Goal: Complete application form

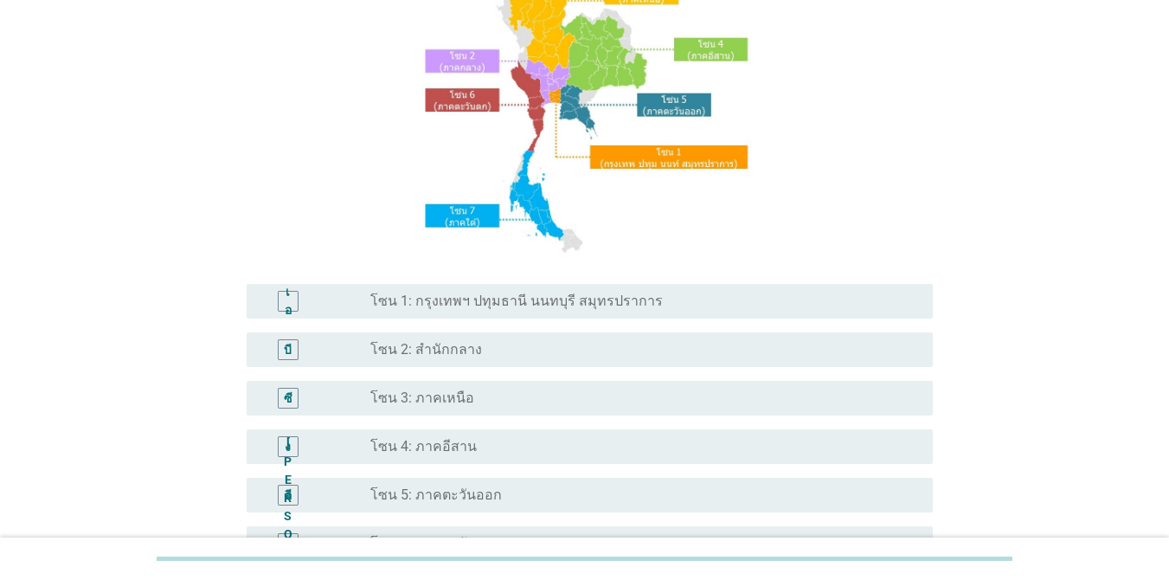
scroll to position [173, 0]
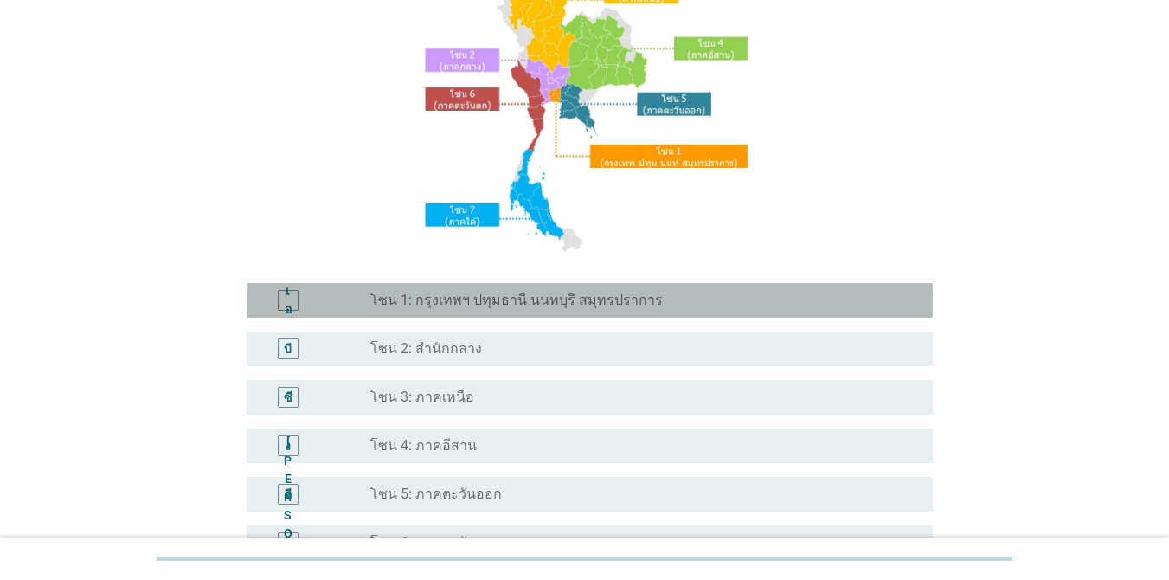
click at [568, 308] on font "โซน 1: กรุงเทพฯ ปทุมธานี นนทบุรี สมุทรปราการ" at bounding box center [516, 300] width 292 height 16
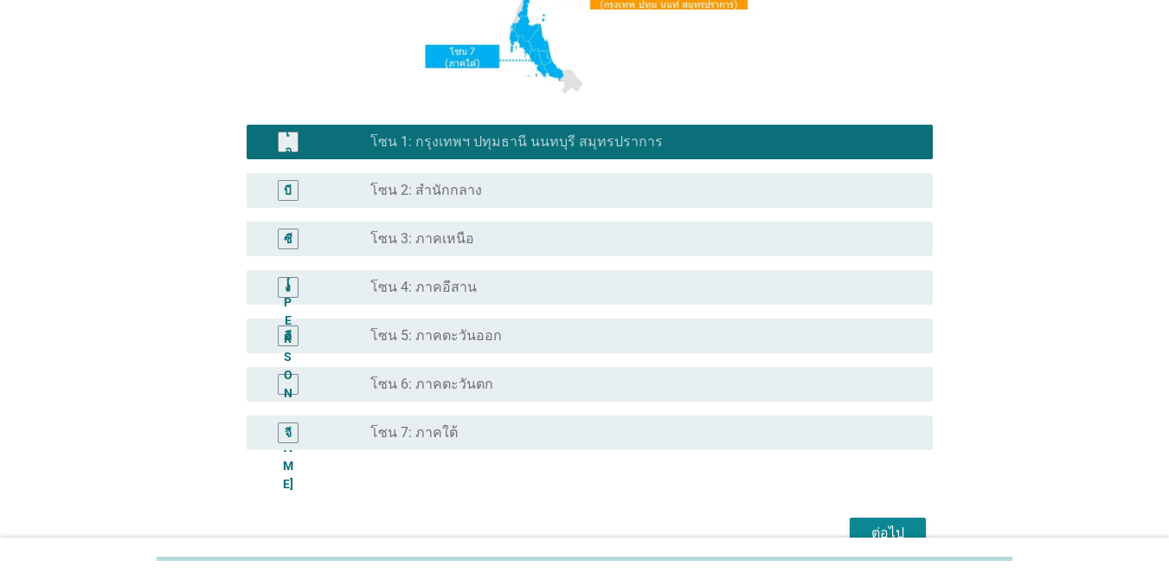
scroll to position [346, 0]
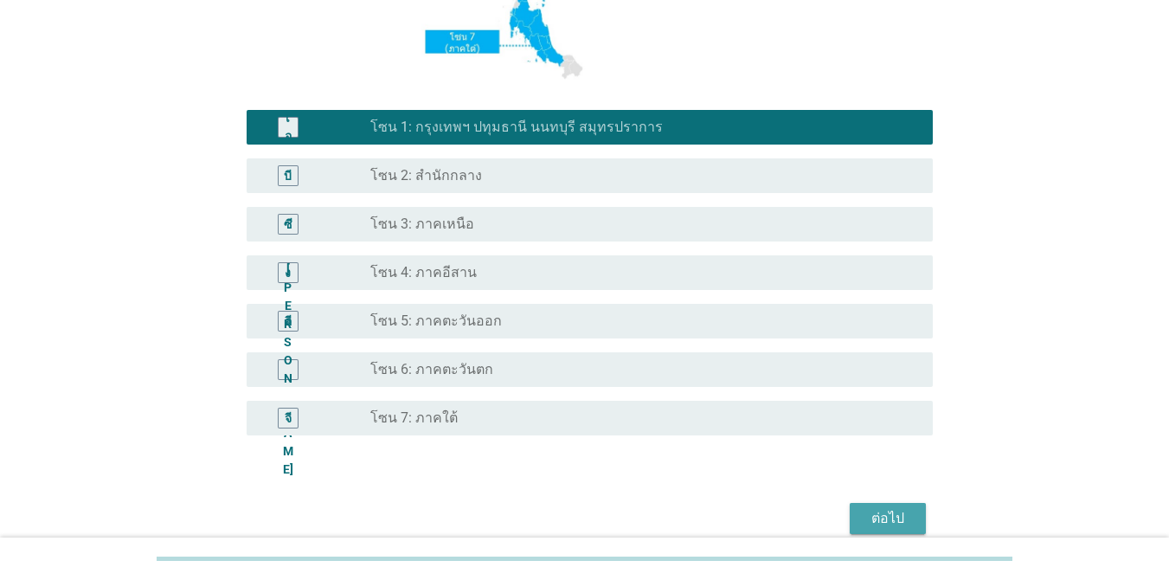
click at [879, 522] on font "ต่อไป" at bounding box center [887, 518] width 33 height 16
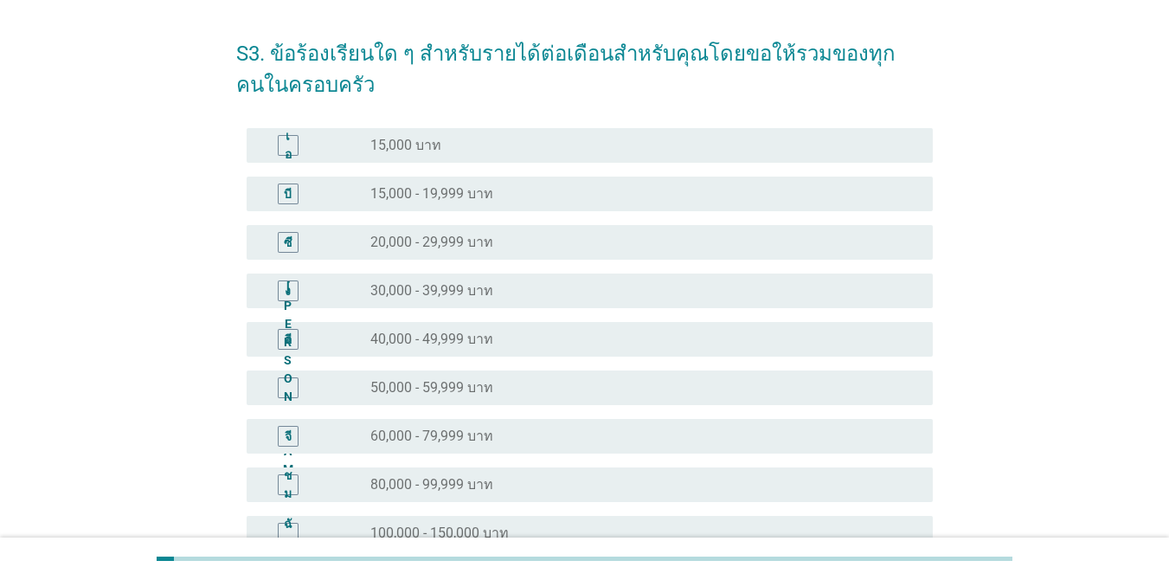
scroll to position [87, 0]
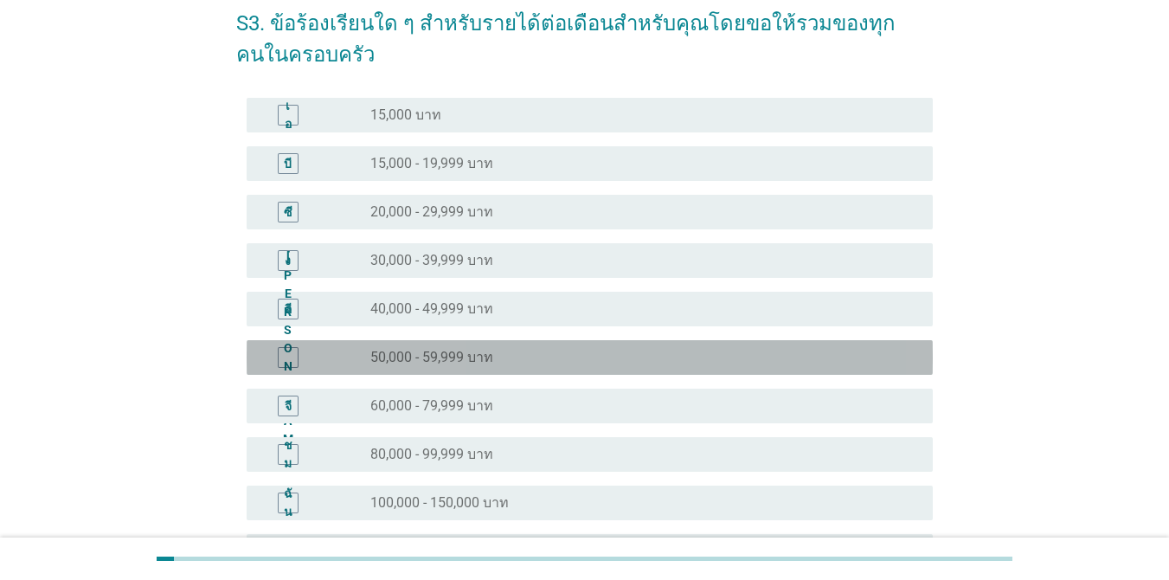
click at [535, 358] on div "ปุ่มวิทยุ[PERSON_NAME]เลือก 50,000 - 59,999 บาท" at bounding box center [637, 357] width 535 height 17
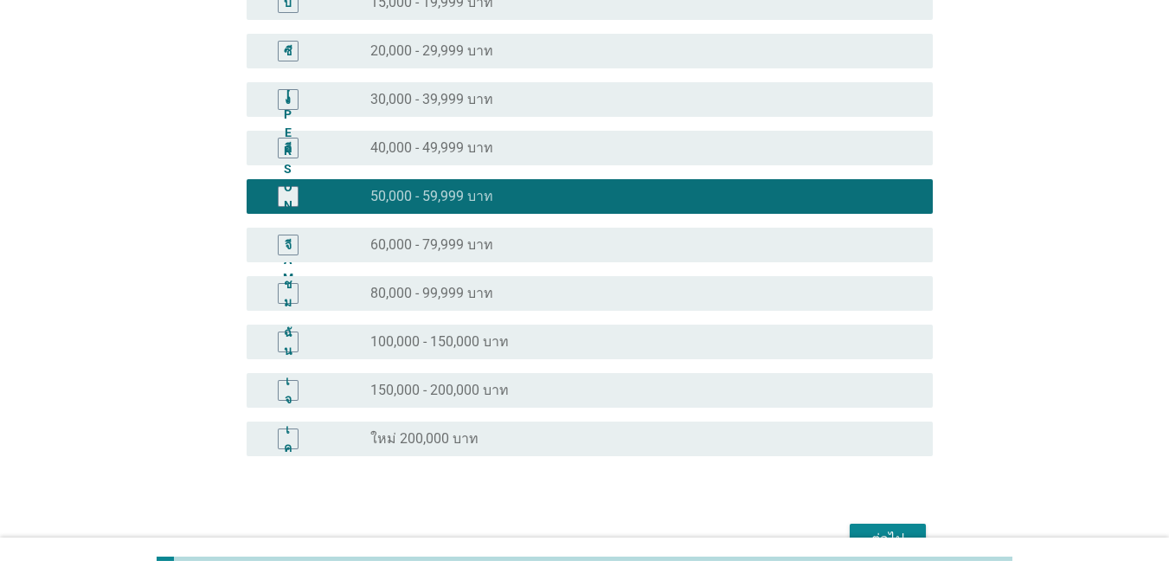
scroll to position [346, 0]
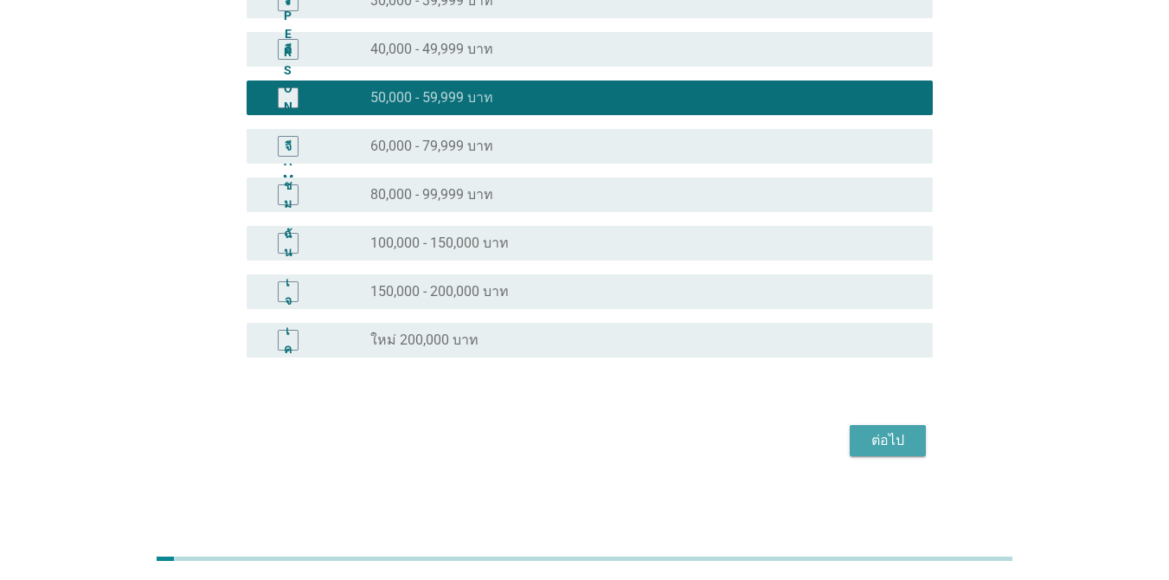
click at [883, 449] on font "ต่อไป" at bounding box center [887, 440] width 33 height 21
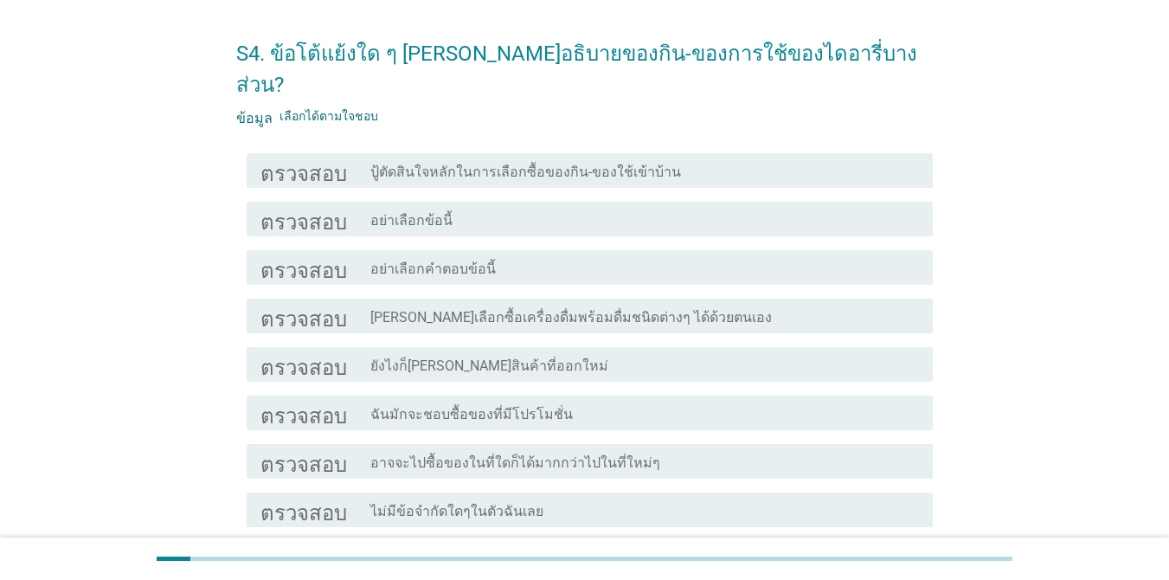
scroll to position [87, 0]
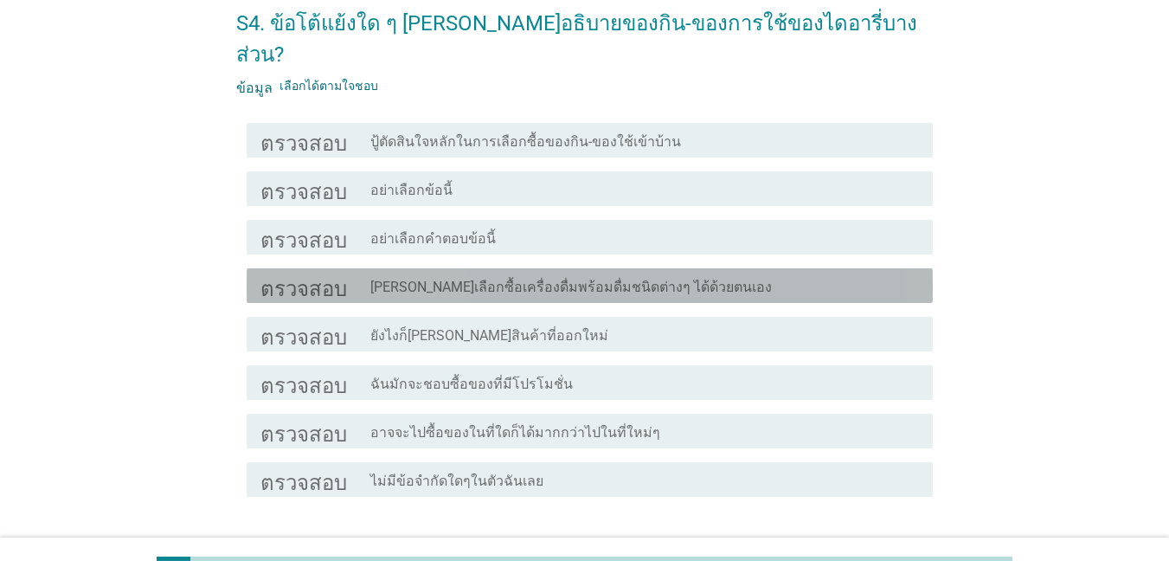
click at [757, 275] on div "โครงร่างกล่องกาเครื่องหมายว่าง [PERSON_NAME]เลือกซื้อเครื่องดื่มพร้อมดื่มชนิดต่…" at bounding box center [644, 285] width 549 height 21
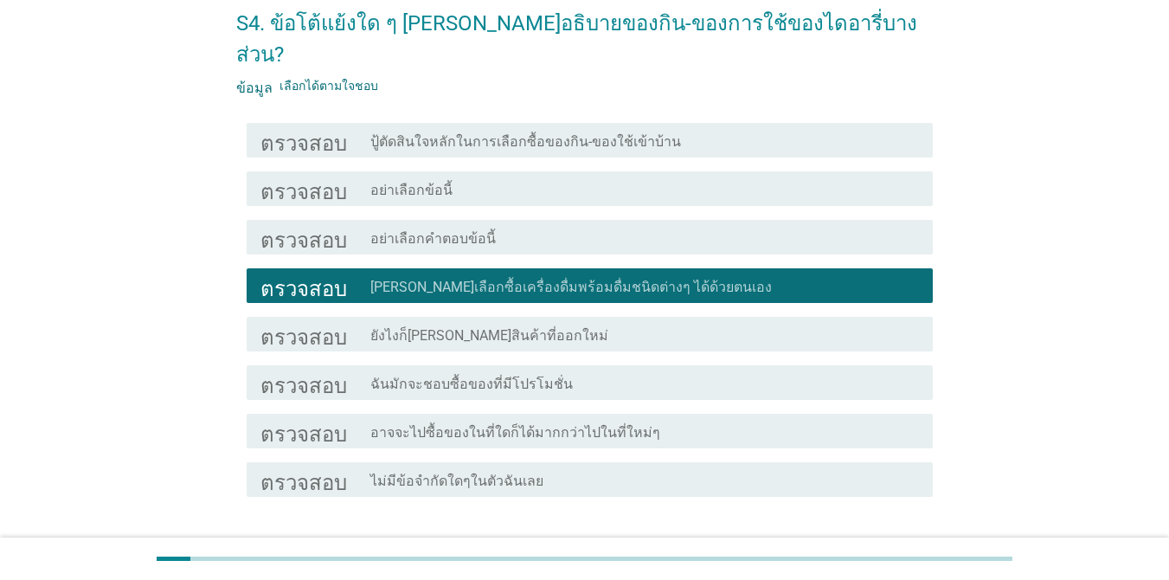
scroll to position [173, 0]
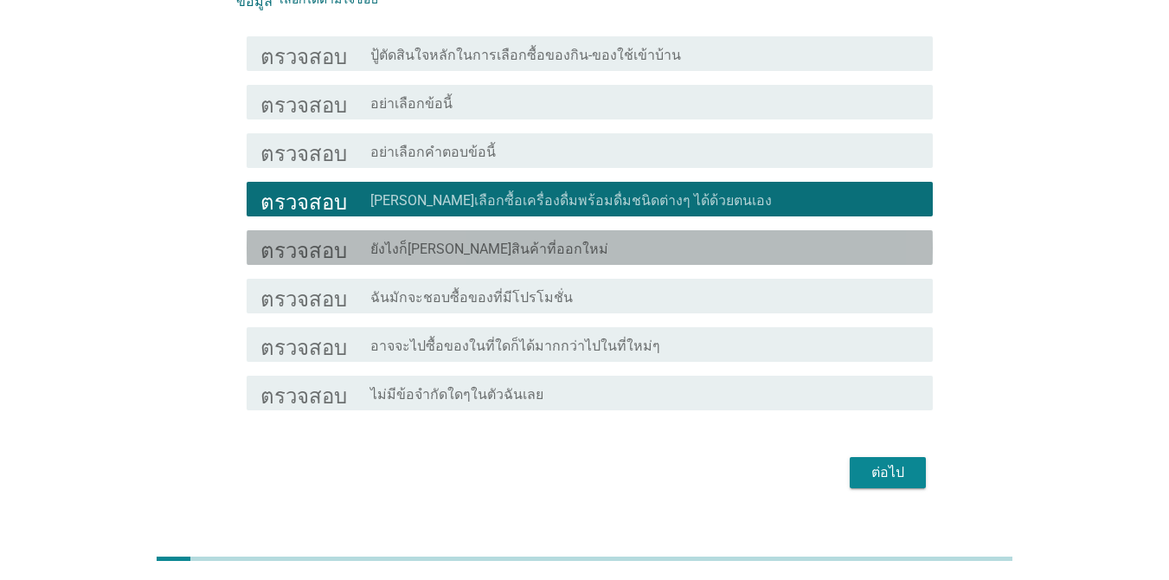
click at [686, 237] on div "โครงร่างกล่องกาเครื่องหมายว่าง ยังไงก็[PERSON_NAME]สินค้าที่ออกใหม่" at bounding box center [644, 247] width 549 height 21
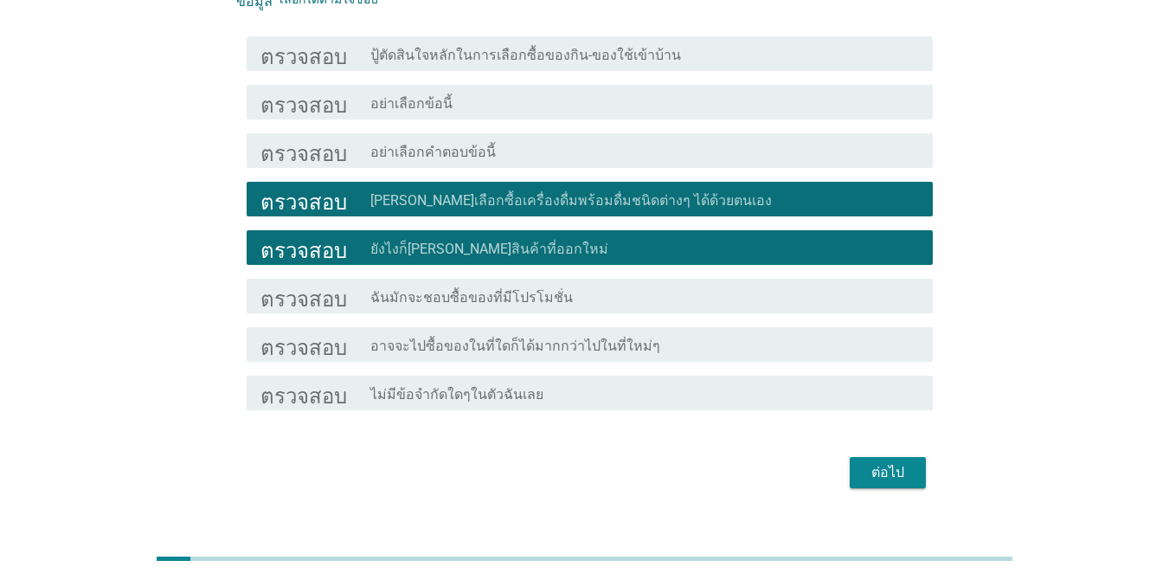
click at [676, 279] on div "ตรวจสอบ โครงร่างกล่องกาเครื่องหมายว่าง ฉันมักจะชอบซื้อของที่มีโปรโมชั่น" at bounding box center [590, 296] width 686 height 35
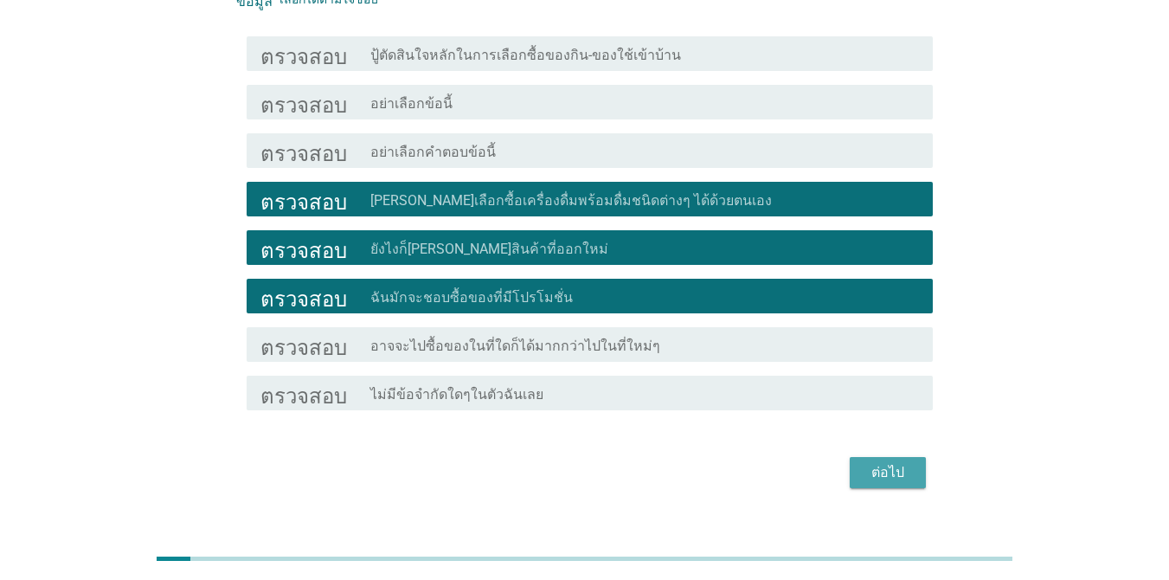
click at [869, 462] on div "ต่อไป" at bounding box center [887, 472] width 48 height 21
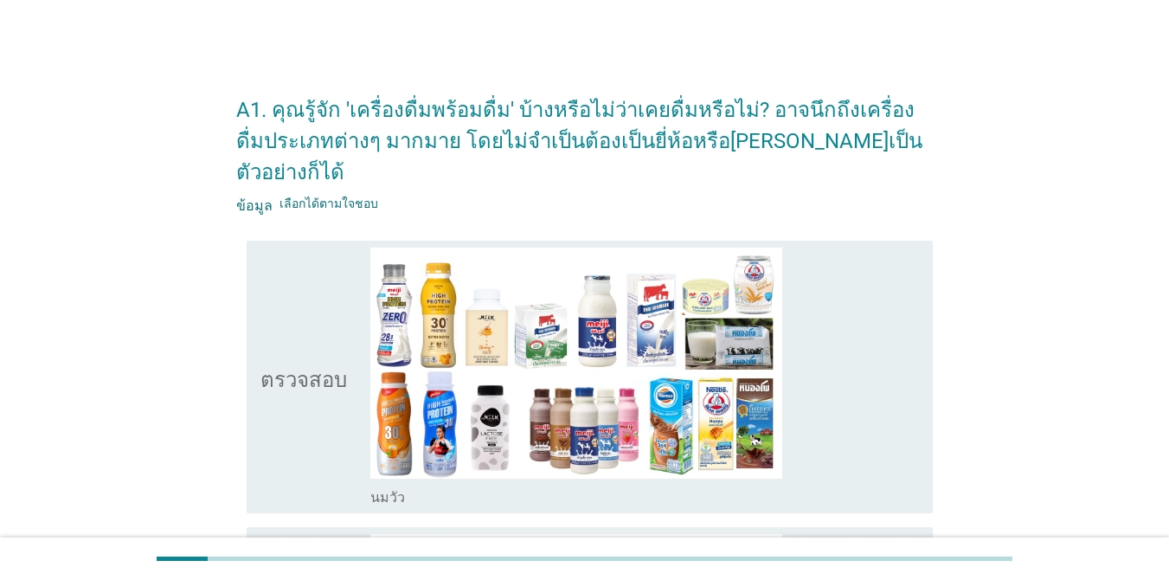
click at [304, 366] on font "ตรวจสอบ" at bounding box center [303, 376] width 87 height 21
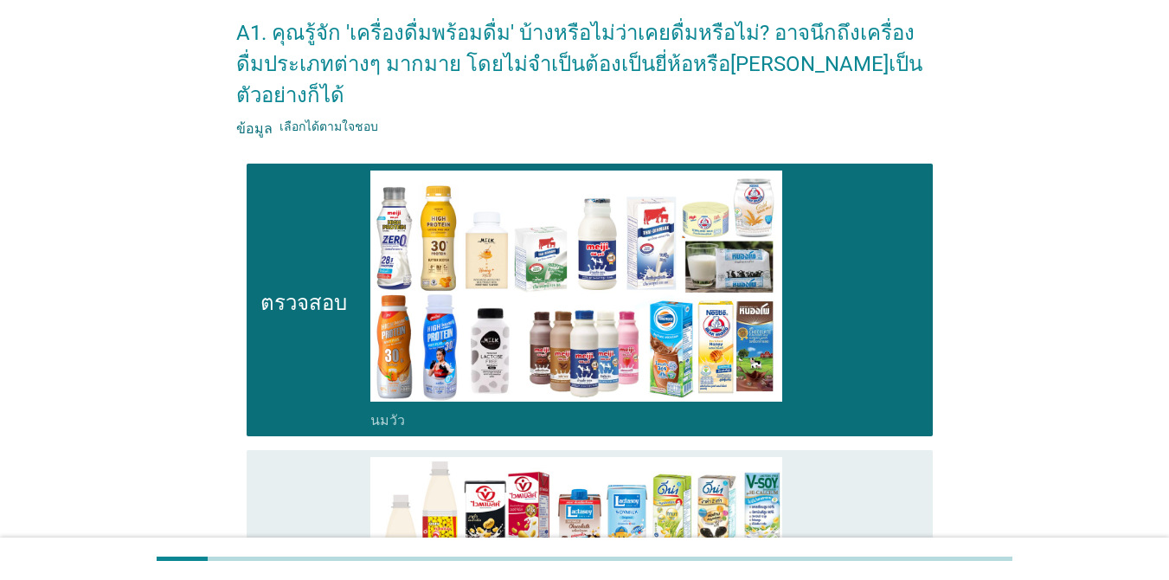
scroll to position [260, 0]
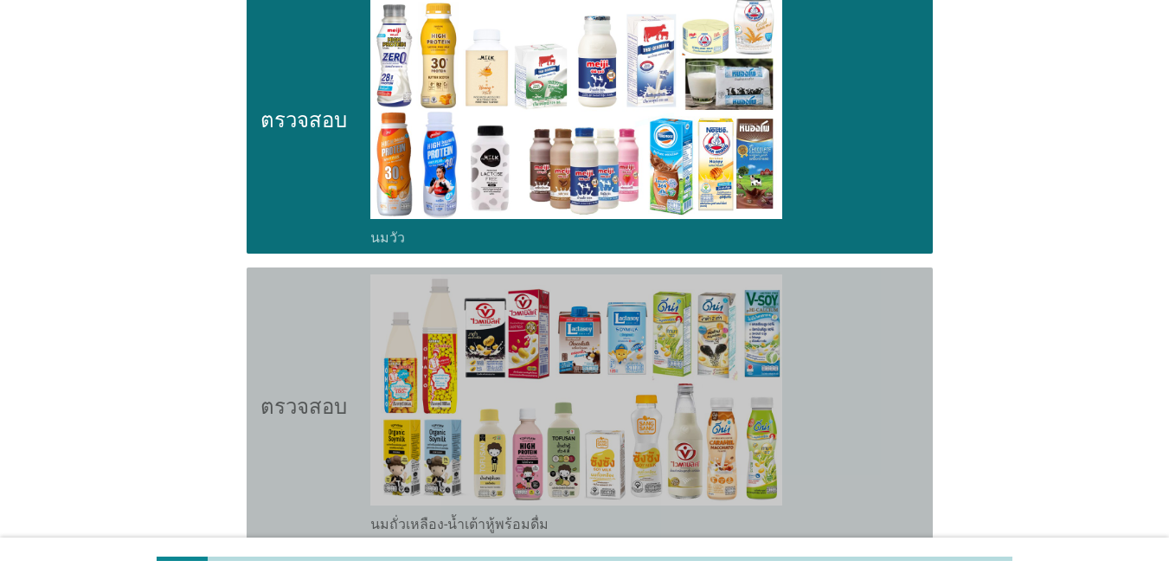
click at [323, 309] on icon "ตรวจสอบ" at bounding box center [303, 403] width 87 height 259
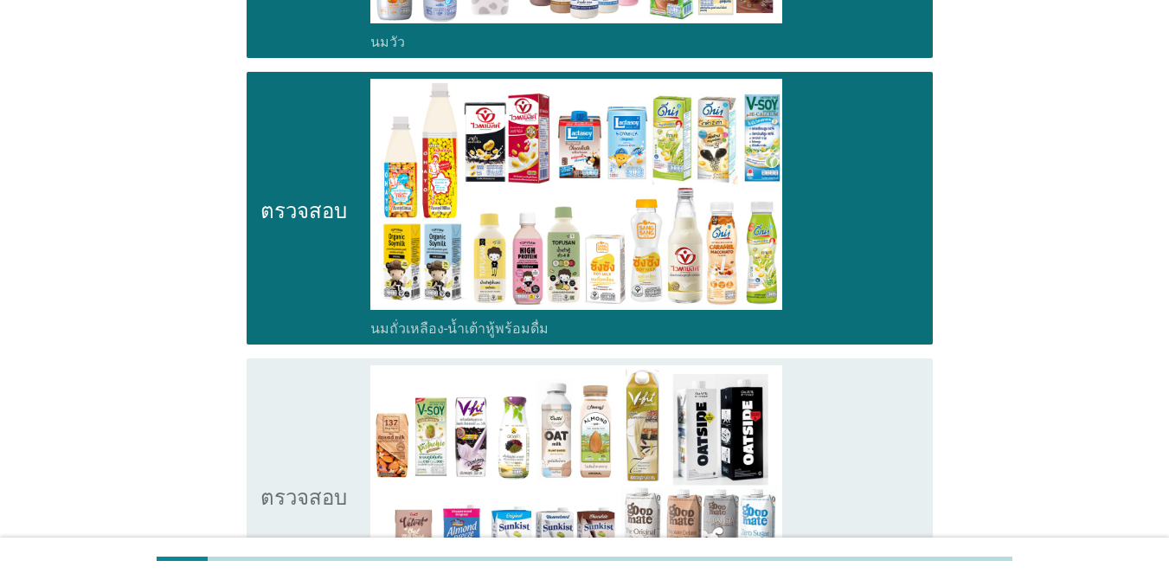
scroll to position [519, 0]
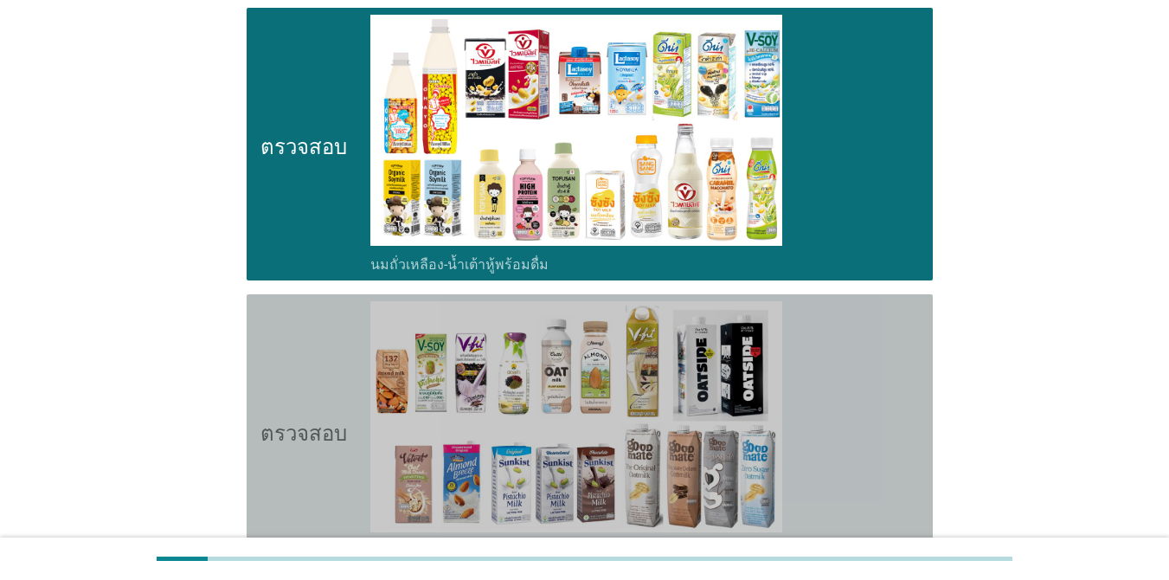
click at [324, 340] on icon "ตรวจสอบ" at bounding box center [303, 430] width 87 height 259
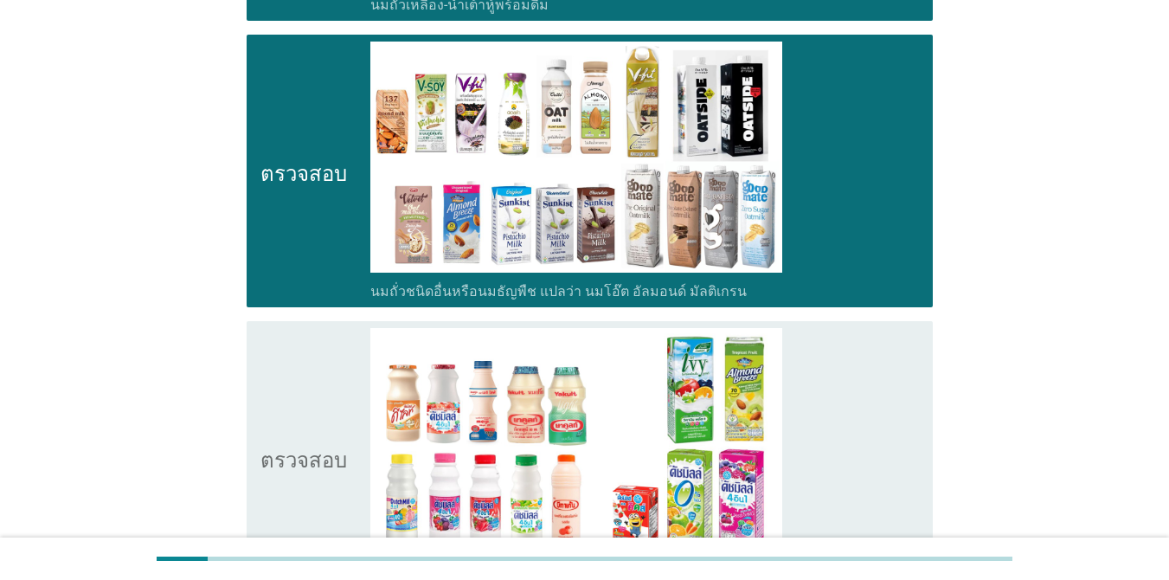
click at [325, 376] on icon "ตรวจสอบ" at bounding box center [303, 457] width 87 height 259
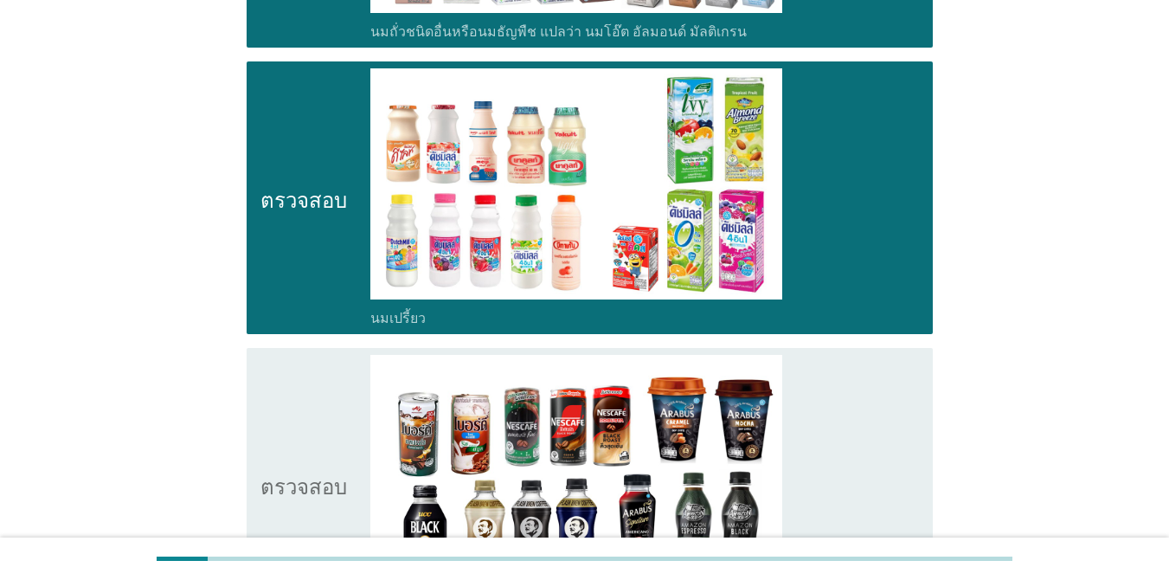
click at [321, 422] on icon "ตรวจสอบ" at bounding box center [303, 484] width 87 height 259
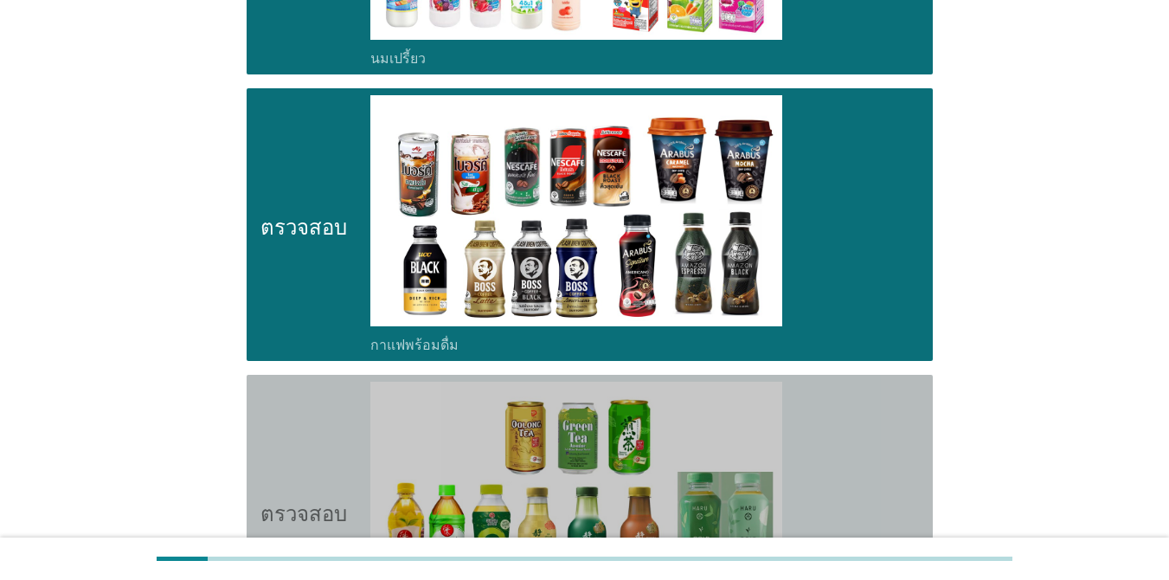
click at [319, 433] on icon "ตรวจสอบ" at bounding box center [303, 511] width 87 height 259
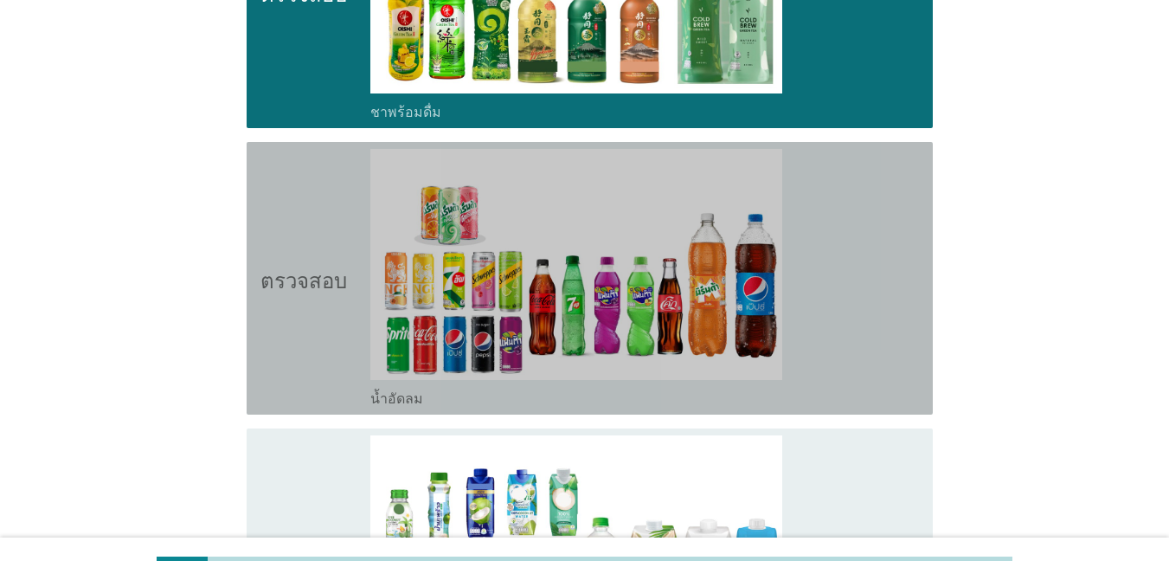
click at [322, 267] on font "ตรวจสอบ" at bounding box center [303, 277] width 87 height 21
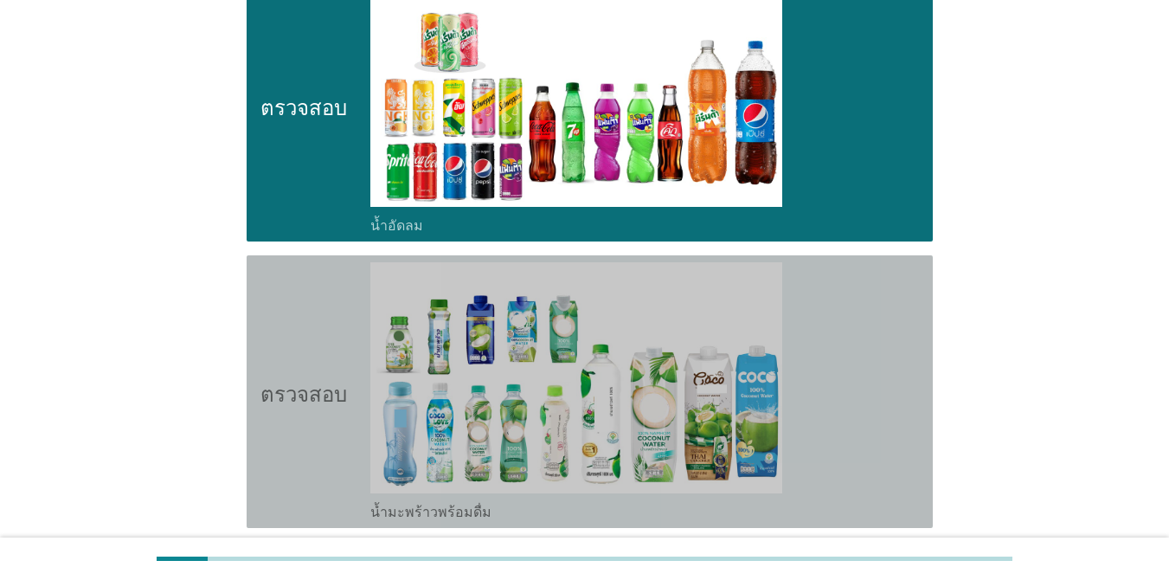
click at [324, 306] on icon "ตรวจสอบ" at bounding box center [303, 391] width 87 height 259
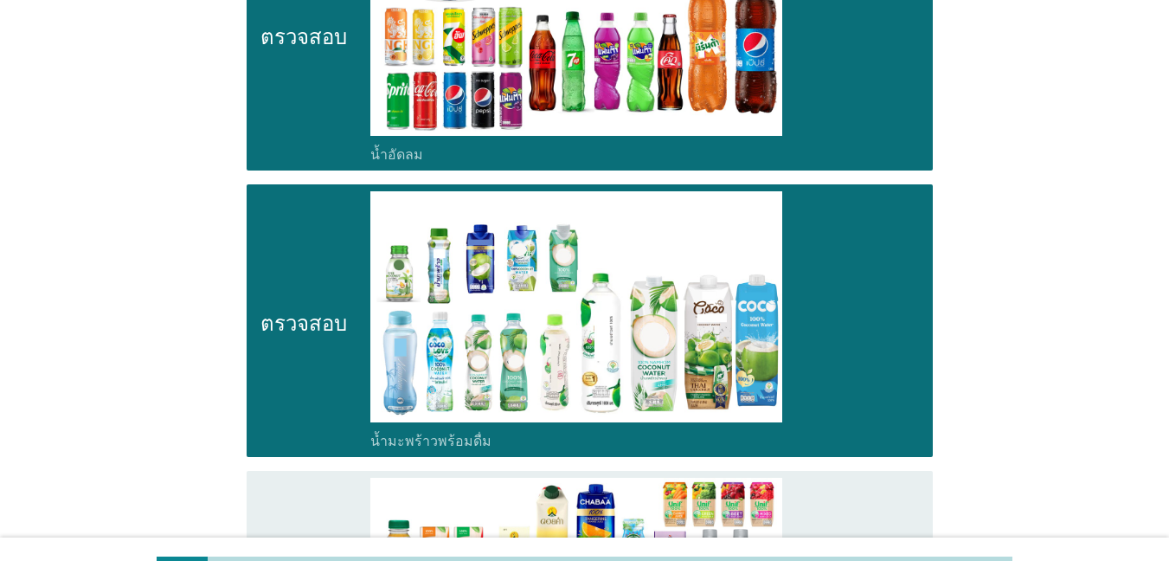
scroll to position [2250, 0]
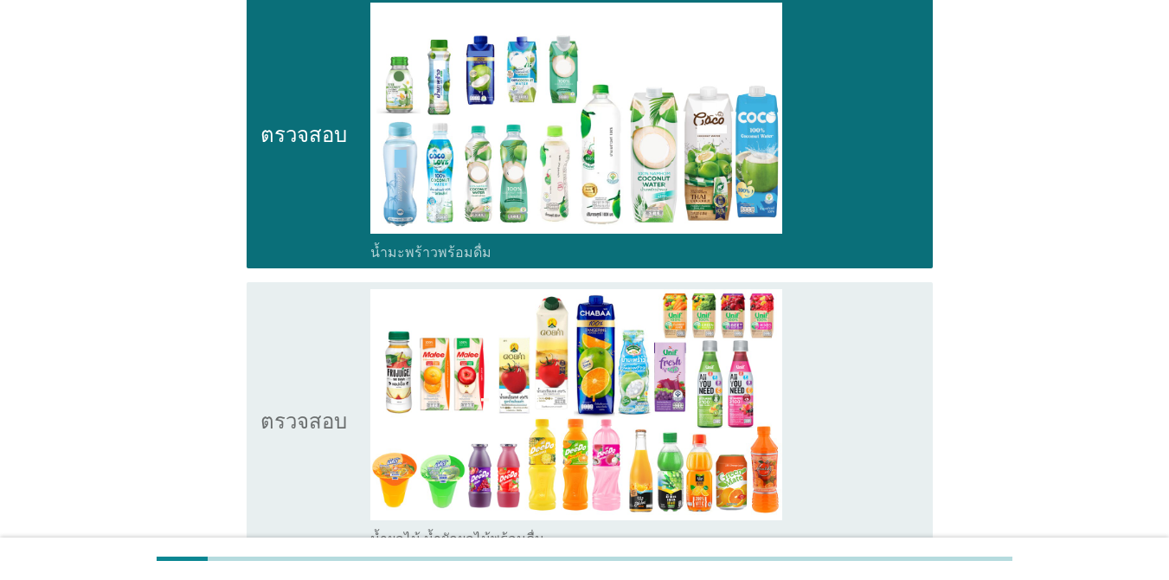
click at [321, 307] on icon "ตรวจสอบ" at bounding box center [303, 418] width 87 height 259
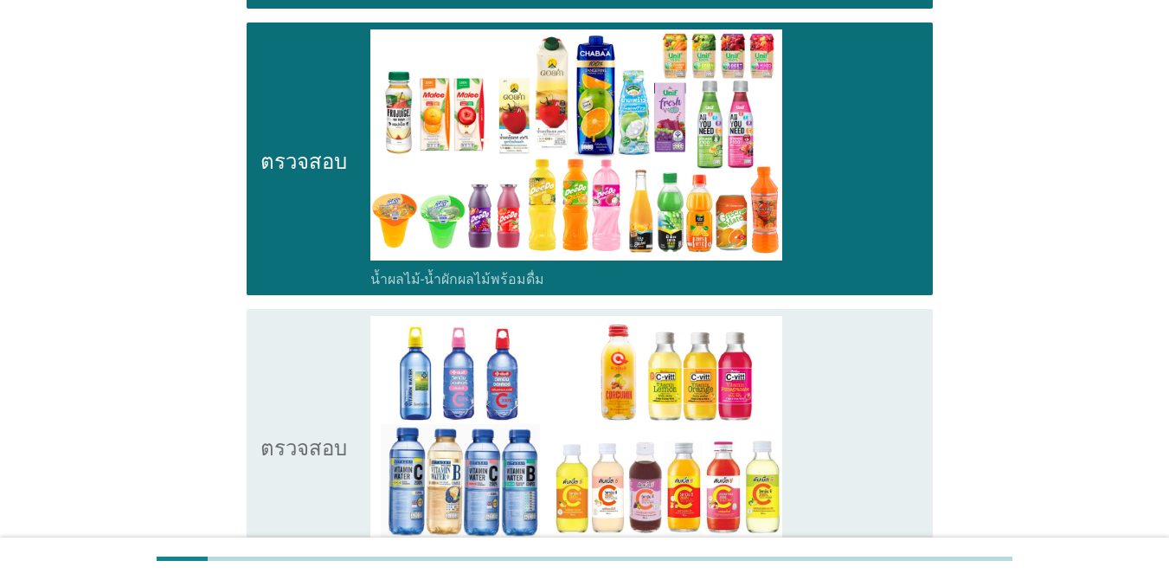
click at [314, 364] on icon "ตรวจสอบ" at bounding box center [303, 445] width 87 height 259
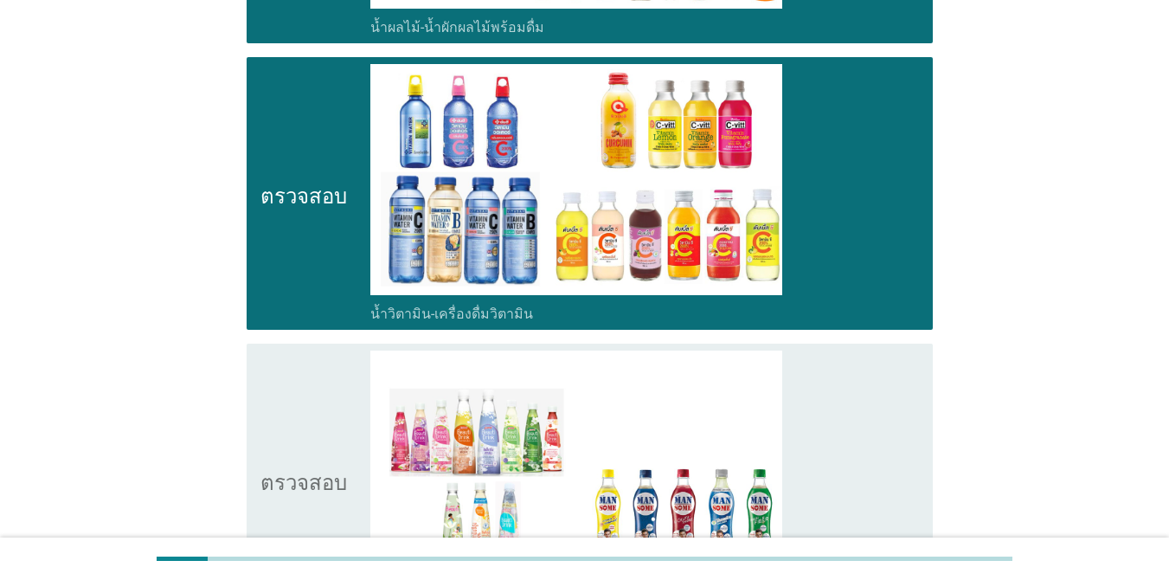
scroll to position [2769, 0]
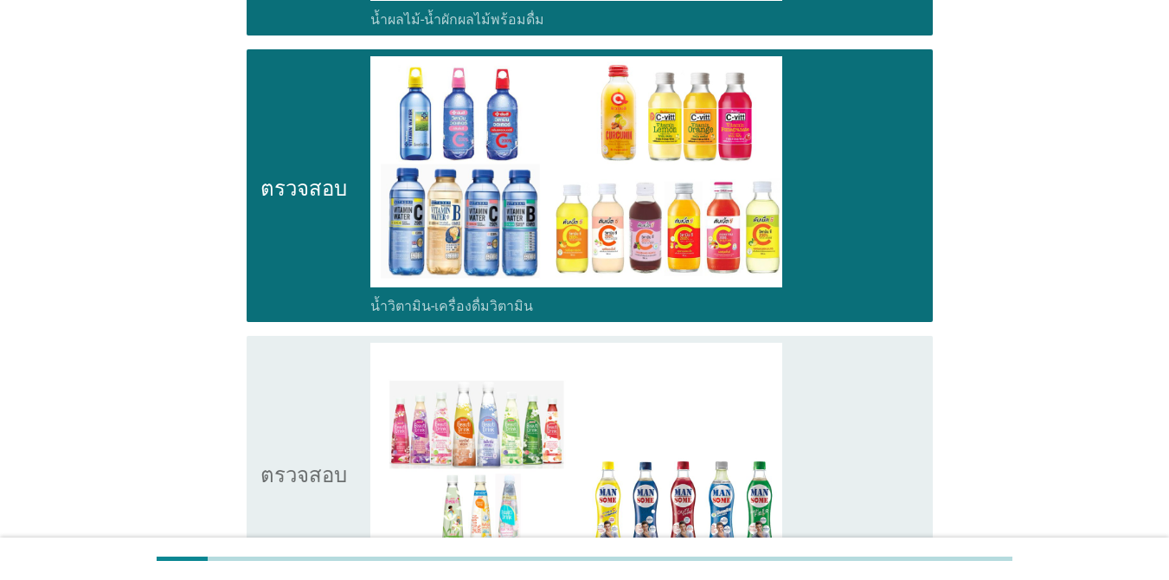
click at [311, 356] on icon "ตรวจสอบ" at bounding box center [303, 472] width 87 height 259
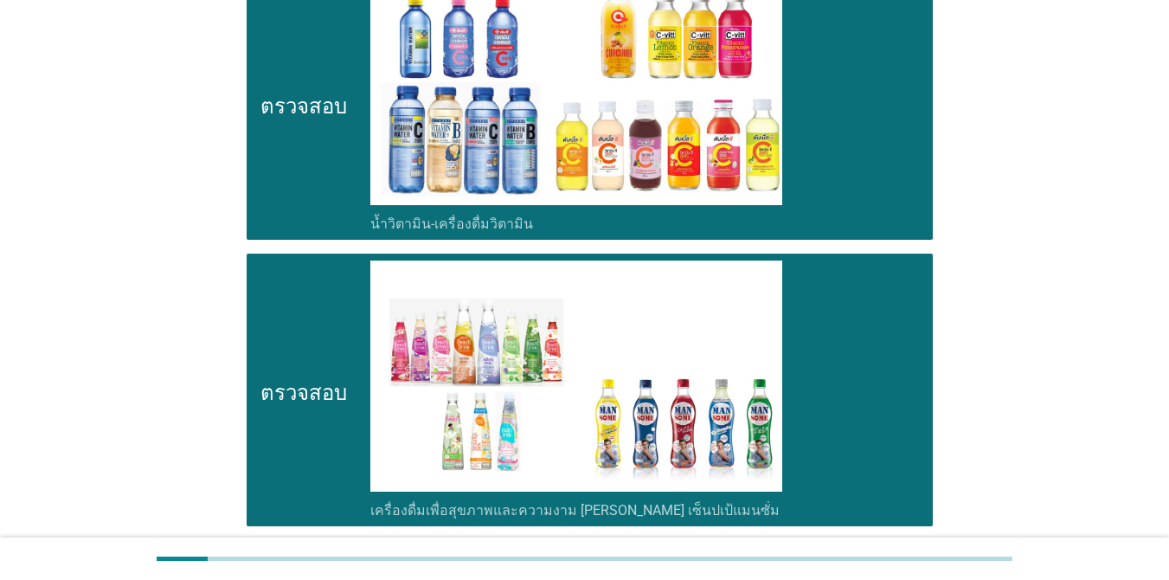
scroll to position [3115, 0]
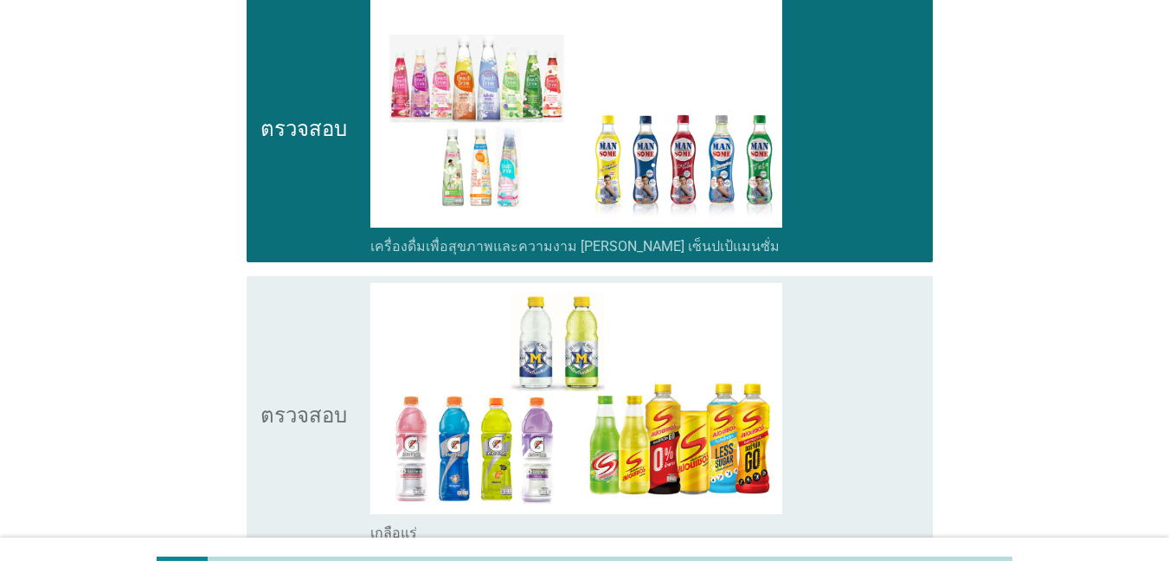
click at [304, 350] on icon "ตรวจสอบ" at bounding box center [303, 412] width 87 height 259
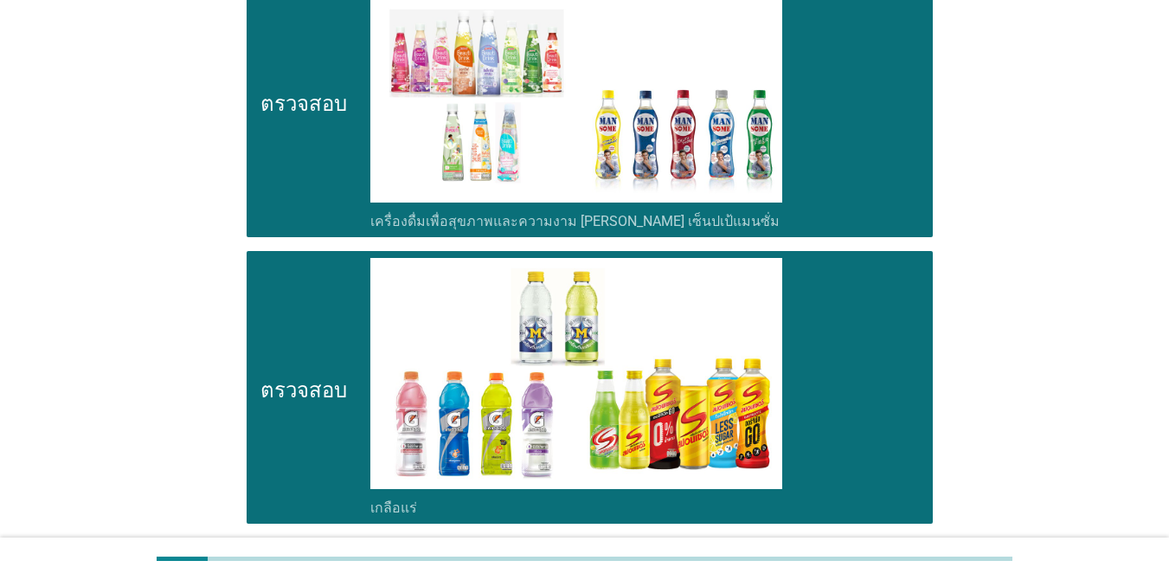
scroll to position [3374, 0]
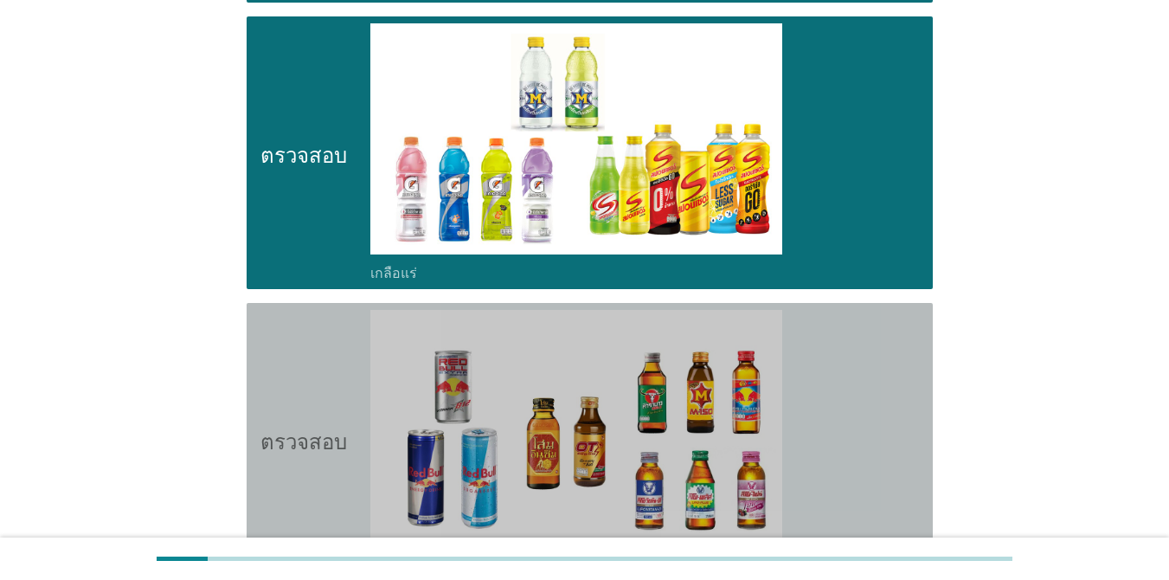
click at [298, 352] on icon "ตรวจสอบ" at bounding box center [303, 439] width 87 height 259
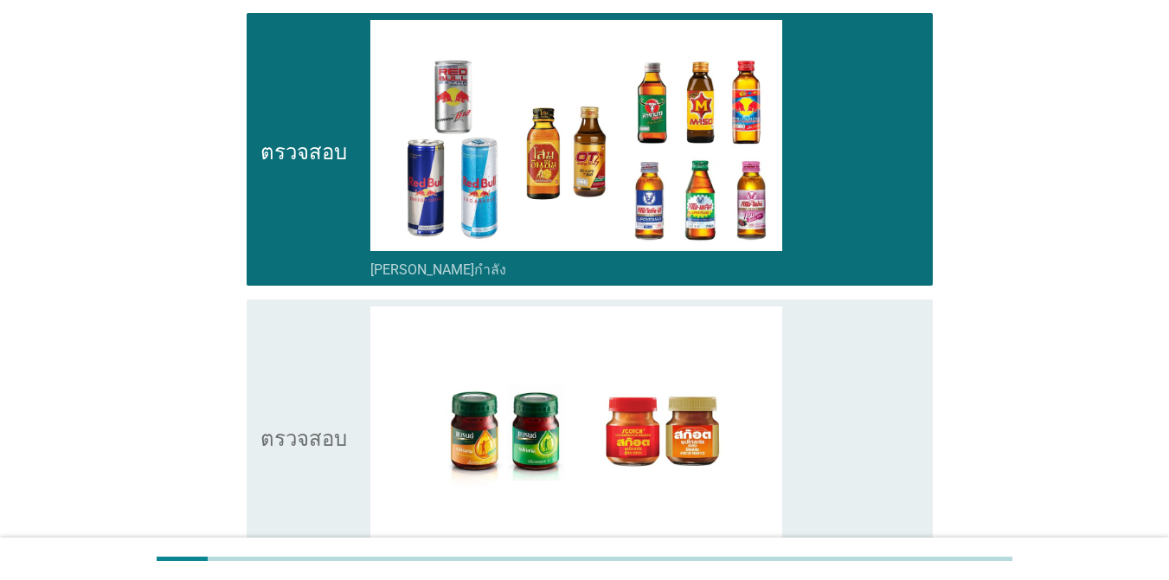
scroll to position [3720, 0]
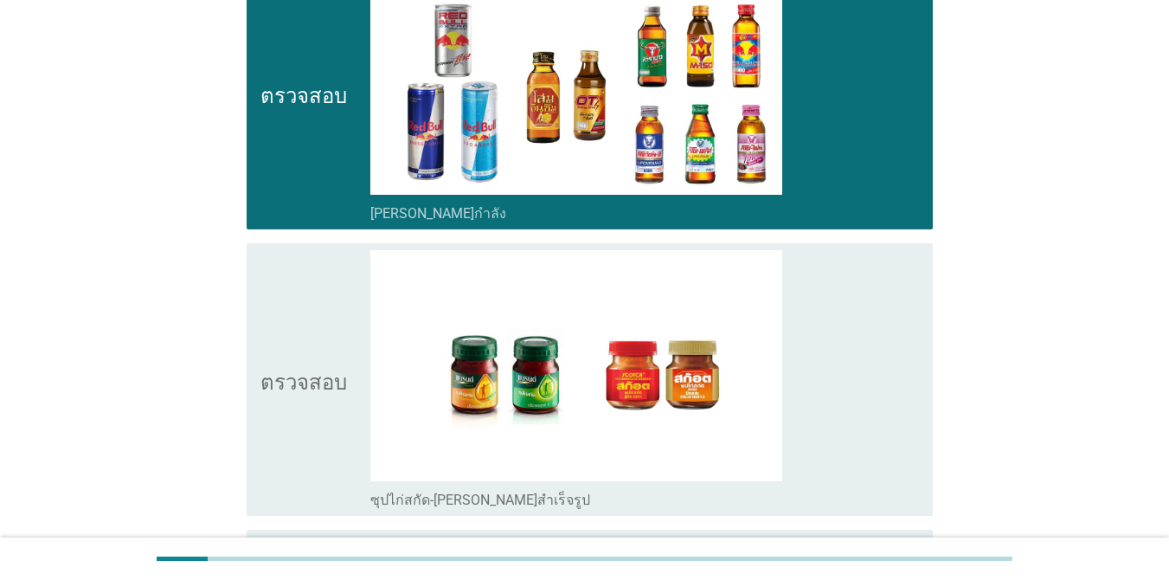
click at [299, 325] on icon "ตรวจสอบ" at bounding box center [303, 379] width 87 height 259
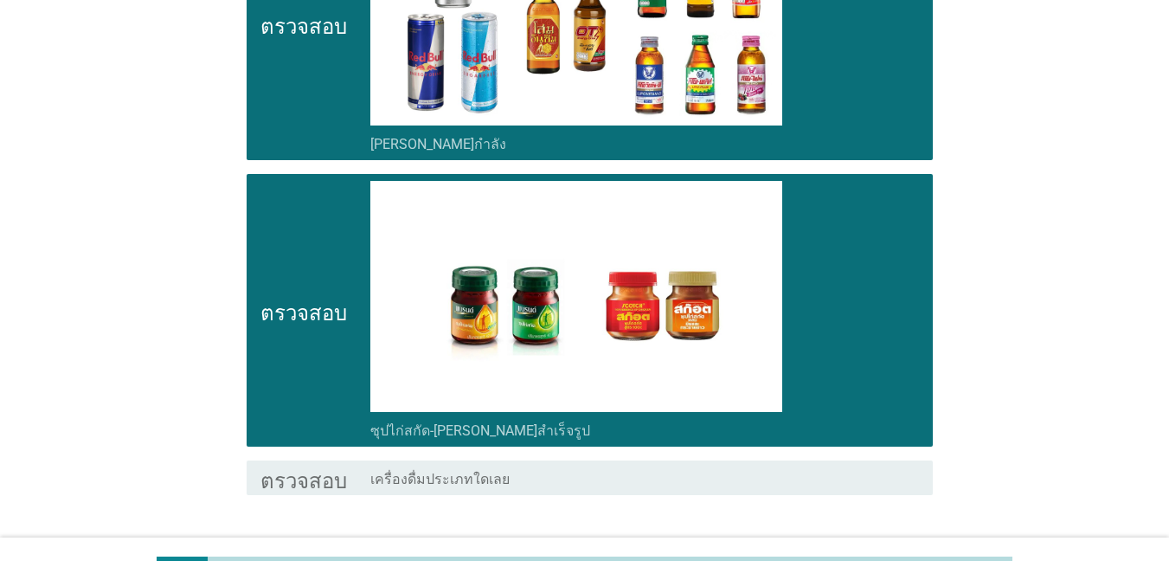
scroll to position [3875, 0]
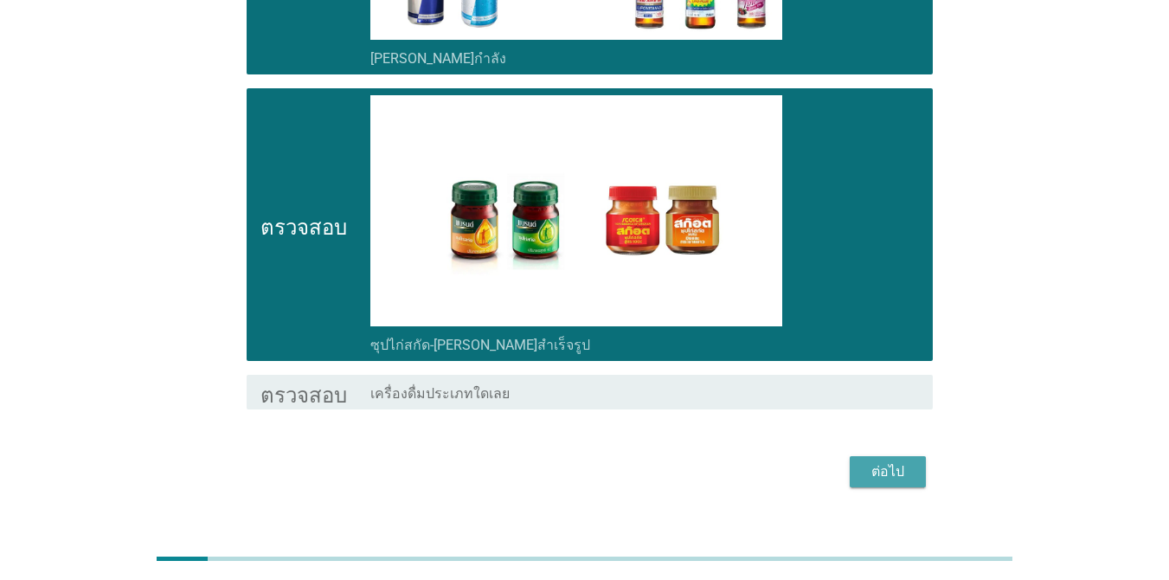
click at [915, 456] on button "ต่อไป" at bounding box center [888, 471] width 76 height 31
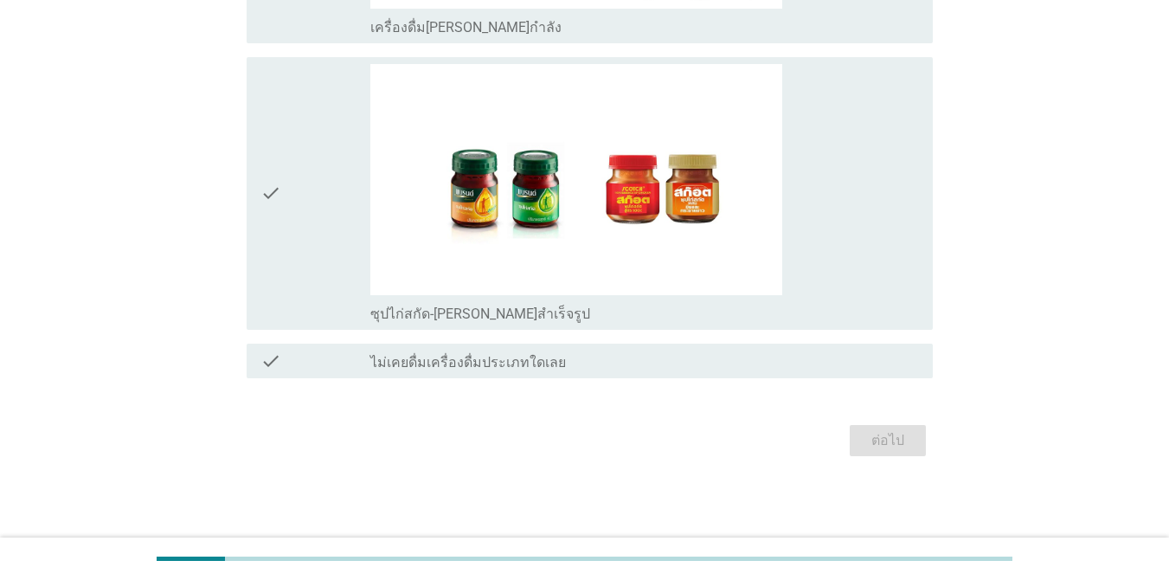
scroll to position [0, 0]
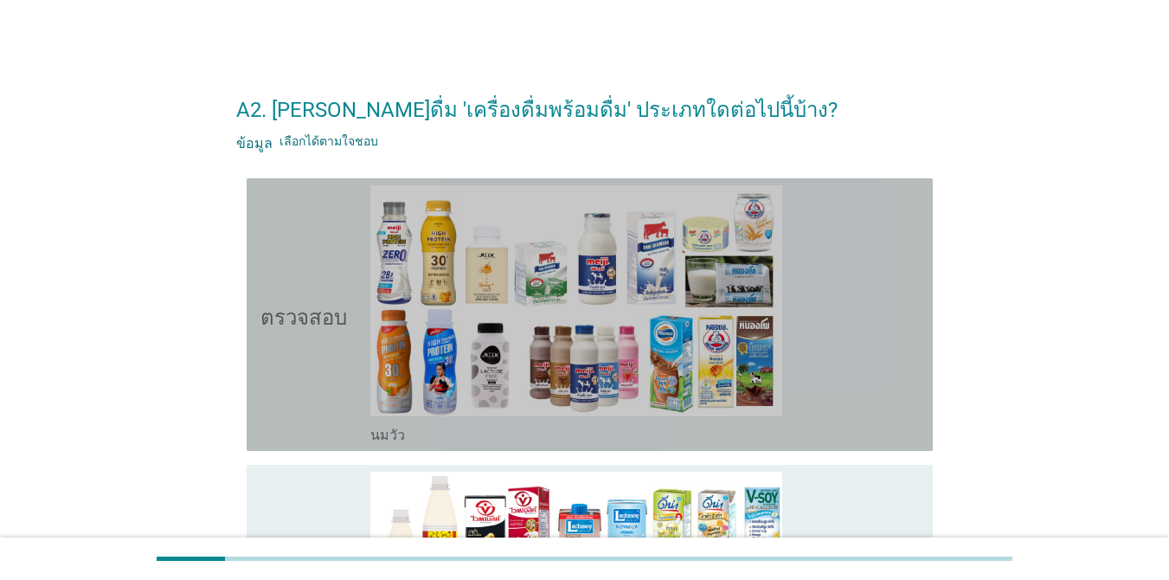
click at [260, 256] on div "ตรวจสอบ โครงร่างกล่องกาเครื่องหมายว่าง นมวัว" at bounding box center [590, 314] width 686 height 273
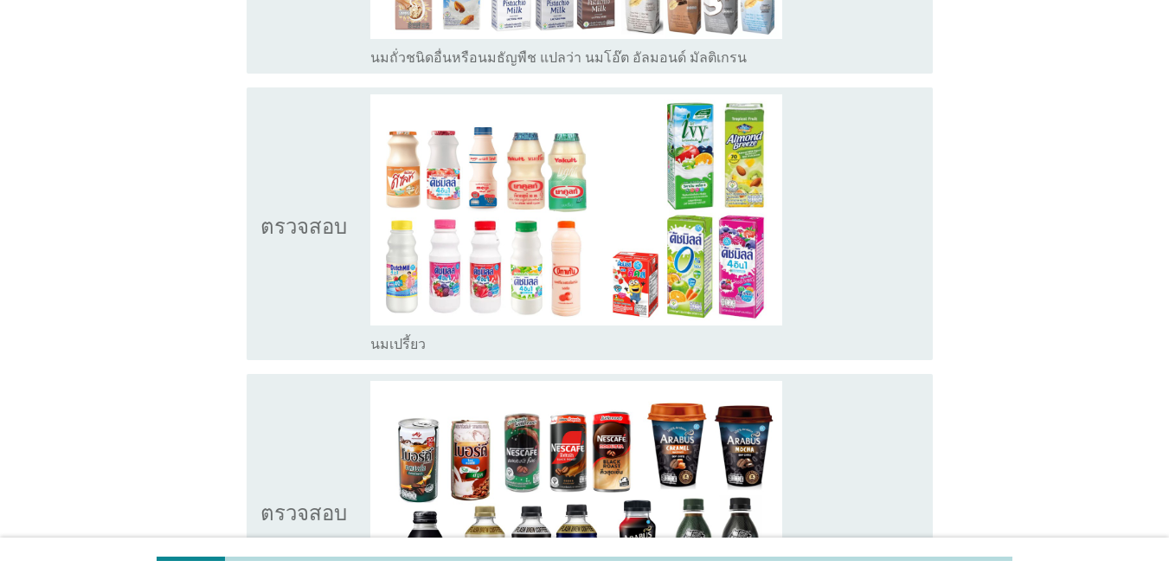
scroll to position [952, 0]
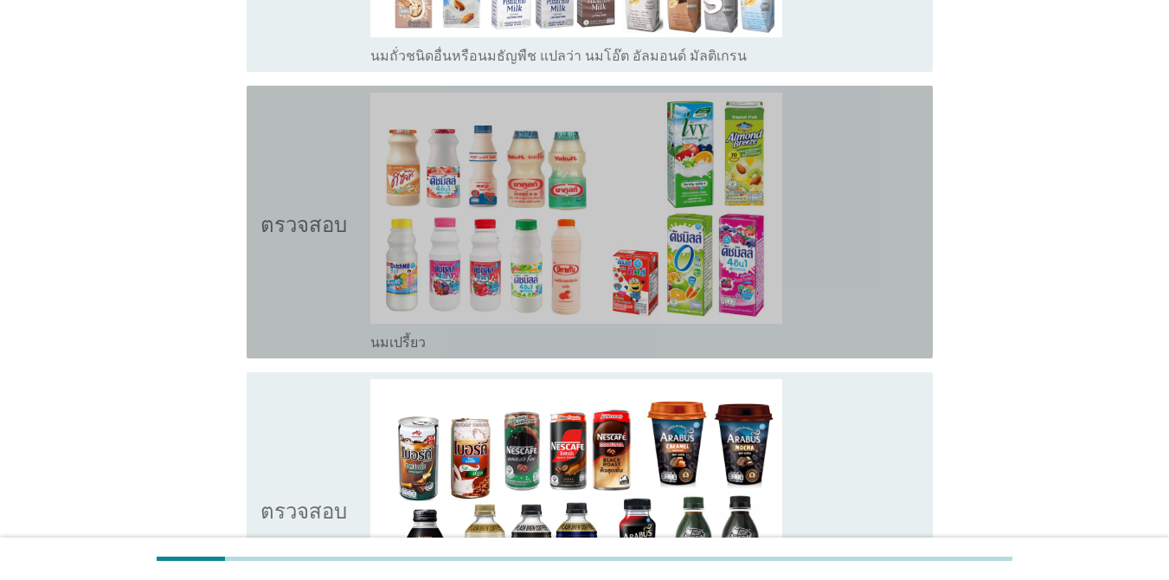
click at [315, 157] on icon "ตรวจสอบ" at bounding box center [303, 222] width 87 height 259
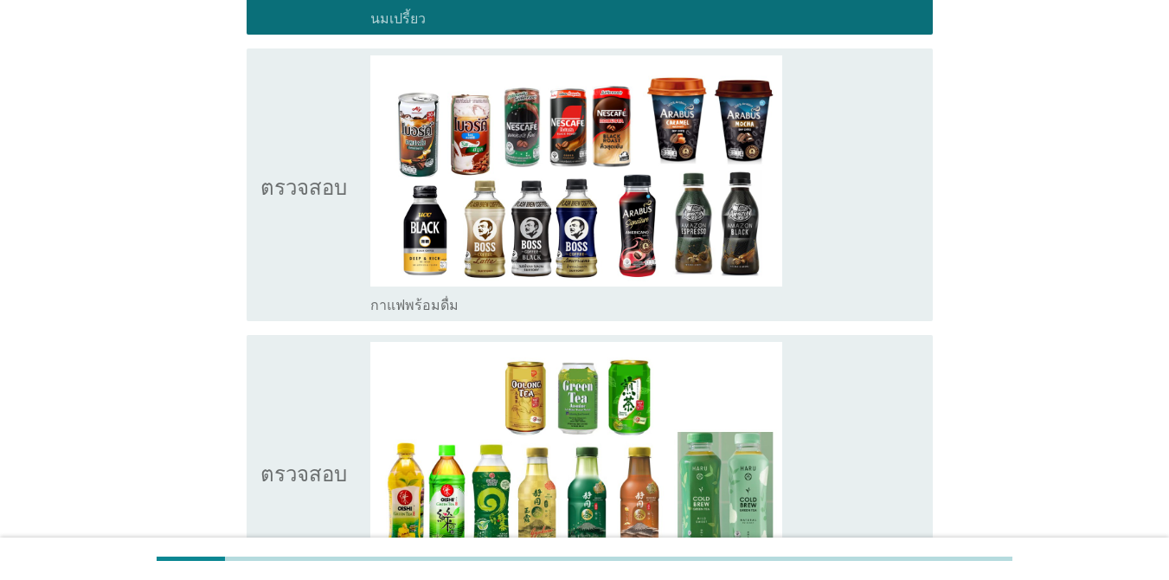
scroll to position [1298, 0]
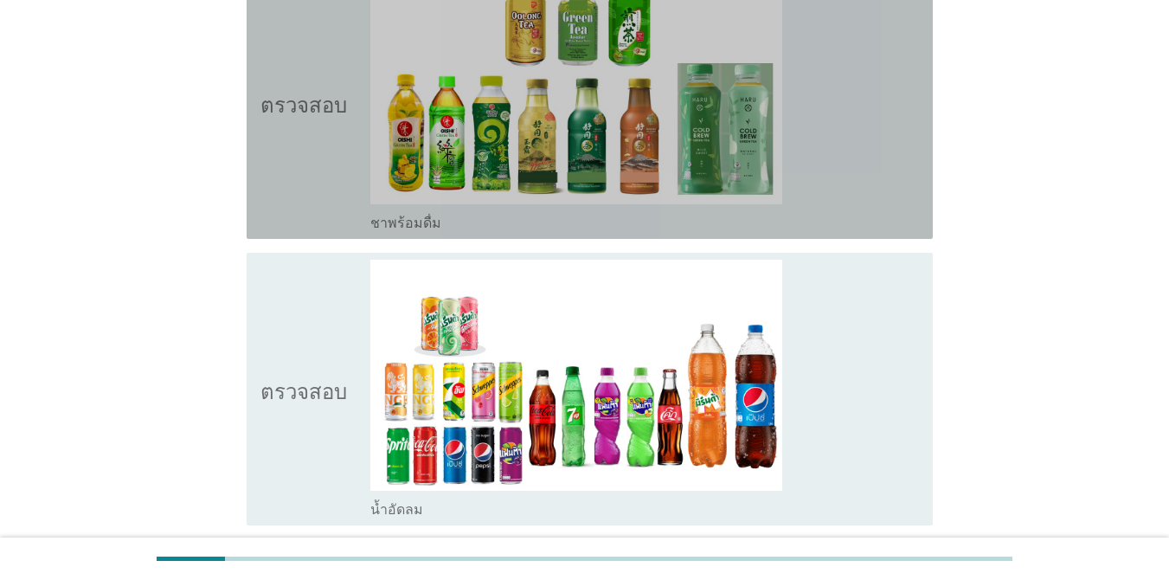
click at [293, 104] on font "ตรวจสอบ" at bounding box center [303, 102] width 87 height 21
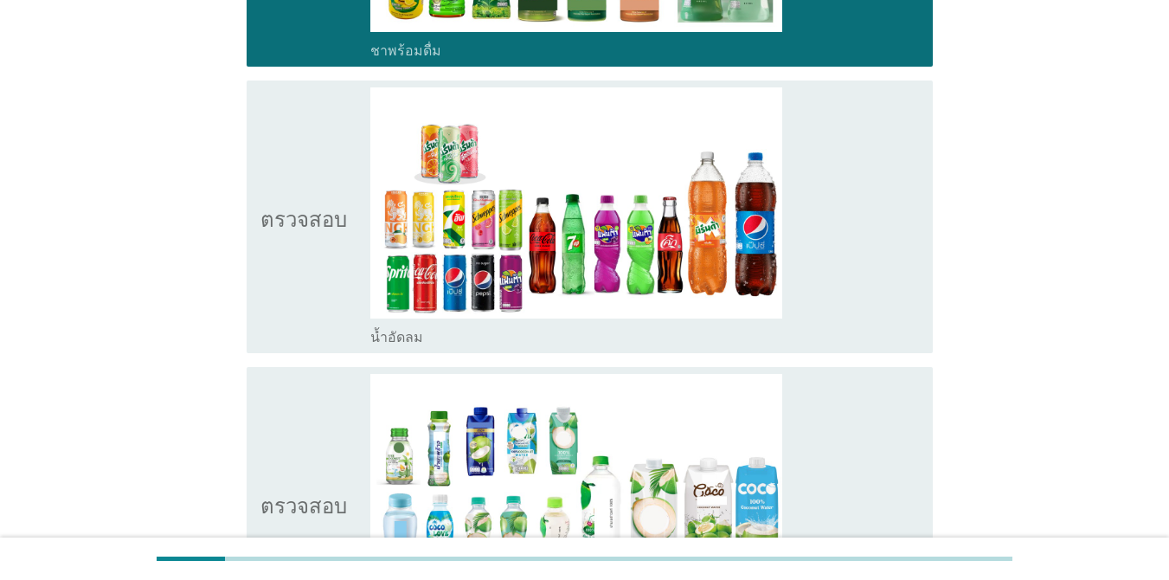
scroll to position [1817, 0]
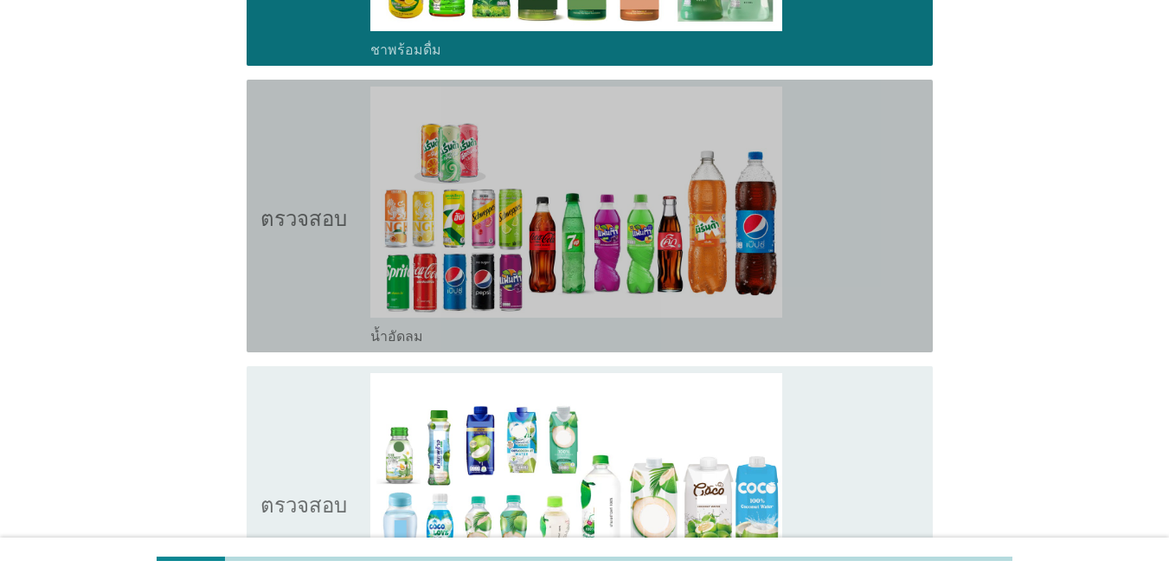
click at [313, 132] on icon "ตรวจสอบ" at bounding box center [303, 216] width 87 height 259
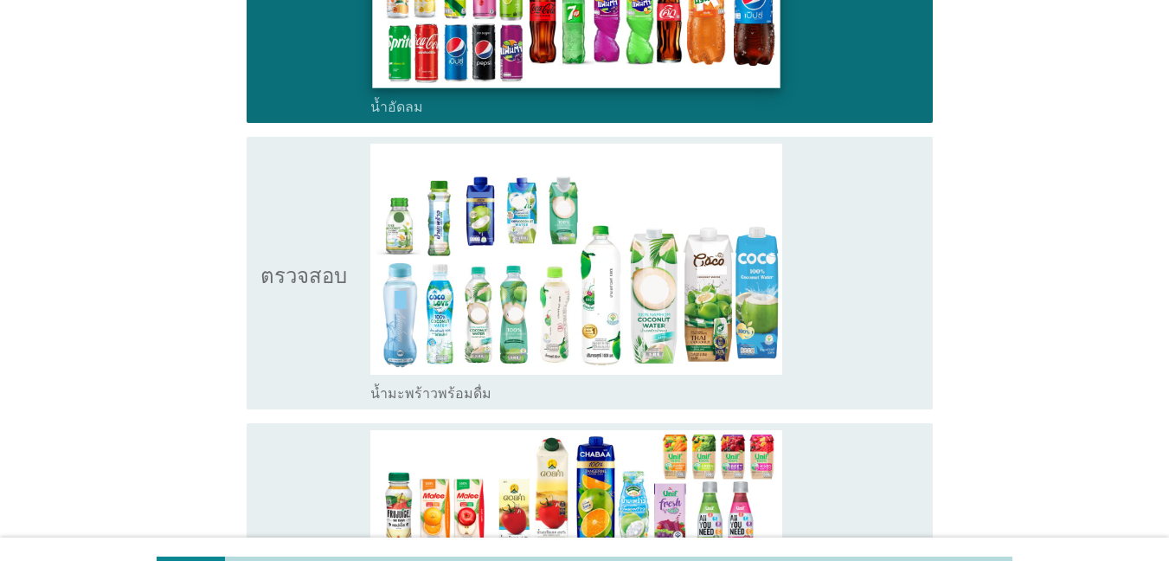
scroll to position [2077, 0]
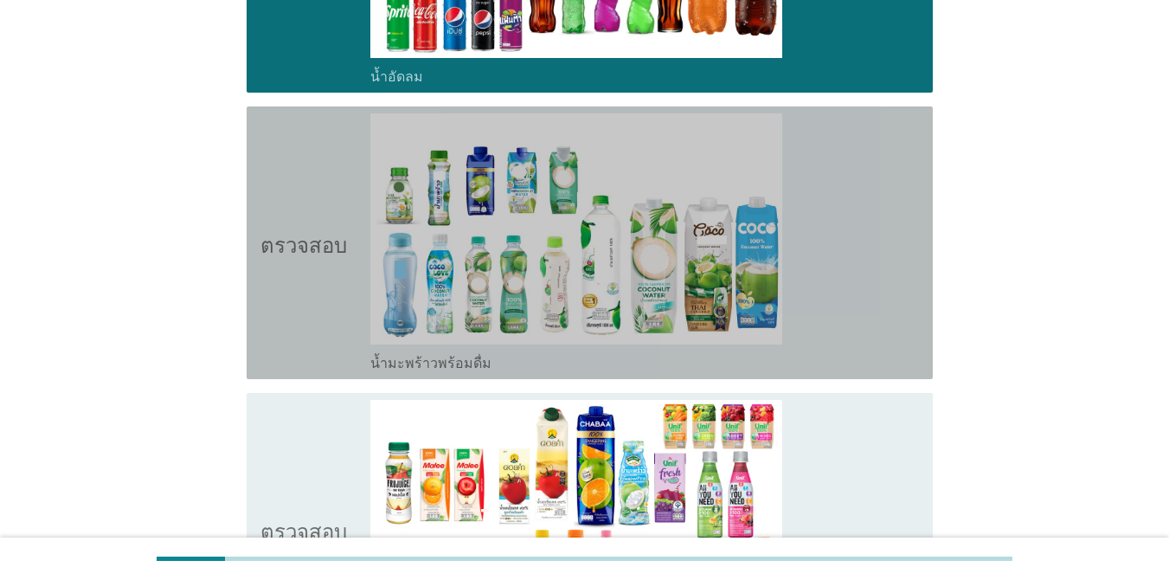
click at [318, 223] on icon "ตรวจสอบ" at bounding box center [303, 242] width 87 height 259
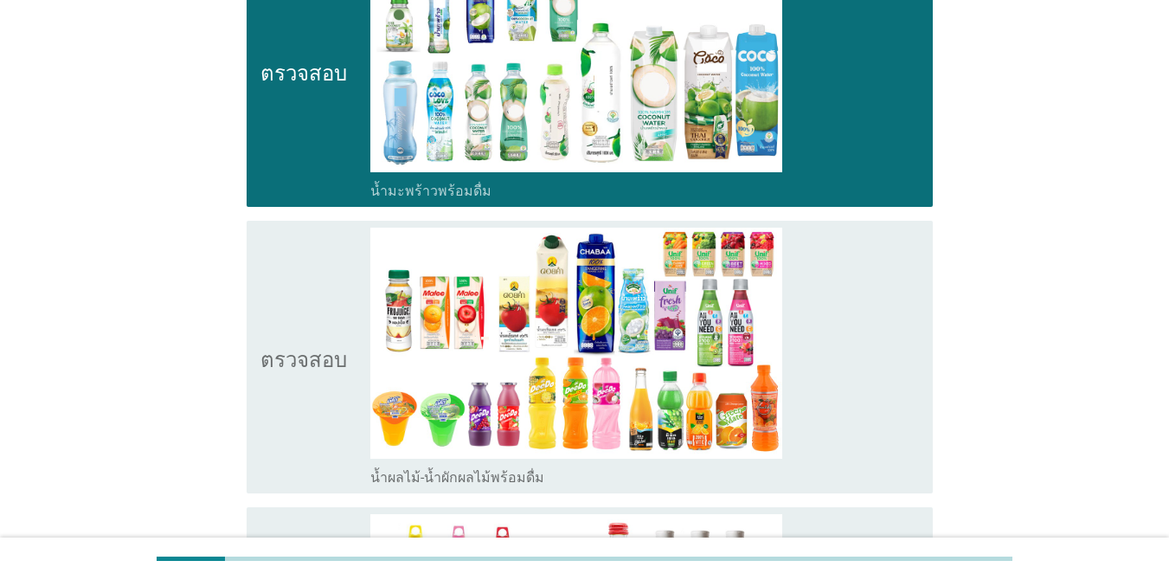
scroll to position [2250, 0]
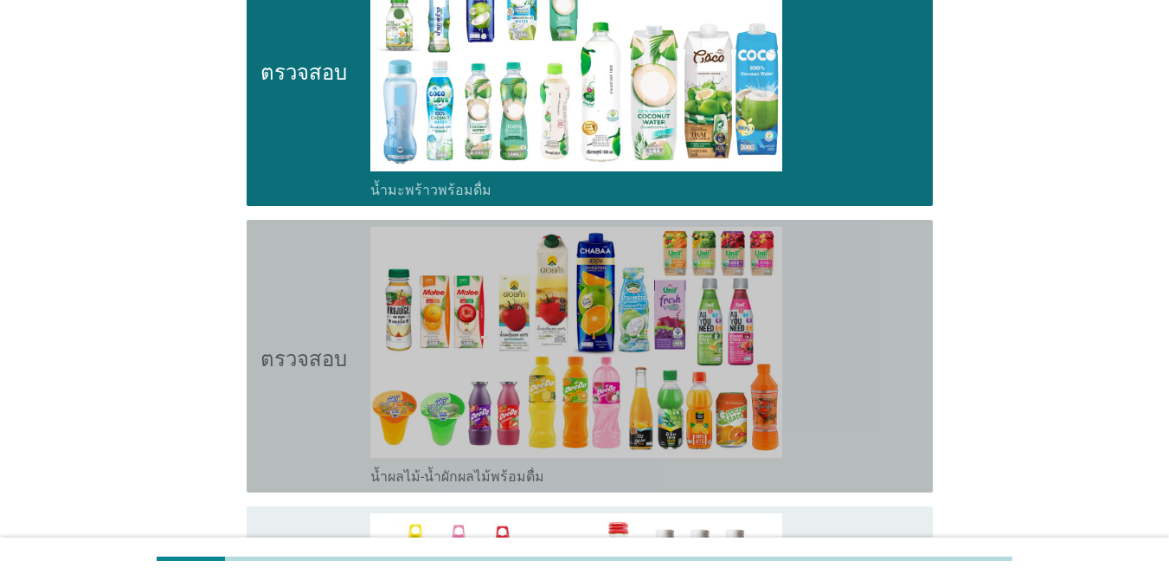
click at [320, 258] on icon "ตรวจสอบ" at bounding box center [303, 356] width 87 height 259
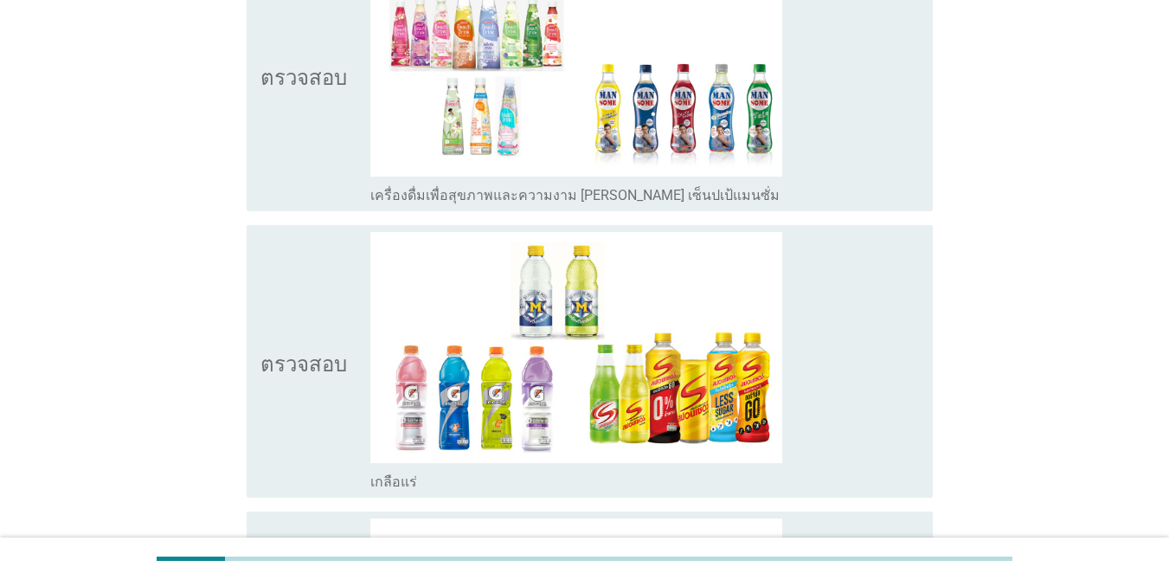
scroll to position [3201, 0]
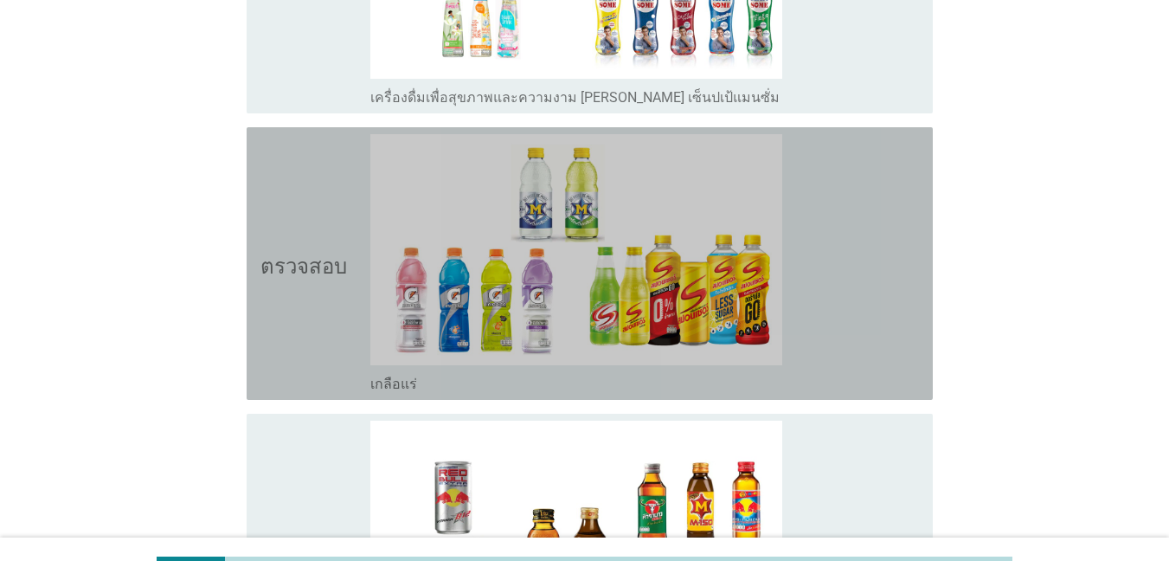
click at [321, 191] on icon "ตรวจสอบ" at bounding box center [303, 263] width 87 height 259
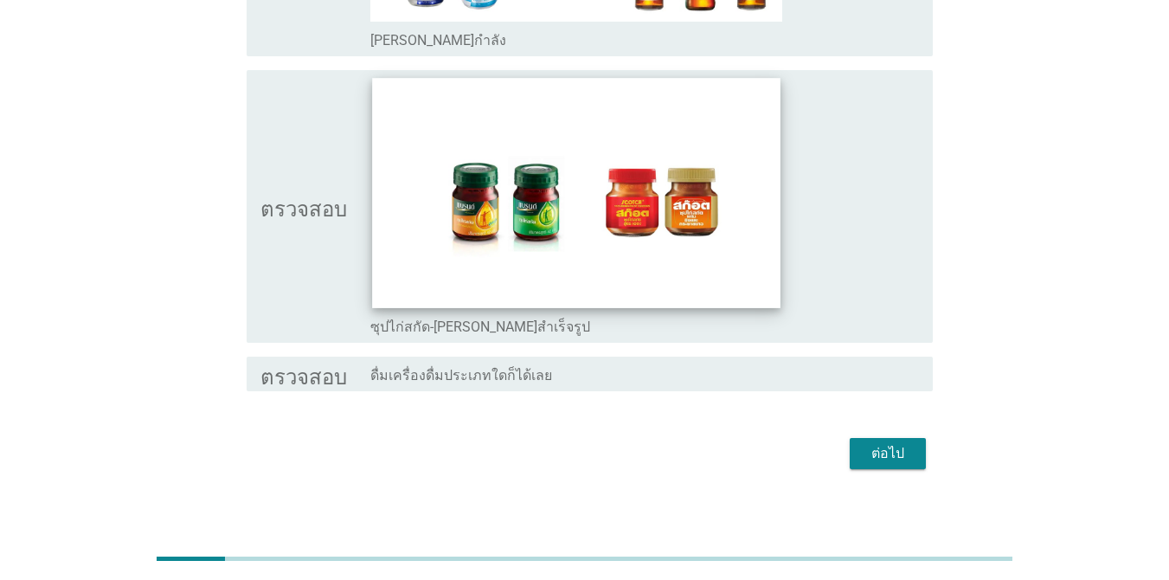
scroll to position [3844, 0]
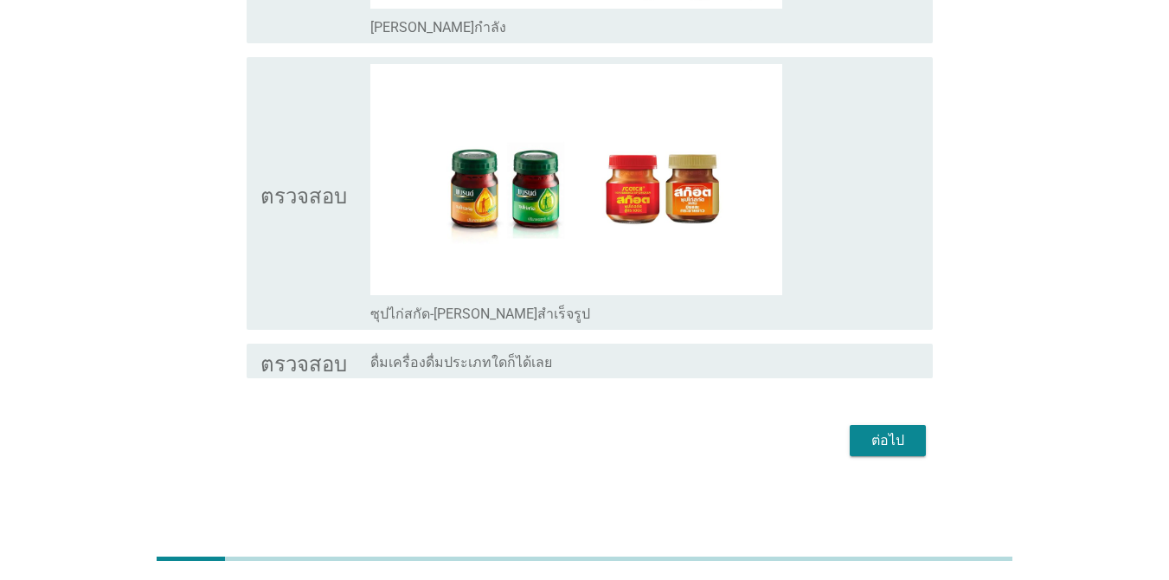
click at [884, 439] on font "ต่อไป" at bounding box center [887, 440] width 33 height 16
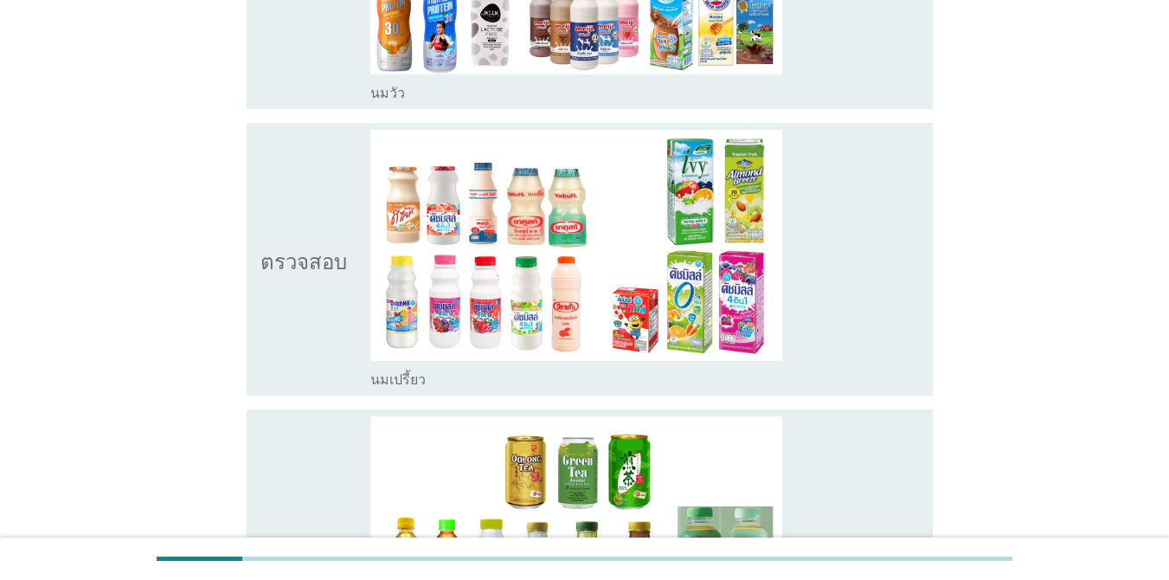
scroll to position [346, 0]
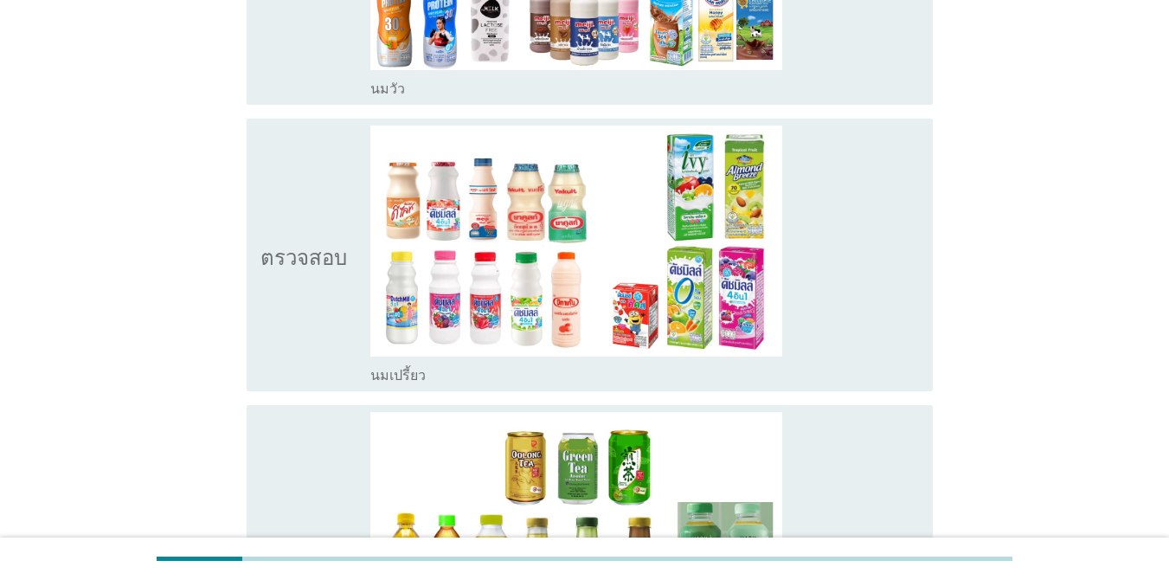
click at [268, 246] on font "ตรวจสอบ" at bounding box center [303, 254] width 87 height 21
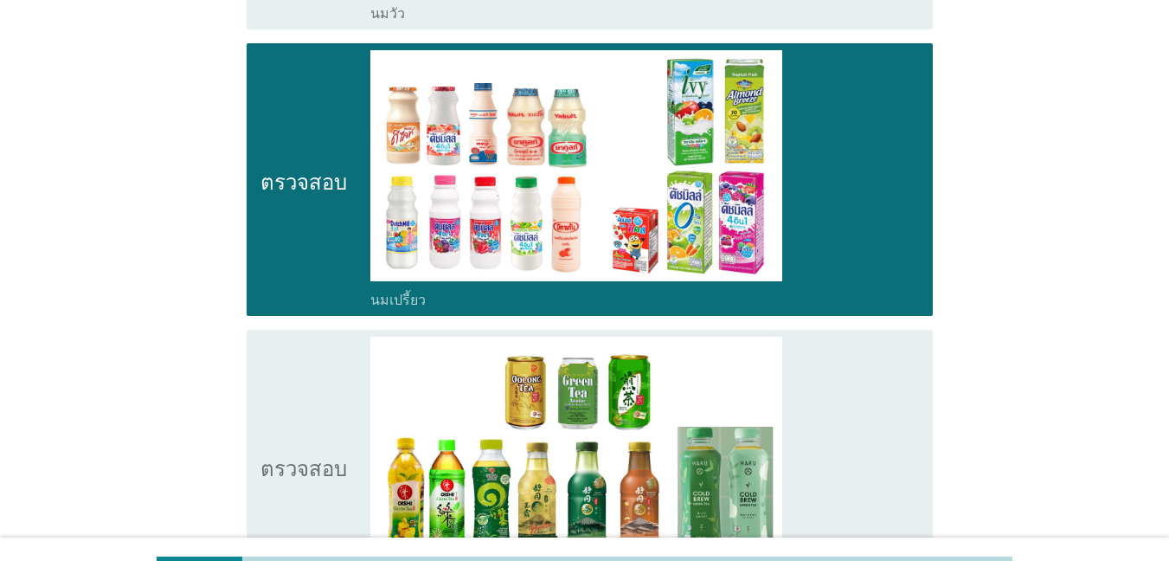
scroll to position [519, 0]
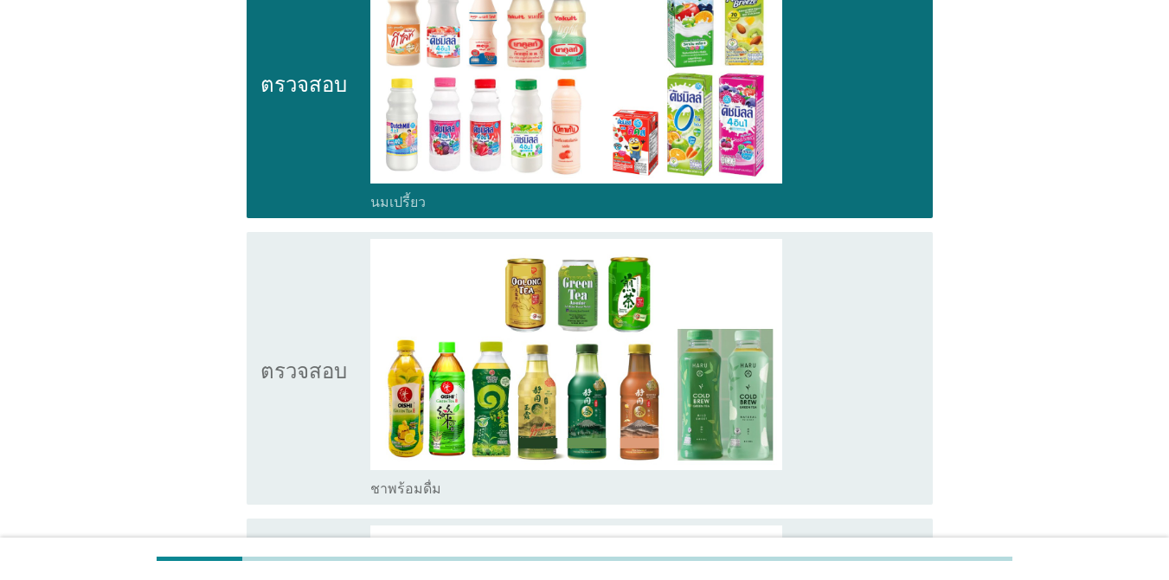
click at [294, 282] on icon "ตรวจสอบ" at bounding box center [303, 368] width 87 height 259
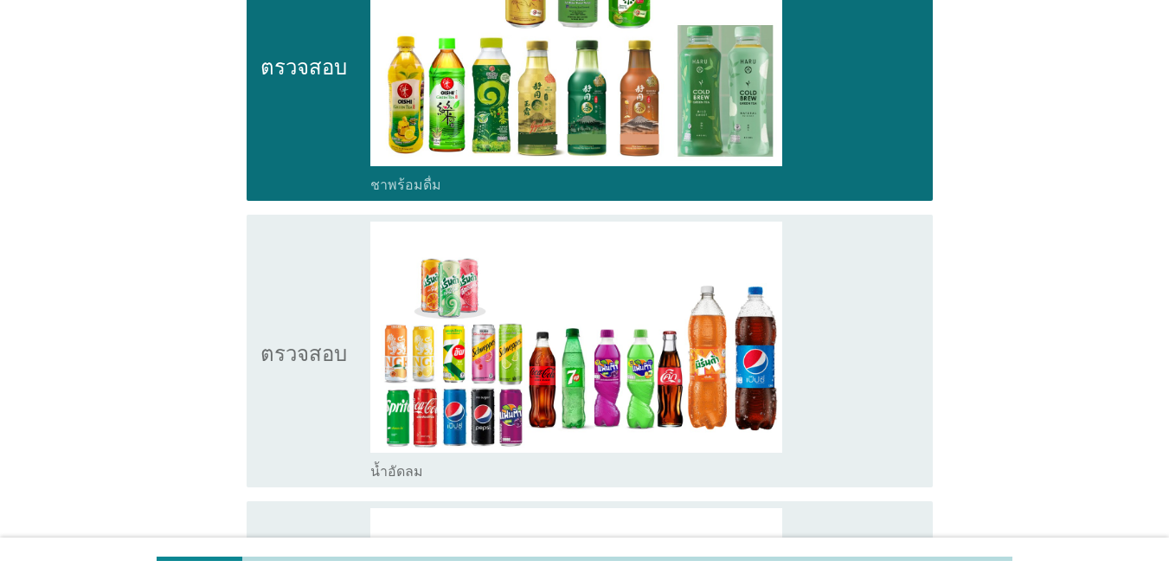
scroll to position [865, 0]
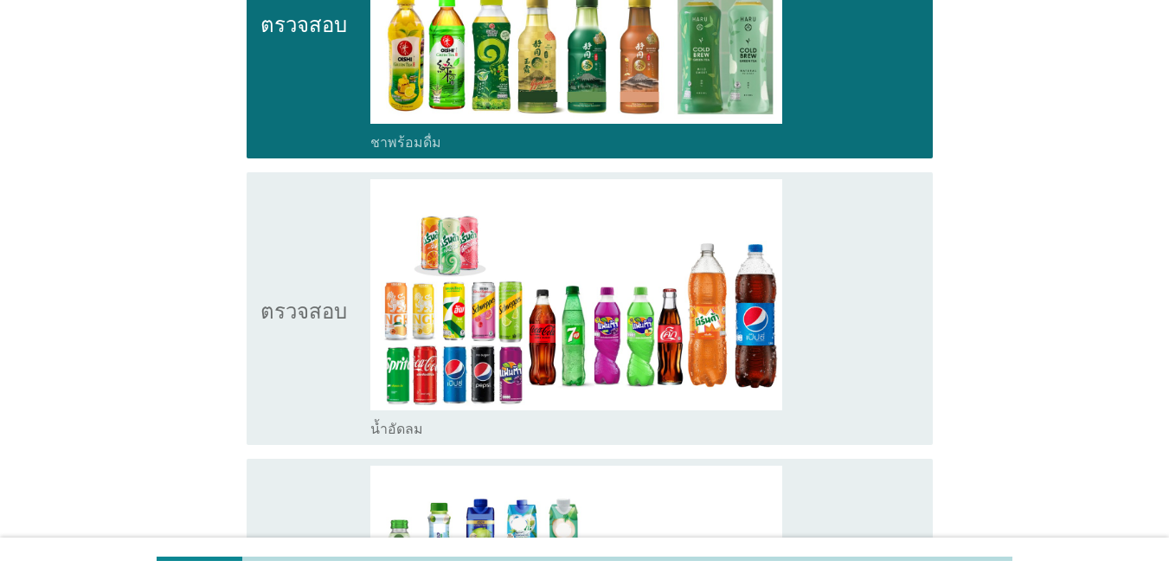
click at [298, 258] on icon "ตรวจสอบ" at bounding box center [303, 308] width 87 height 259
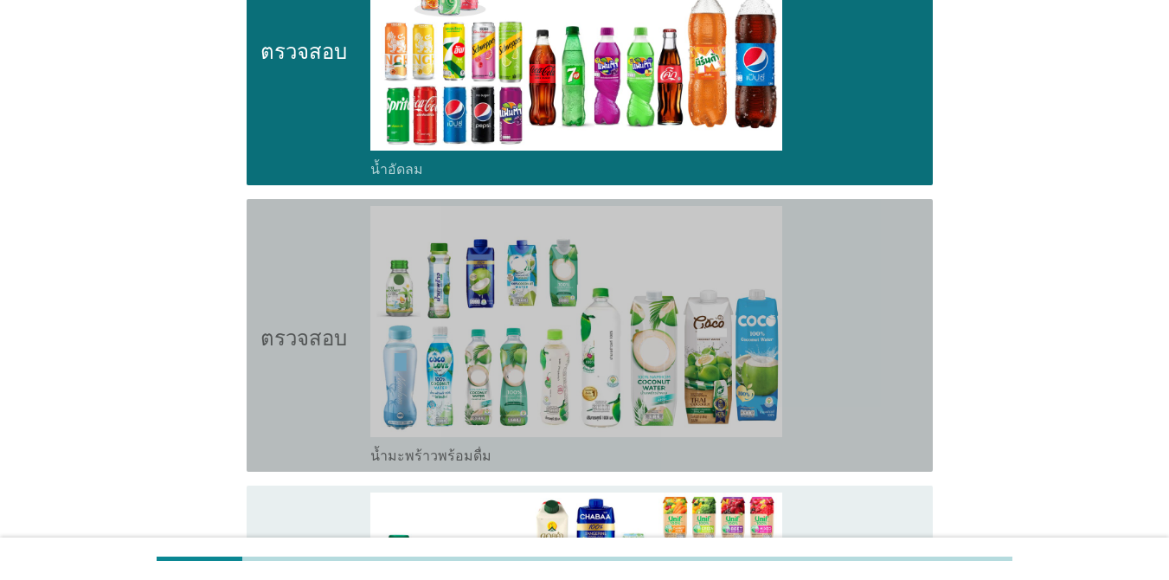
click at [297, 259] on icon "ตรวจสอบ" at bounding box center [303, 335] width 87 height 259
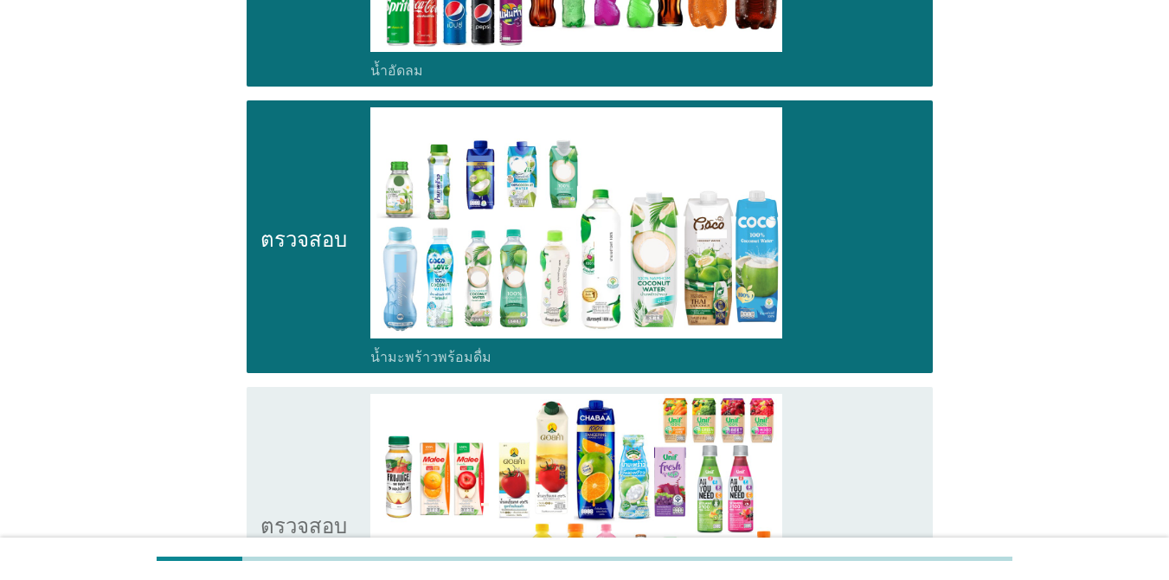
scroll to position [1384, 0]
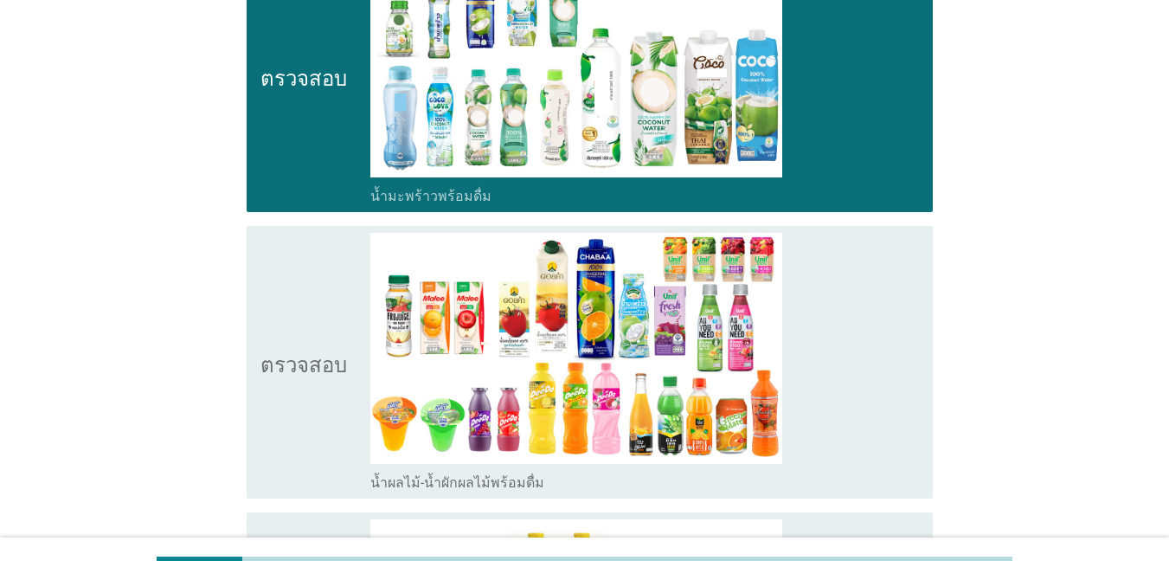
click at [297, 298] on icon "ตรวจสอบ" at bounding box center [303, 362] width 87 height 259
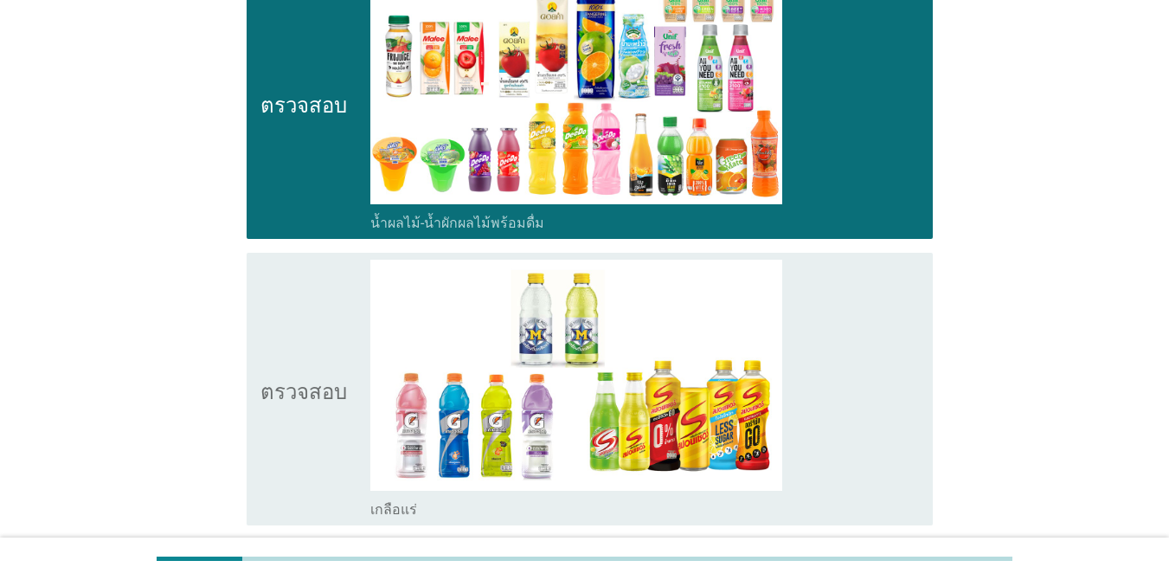
click at [303, 339] on icon "ตรวจสอบ" at bounding box center [303, 389] width 87 height 259
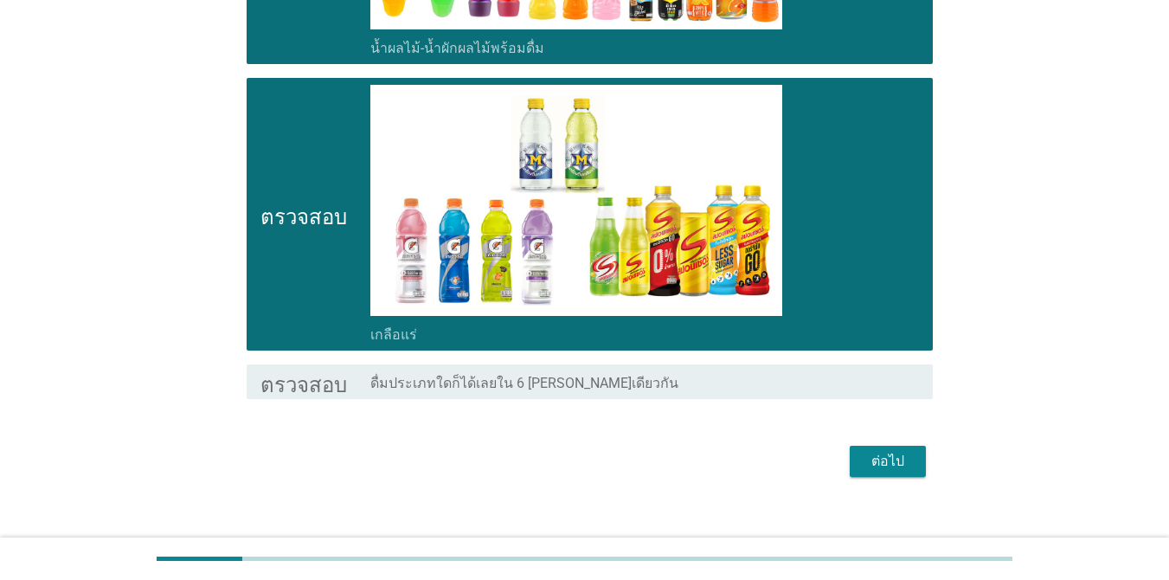
scroll to position [1839, 0]
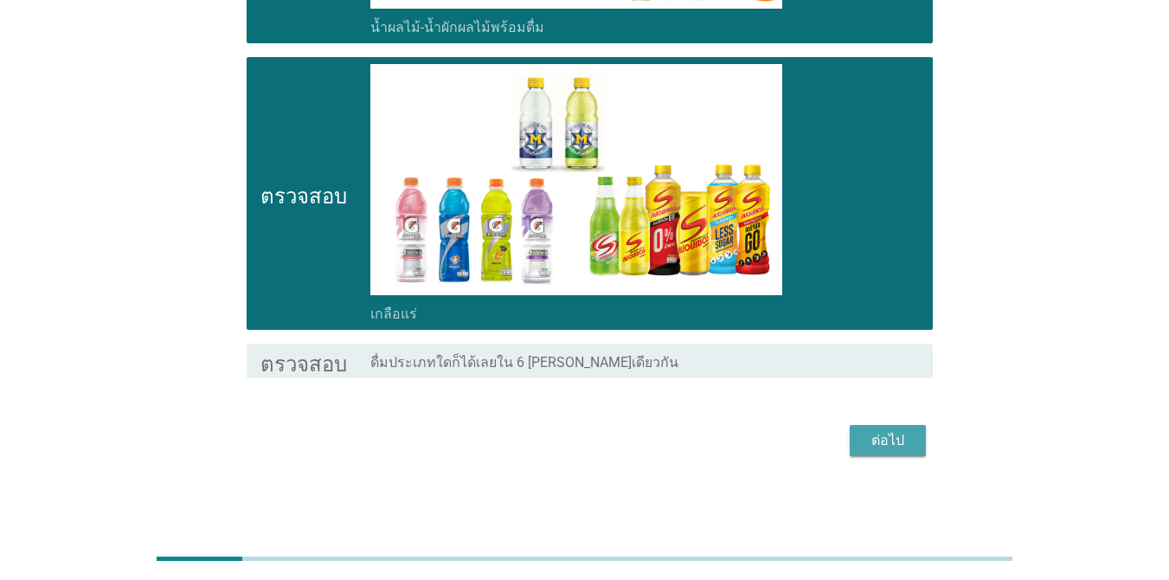
click at [882, 444] on font "ต่อไป" at bounding box center [887, 440] width 33 height 16
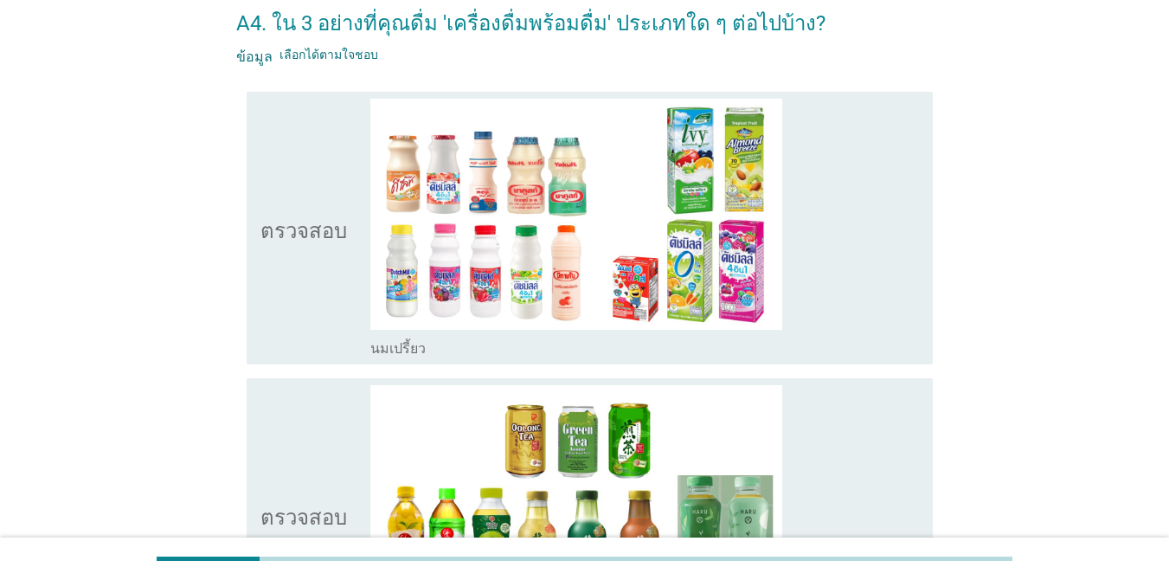
click at [320, 213] on icon "ตรวจสอบ" at bounding box center [303, 228] width 87 height 259
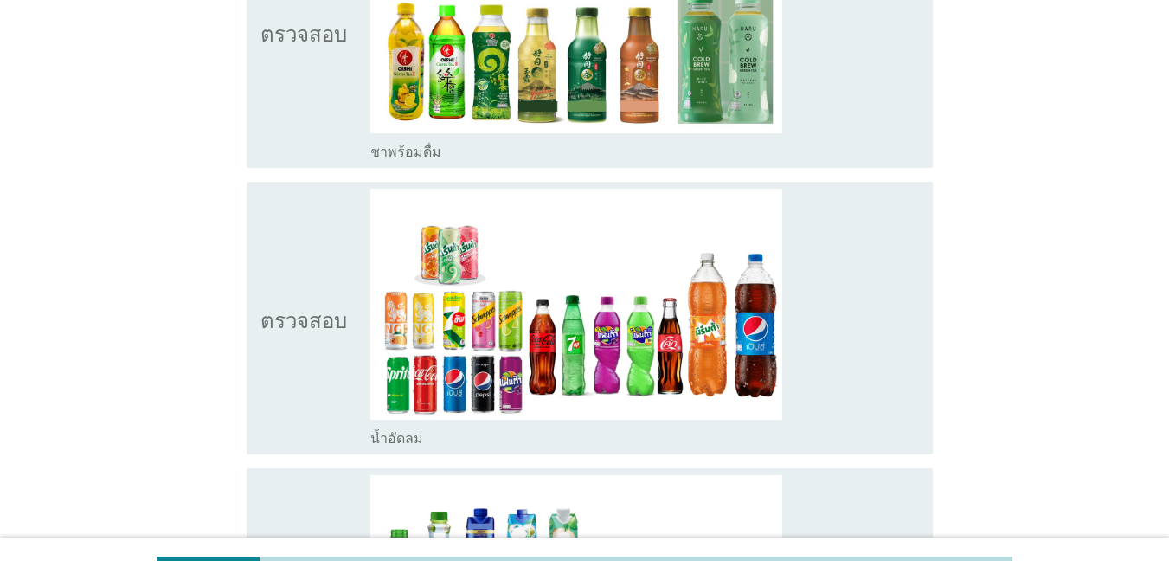
scroll to position [606, 0]
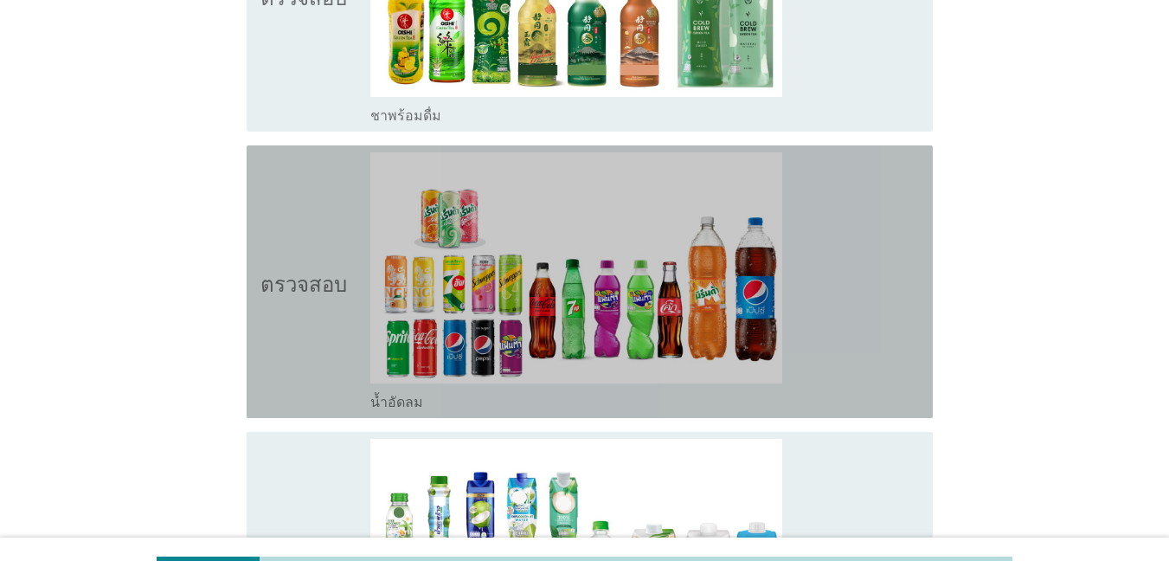
click at [331, 203] on icon "ตรวจสอบ" at bounding box center [303, 281] width 87 height 259
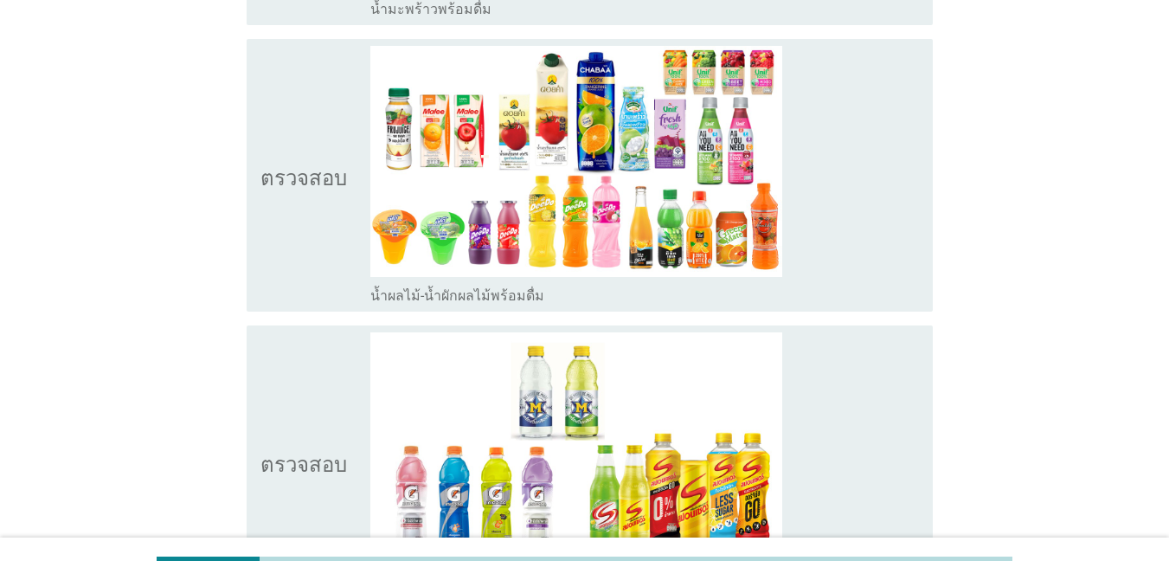
scroll to position [1298, 0]
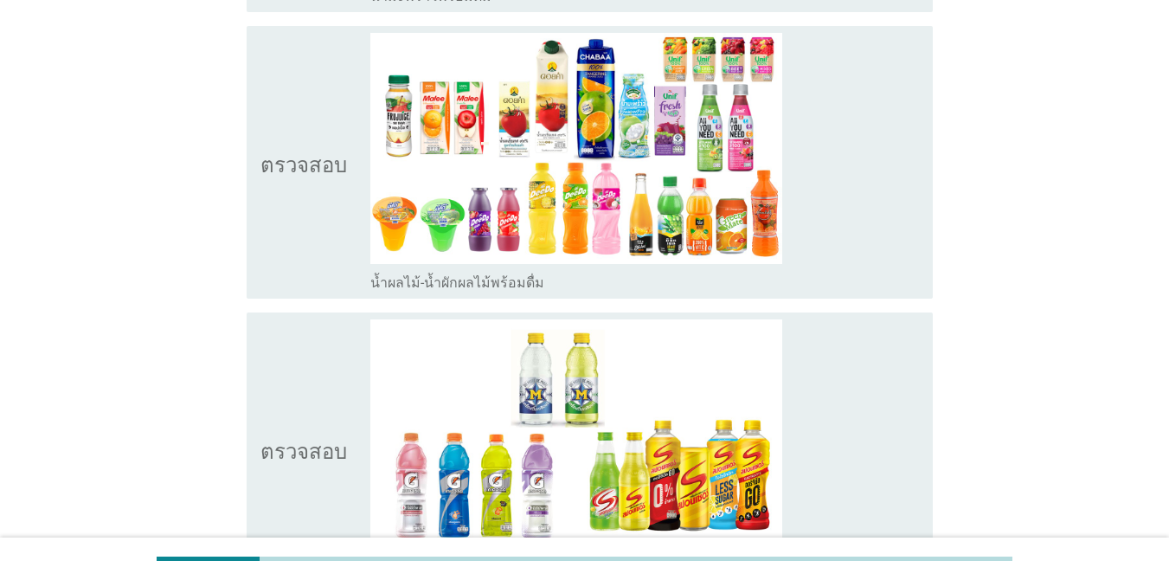
click at [317, 146] on icon "ตรวจสอบ" at bounding box center [303, 162] width 87 height 259
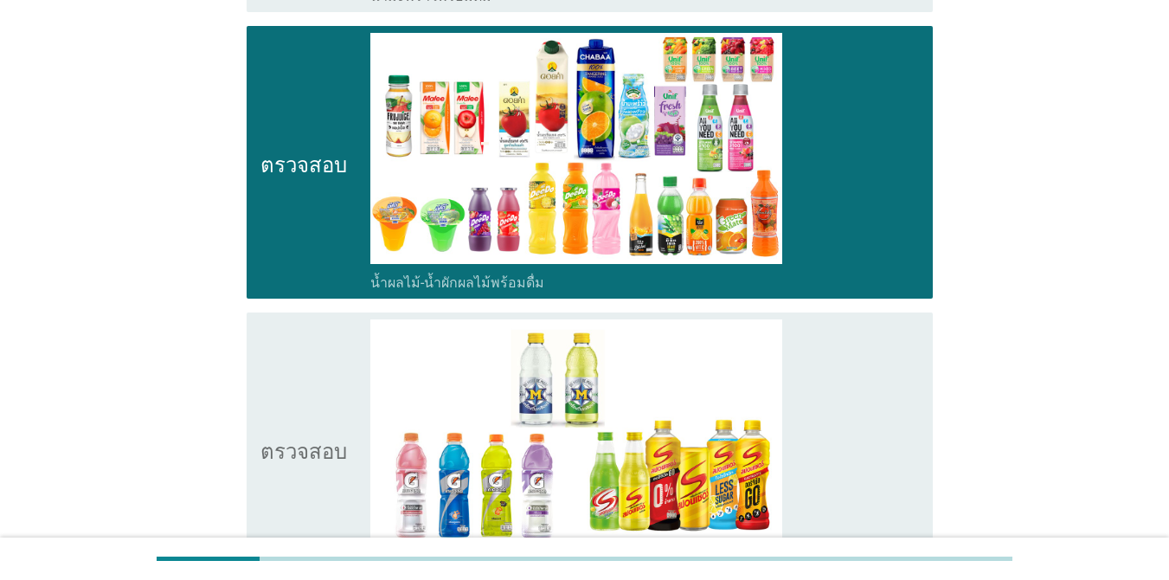
click at [317, 146] on icon "ตรวจสอบ" at bounding box center [303, 162] width 87 height 259
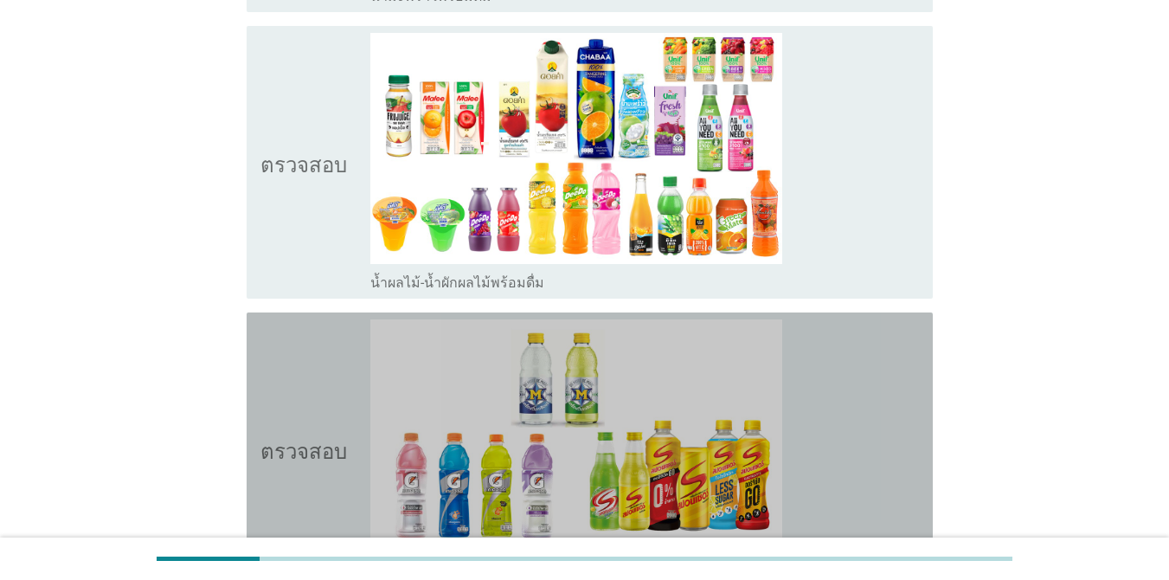
drag, startPoint x: 285, startPoint y: 407, endPoint x: 293, endPoint y: 395, distance: 14.2
click at [286, 407] on icon "ตรวจสอบ" at bounding box center [303, 448] width 87 height 259
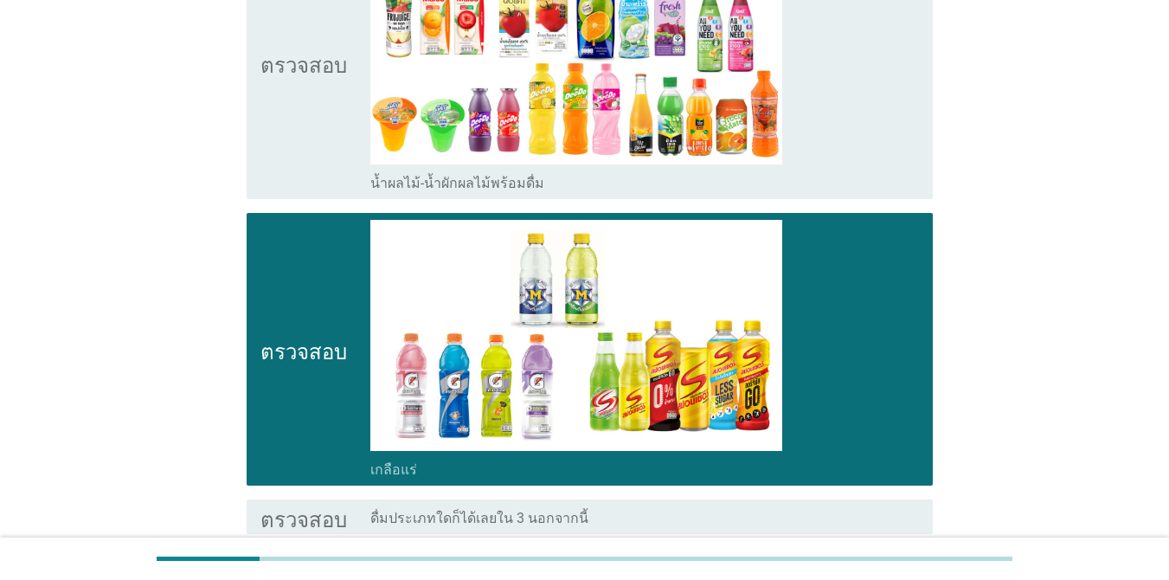
scroll to position [1553, 0]
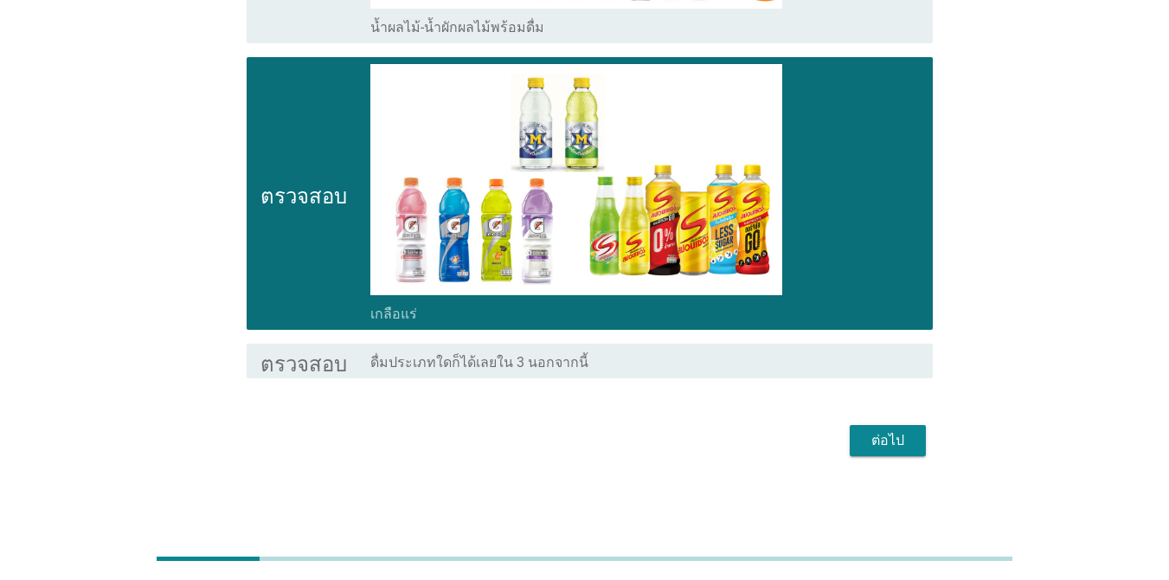
click at [912, 449] on button "ต่อไป" at bounding box center [888, 440] width 76 height 31
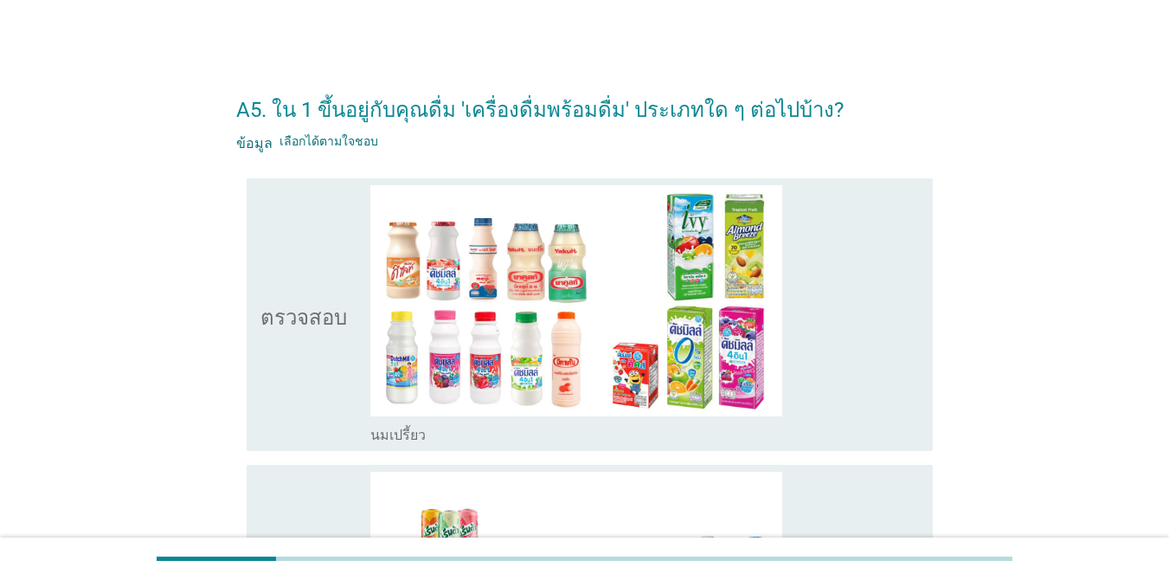
scroll to position [87, 0]
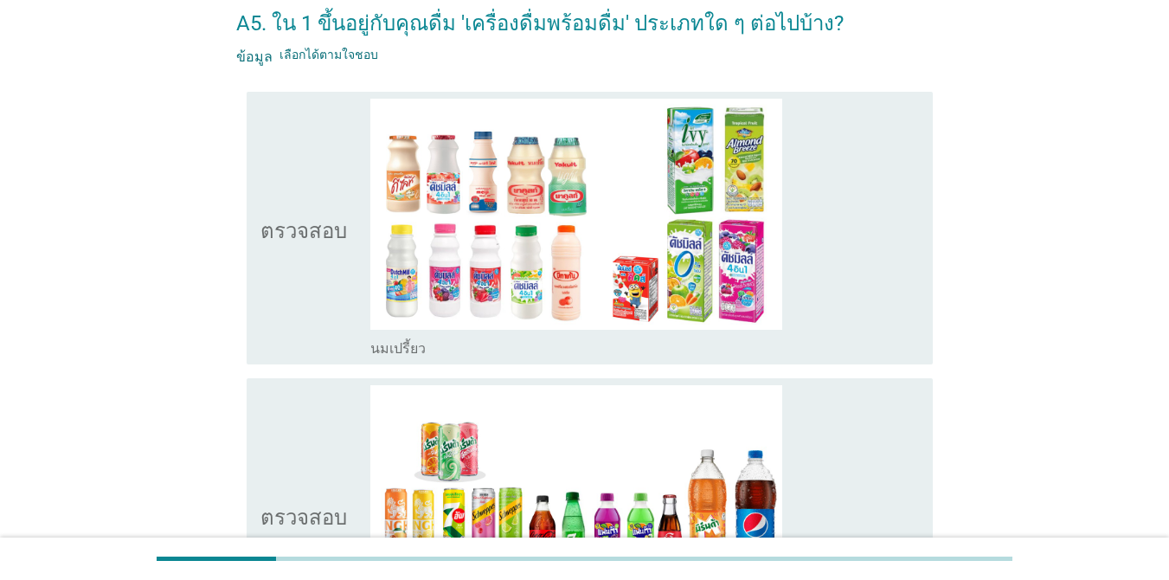
click at [258, 198] on div "ตรวจสอบ โครงร่างกล่องกาเครื่องหมายว่าง นมเปรี้ยว" at bounding box center [590, 228] width 686 height 273
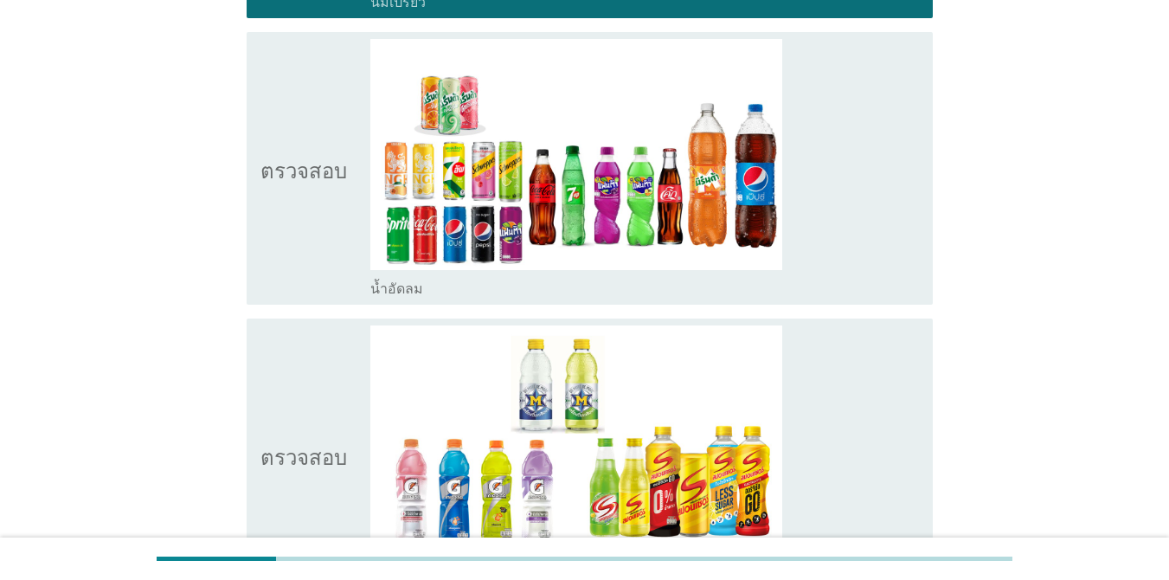
click at [280, 207] on icon "ตรวจสอบ" at bounding box center [303, 168] width 87 height 259
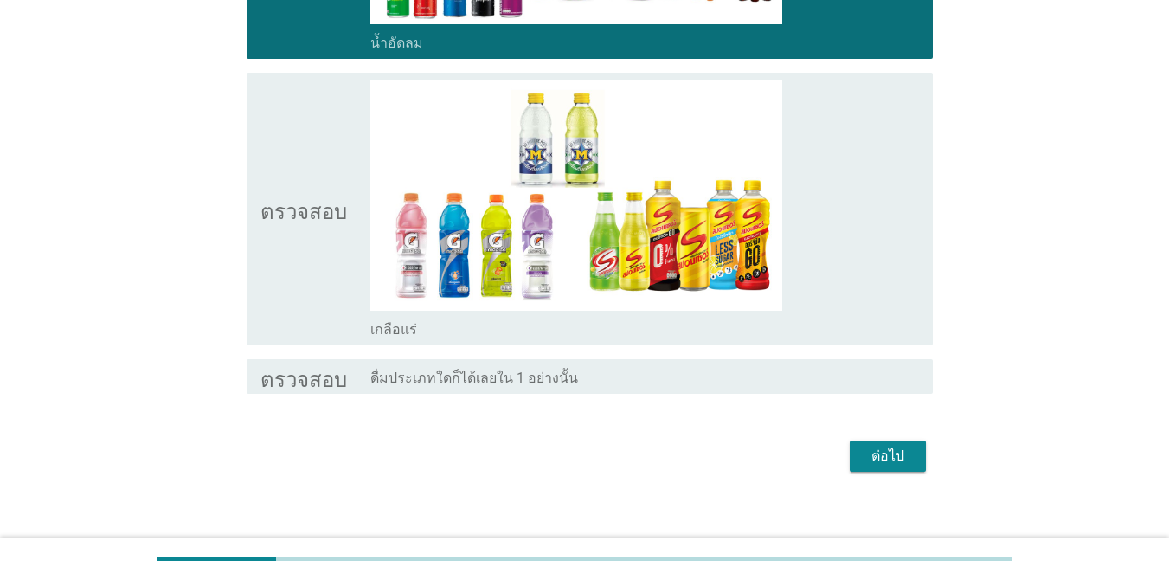
scroll to position [692, 0]
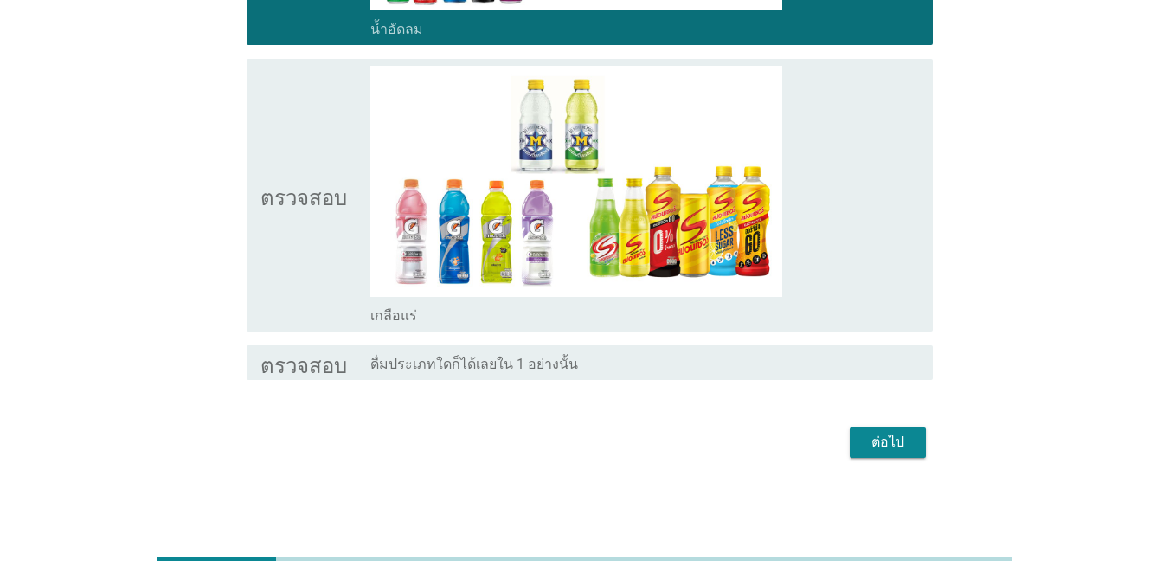
click at [286, 204] on font "ตรวจสอบ" at bounding box center [303, 194] width 87 height 21
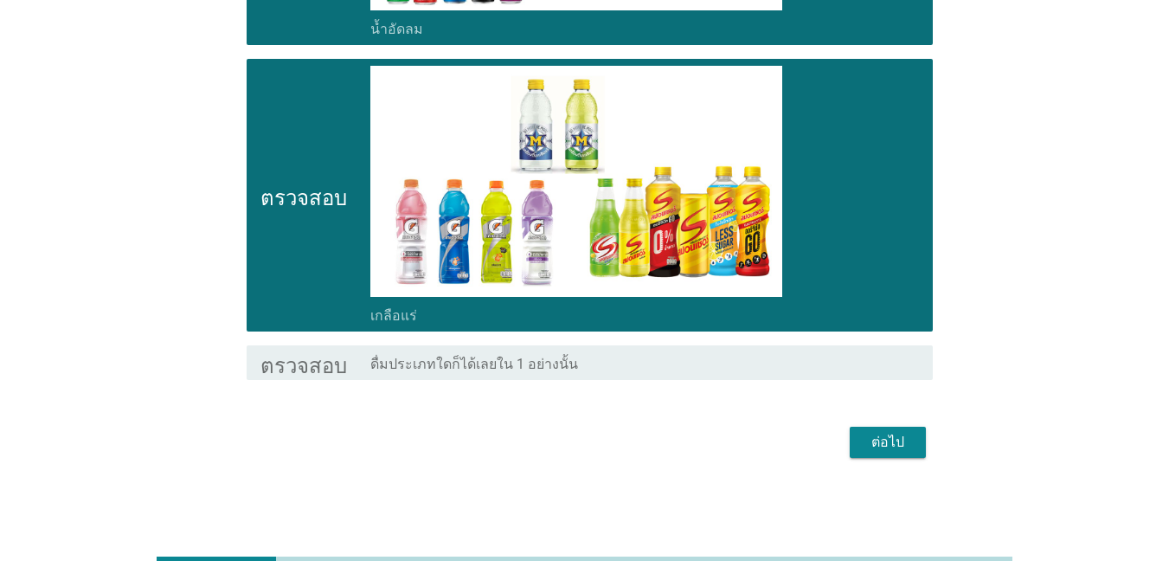
click at [881, 440] on font "ต่อไป" at bounding box center [887, 441] width 33 height 16
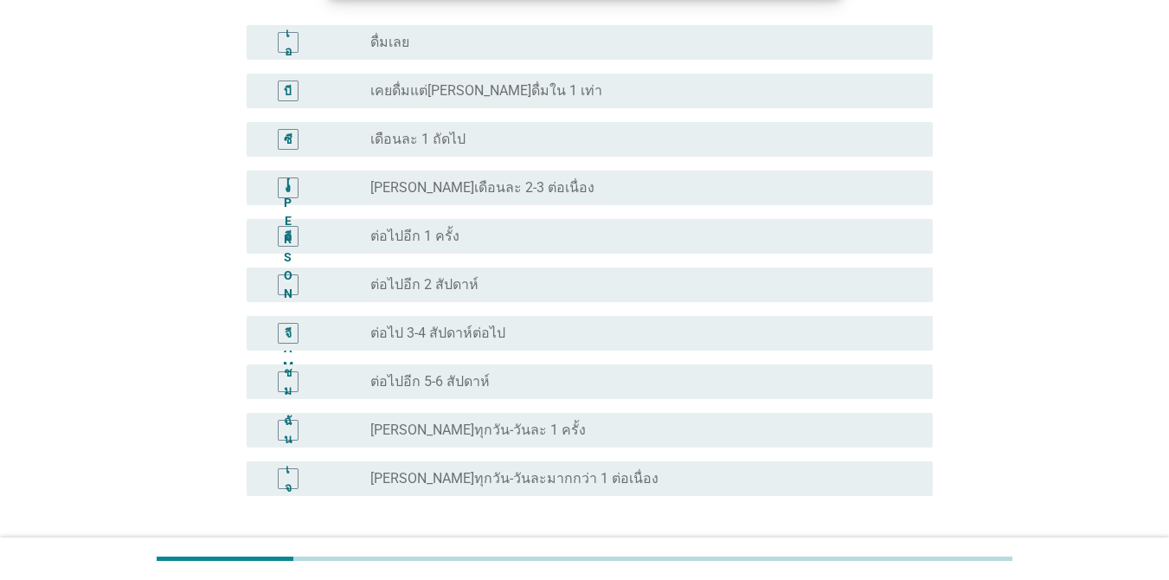
scroll to position [519, 0]
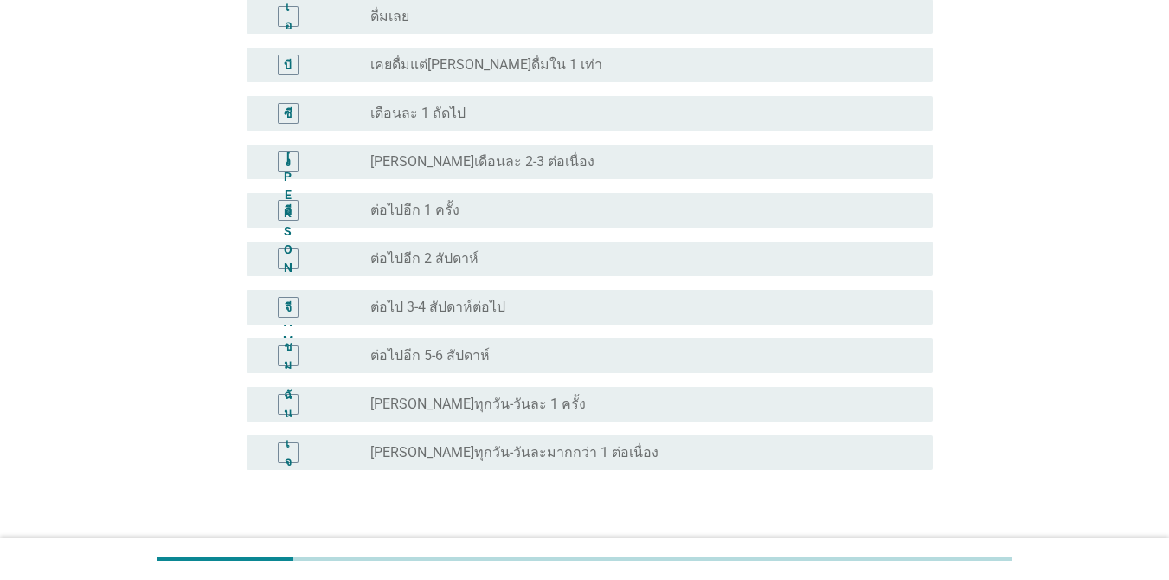
click at [479, 258] on div "ปุ่มวิทยุ[PERSON_NAME]เลือก ต่อไปอีก 2 สัปดาห์" at bounding box center [637, 258] width 535 height 17
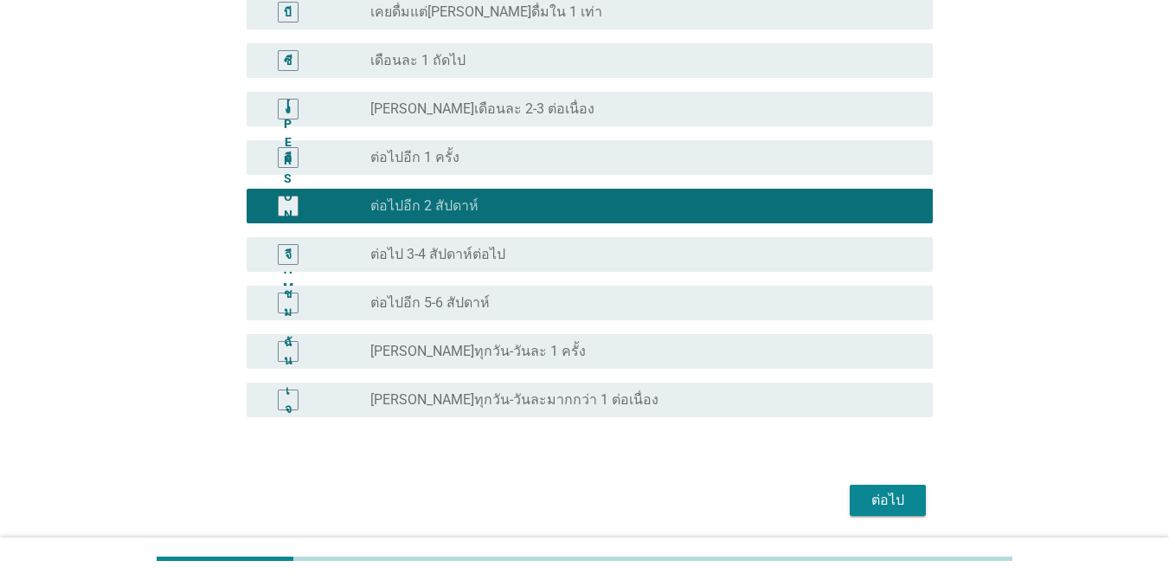
scroll to position [632, 0]
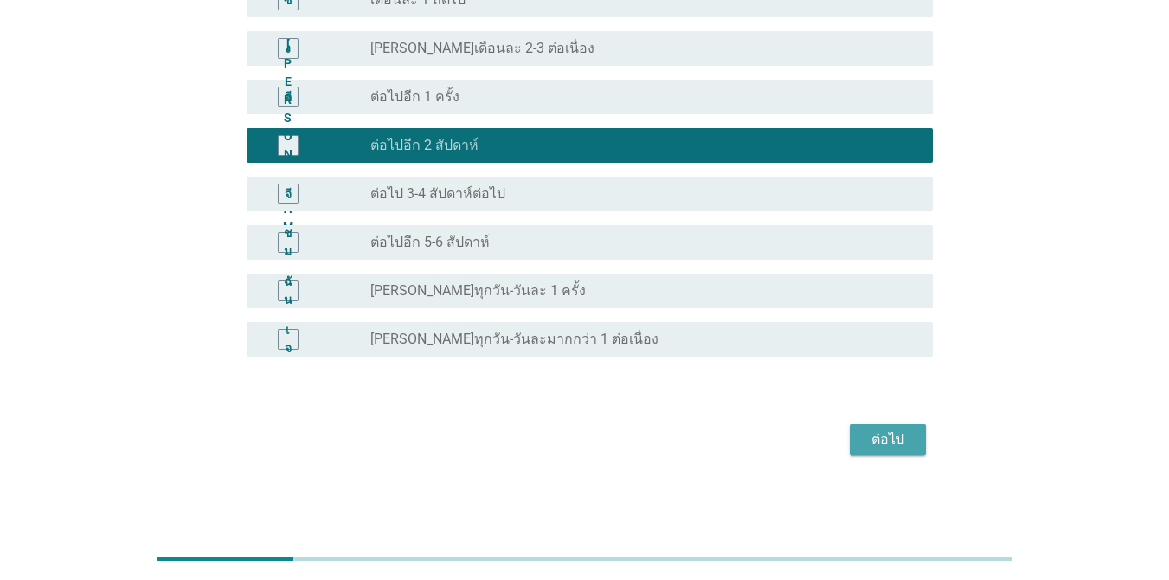
click at [877, 437] on font "ต่อไป" at bounding box center [887, 439] width 33 height 16
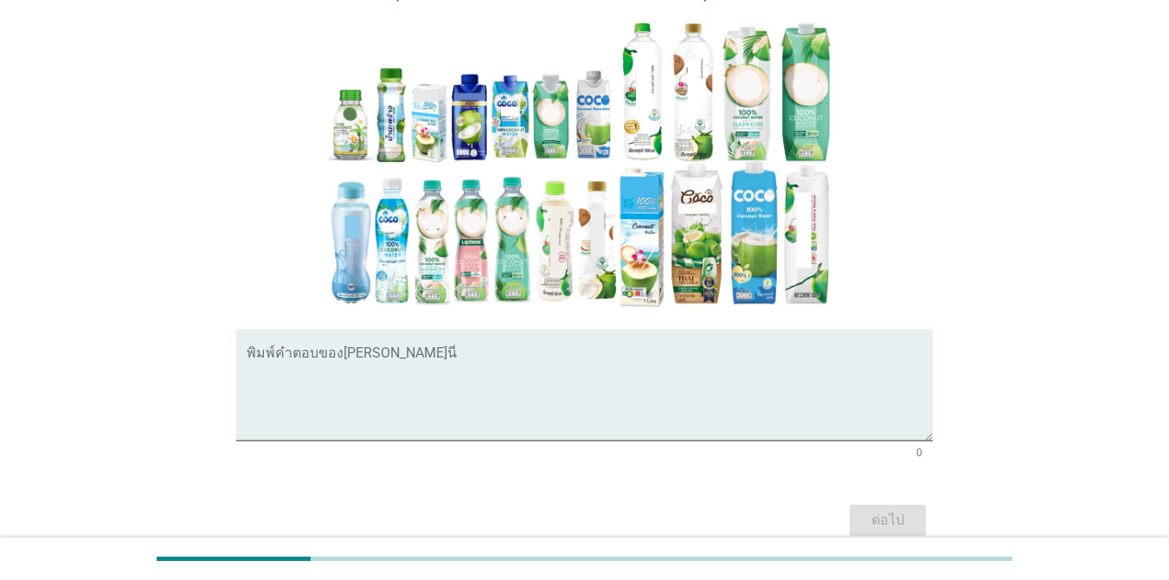
scroll to position [260, 0]
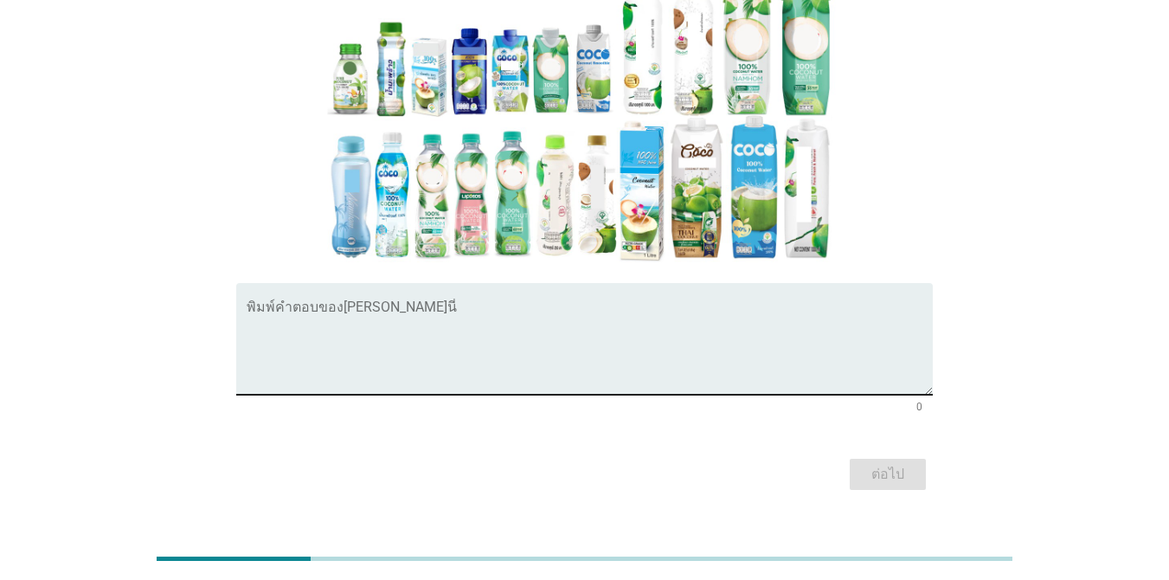
click at [354, 364] on textarea "พิมพ์คำตอบของคุณที่นี่" at bounding box center [590, 349] width 686 height 91
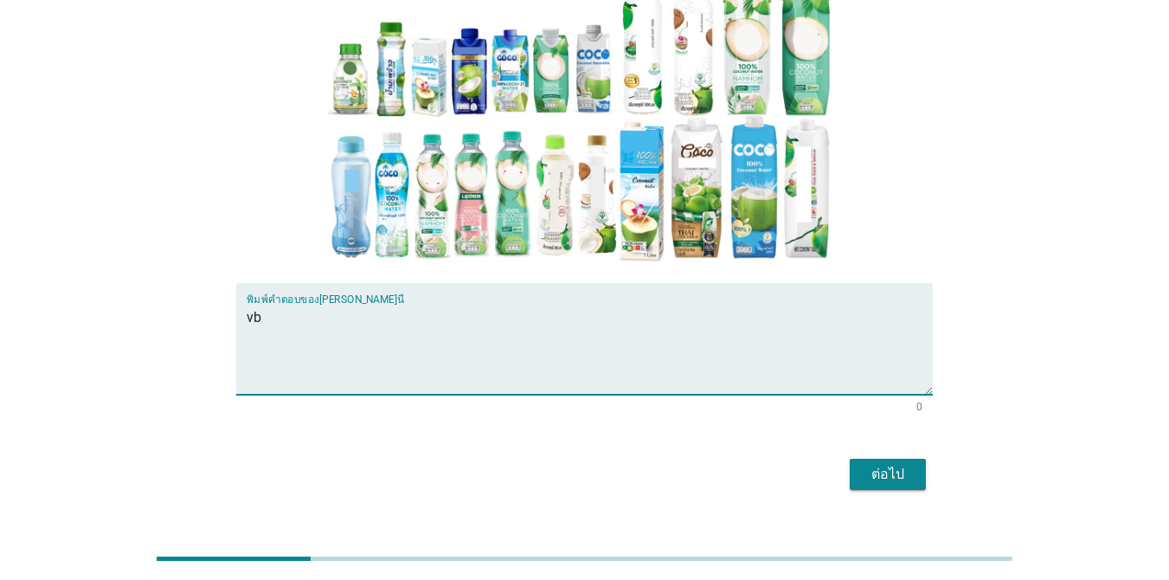
type textarea "v"
type textarea "อิฟ"
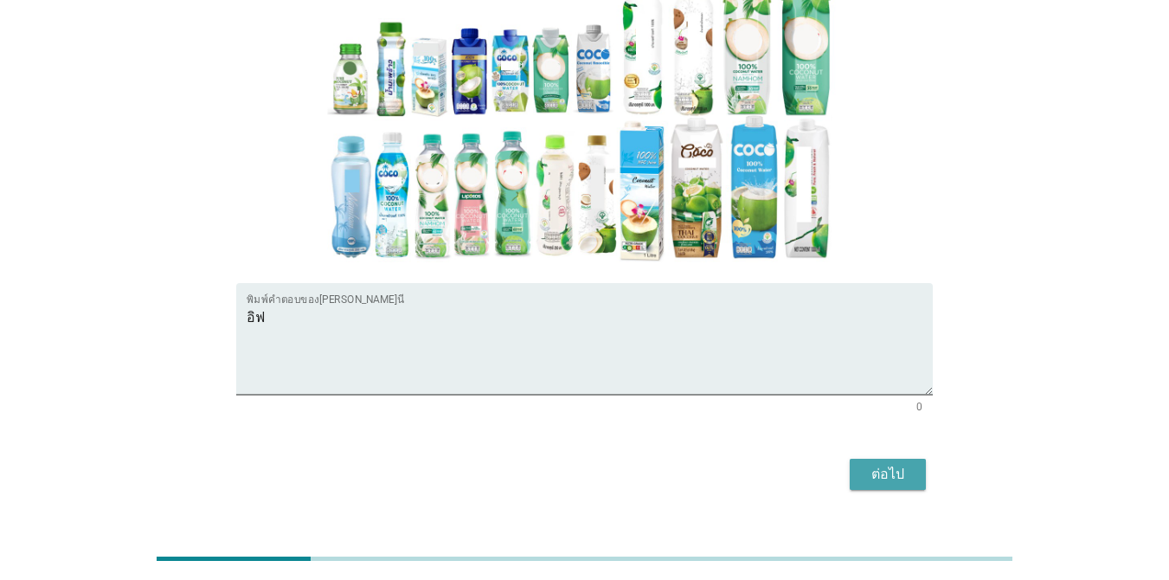
click at [886, 478] on font "ต่อไป" at bounding box center [887, 473] width 33 height 16
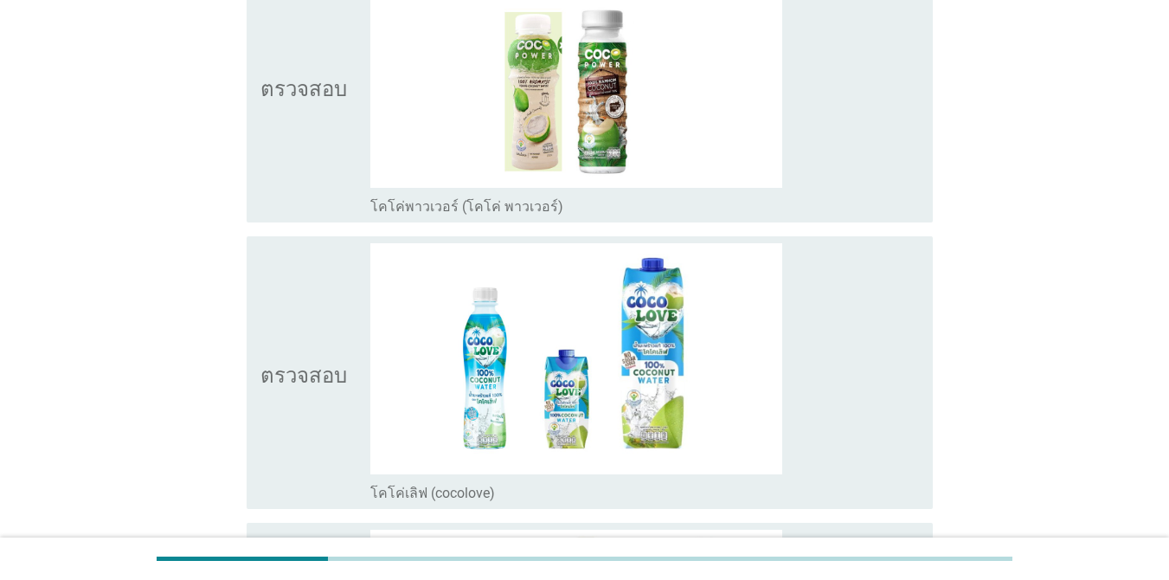
click at [324, 80] on icon "ตรวจสอบ" at bounding box center [303, 86] width 87 height 259
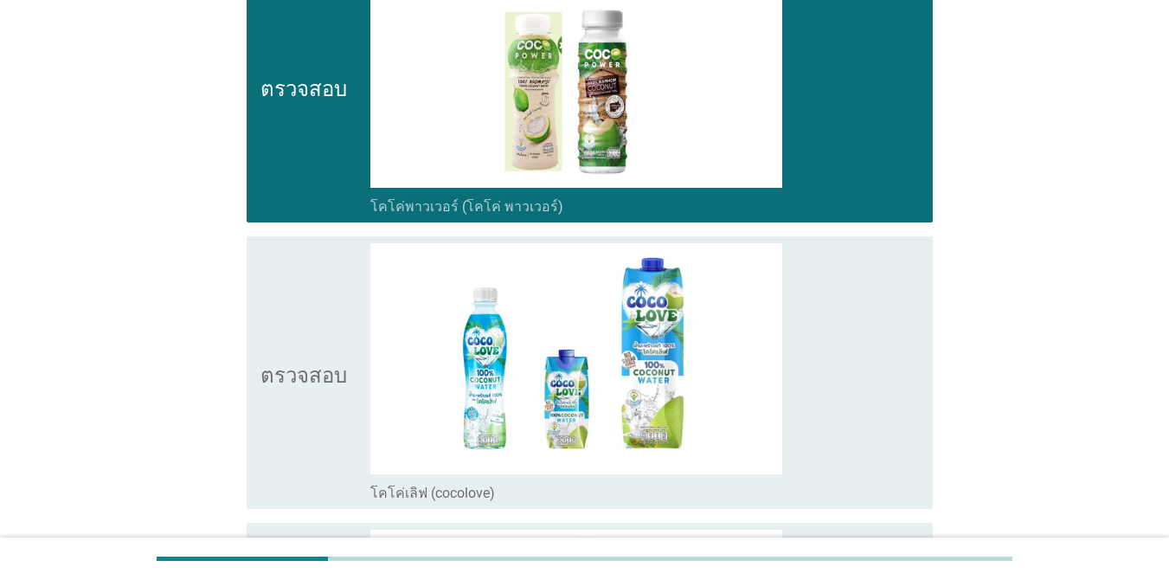
click at [342, 289] on icon "ตรวจสอบ" at bounding box center [303, 372] width 87 height 259
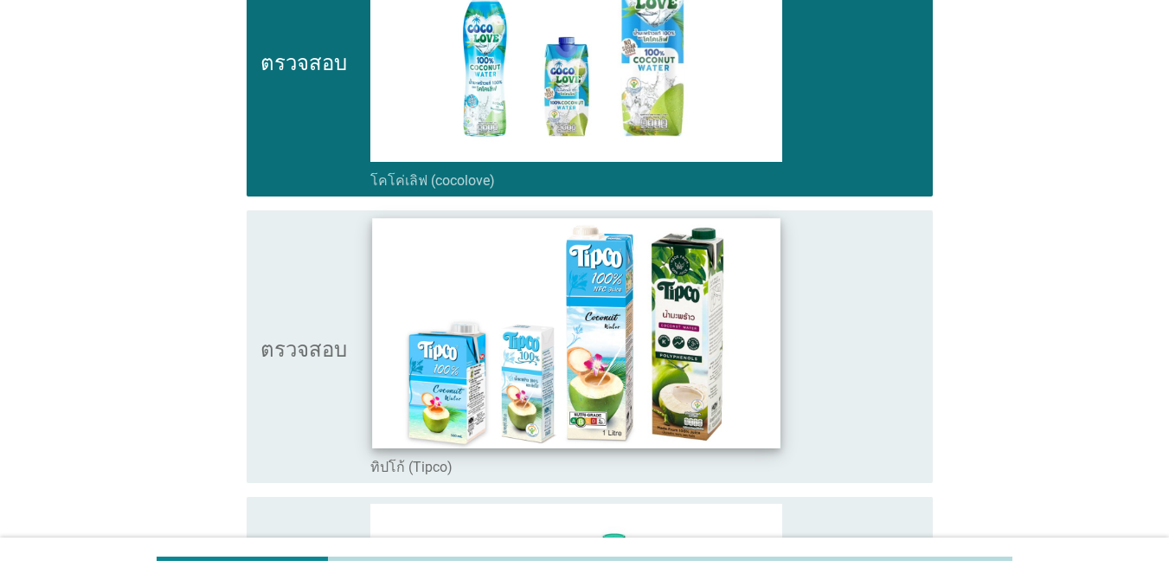
scroll to position [606, 0]
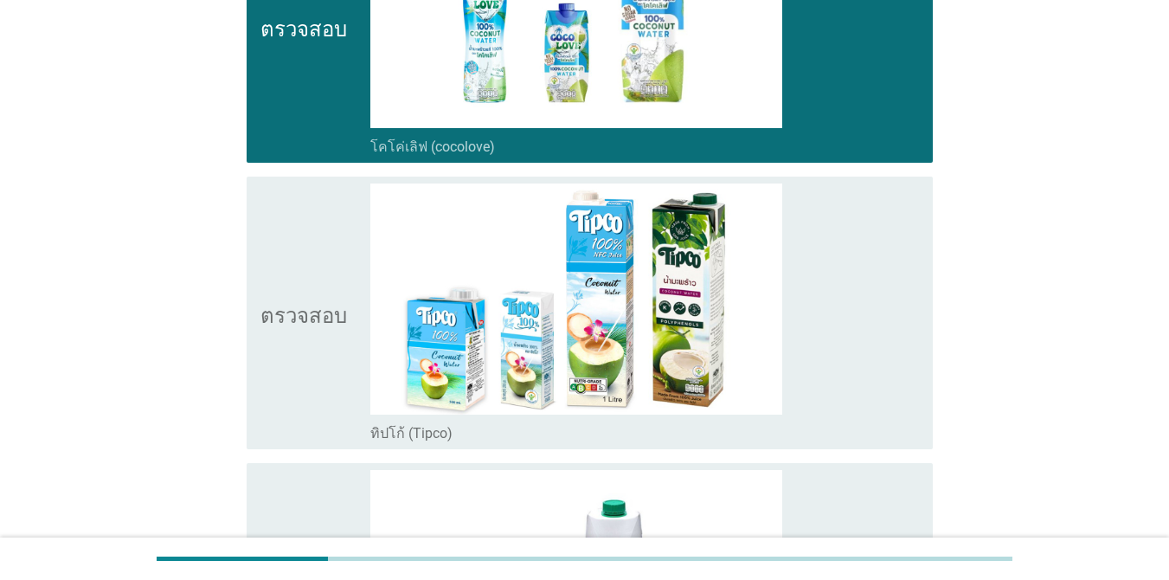
click at [324, 237] on icon "ตรวจสอบ" at bounding box center [303, 312] width 87 height 259
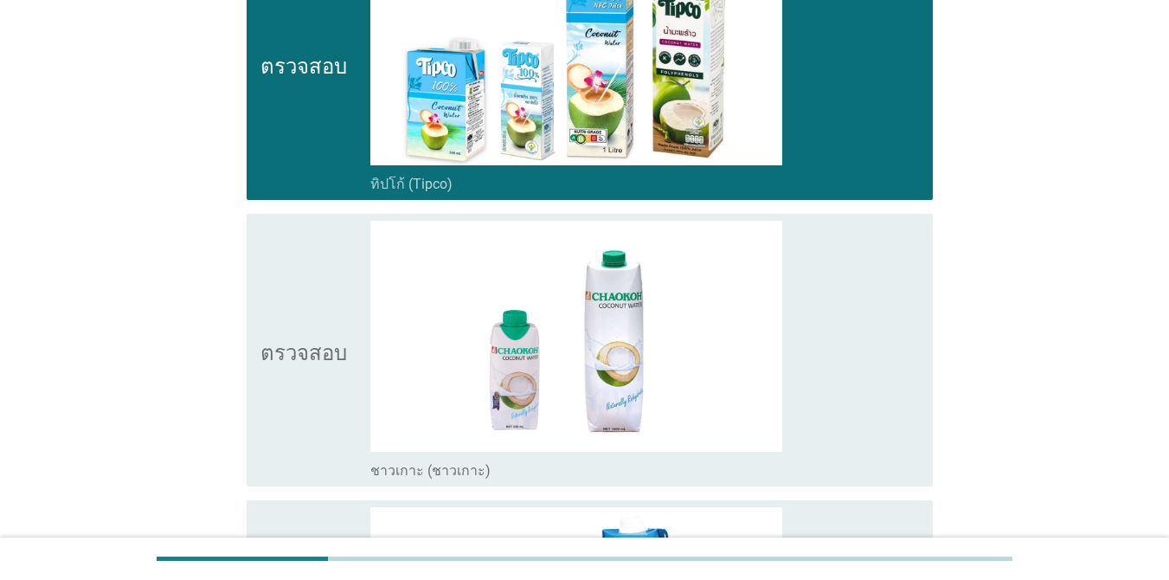
scroll to position [865, 0]
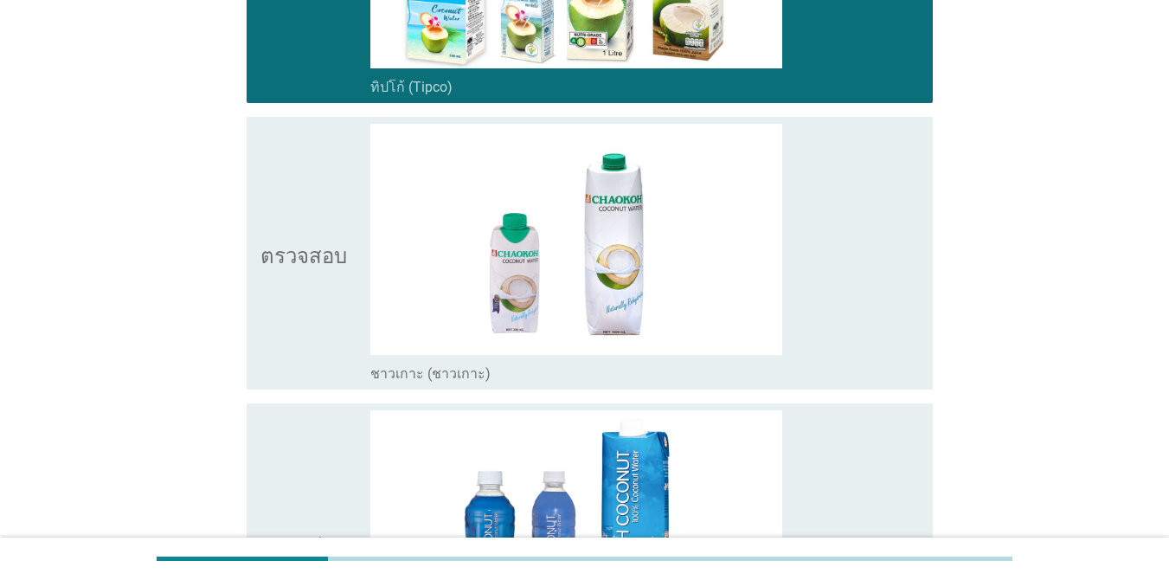
click at [326, 170] on icon "ตรวจสอบ" at bounding box center [303, 253] width 87 height 259
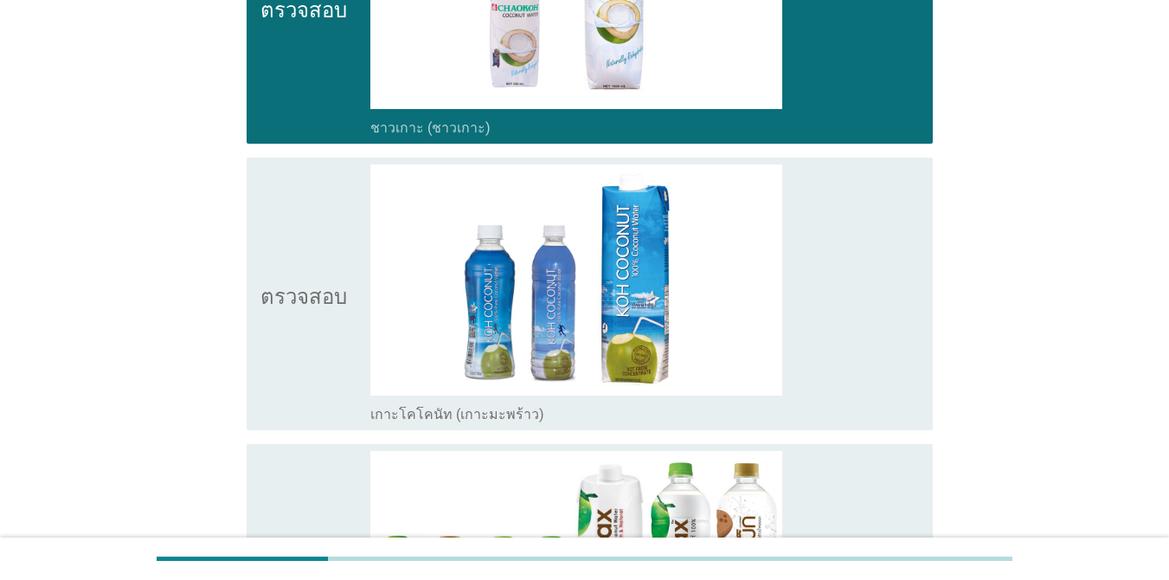
scroll to position [1211, 0]
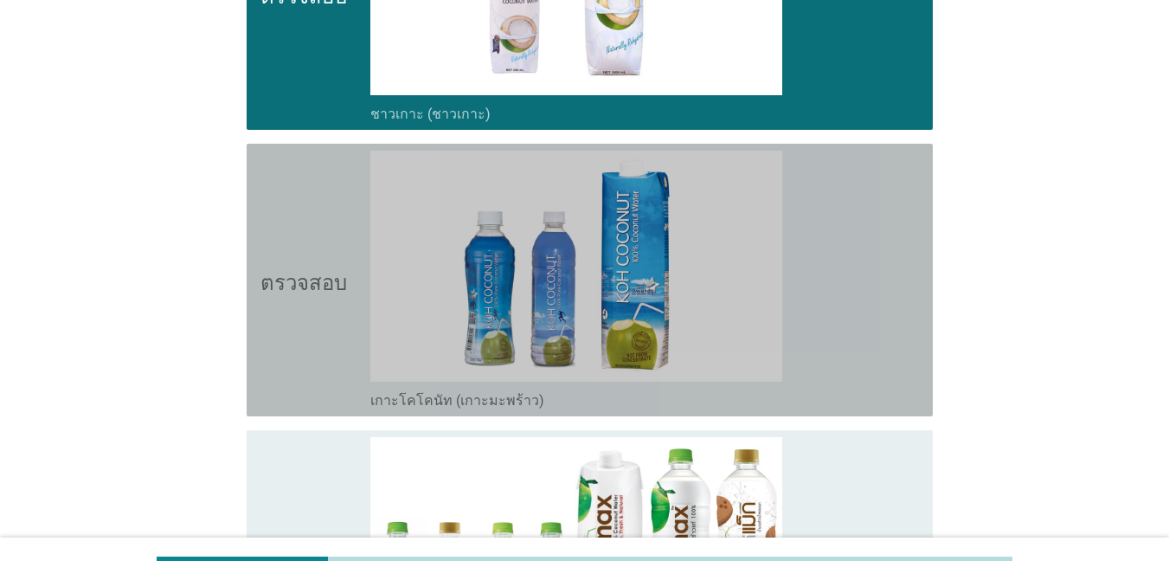
click at [323, 168] on icon "ตรวจสอบ" at bounding box center [303, 280] width 87 height 259
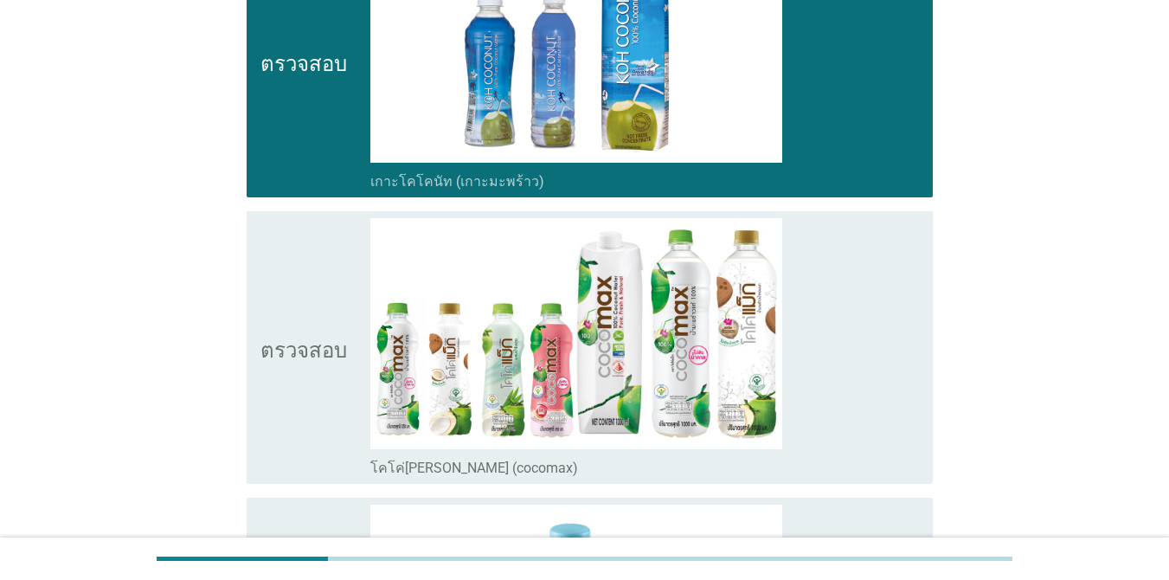
scroll to position [1471, 0]
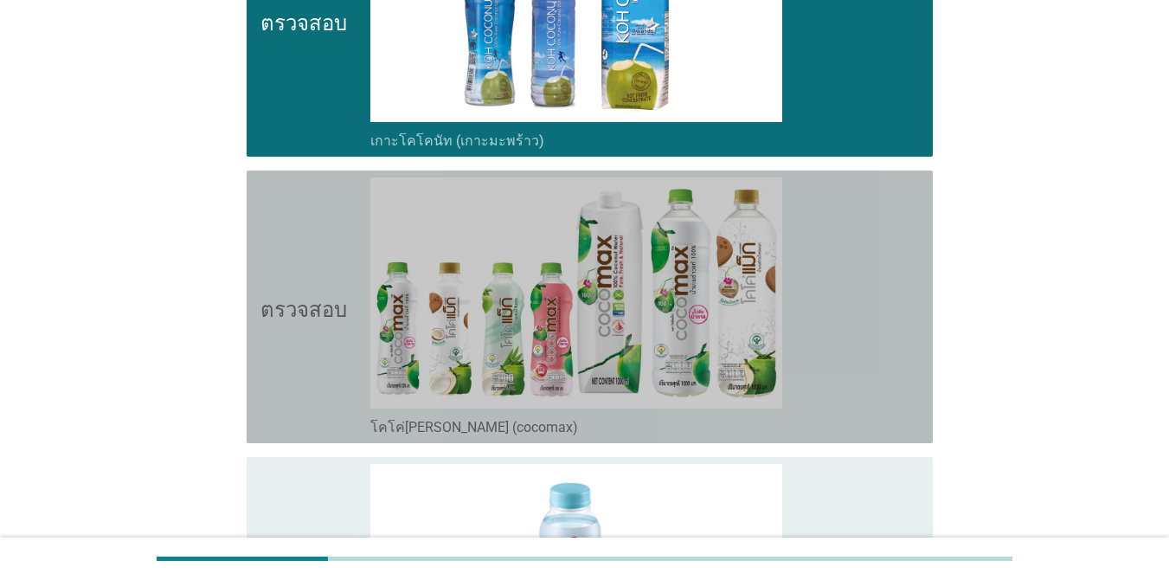
click at [317, 214] on icon "ตรวจสอบ" at bounding box center [303, 306] width 87 height 259
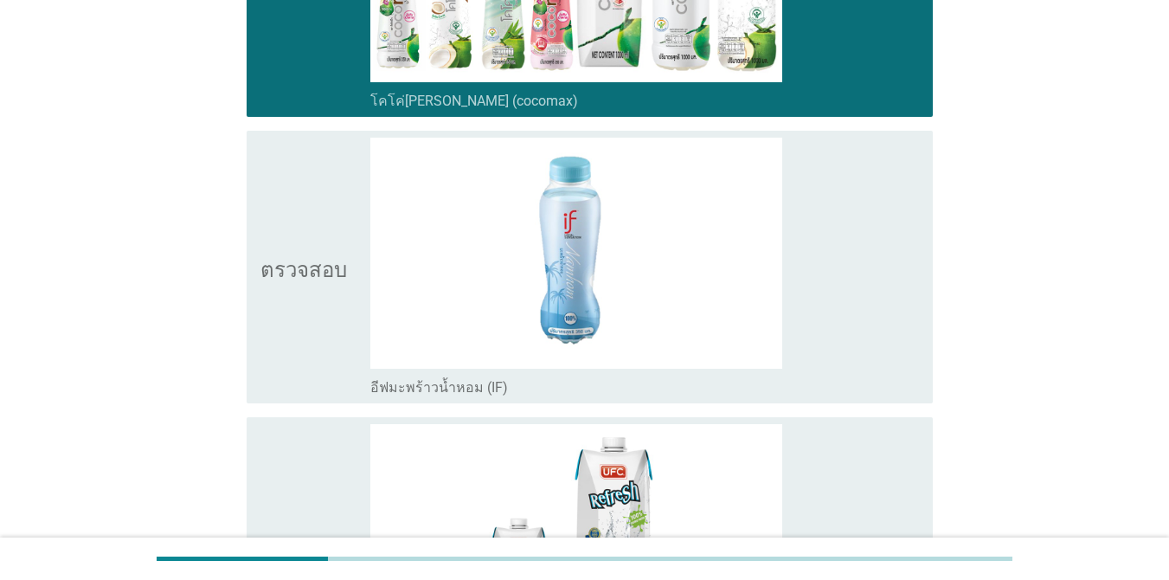
scroll to position [1817, 0]
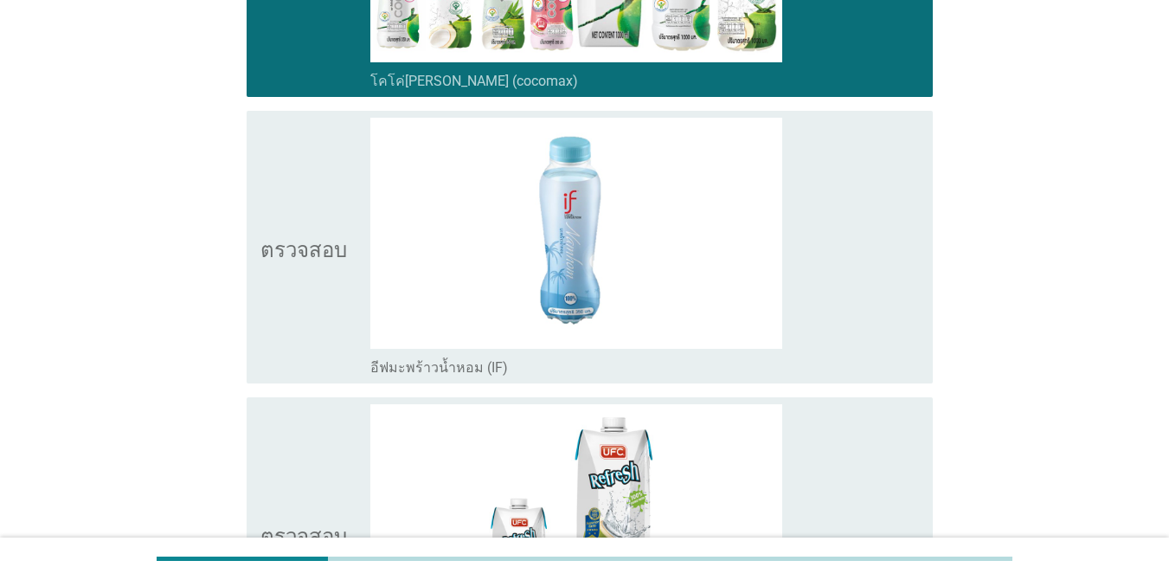
click at [321, 183] on icon "ตรวจสอบ" at bounding box center [303, 247] width 87 height 259
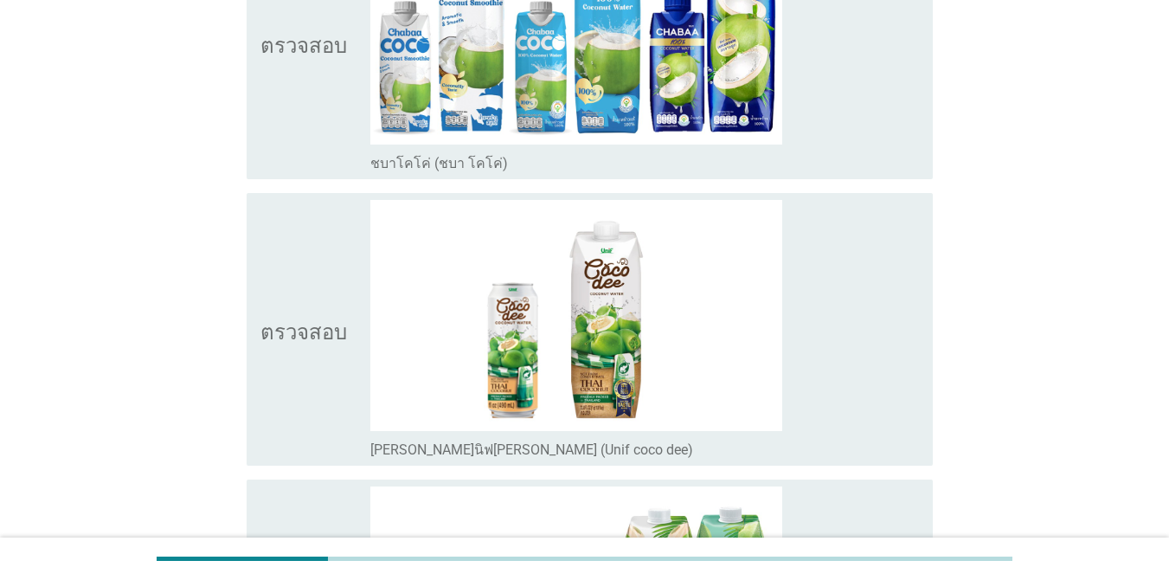
scroll to position [2596, 0]
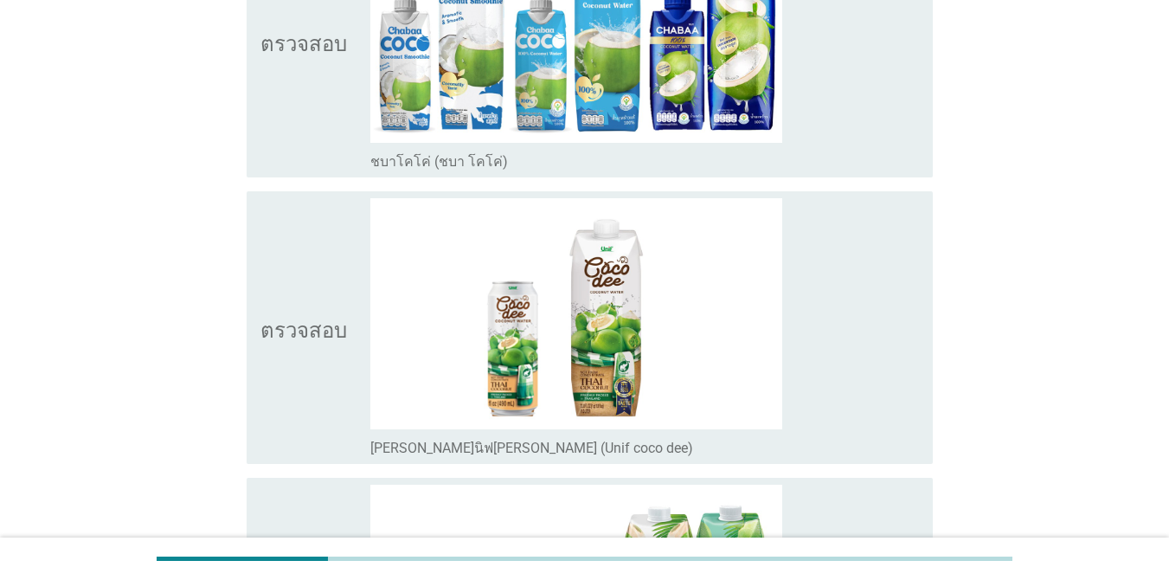
click at [357, 241] on div "ตรวจสอบ" at bounding box center [315, 327] width 110 height 259
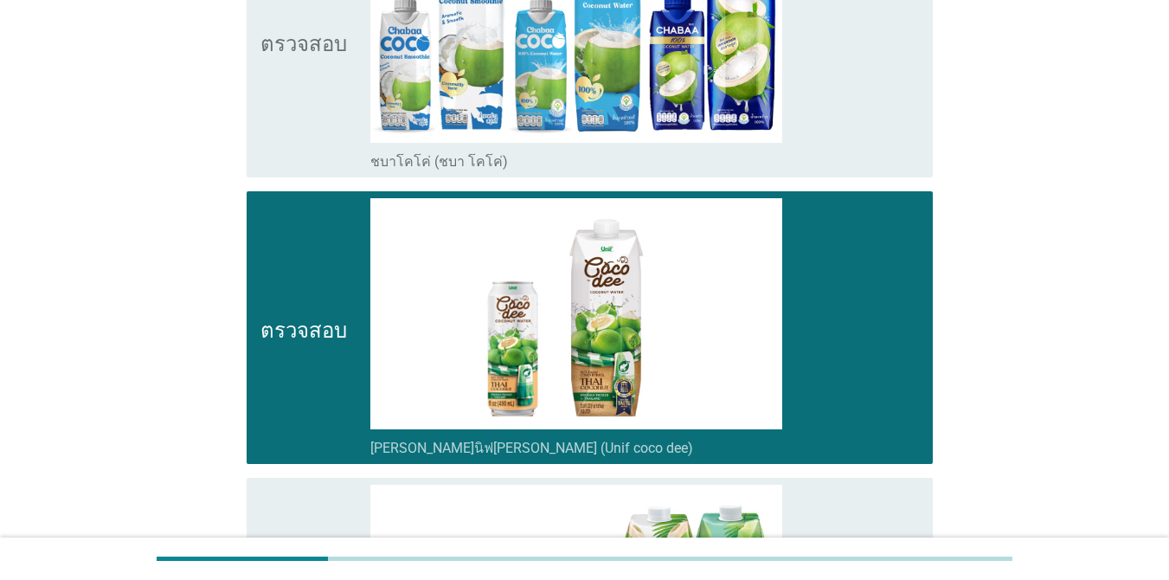
click at [333, 66] on icon "ตรวจสอบ" at bounding box center [303, 41] width 87 height 259
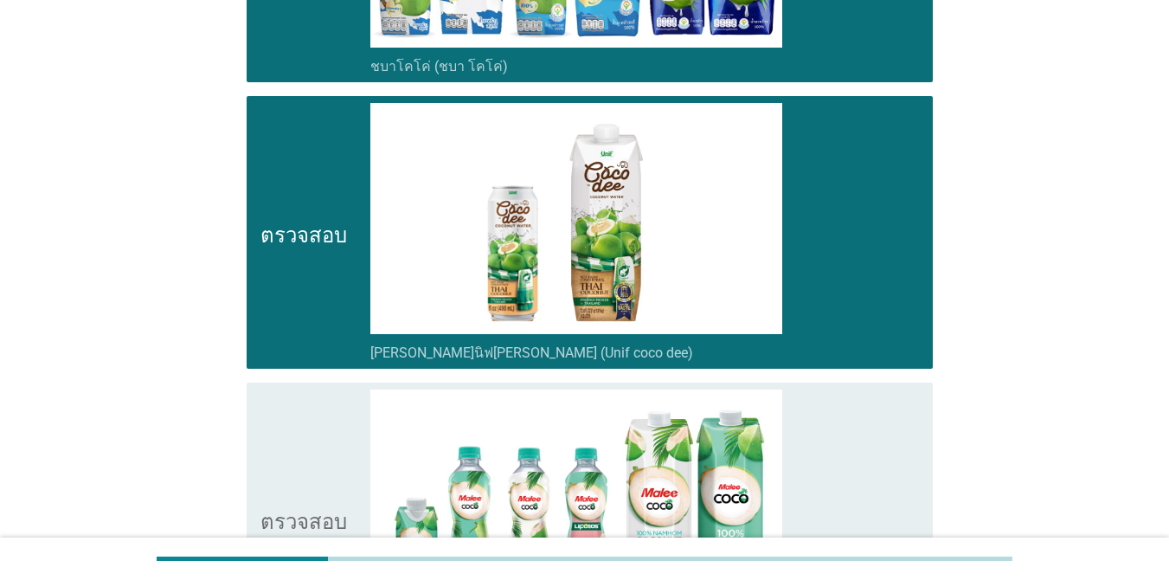
scroll to position [2855, 0]
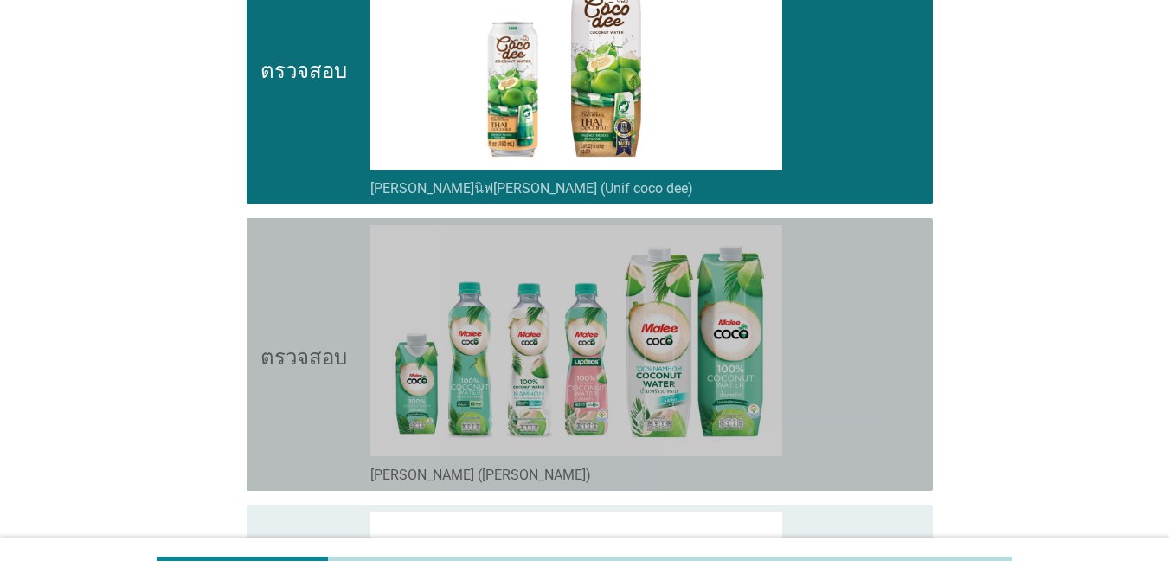
click at [319, 248] on icon "ตรวจสอบ" at bounding box center [303, 354] width 87 height 259
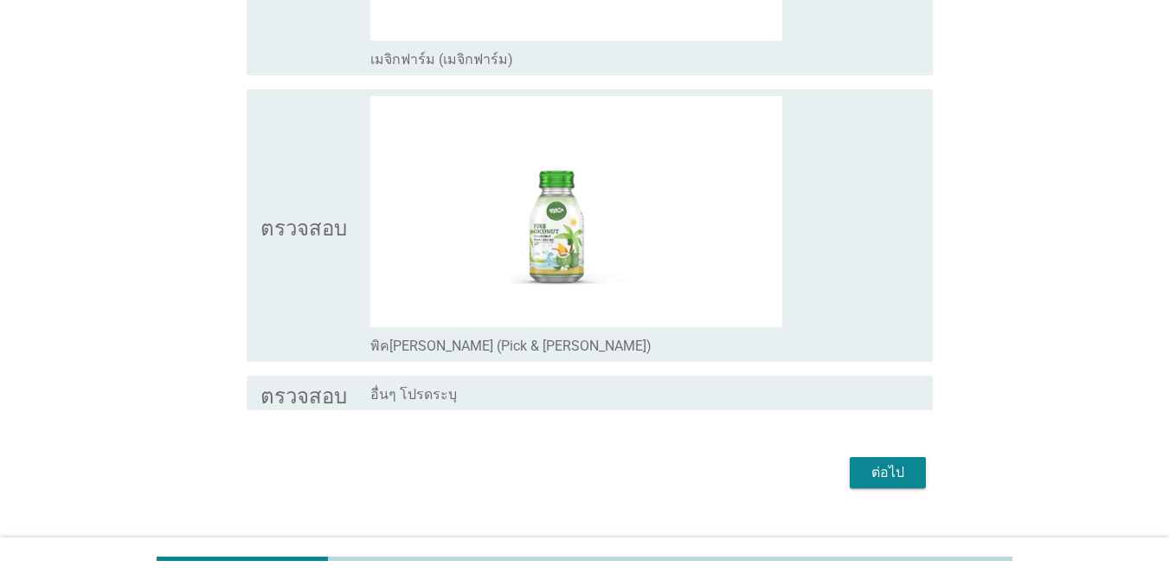
scroll to position [3558, 0]
click at [867, 461] on div "ต่อไป" at bounding box center [887, 471] width 48 height 21
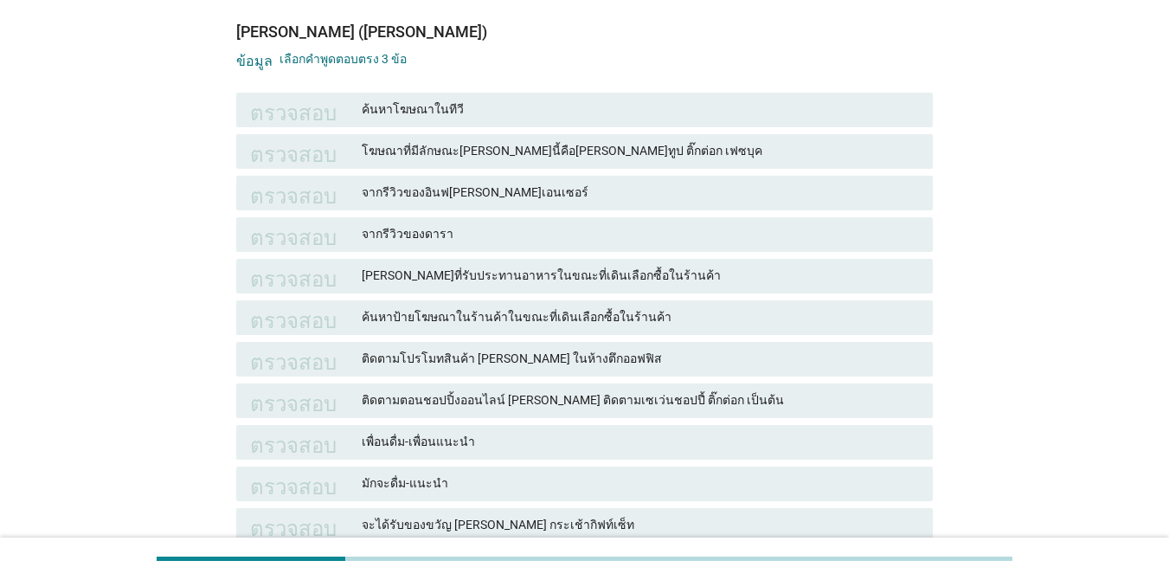
scroll to position [173, 0]
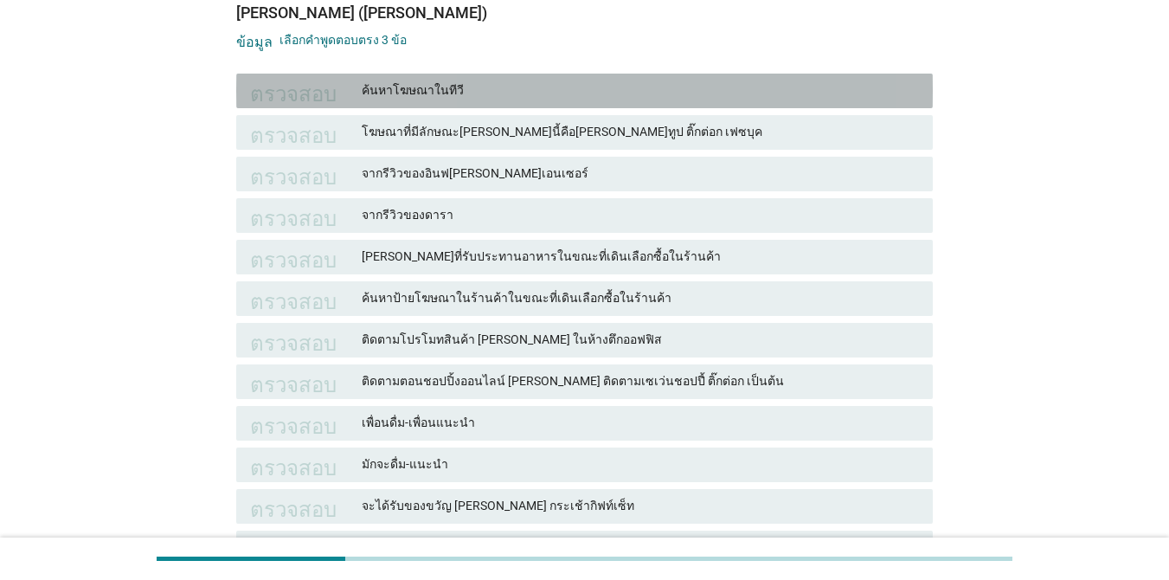
click at [690, 90] on font "ค้นหาโฆษณาในทีวี" at bounding box center [640, 90] width 557 height 18
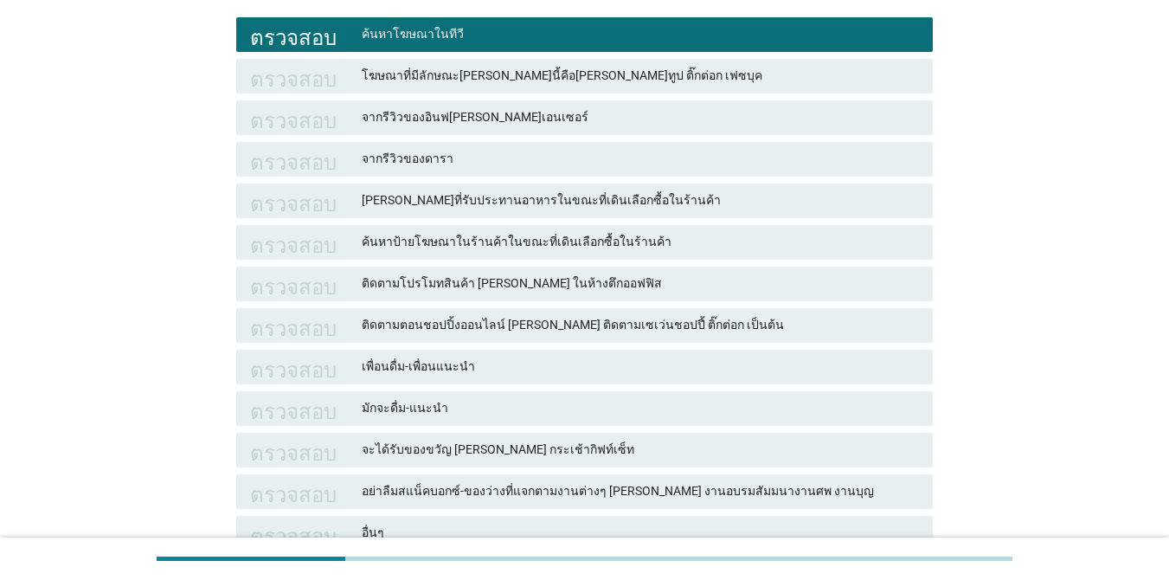
scroll to position [260, 0]
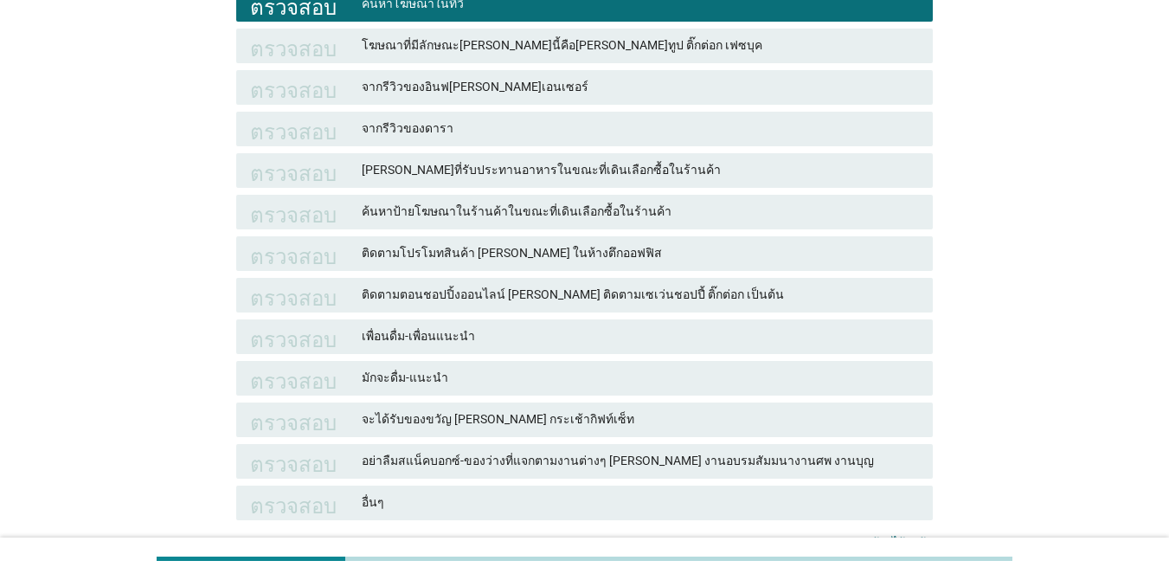
click at [658, 207] on font "ค้นหาป้ายโฆษณาในร้านค้าในขณะที่เดินเลือกซื้อในร้านค้า" at bounding box center [640, 211] width 557 height 18
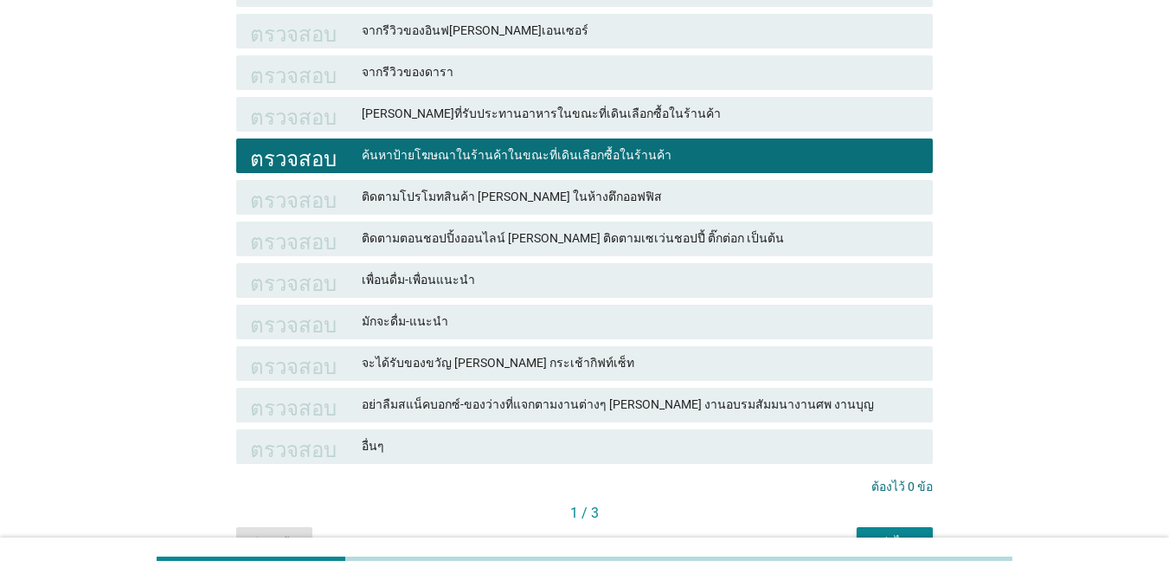
scroll to position [346, 0]
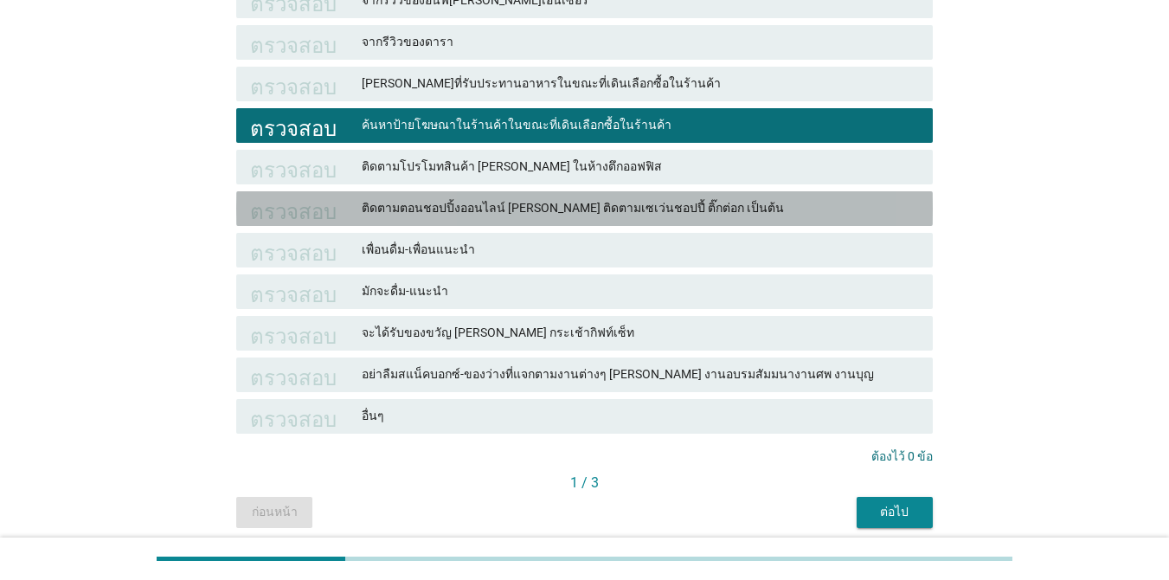
click at [657, 208] on font "ติดตามตอนชอปปิ้งออนไลน์ [PERSON_NAME] ติดตามเซเว่นชอปปี้ ติ๊กต่อก เป็นต้น" at bounding box center [573, 208] width 422 height 14
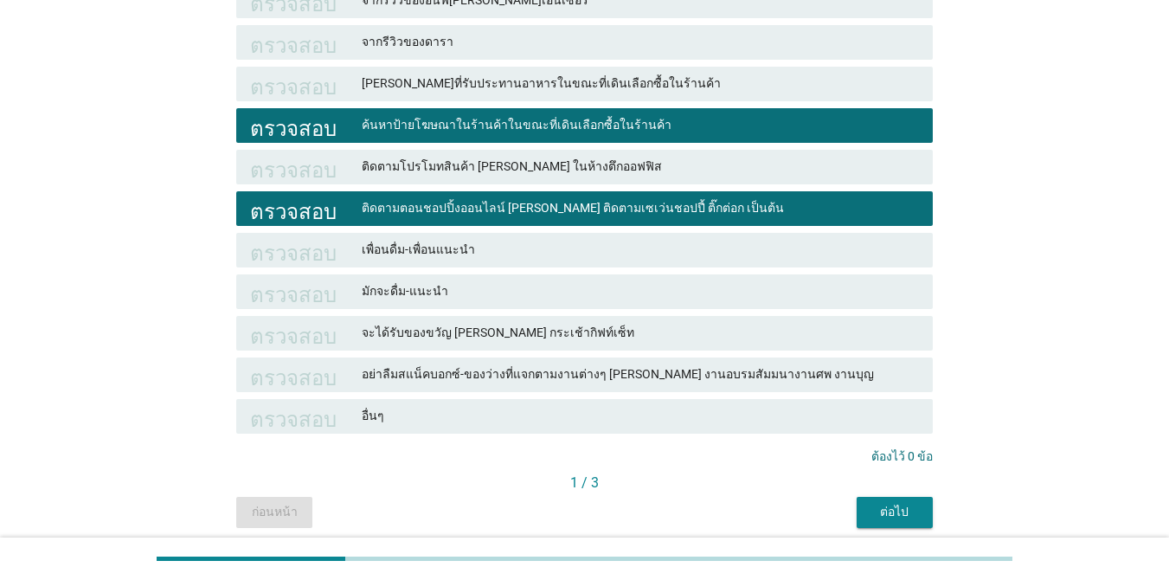
scroll to position [413, 0]
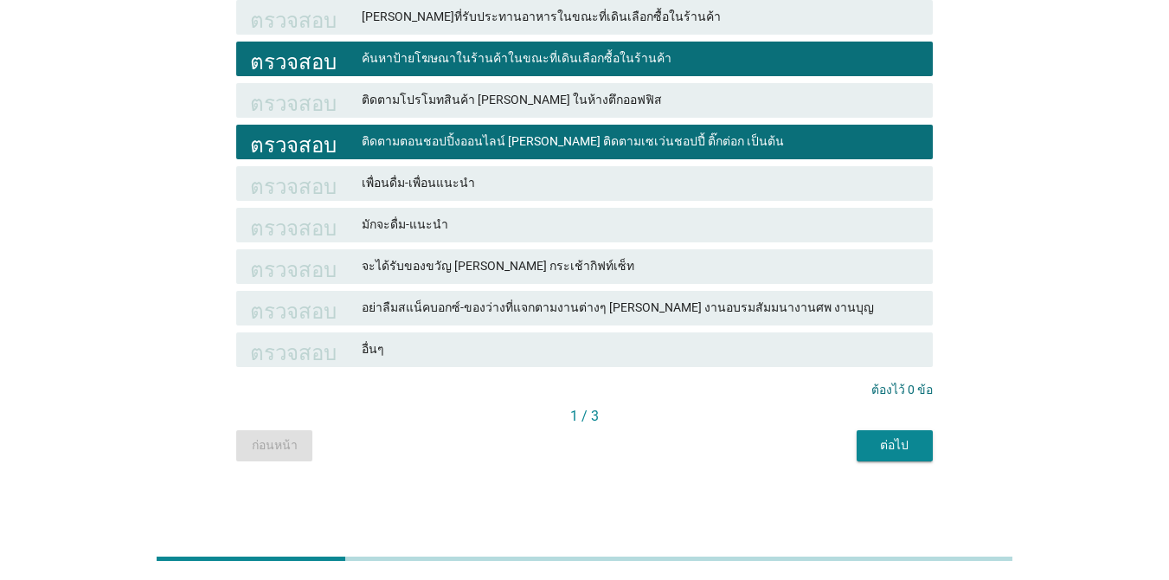
click at [878, 448] on div "ต่อไป" at bounding box center [894, 445] width 48 height 18
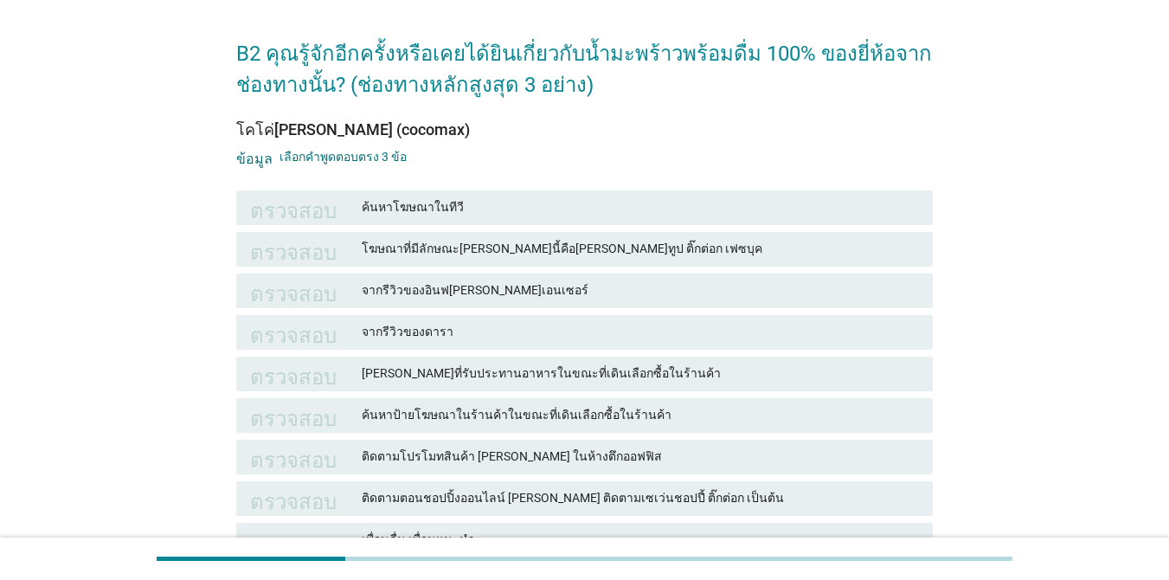
scroll to position [87, 0]
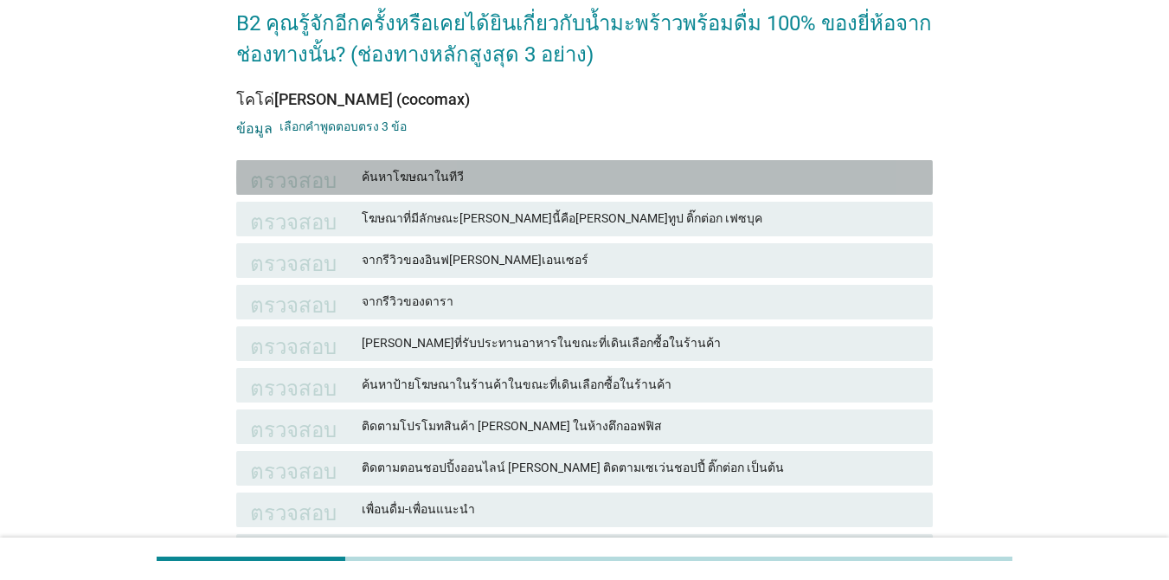
click at [514, 176] on font "ค้นหาโฆษณาในทีวี" at bounding box center [640, 177] width 557 height 18
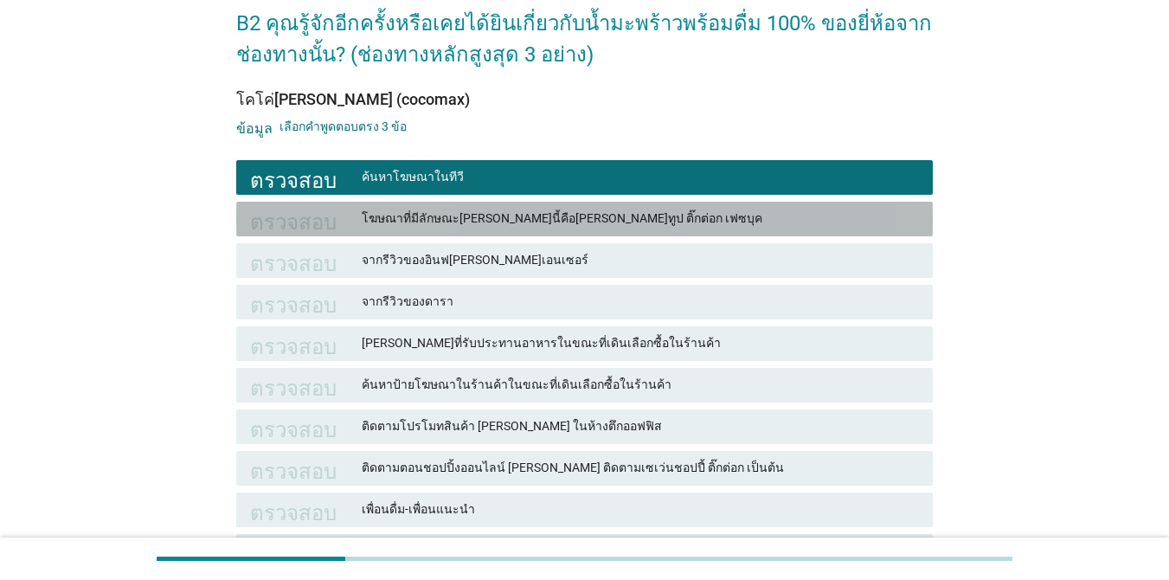
click at [539, 215] on font "โฆษณาที่มีลักษณะ[PERSON_NAME]นี้คือ[PERSON_NAME]ทูป ติ๊กต่อก เฟซบุค" at bounding box center [562, 218] width 401 height 14
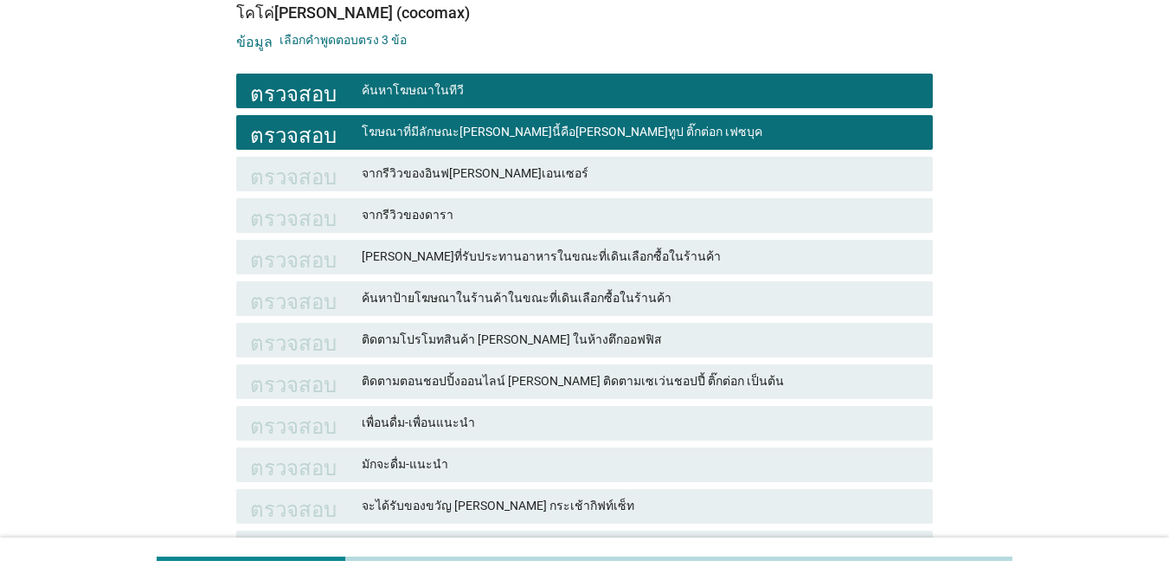
scroll to position [260, 0]
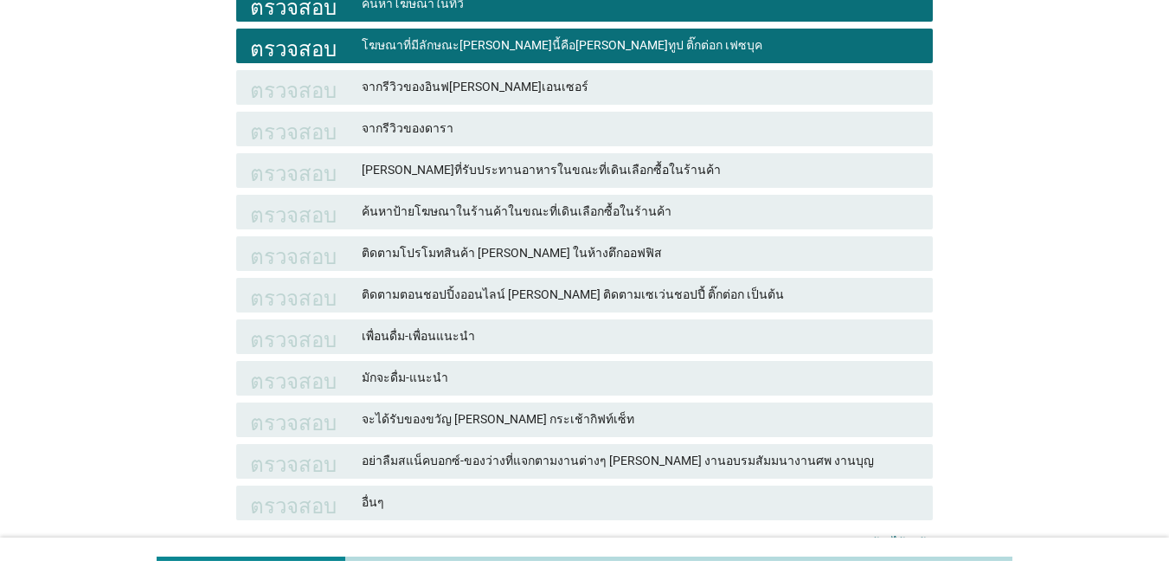
click at [628, 178] on font "[PERSON_NAME]ที่รับประทานอาหารในขณะที่เดินเลือกซื้อในร้านค้า" at bounding box center [640, 170] width 557 height 18
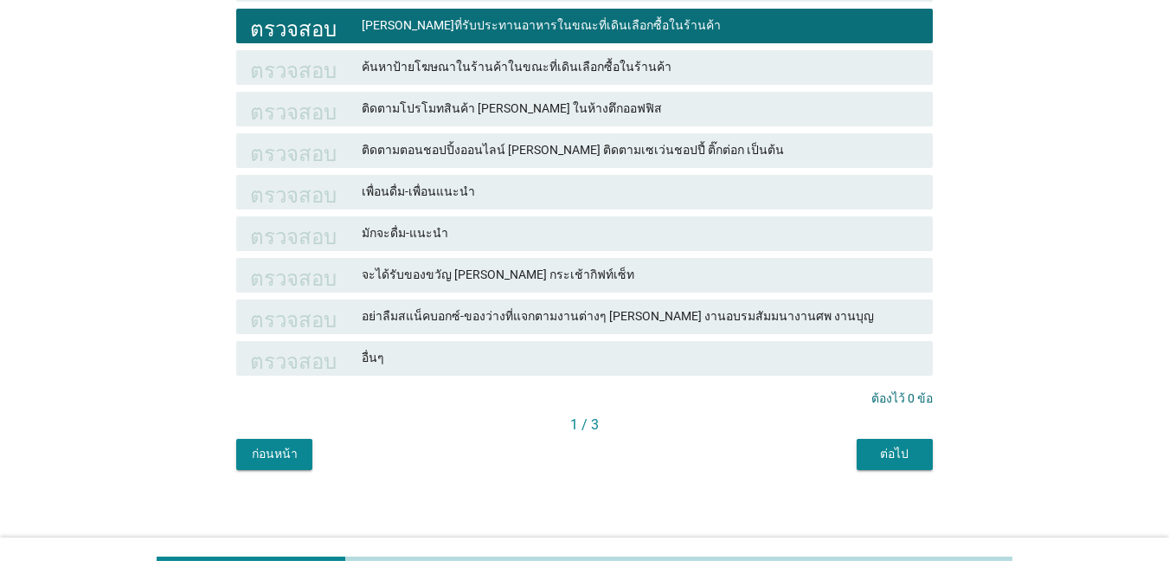
scroll to position [413, 0]
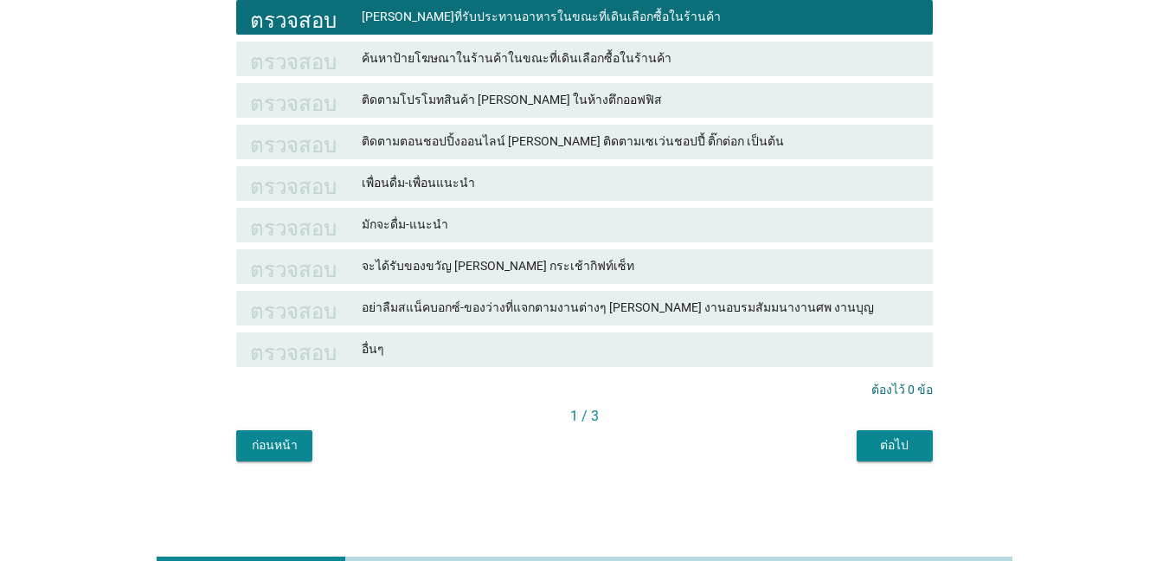
click at [895, 441] on font "ต่อไป" at bounding box center [894, 445] width 29 height 14
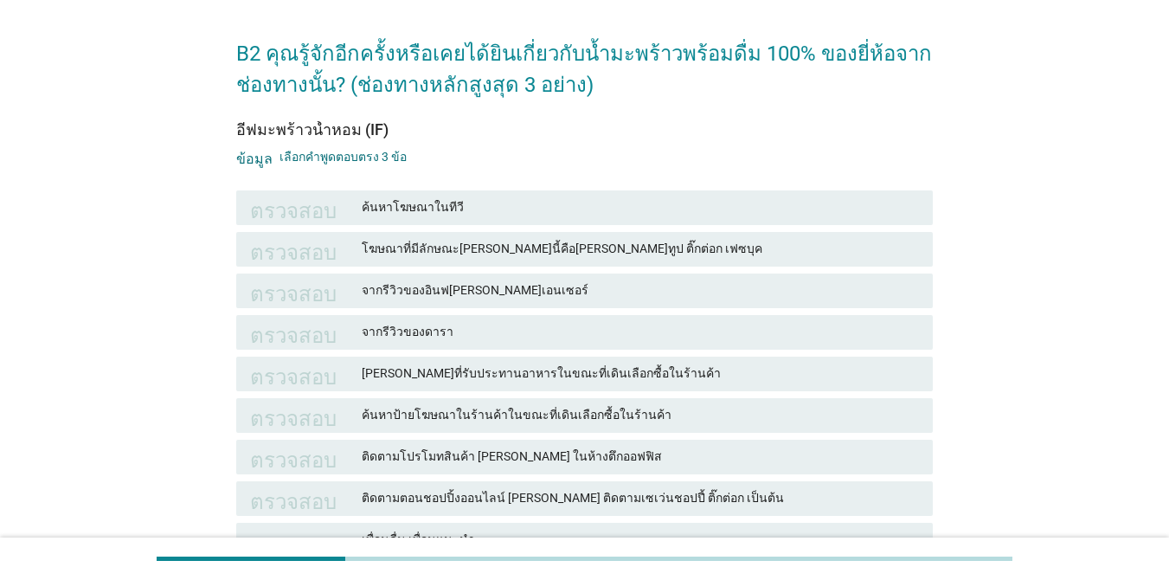
scroll to position [87, 0]
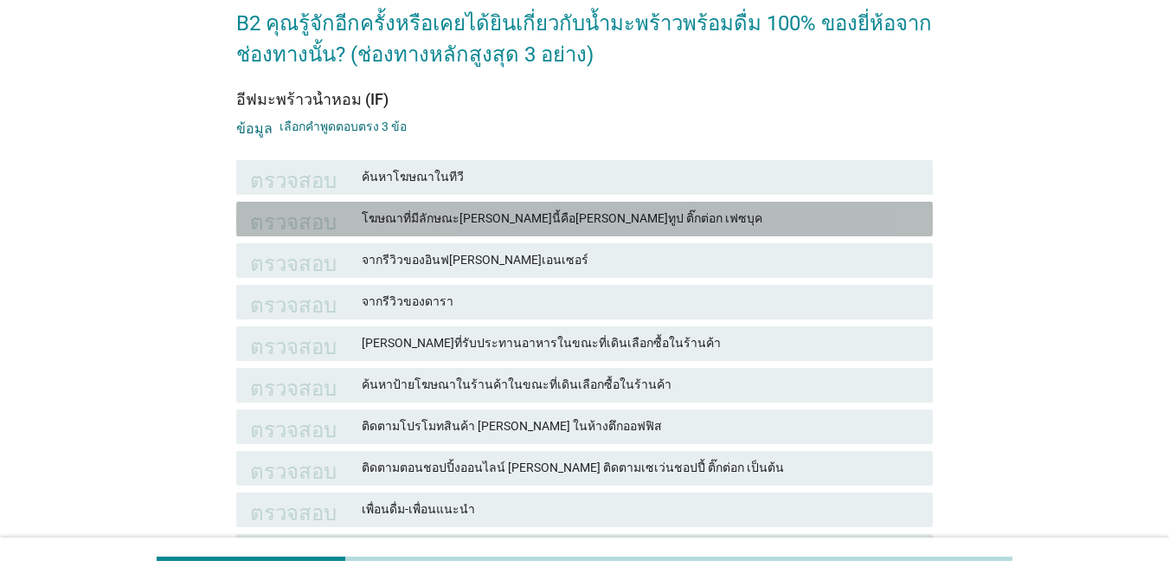
click at [739, 217] on font "โฆษณาที่มีลักษณะ[PERSON_NAME]นี้คือ[PERSON_NAME]ทูป ติ๊กต่อก เฟซบุค" at bounding box center [640, 218] width 557 height 18
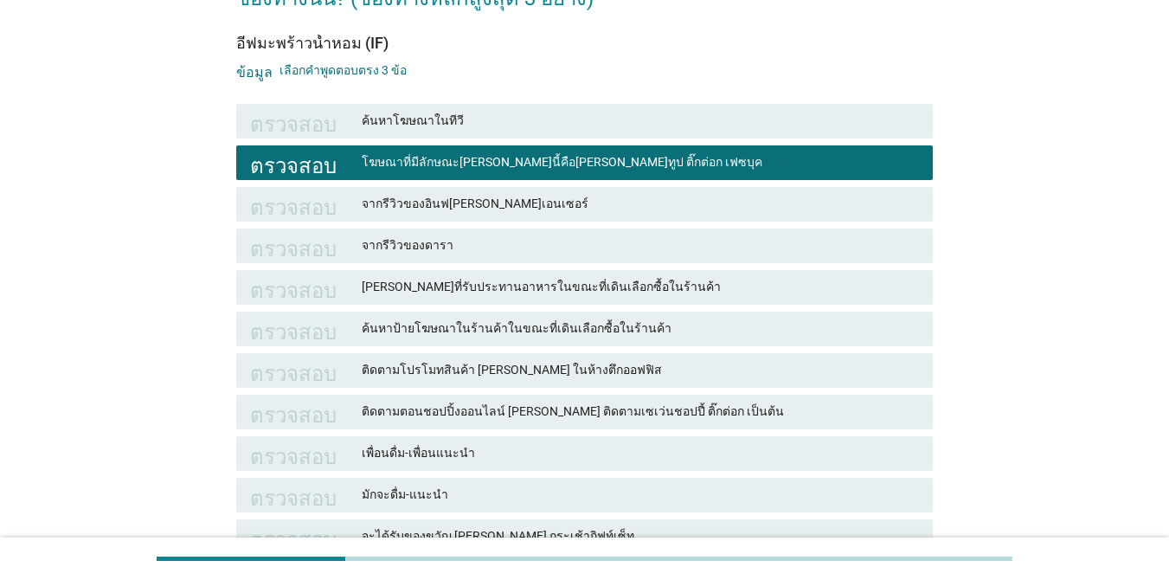
scroll to position [173, 0]
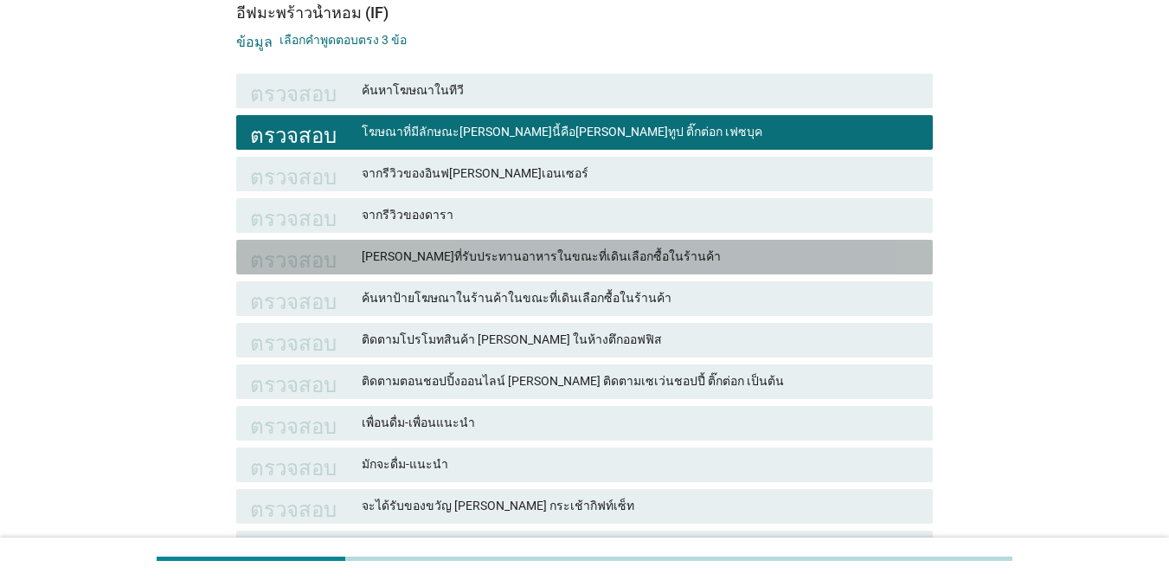
click at [721, 259] on font "[PERSON_NAME]ที่รับประทานอาหารในขณะที่เดินเลือกซื้อในร้านค้า" at bounding box center [640, 256] width 557 height 18
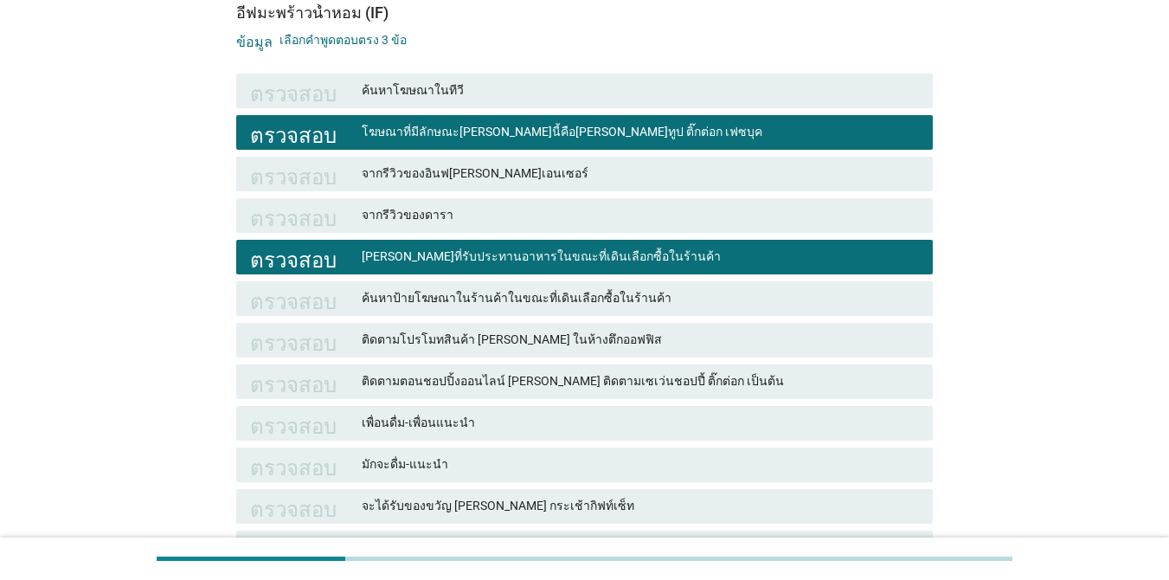
scroll to position [260, 0]
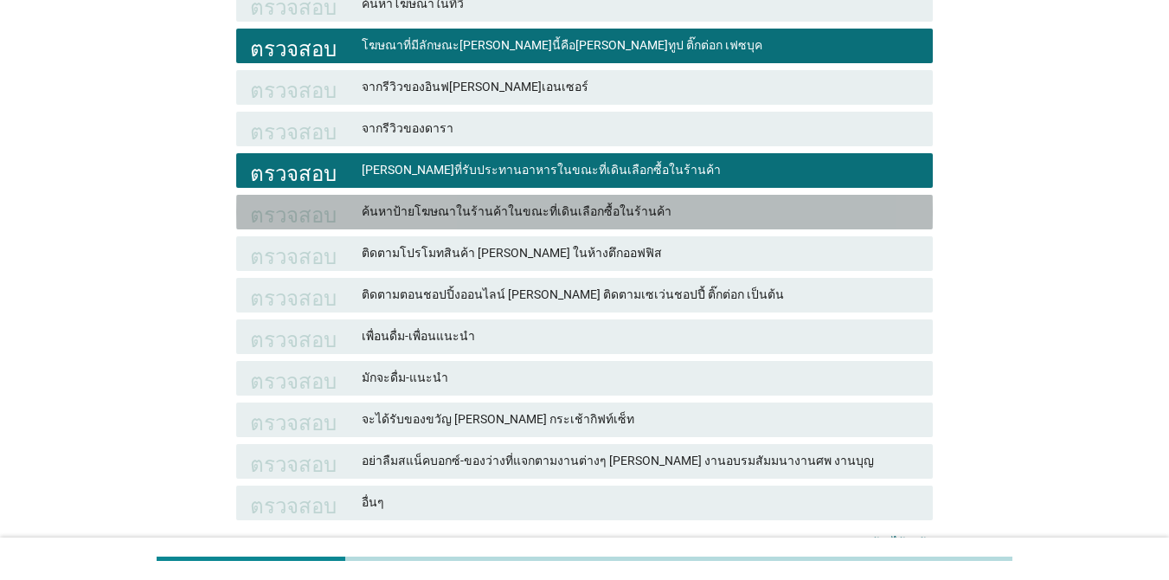
click at [729, 217] on font "ค้นหาป้ายโฆษณาในร้านค้าในขณะที่เดินเลือกซื้อในร้านค้า" at bounding box center [640, 211] width 557 height 18
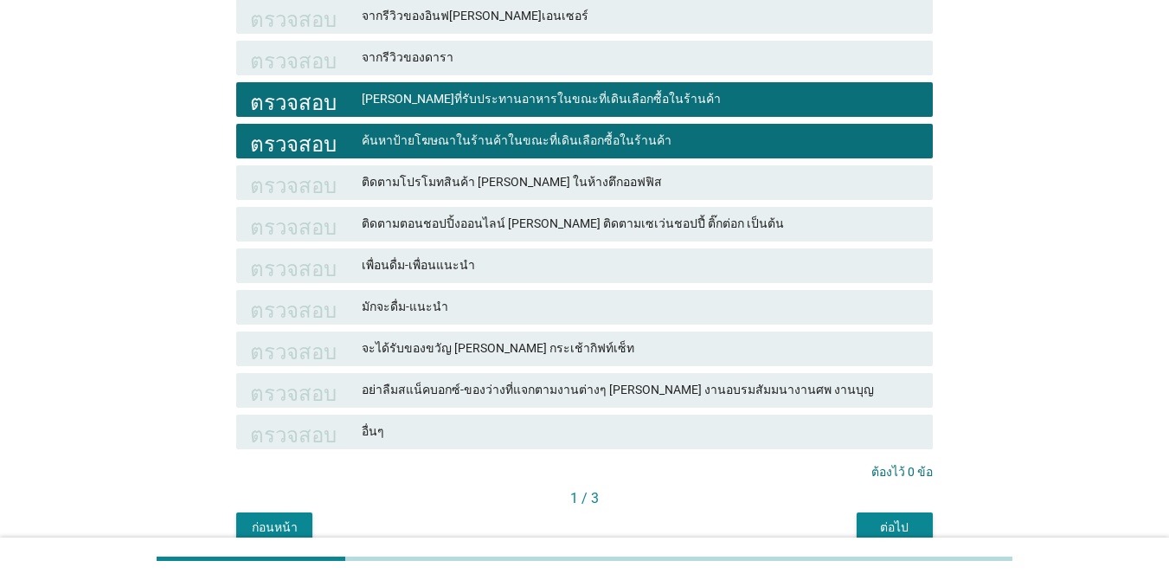
scroll to position [413, 0]
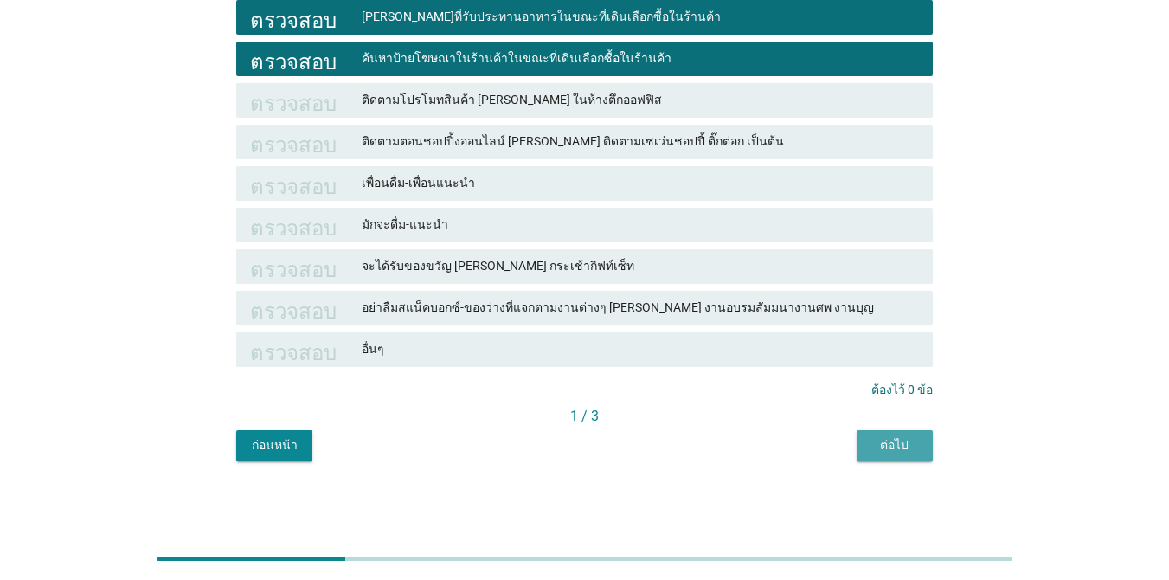
click at [889, 448] on font "ต่อไป" at bounding box center [894, 445] width 29 height 14
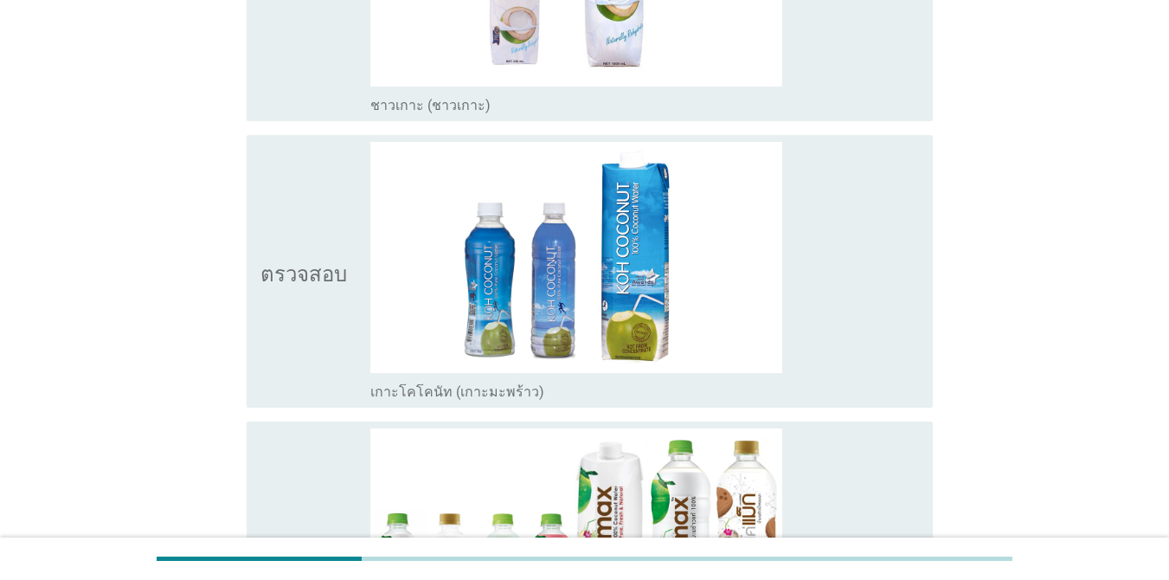
scroll to position [1211, 0]
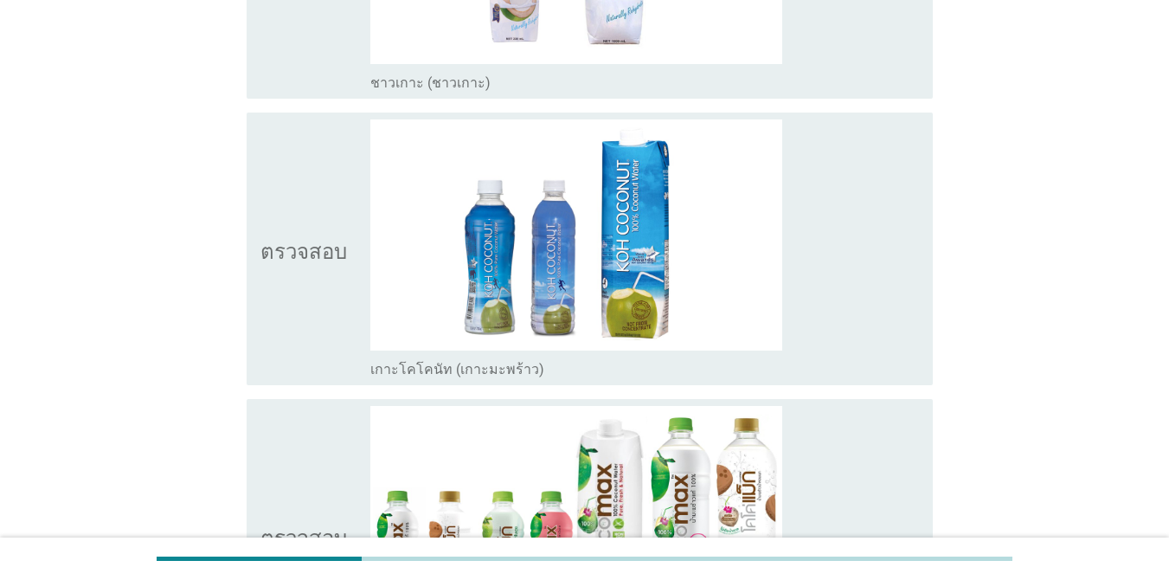
click at [307, 234] on icon "ตรวจสอบ" at bounding box center [303, 248] width 87 height 259
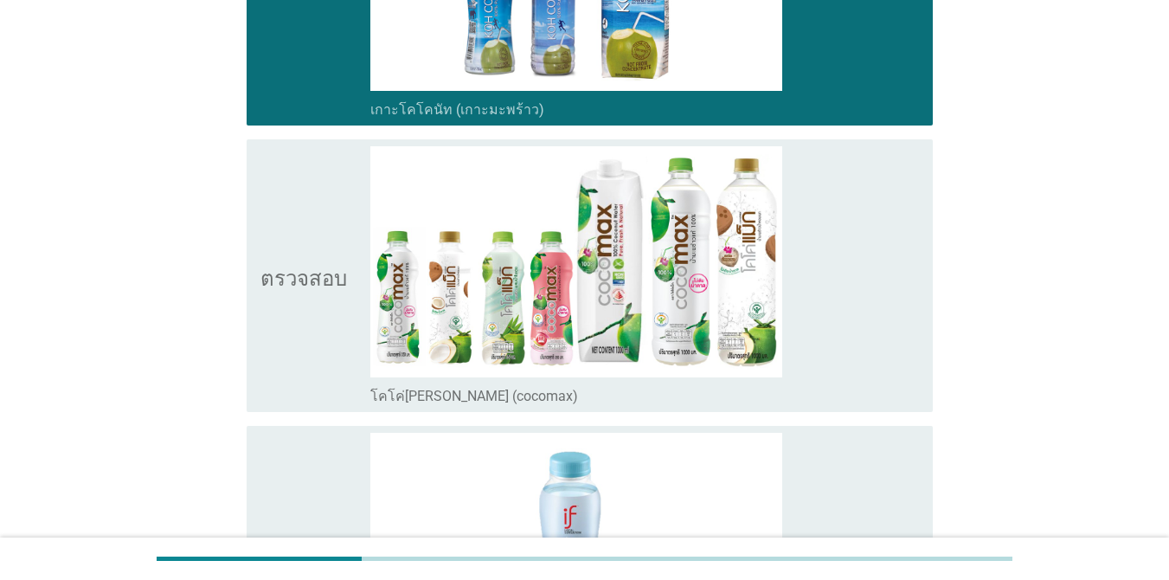
click at [326, 206] on icon "ตรวจสอบ" at bounding box center [303, 275] width 87 height 259
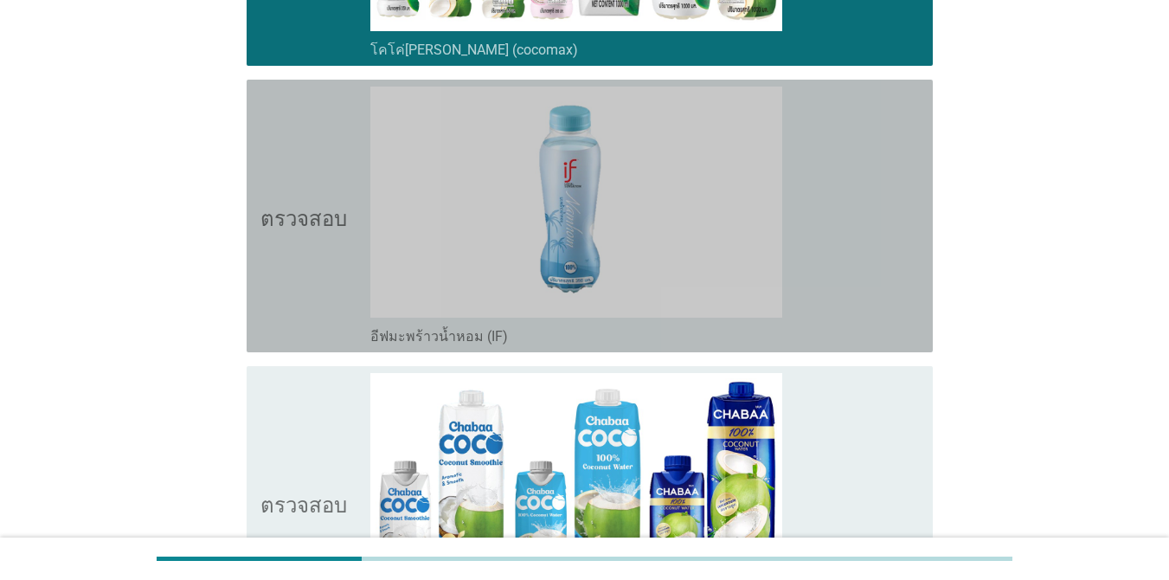
click at [324, 206] on font "ตรวจสอบ" at bounding box center [303, 215] width 87 height 21
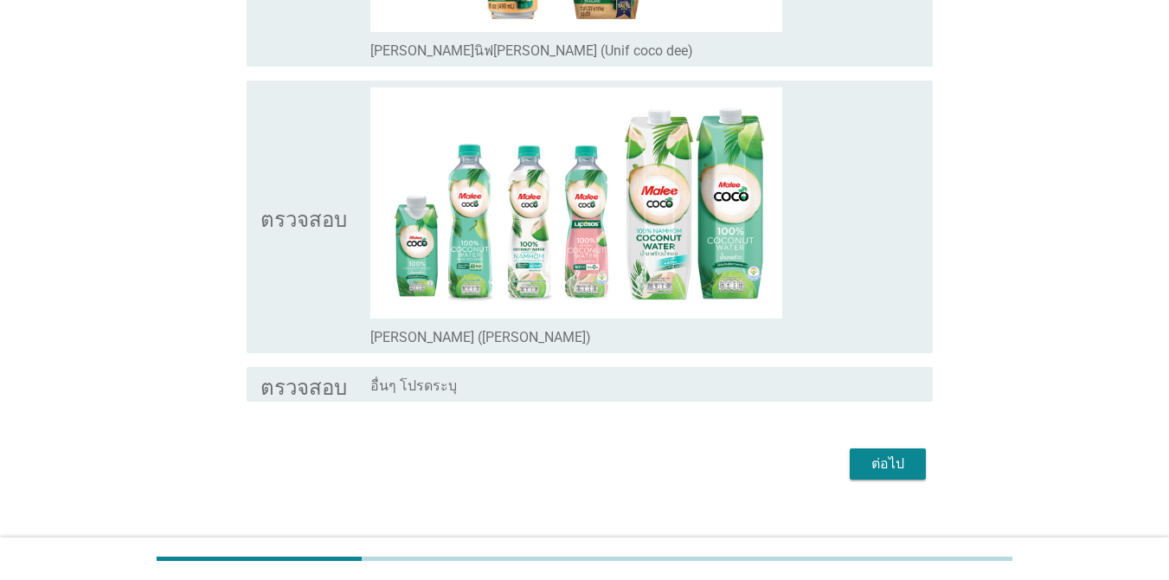
scroll to position [2682, 0]
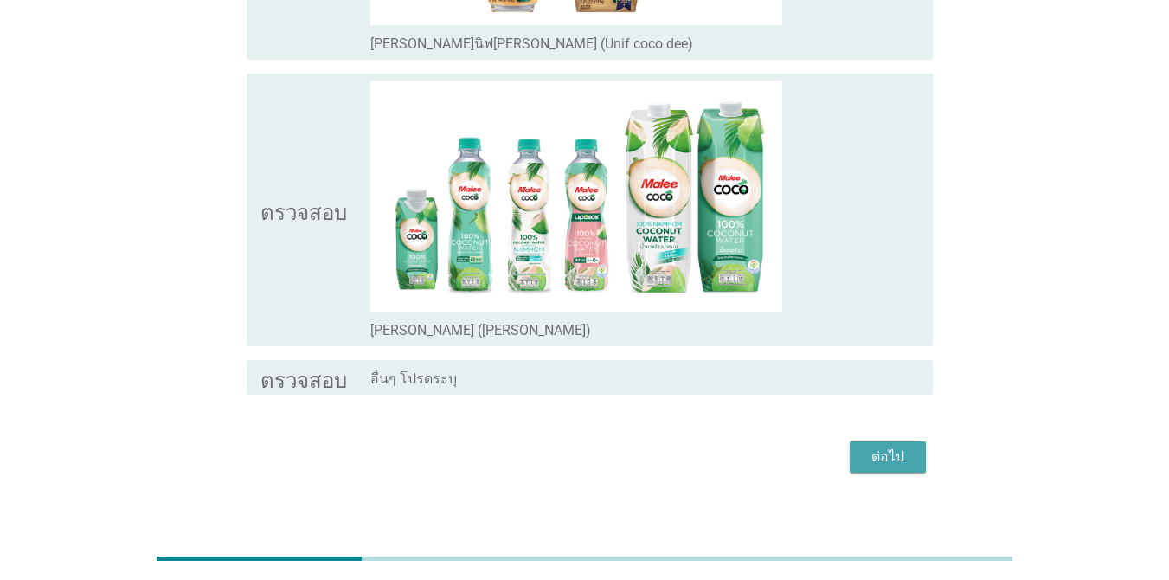
click at [870, 457] on div "ต่อไป" at bounding box center [887, 456] width 48 height 21
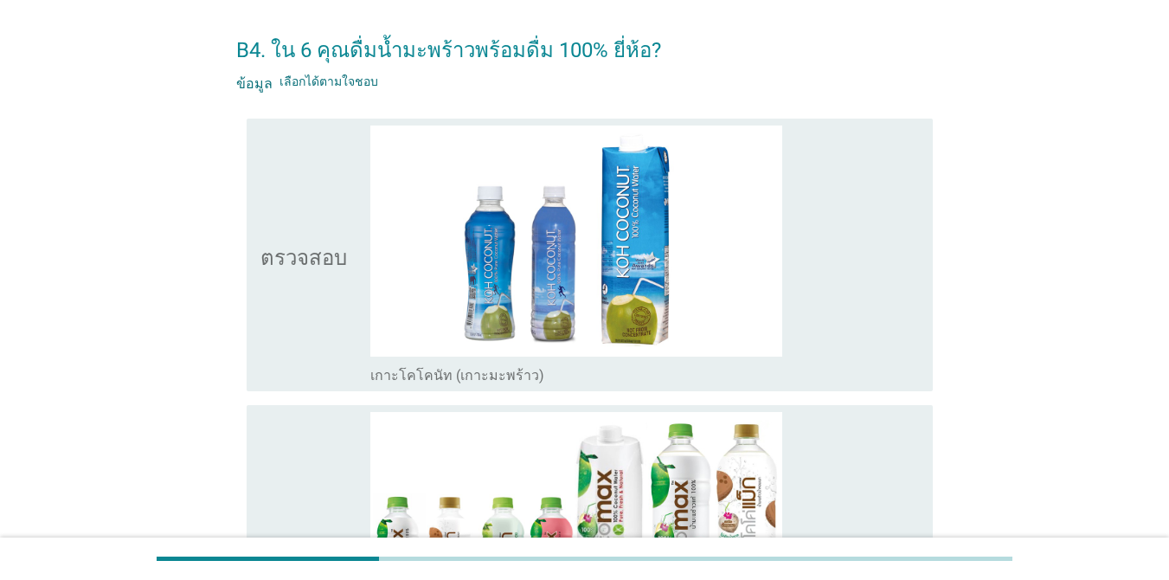
scroll to position [87, 0]
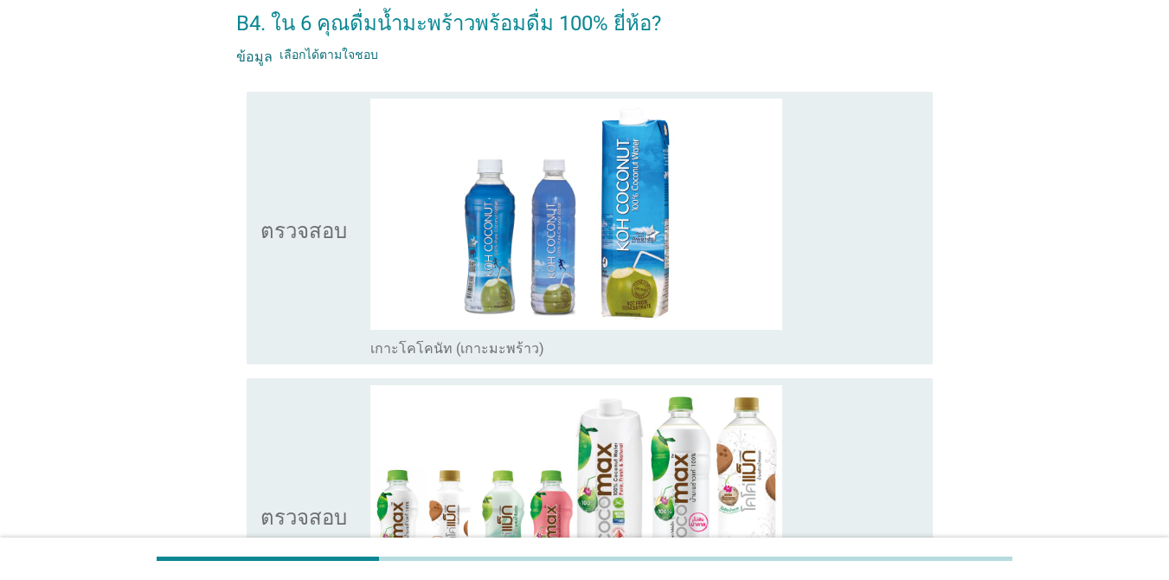
click at [339, 186] on icon "ตรวจสอบ" at bounding box center [303, 228] width 87 height 259
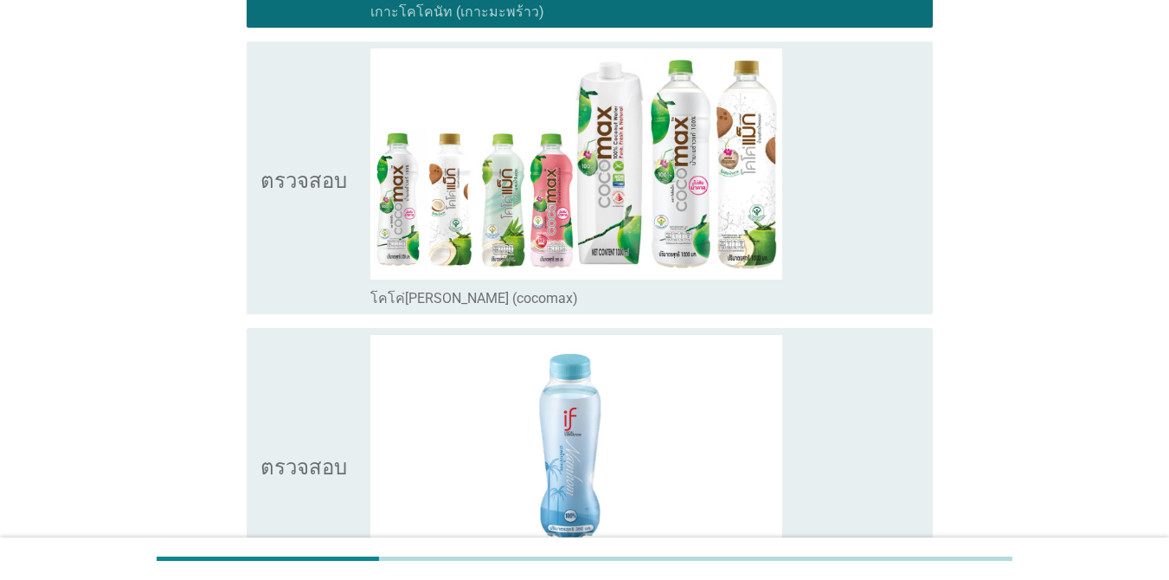
scroll to position [433, 0]
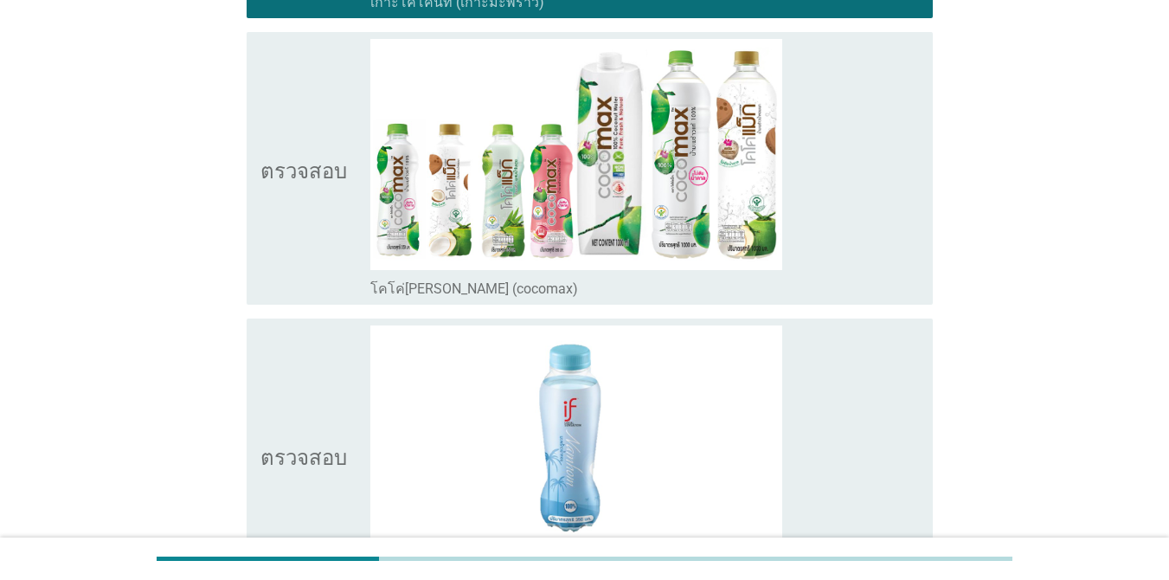
click at [324, 113] on icon "ตรวจสอบ" at bounding box center [303, 168] width 87 height 259
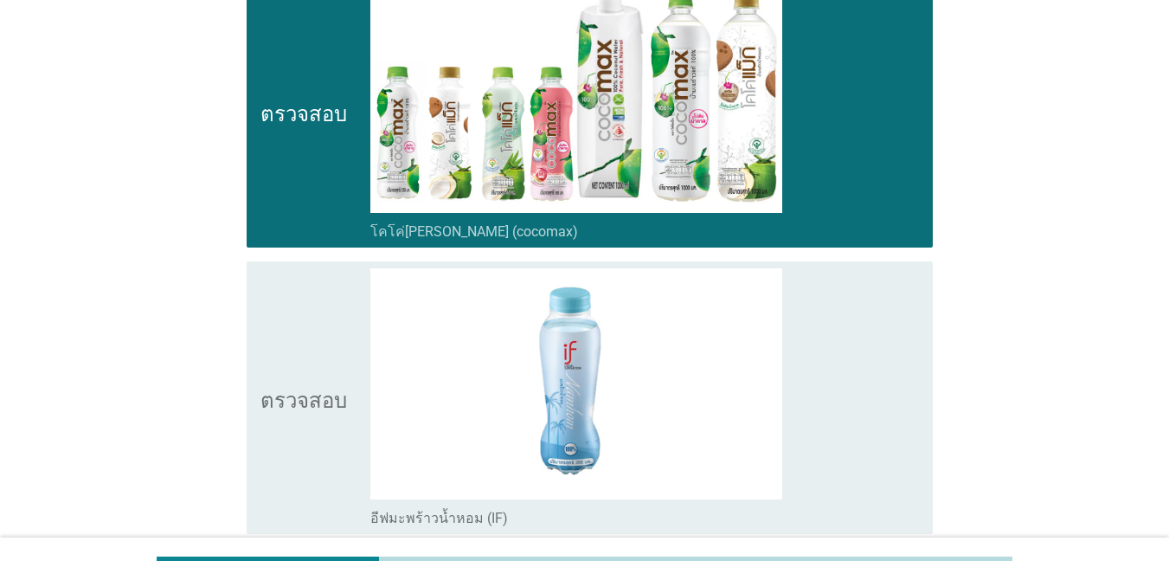
scroll to position [606, 0]
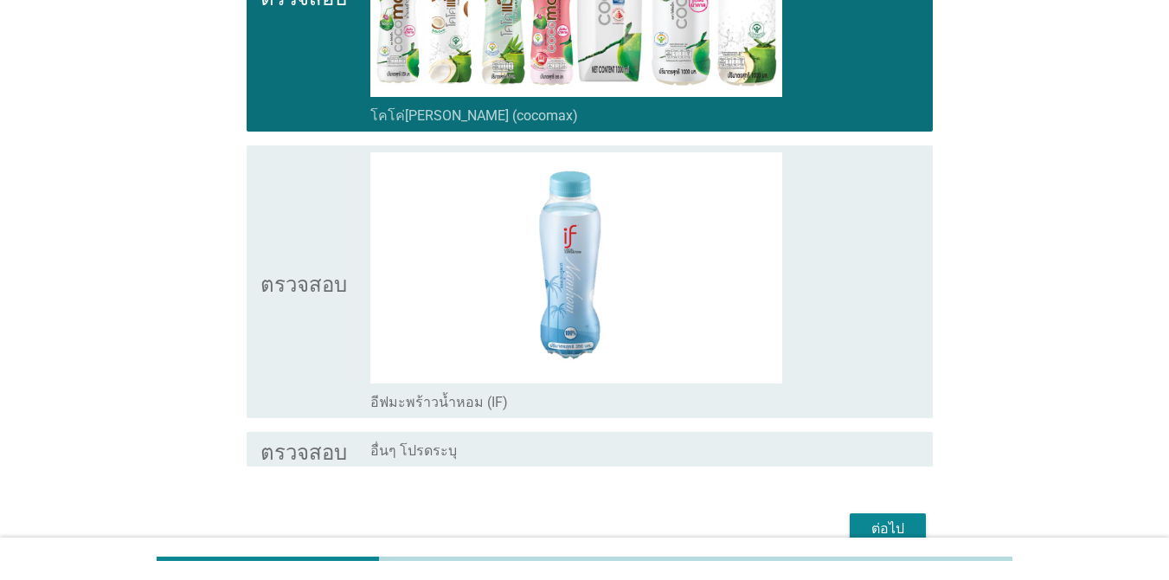
click at [315, 221] on icon "ตรวจสอบ" at bounding box center [303, 281] width 87 height 259
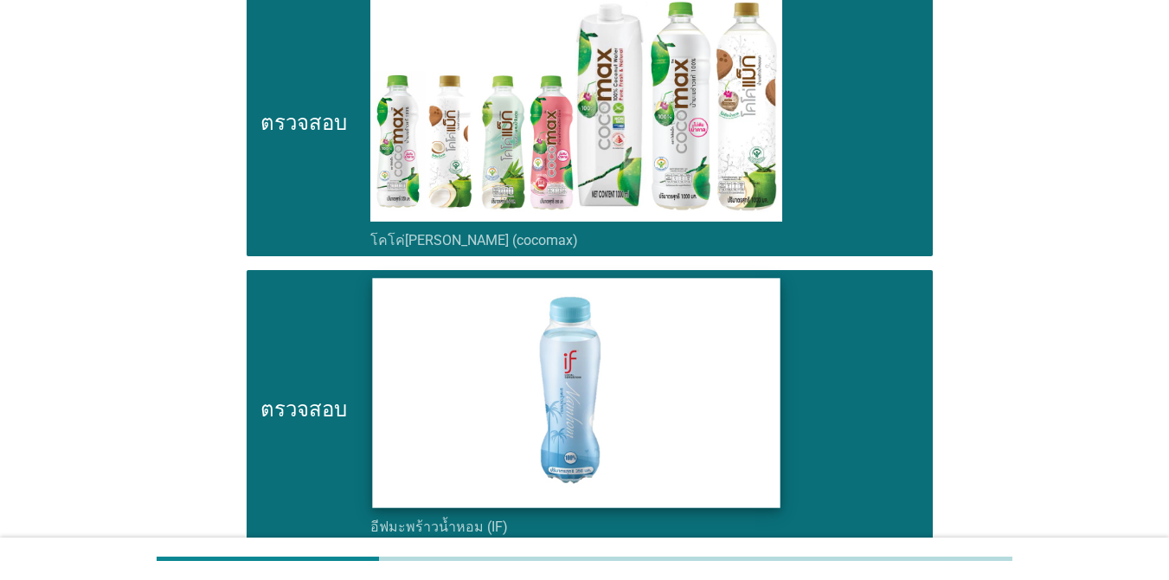
scroll to position [519, 0]
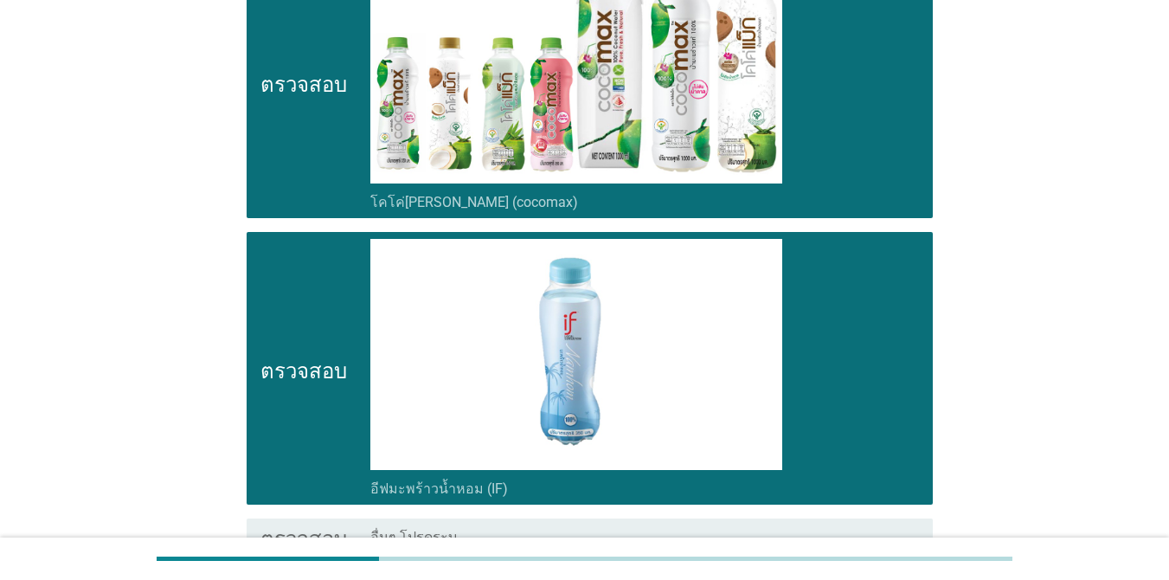
click at [285, 112] on icon "ตรวจสอบ" at bounding box center [303, 81] width 87 height 259
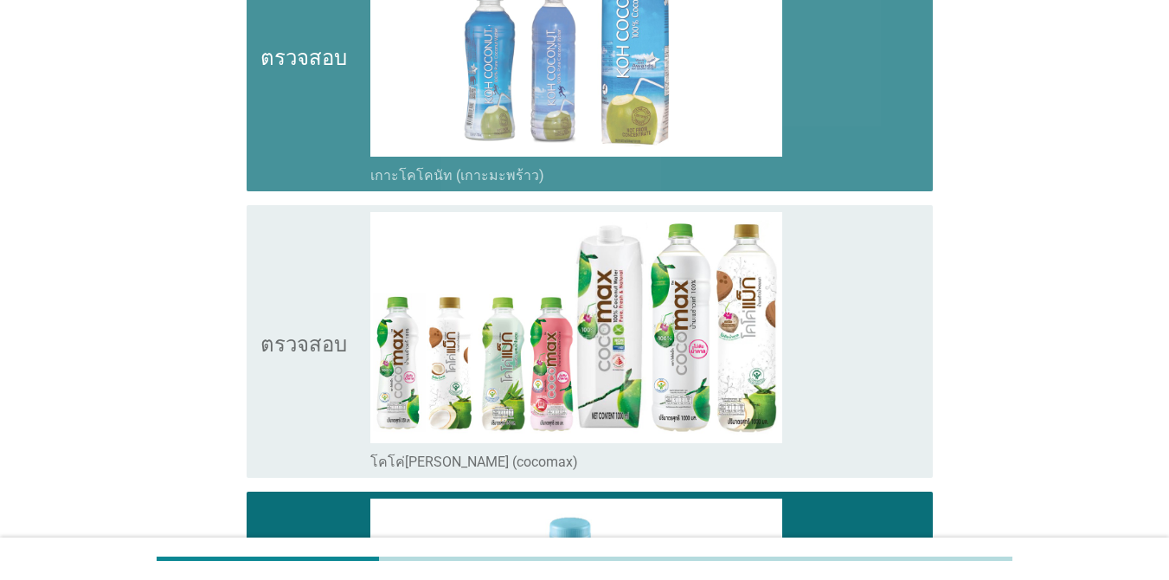
click at [296, 91] on icon "ตรวจสอบ" at bounding box center [303, 55] width 87 height 259
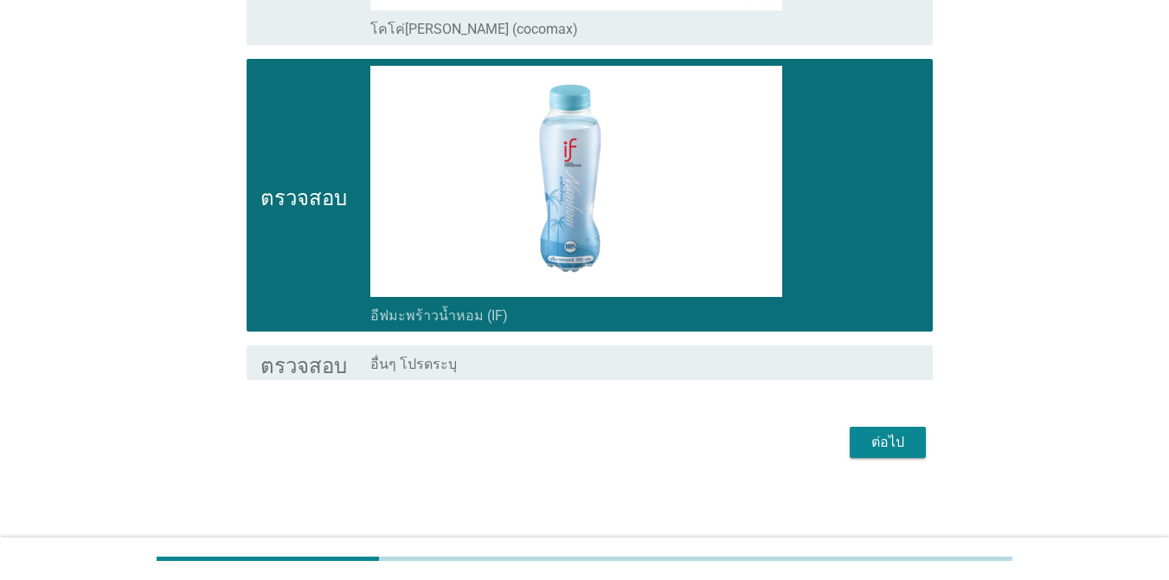
scroll to position [694, 0]
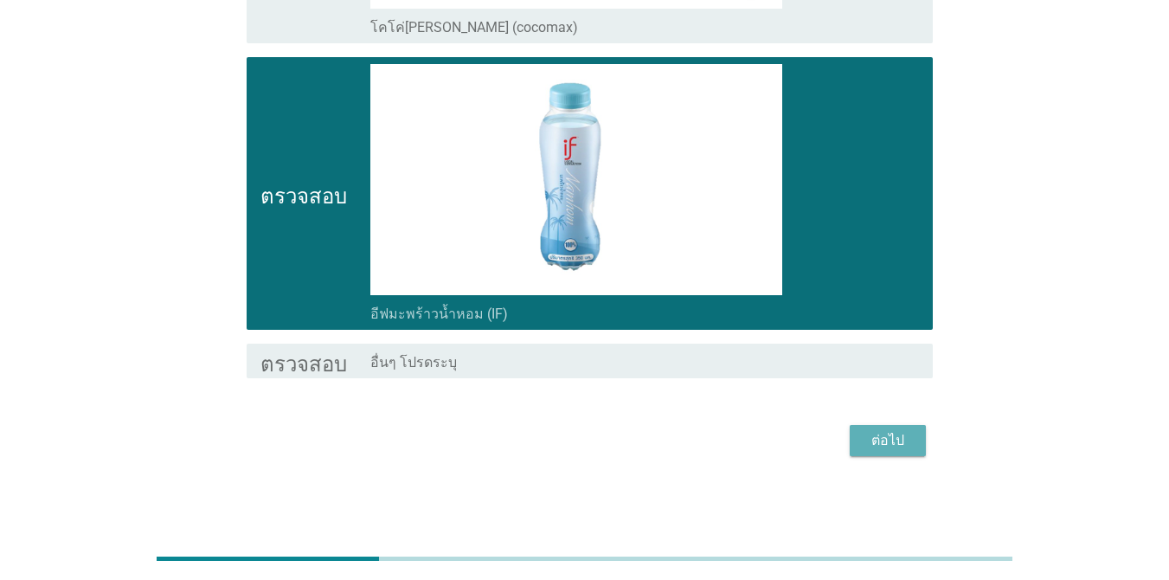
drag, startPoint x: 895, startPoint y: 440, endPoint x: 889, endPoint y: 432, distance: 10.6
click at [894, 440] on font "ต่อไป" at bounding box center [887, 440] width 33 height 16
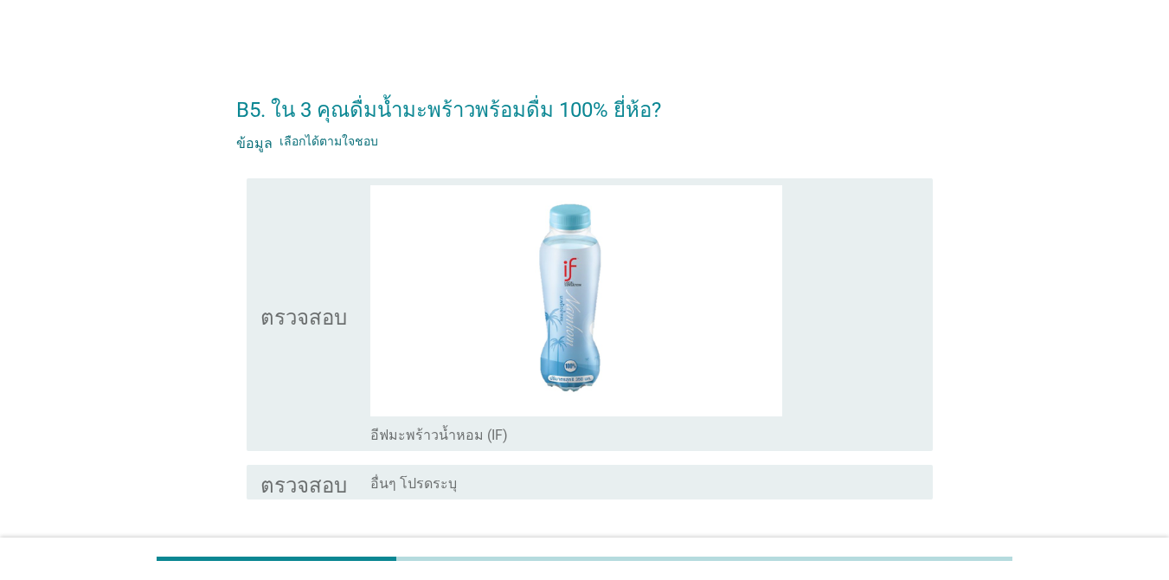
click at [338, 290] on icon "ตรวจสอบ" at bounding box center [303, 314] width 87 height 259
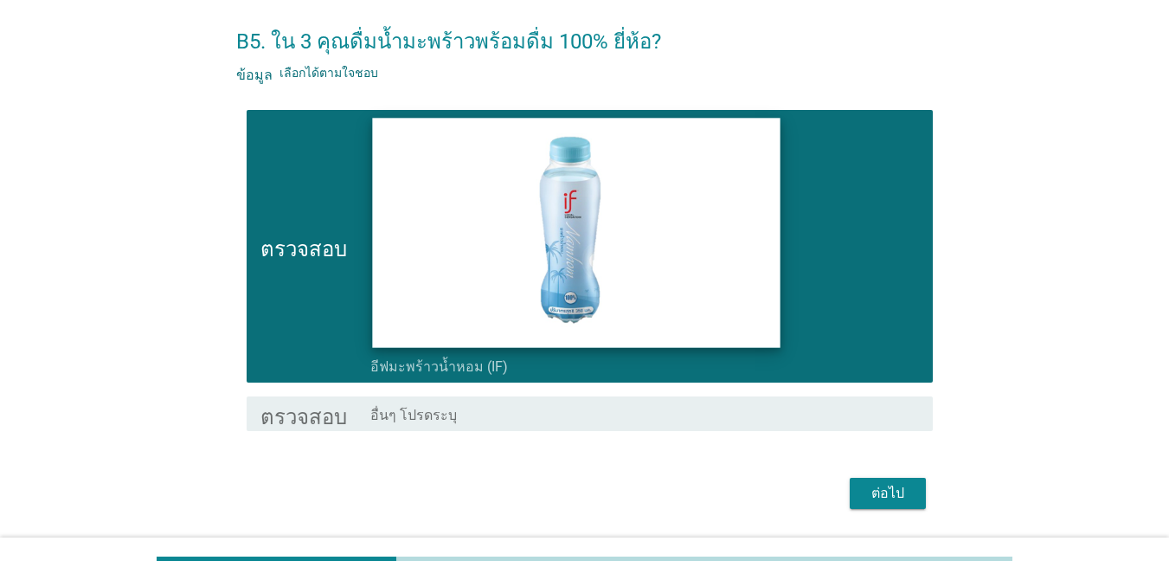
scroll to position [121, 0]
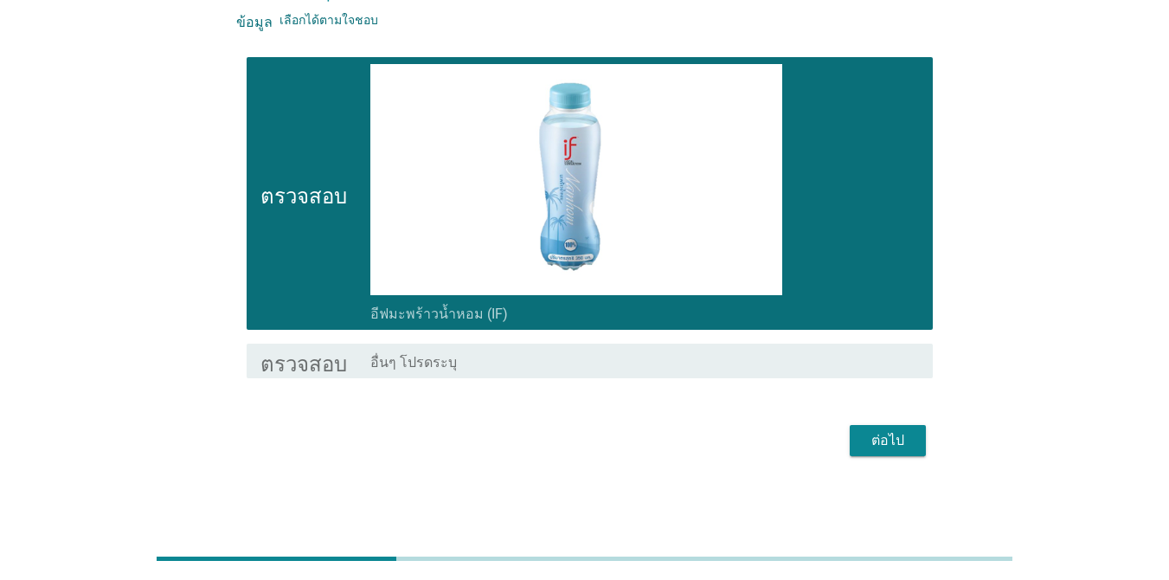
click at [903, 443] on font "ต่อไป" at bounding box center [887, 440] width 33 height 16
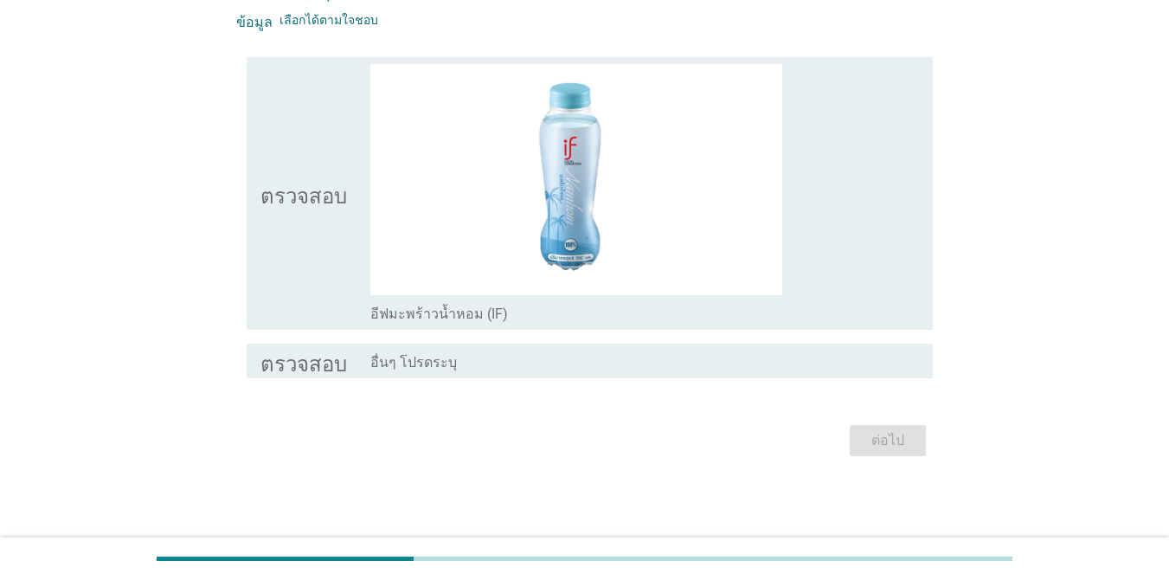
scroll to position [0, 0]
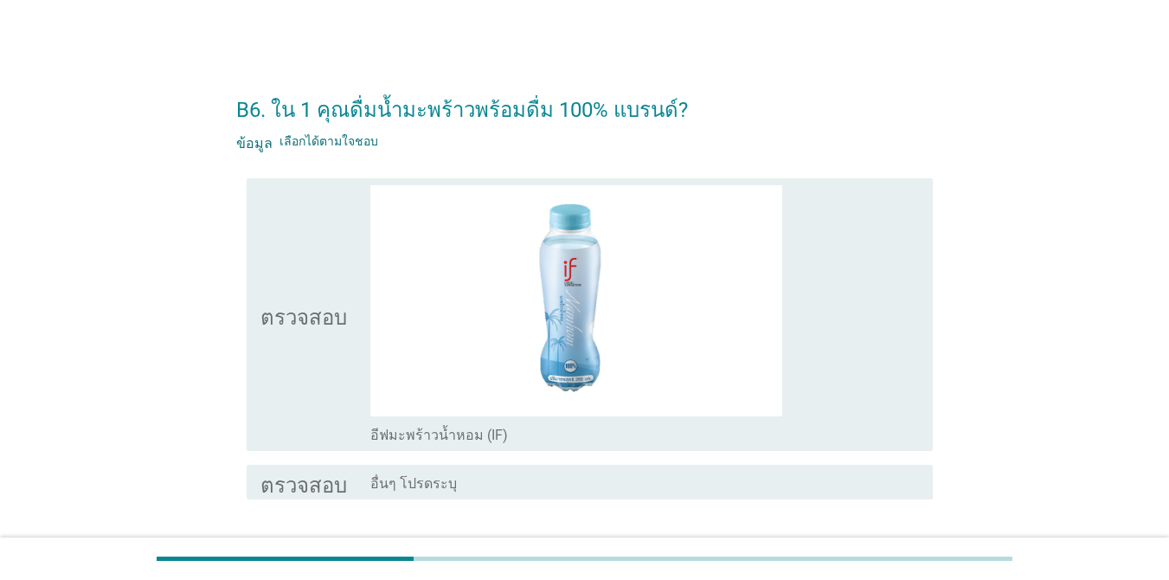
click at [295, 337] on icon "ตรวจสอบ" at bounding box center [303, 314] width 87 height 259
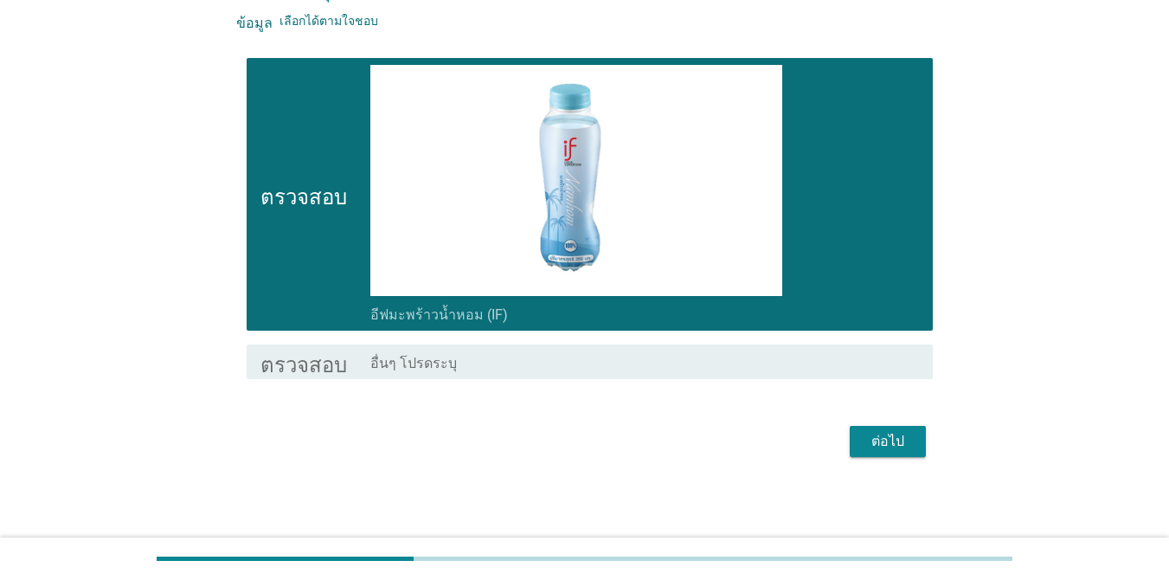
scroll to position [121, 0]
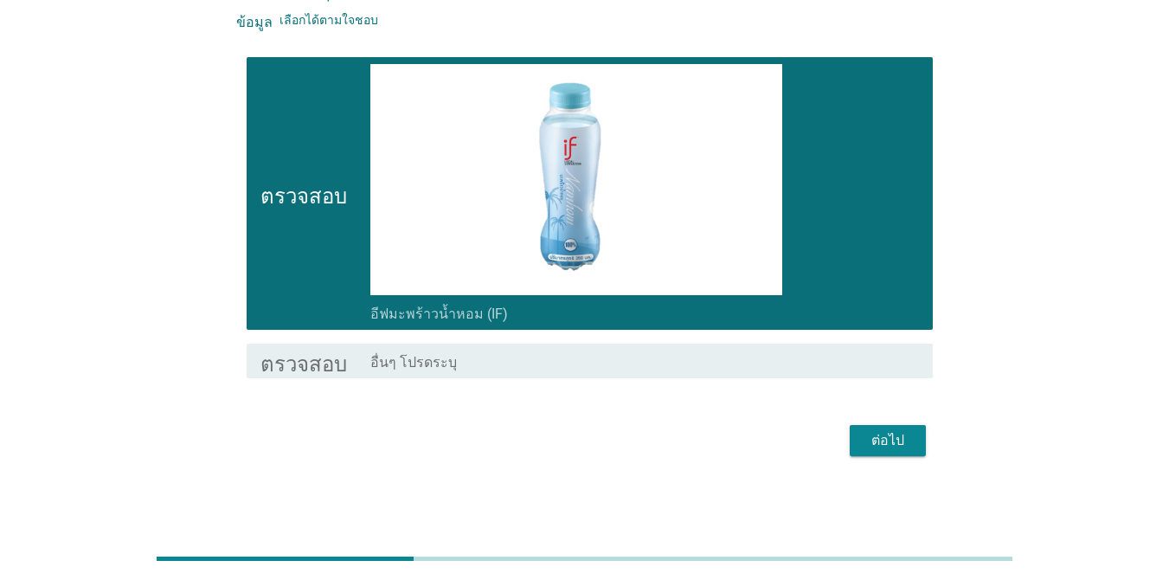
click at [886, 433] on font "ต่อไป" at bounding box center [887, 440] width 33 height 16
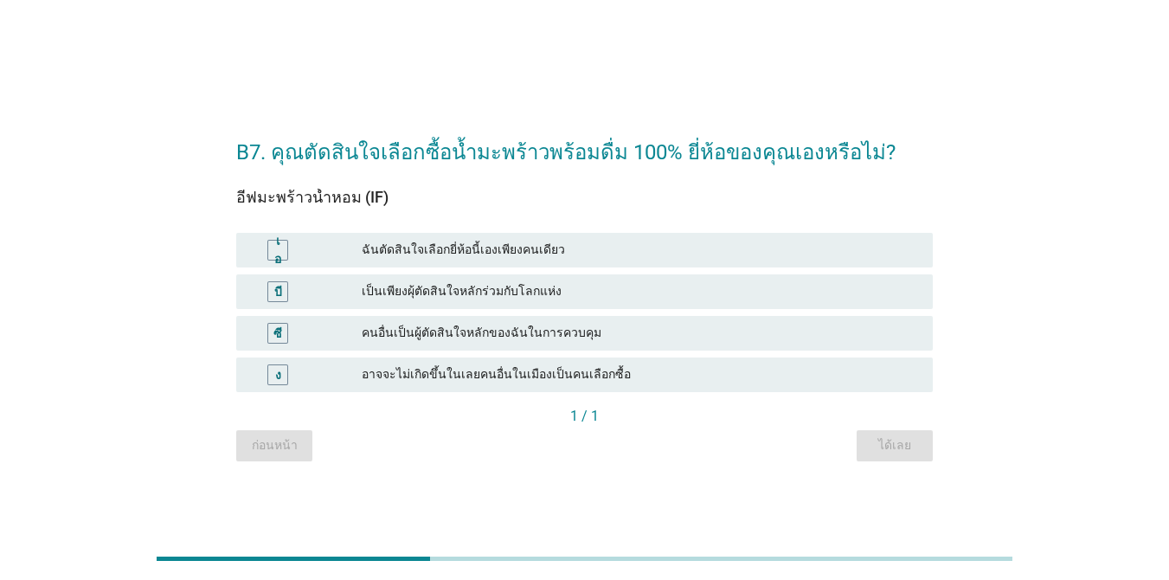
click at [657, 256] on font "ฉันตัดสินใจเลือกยี่ห้อนี้เองเพียงคนเดียว" at bounding box center [640, 250] width 557 height 18
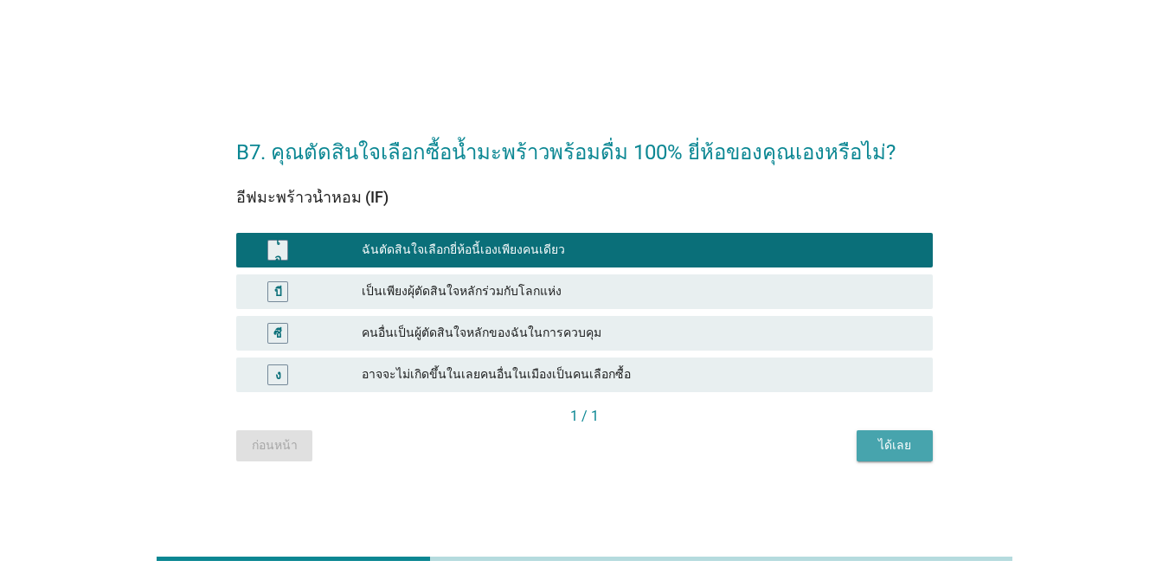
click at [883, 442] on font "ได้เลย" at bounding box center [894, 445] width 33 height 14
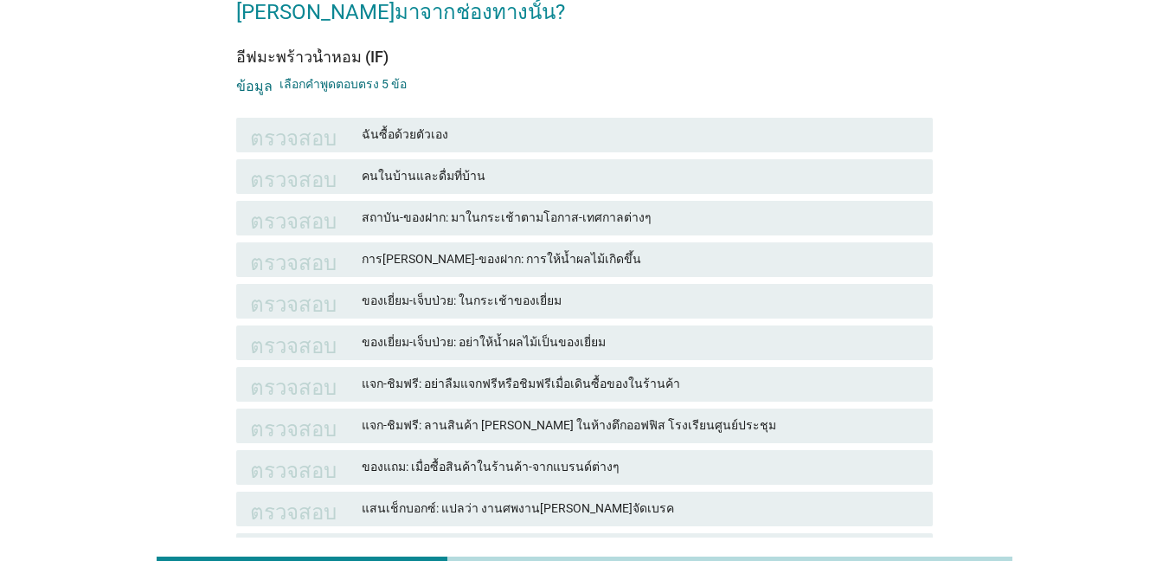
scroll to position [173, 0]
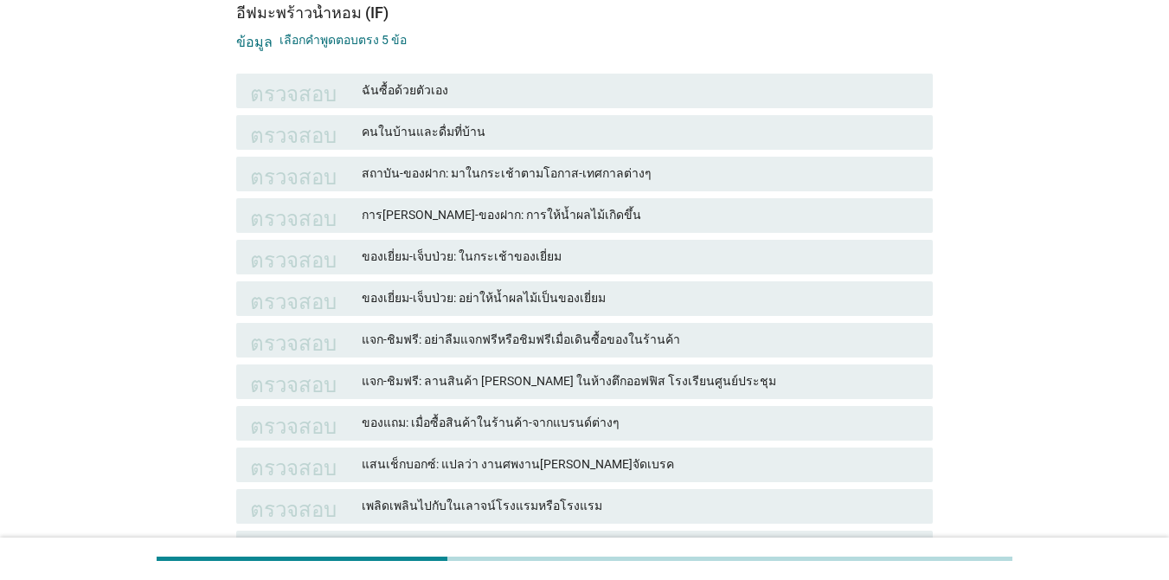
click at [724, 92] on font "ฉันซื้อด้วยตัวเอง" at bounding box center [640, 90] width 557 height 18
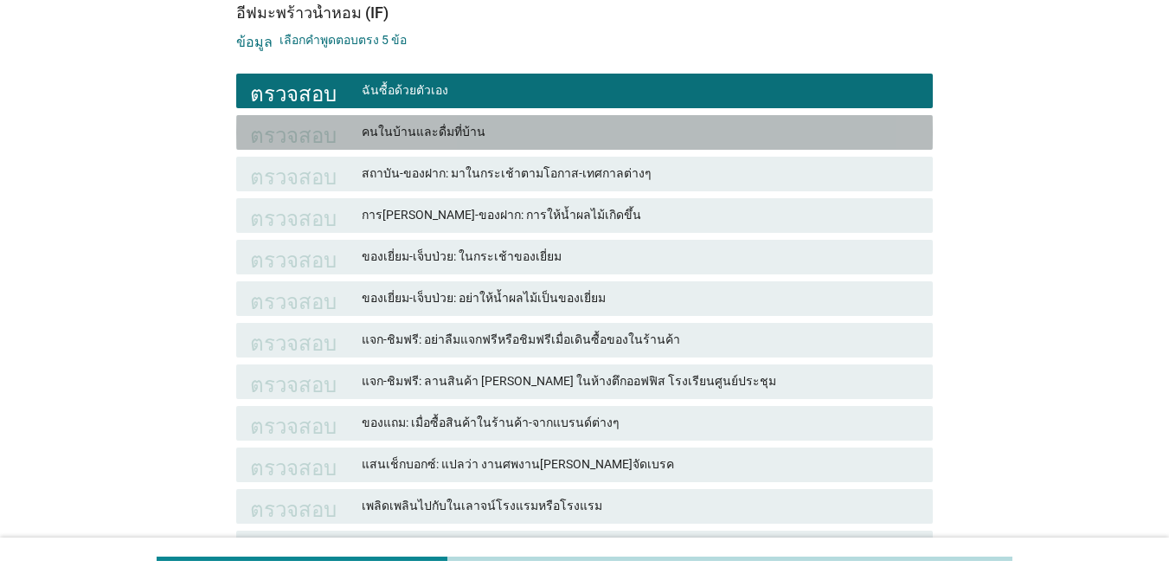
click at [708, 124] on font "คนในบ้านและดื่มที่บ้าน" at bounding box center [640, 132] width 557 height 18
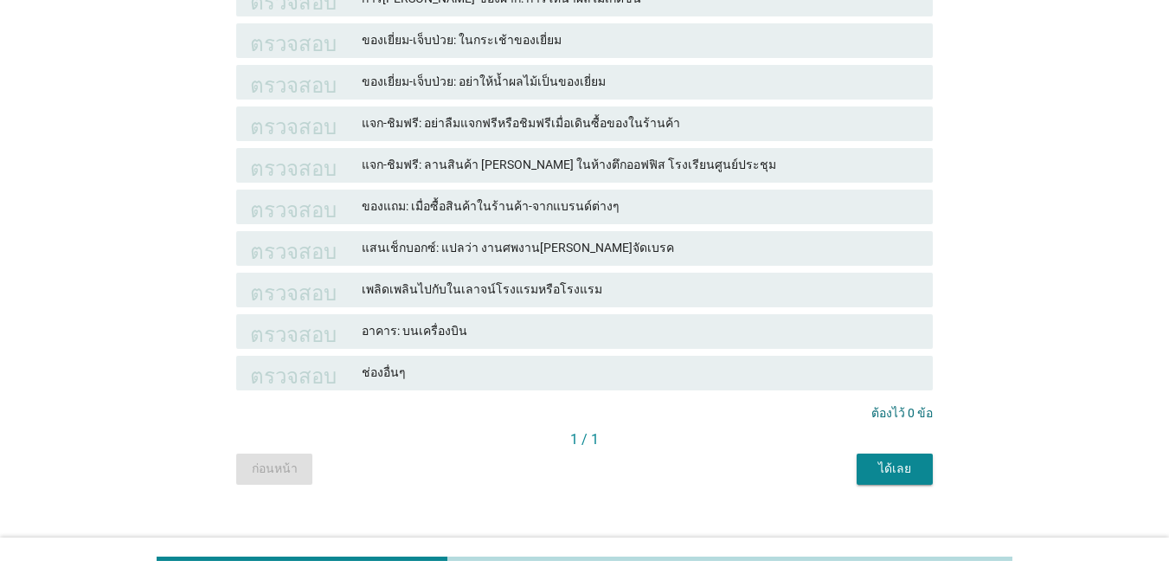
scroll to position [413, 0]
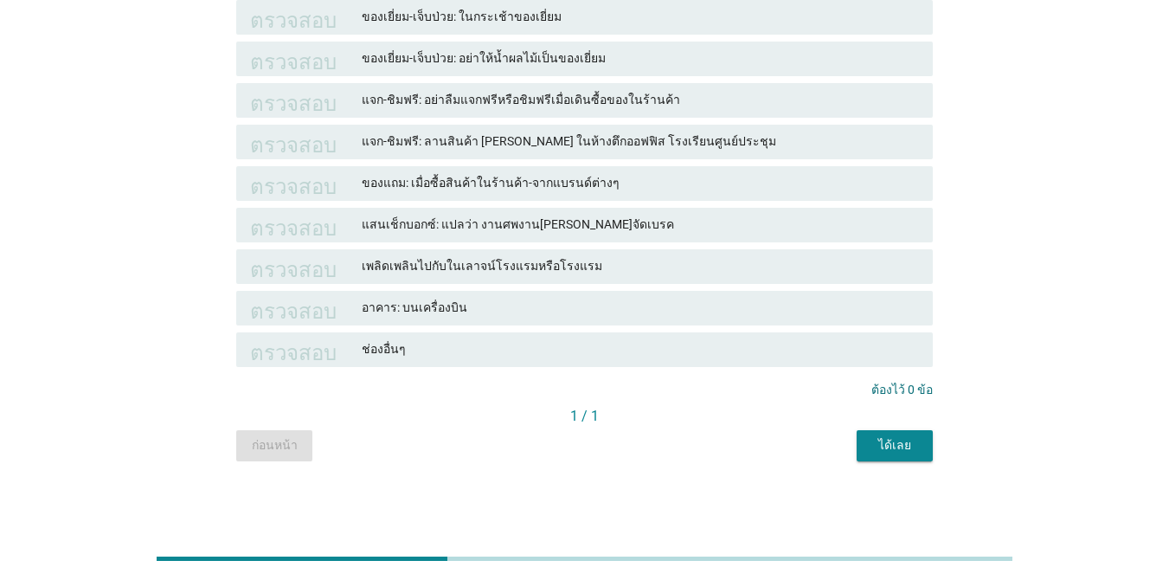
click at [886, 452] on font "ได้เลย" at bounding box center [894, 445] width 33 height 14
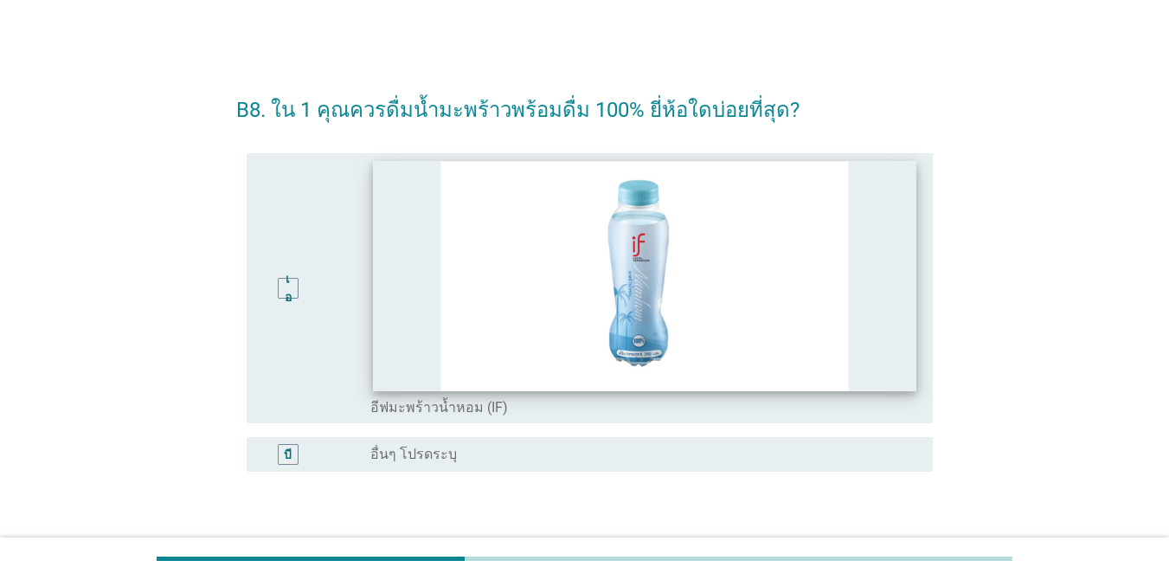
click at [774, 264] on img at bounding box center [644, 275] width 543 height 229
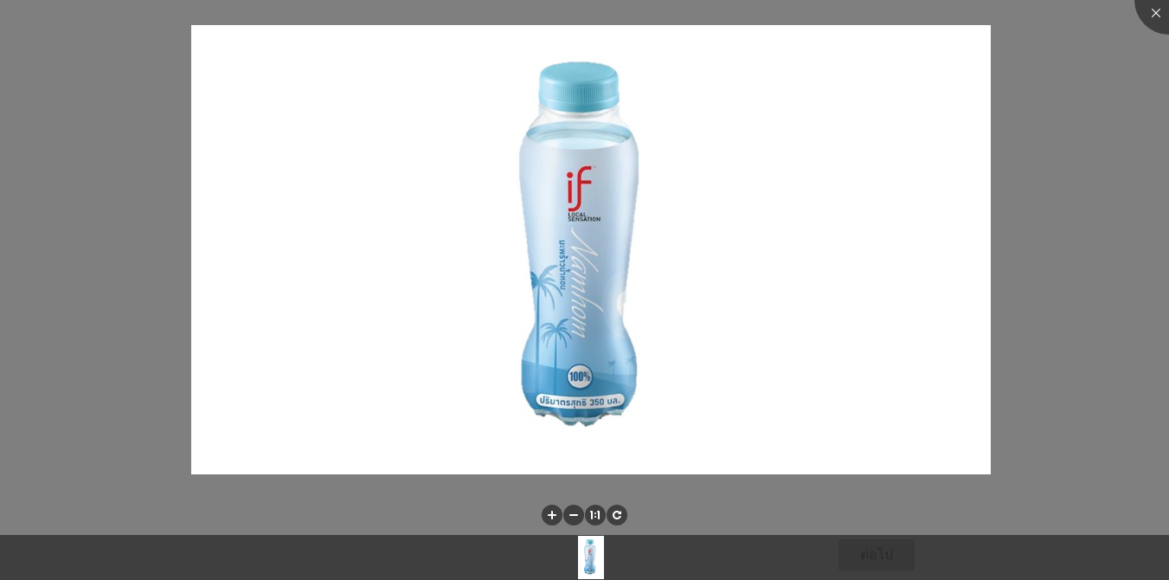
scroll to position [72, 0]
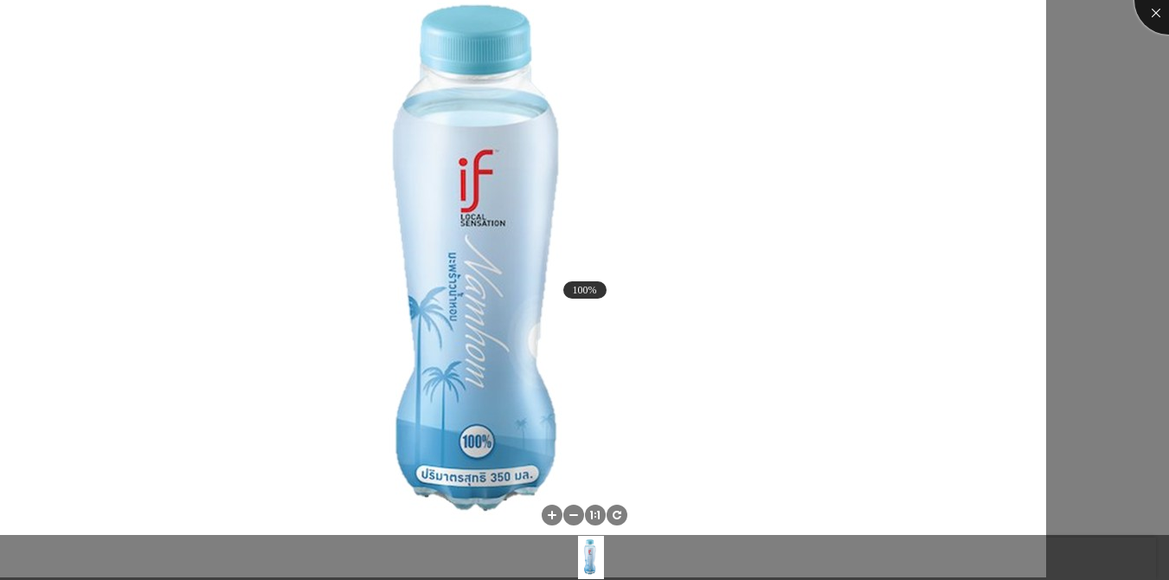
click at [1147, 6] on div at bounding box center [1168, -1] width 69 height 69
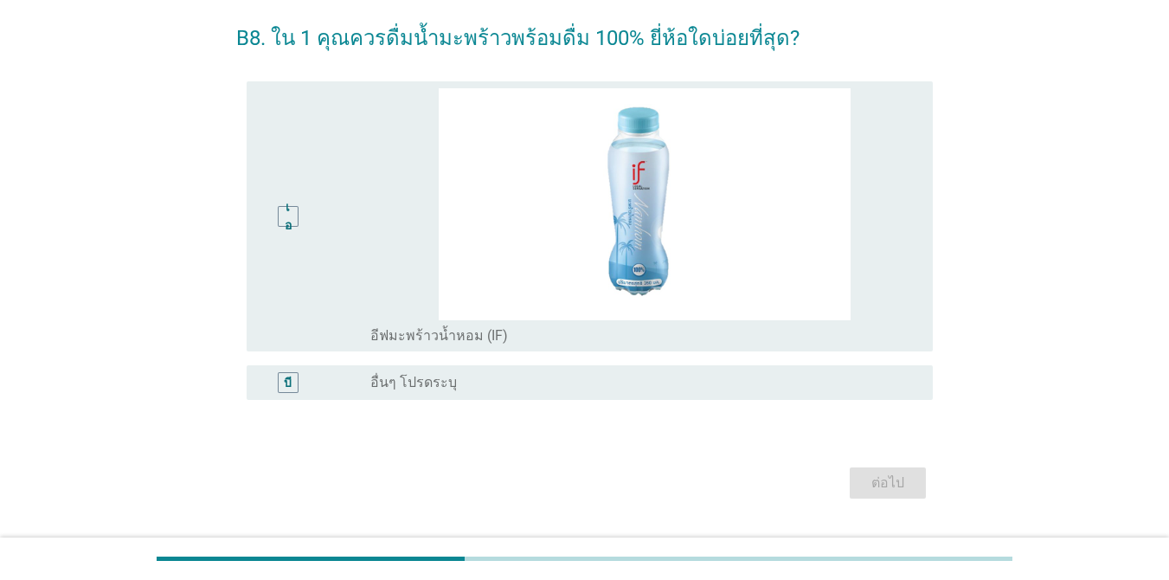
click at [346, 253] on div "เอ" at bounding box center [315, 216] width 110 height 256
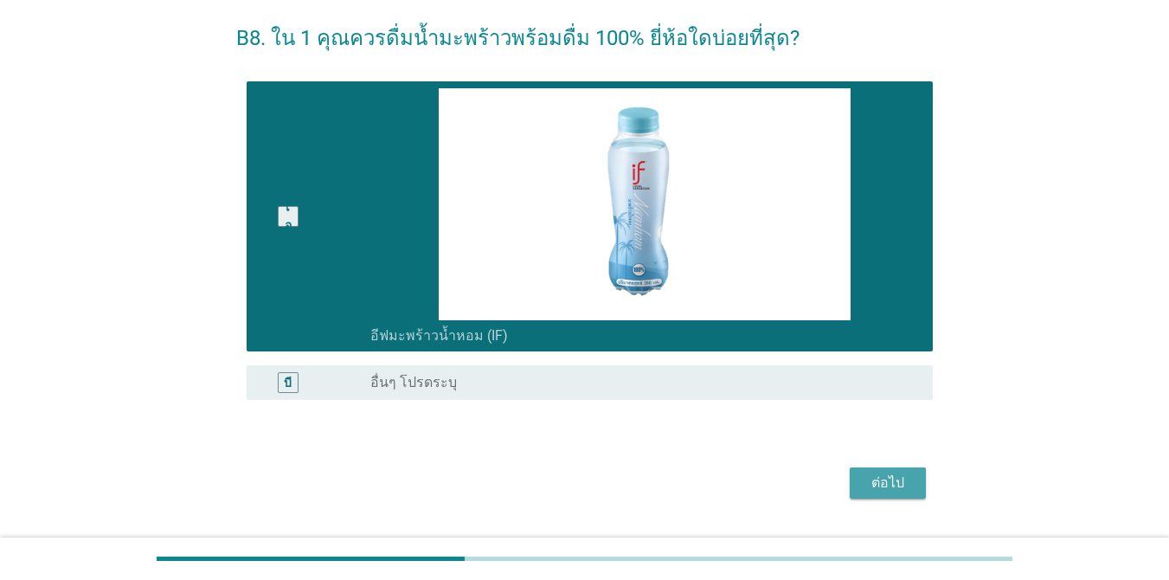
click at [889, 491] on font "ต่อไป" at bounding box center [887, 482] width 33 height 21
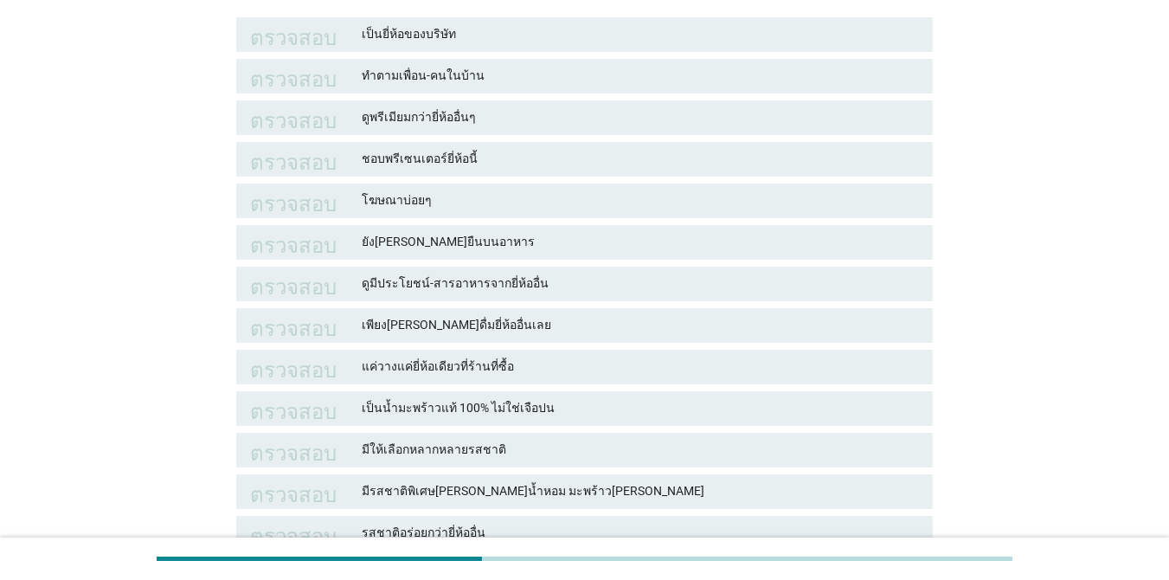
scroll to position [260, 0]
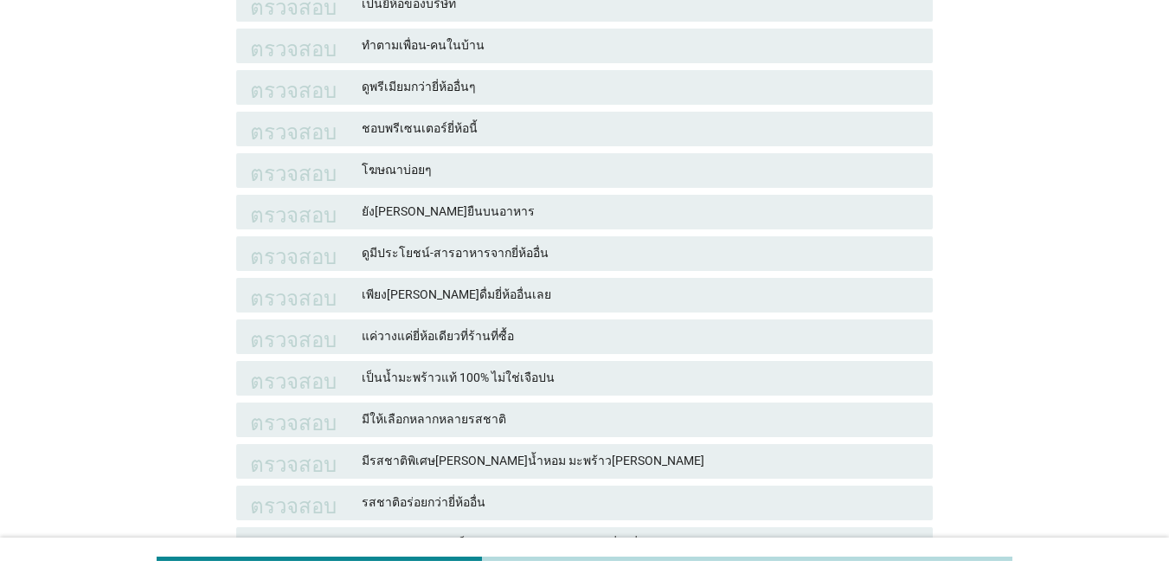
click at [742, 375] on font "เป็นน้ำมะพร้าวแท้ 100% ไม่ใช่เจือปน" at bounding box center [640, 378] width 557 height 18
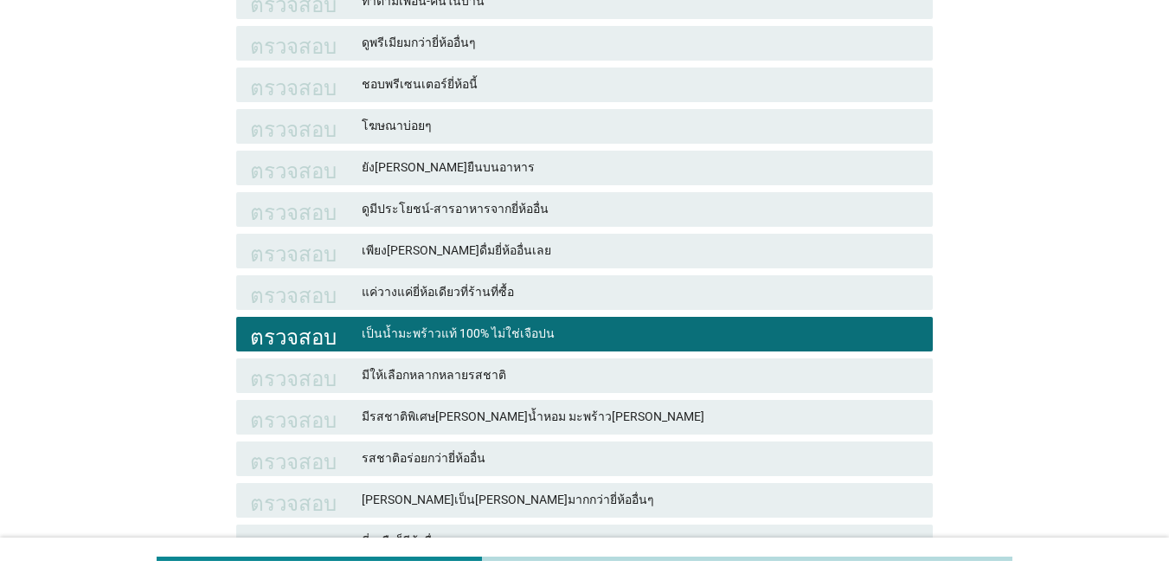
scroll to position [346, 0]
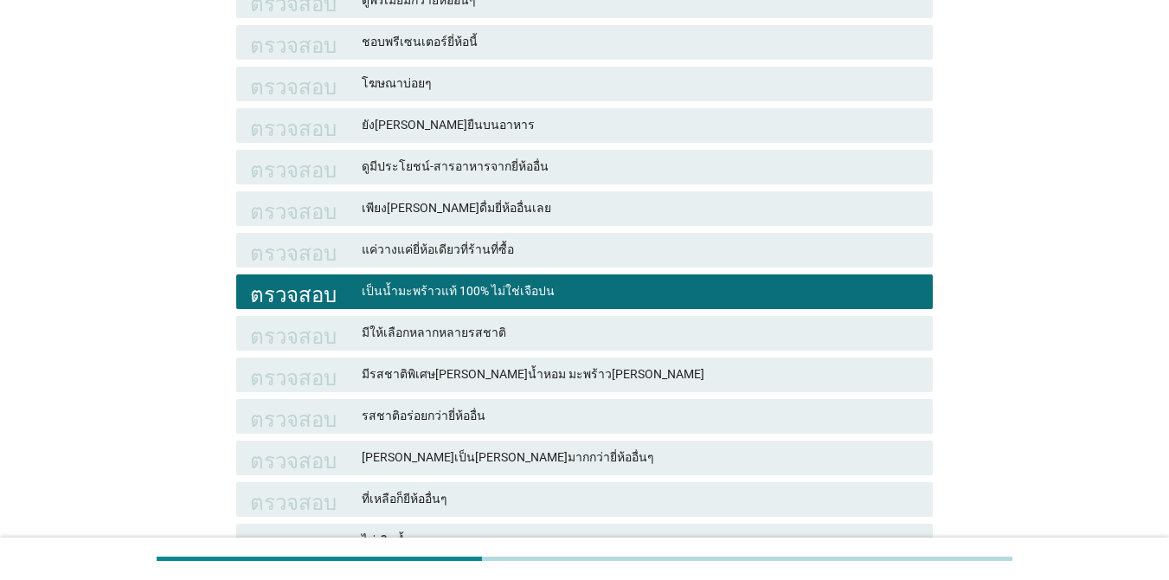
click at [626, 327] on font "มีให้เลือกหลากหลายรสชาติ" at bounding box center [640, 333] width 557 height 18
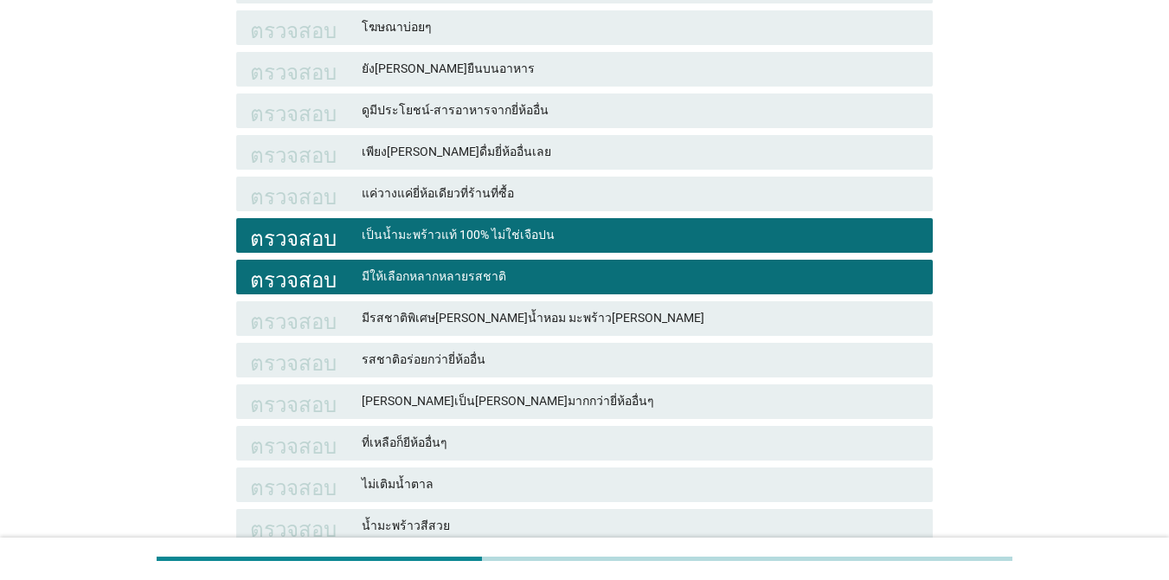
scroll to position [433, 0]
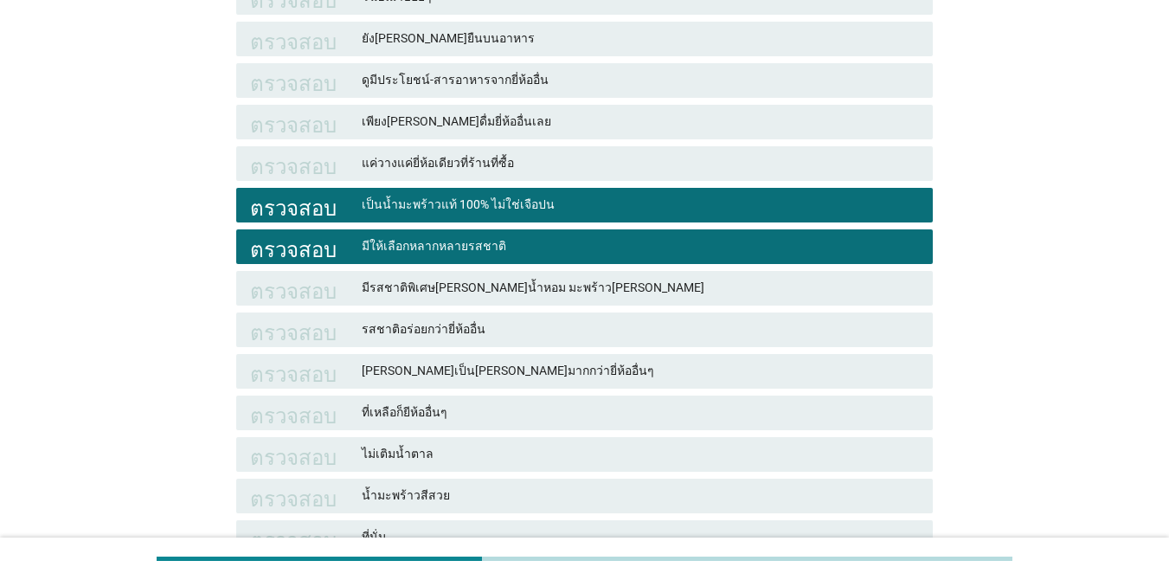
click at [627, 322] on font "รสชาติอร่อยกว่ายี่ห้ออื่น" at bounding box center [640, 329] width 557 height 18
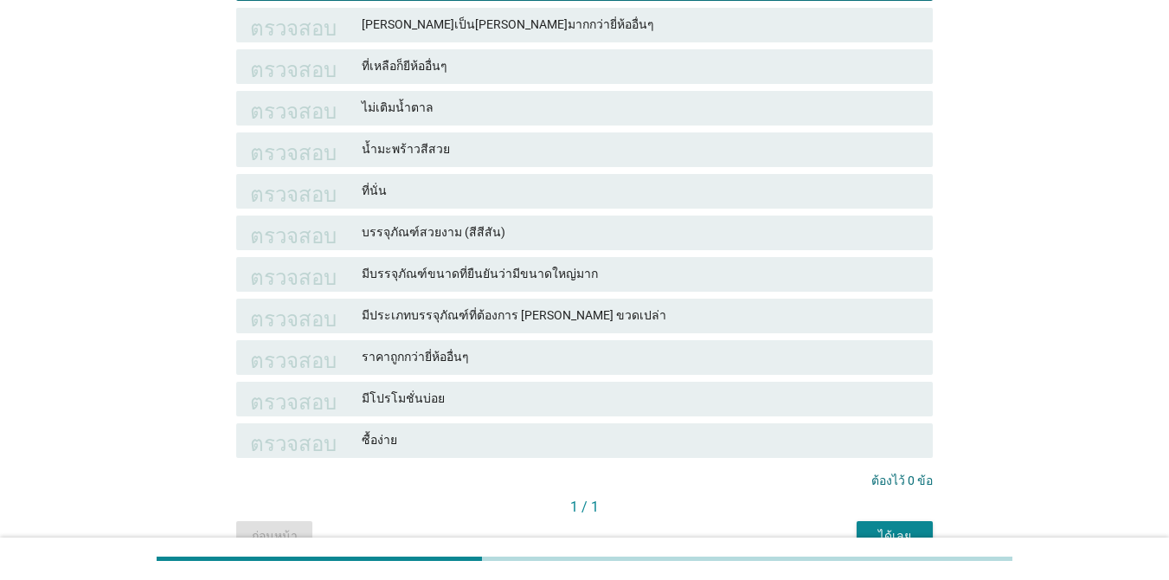
scroll to position [870, 0]
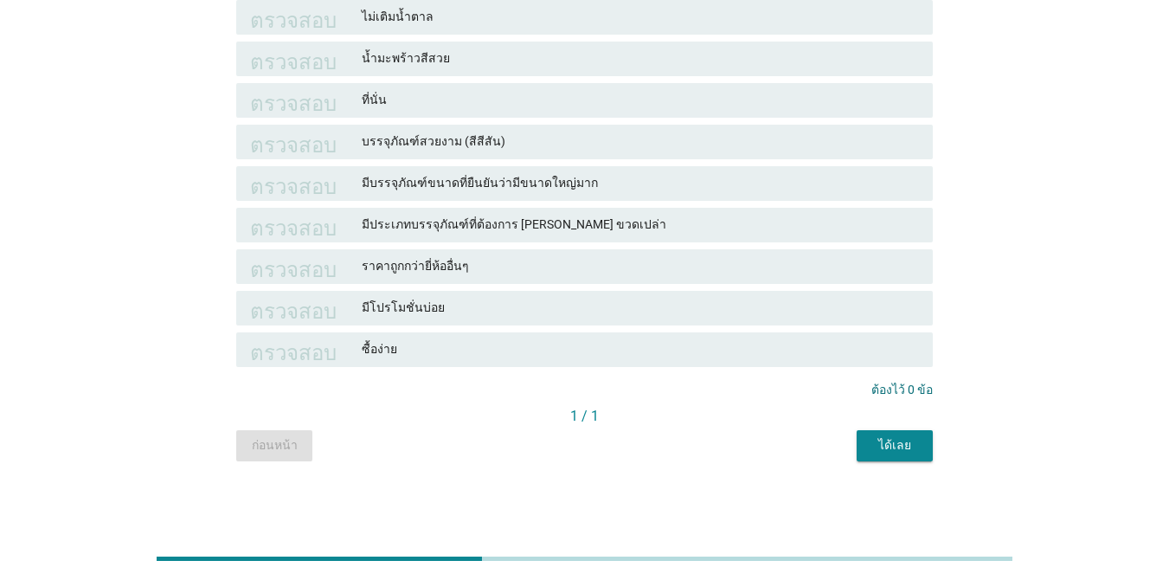
click at [460, 347] on font "ซื้อง่าย" at bounding box center [640, 349] width 557 height 18
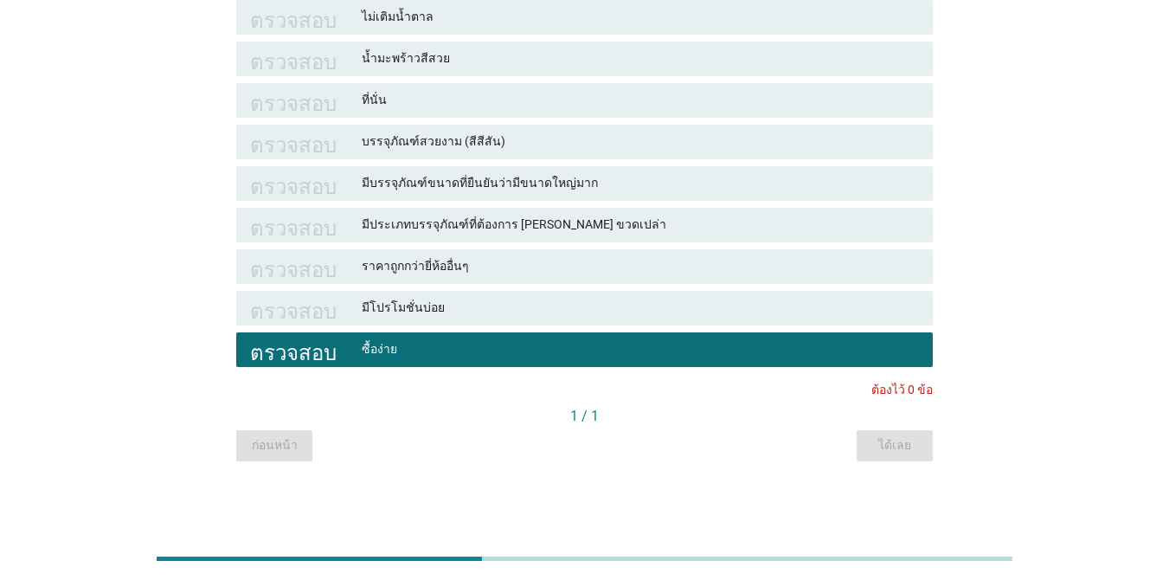
click at [591, 346] on font "ซื้อง่าย" at bounding box center [640, 349] width 557 height 18
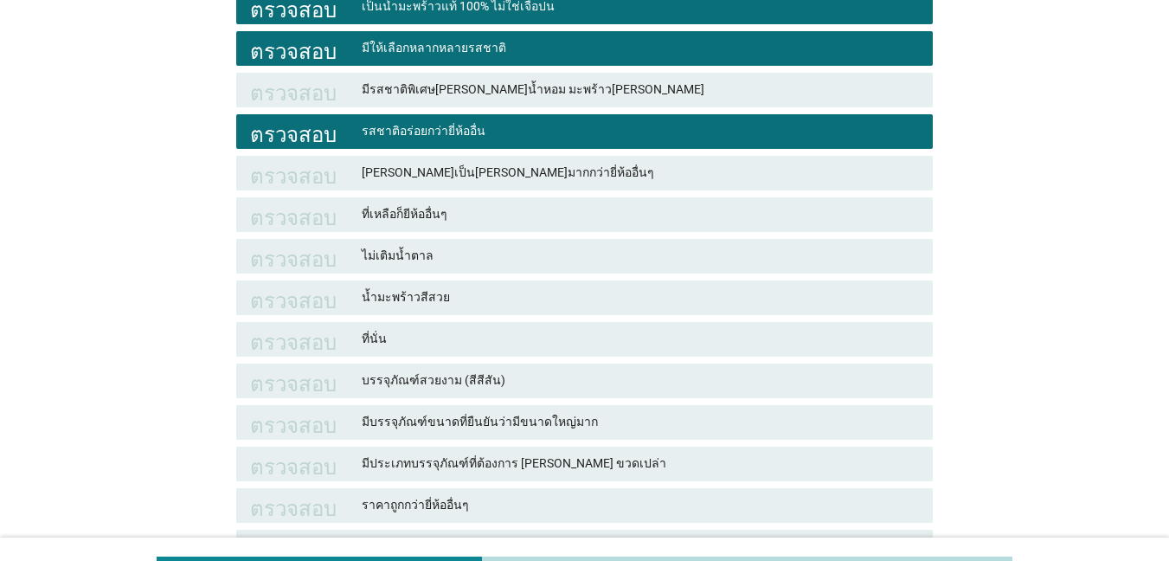
scroll to position [610, 0]
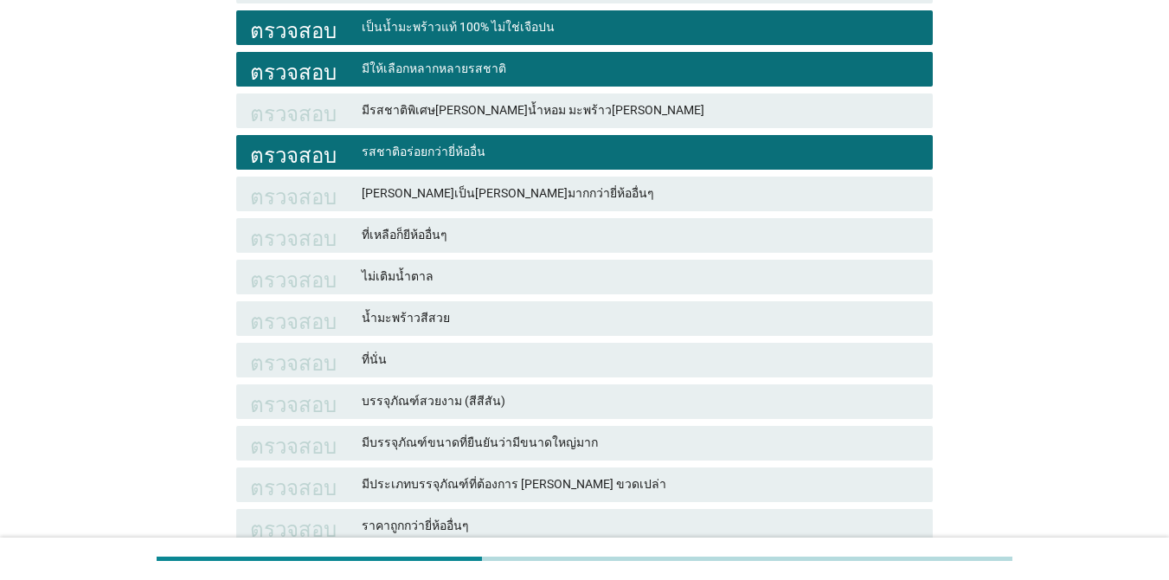
click at [524, 65] on font "มีให้เลือกหลากหลายรสชาติ" at bounding box center [640, 69] width 557 height 18
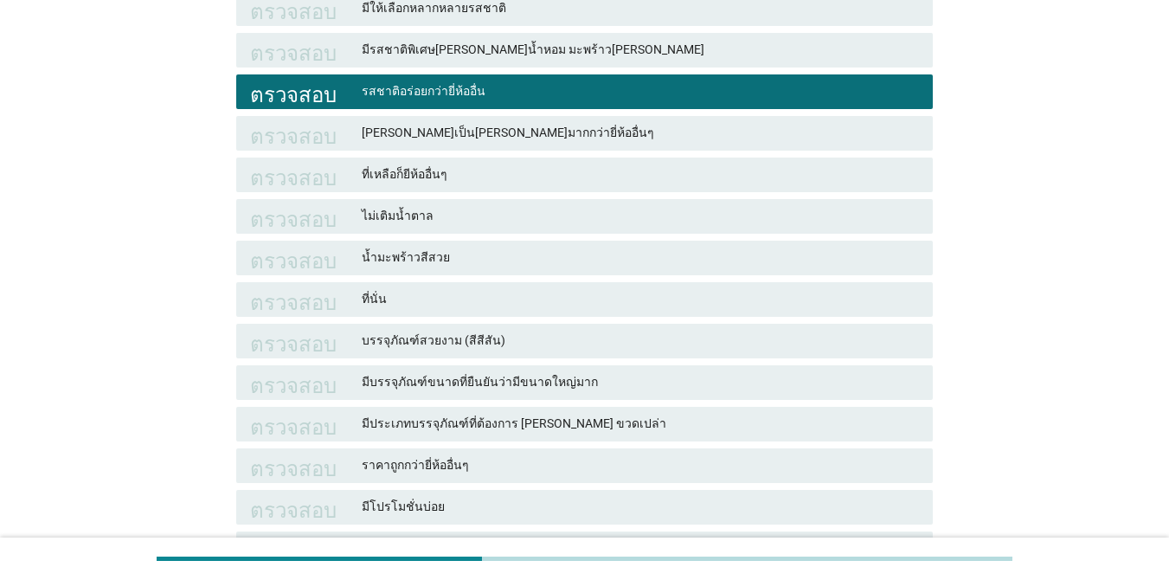
scroll to position [870, 0]
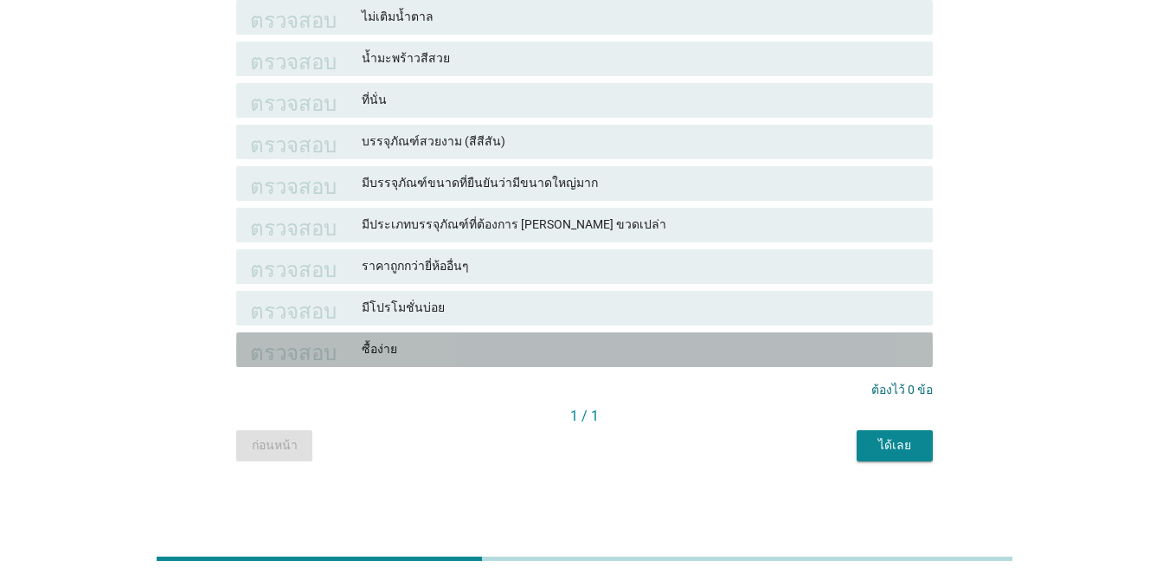
click at [472, 353] on font "ซื้อง่าย" at bounding box center [640, 349] width 557 height 18
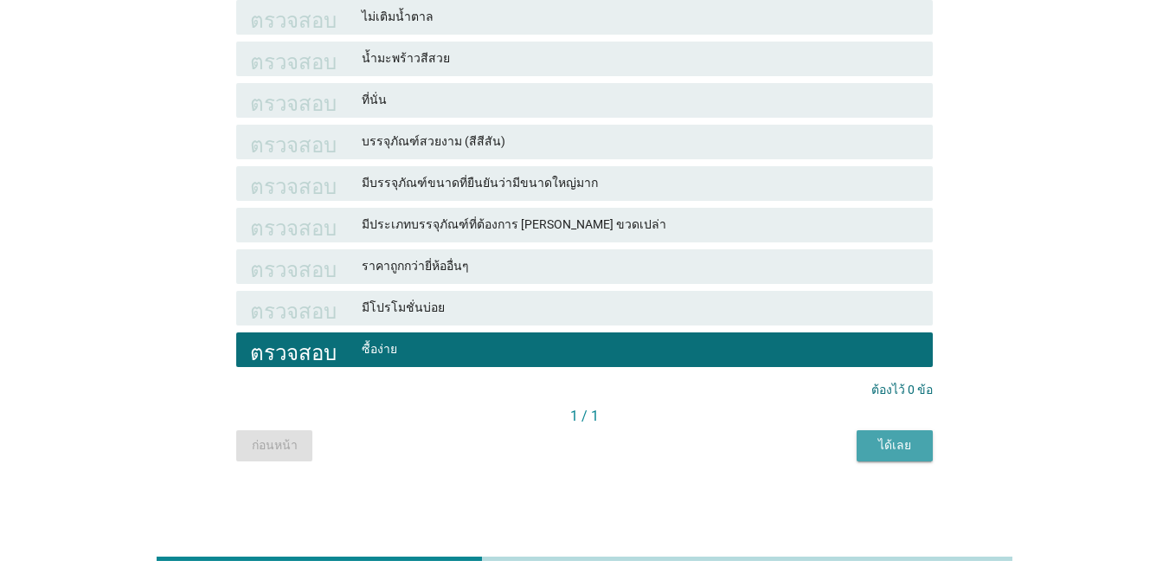
click at [906, 452] on font "ได้เลย" at bounding box center [894, 445] width 33 height 14
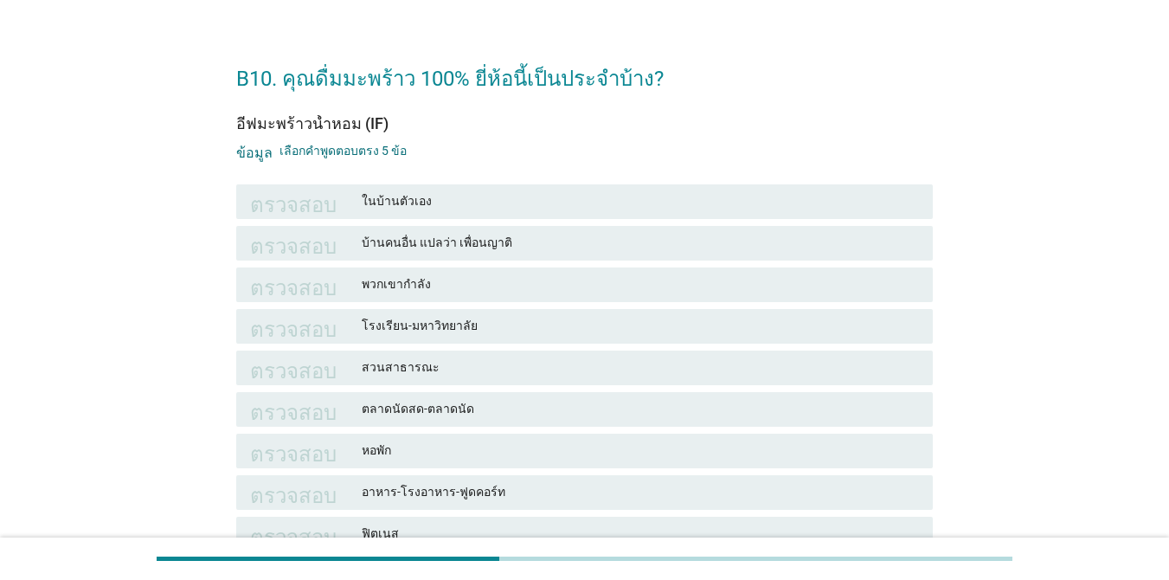
scroll to position [87, 0]
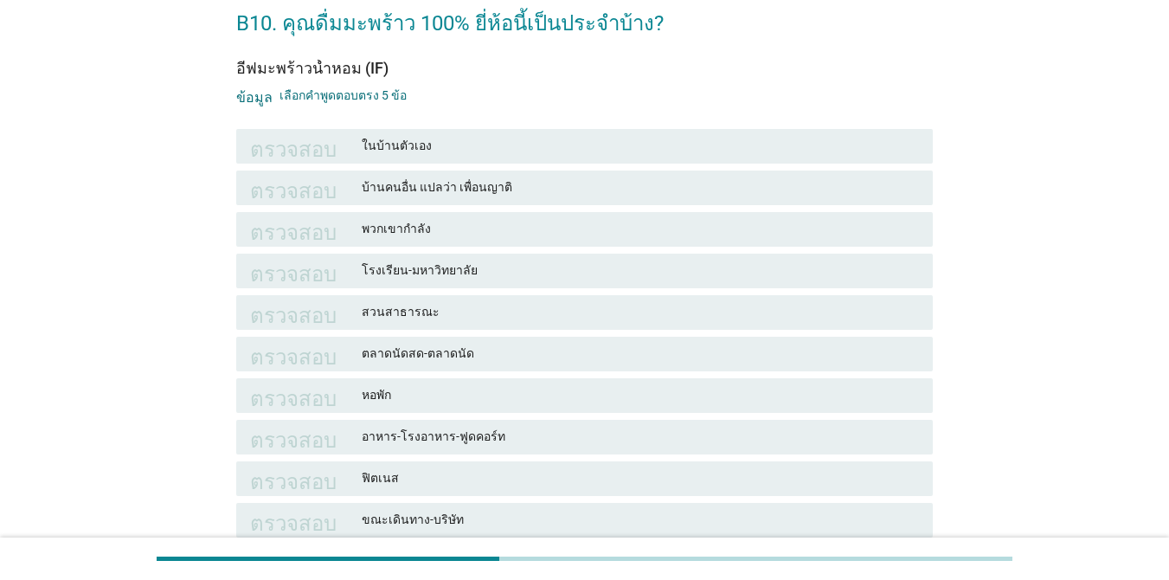
click at [584, 150] on font "ในบ้านตัวเอง" at bounding box center [640, 146] width 557 height 18
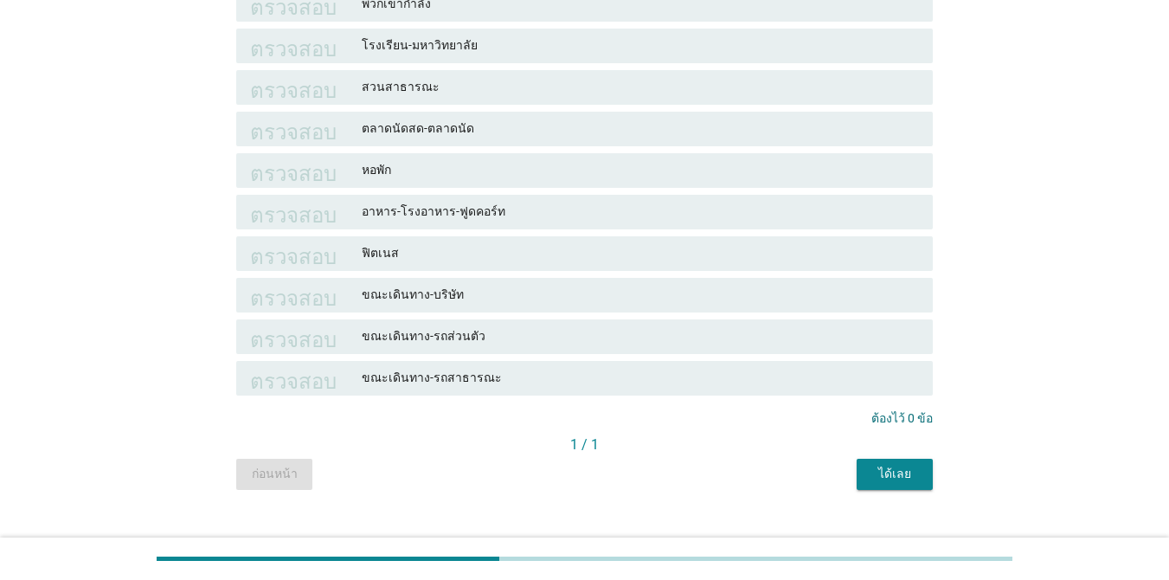
scroll to position [340, 0]
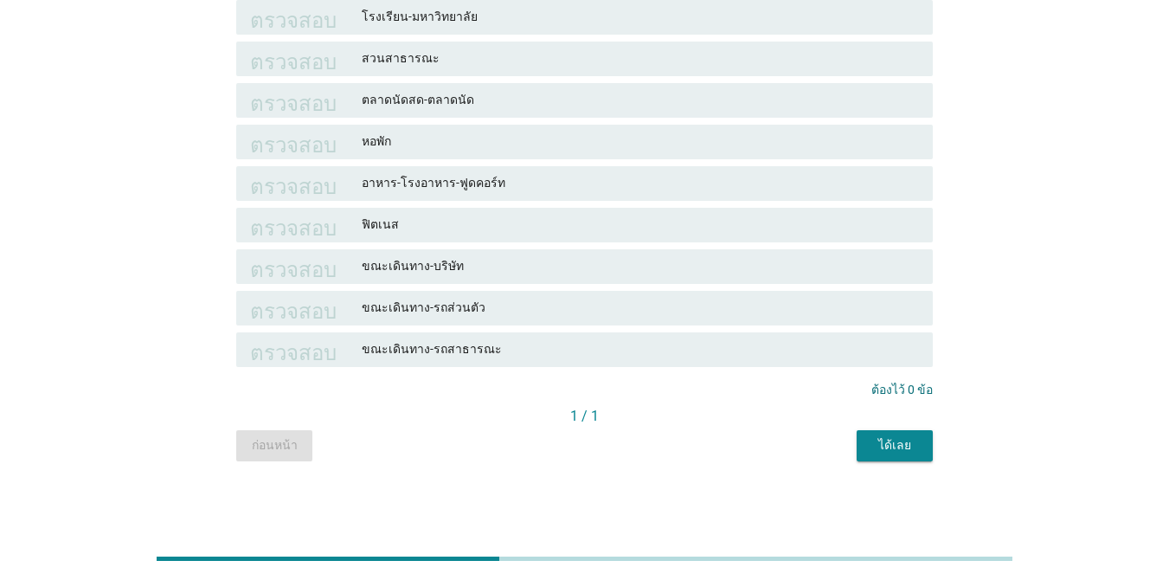
click at [888, 453] on font "ได้เลย" at bounding box center [894, 445] width 33 height 18
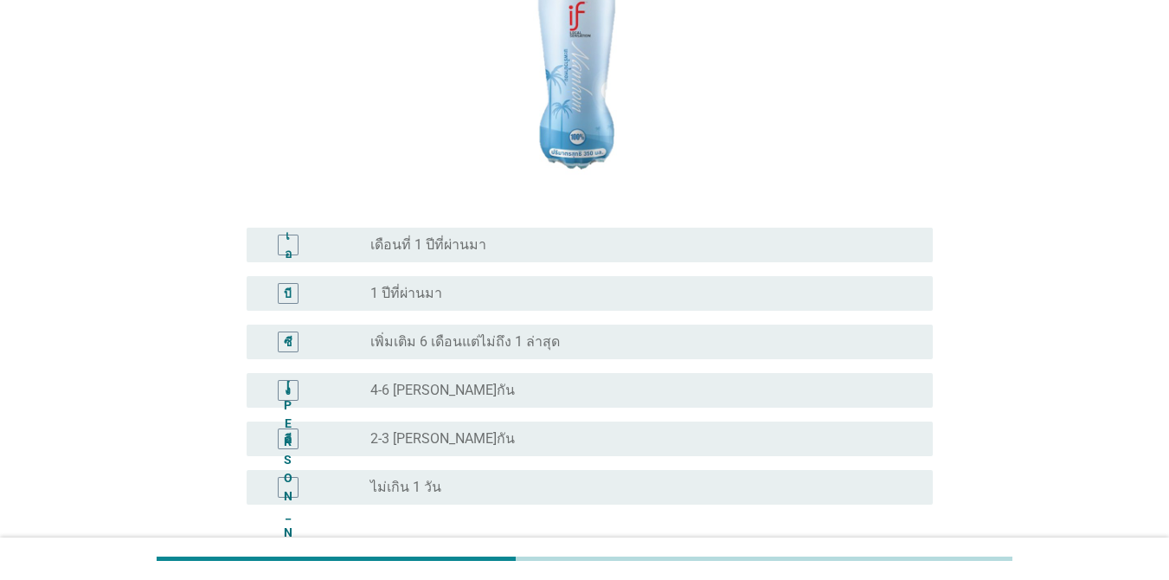
scroll to position [346, 0]
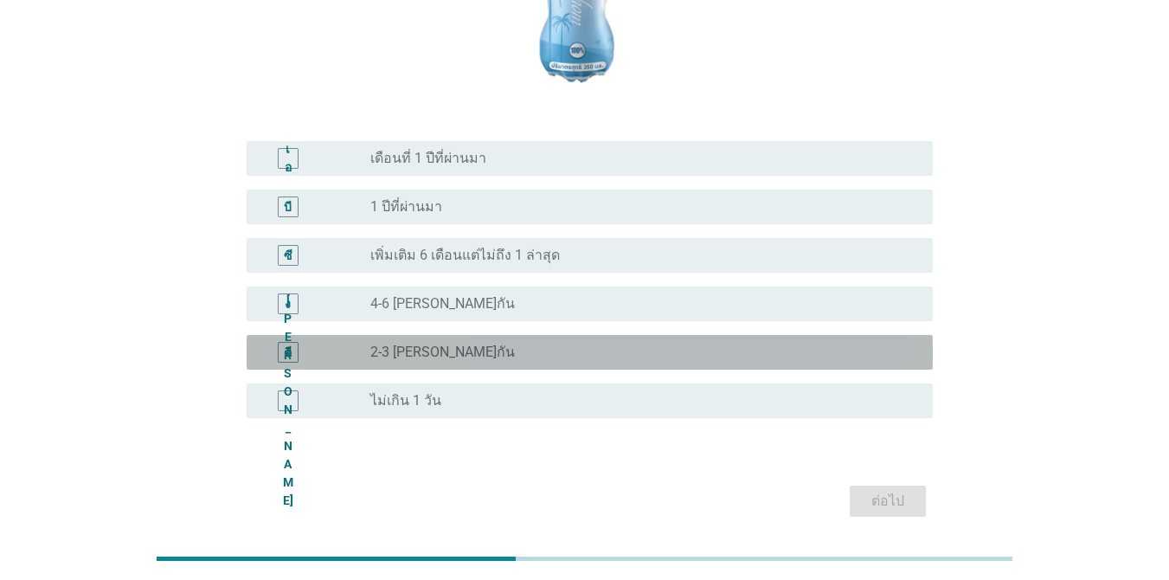
click at [673, 343] on div "ปุ่มวิทยุ[PERSON_NAME]เลือก 2-3 [PERSON_NAME]กัน" at bounding box center [637, 351] width 535 height 17
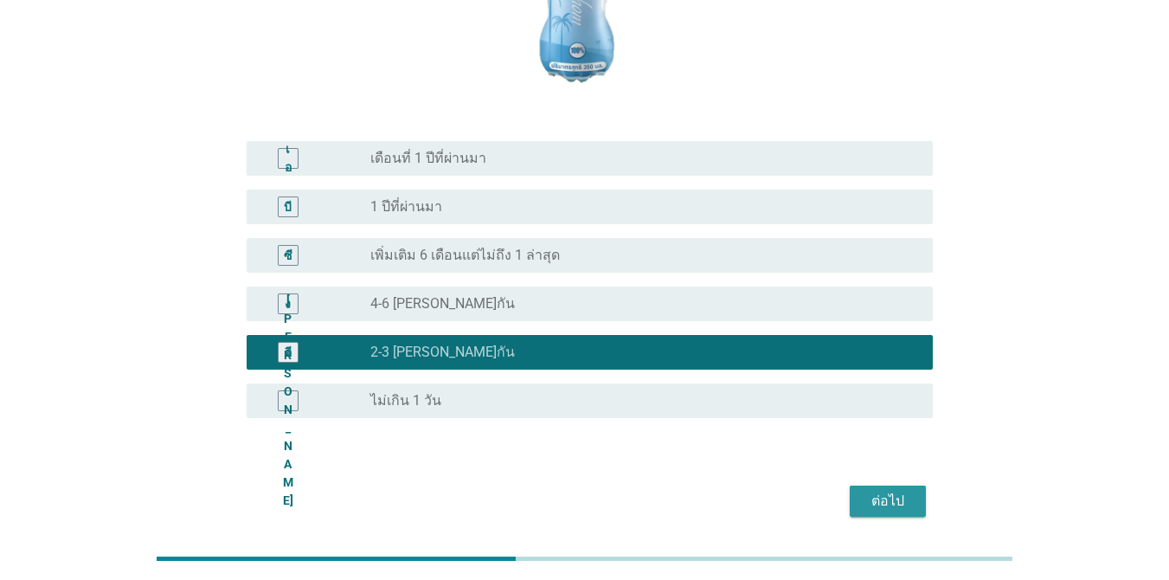
click at [876, 492] on font "ต่อไป" at bounding box center [887, 500] width 33 height 16
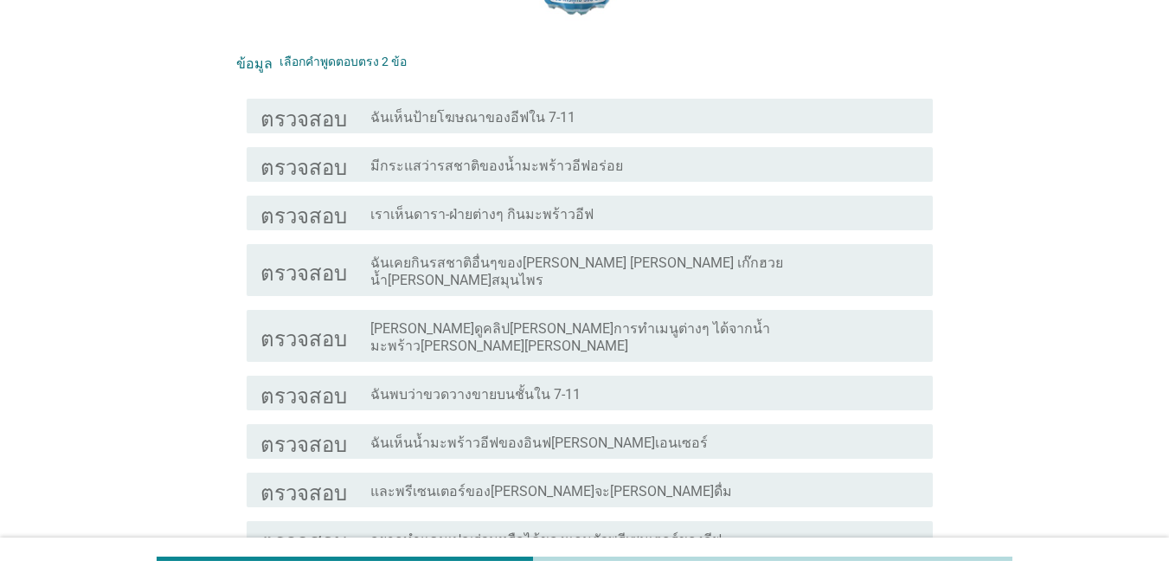
scroll to position [433, 0]
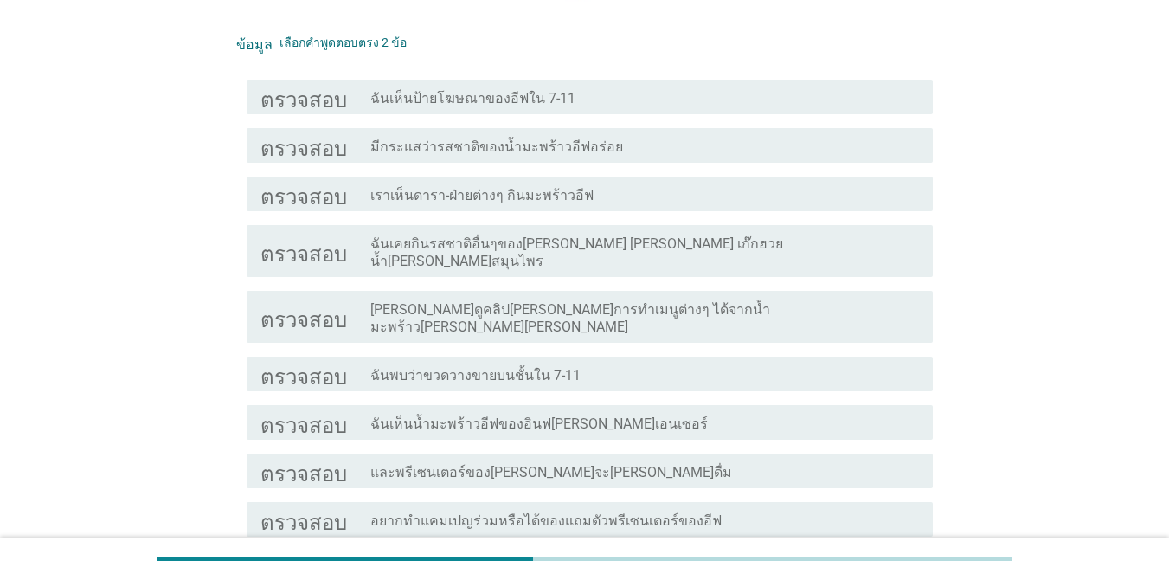
click at [740, 239] on font "ฉันเคยกินรสชาติอื่นๆของ[PERSON_NAME] [PERSON_NAME] เก๊กฮวยน้ำ[PERSON_NAME]สมุนไ…" at bounding box center [576, 252] width 413 height 34
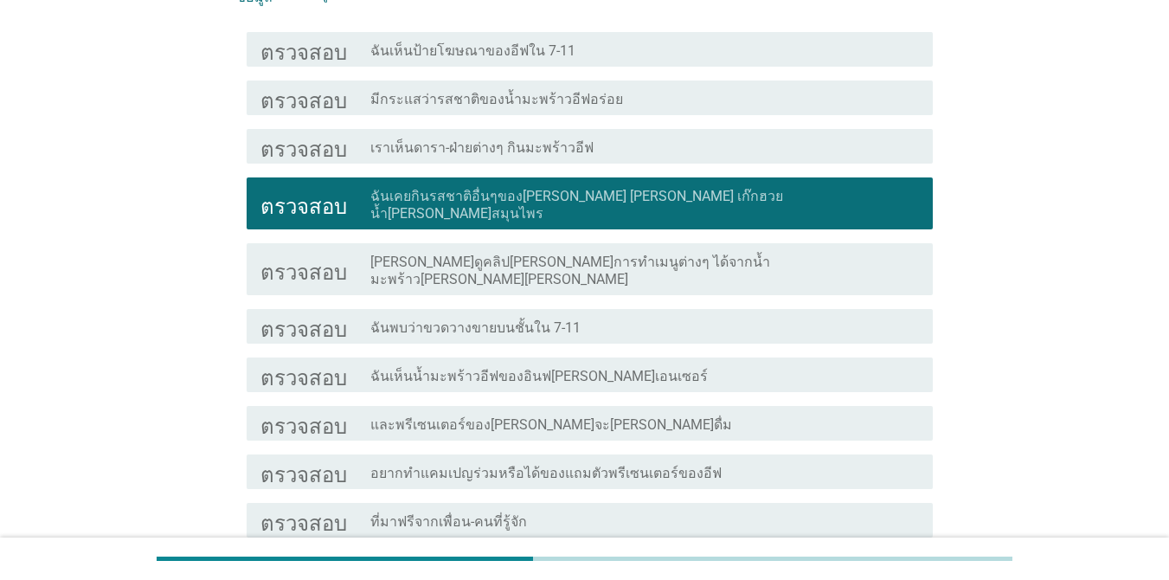
scroll to position [519, 0]
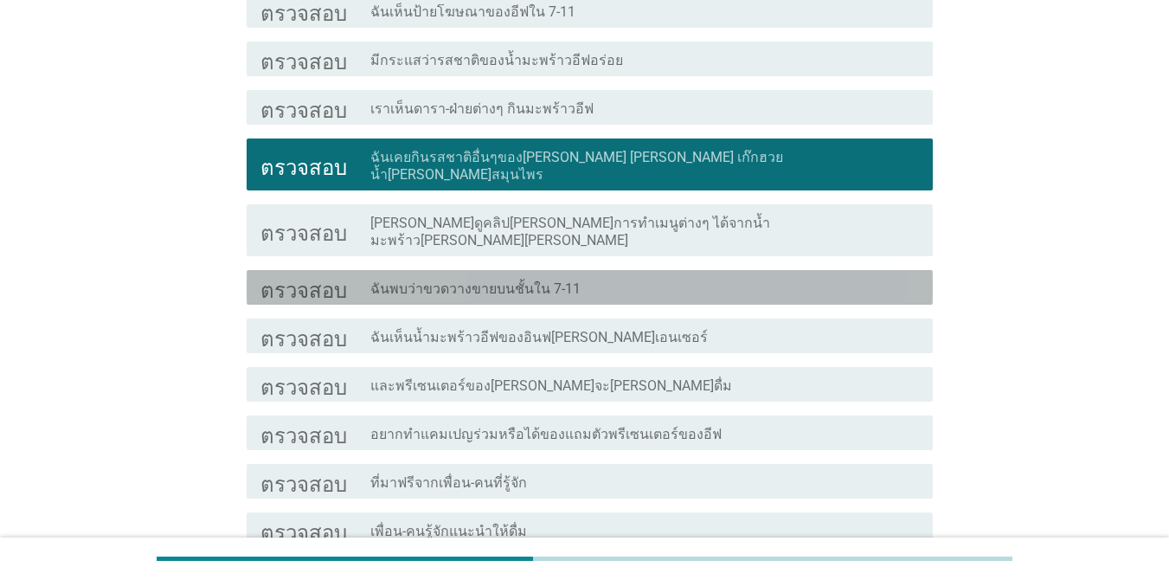
click at [672, 277] on div "โครงร่างกล่องกาเครื่องหมายว่าง ฉันพบว่าขวดวางขายบนชั้นใน 7-11" at bounding box center [644, 287] width 549 height 21
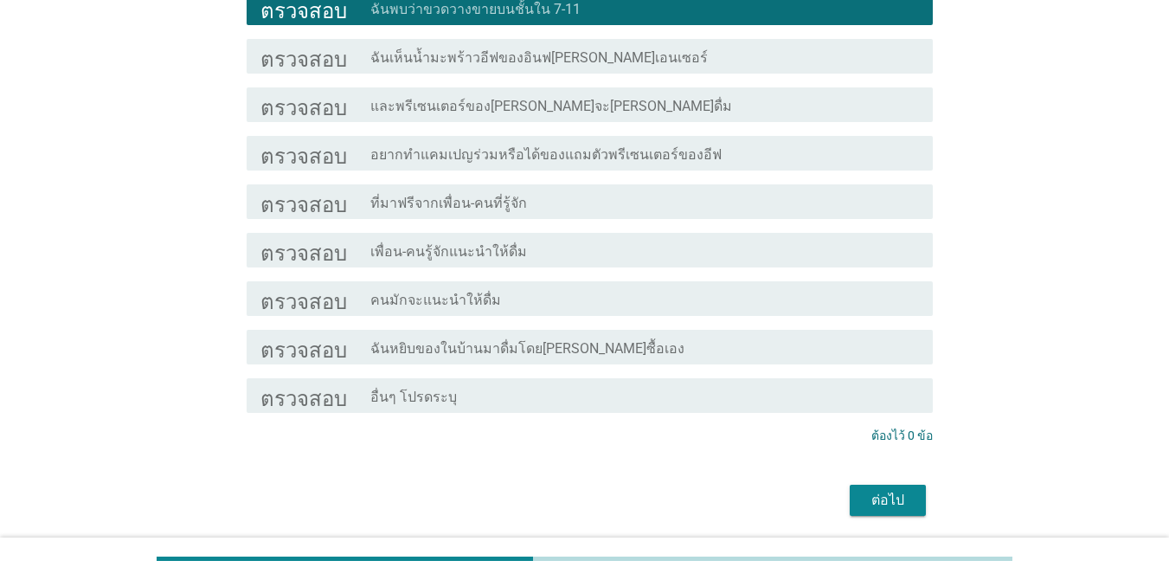
scroll to position [825, 0]
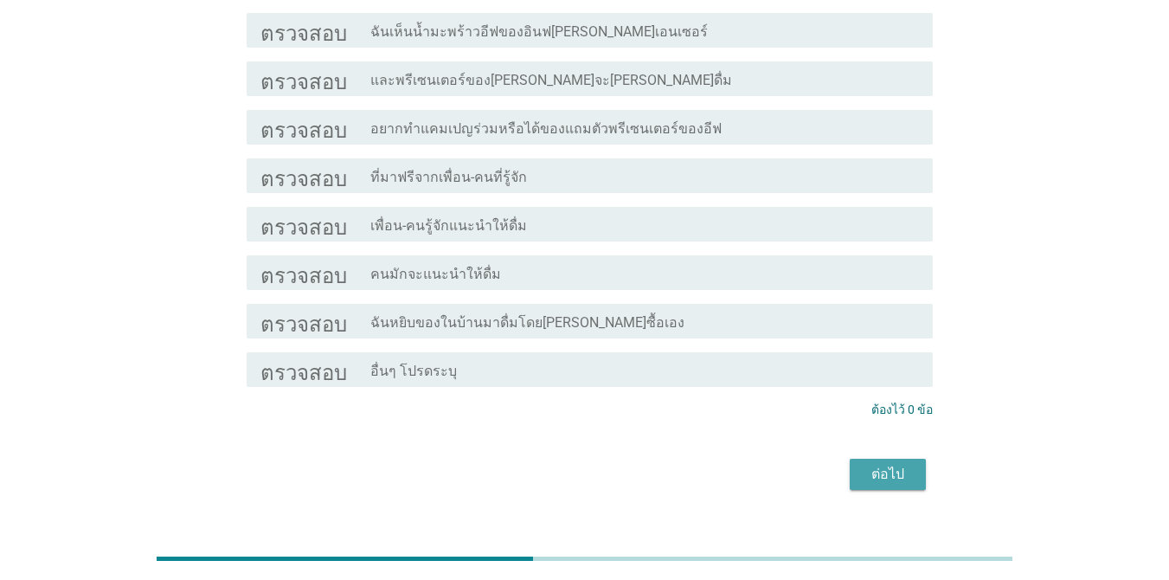
click at [883, 465] on font "ต่อไป" at bounding box center [887, 473] width 33 height 16
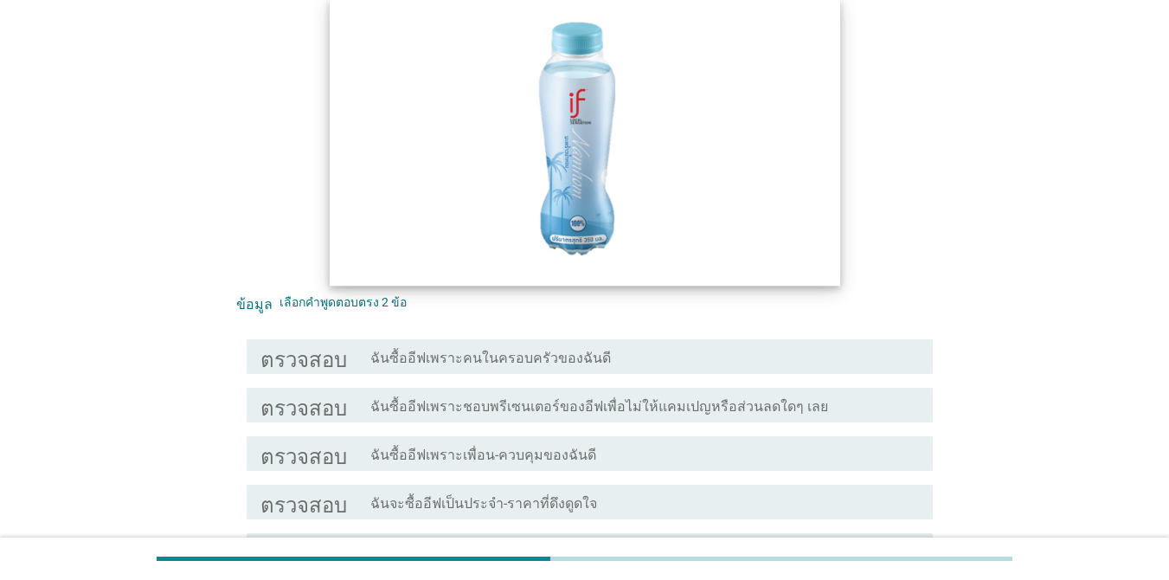
scroll to position [260, 0]
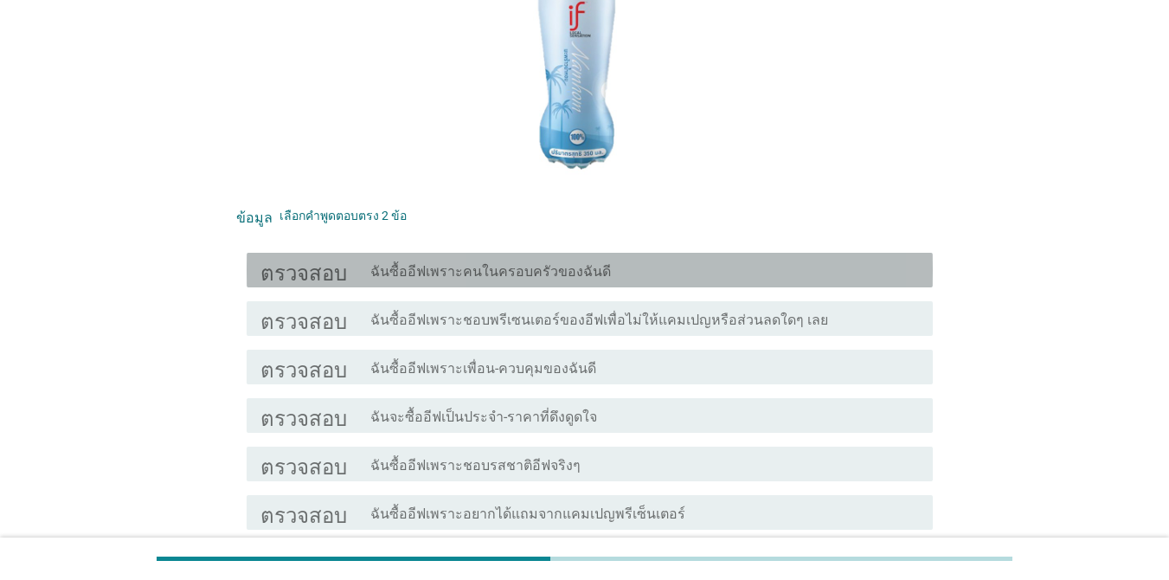
click at [766, 271] on div "โครงร่างกล่องกาเครื่องหมายว่าง ฉันซื้ออีฟเพราะคนในครอบครัวของฉันดี" at bounding box center [644, 270] width 549 height 21
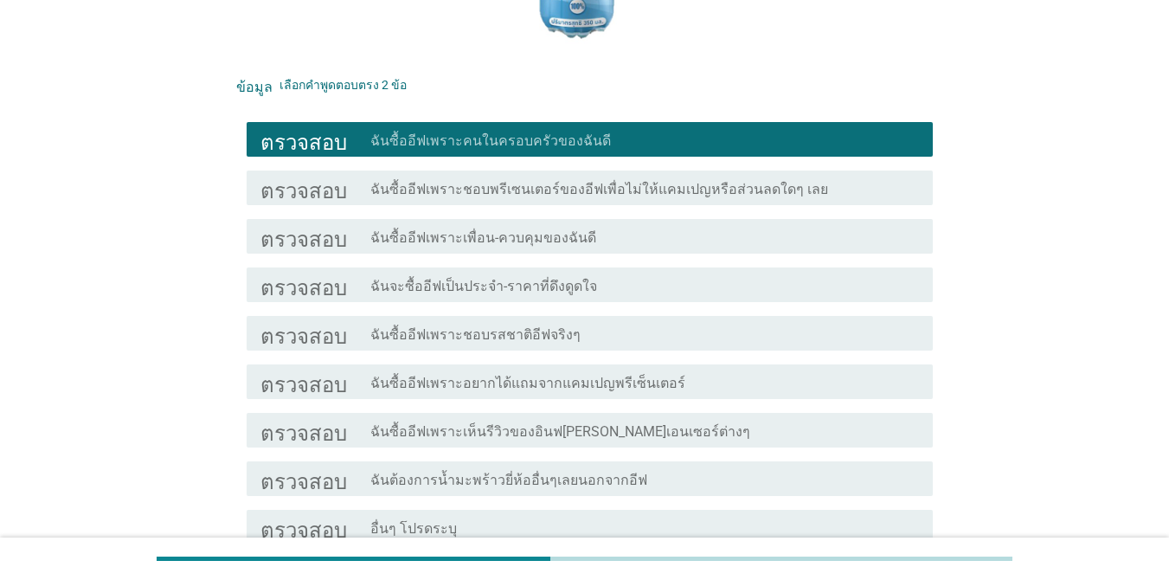
scroll to position [433, 0]
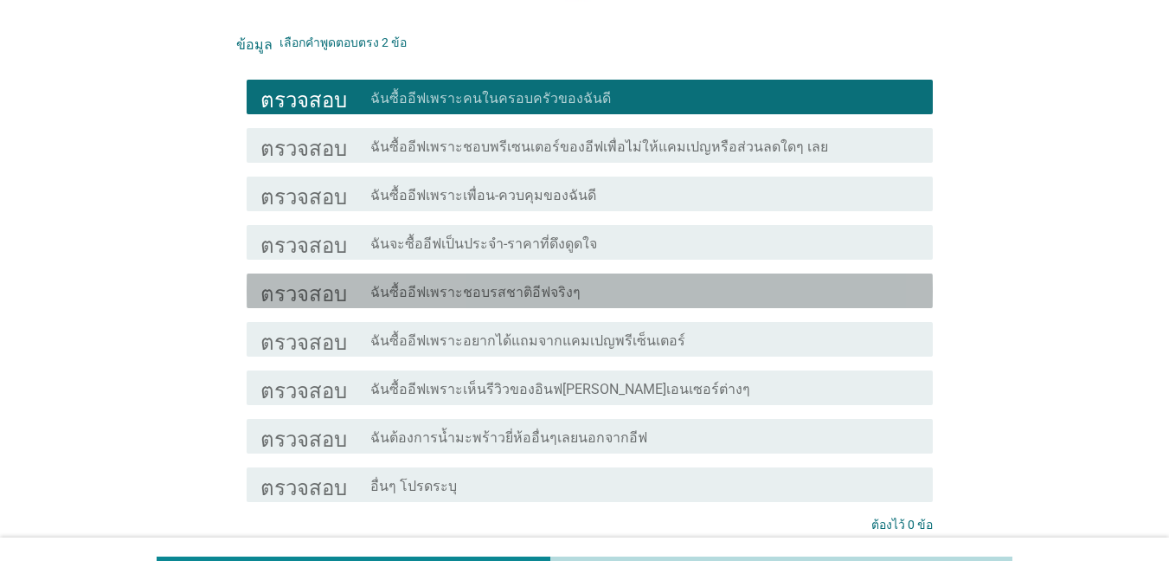
click at [709, 285] on div "โครงร่างกล่องกาเครื่องหมายว่าง ฉันซื้ออีฟเพราะชอบรสชาติอีฟจริงๆ" at bounding box center [644, 290] width 549 height 21
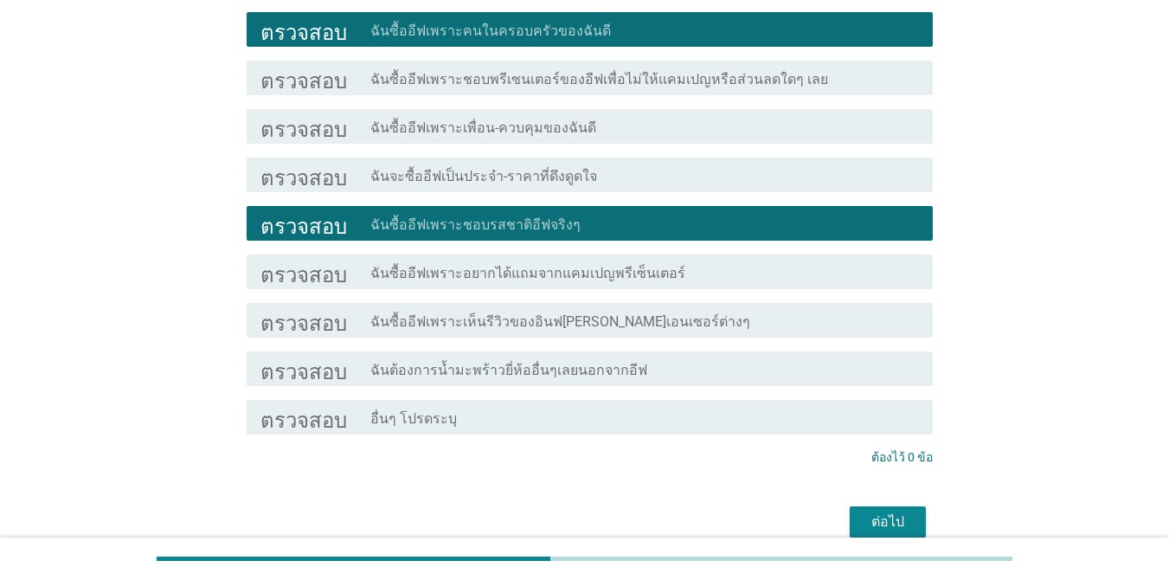
scroll to position [582, 0]
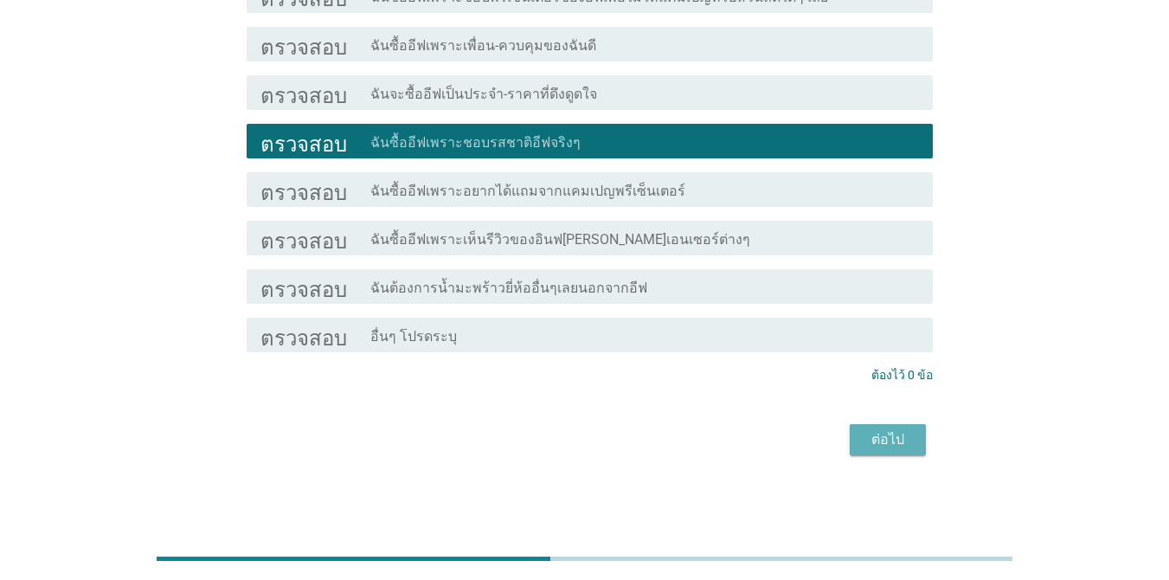
click at [878, 444] on font "ต่อไป" at bounding box center [887, 439] width 33 height 16
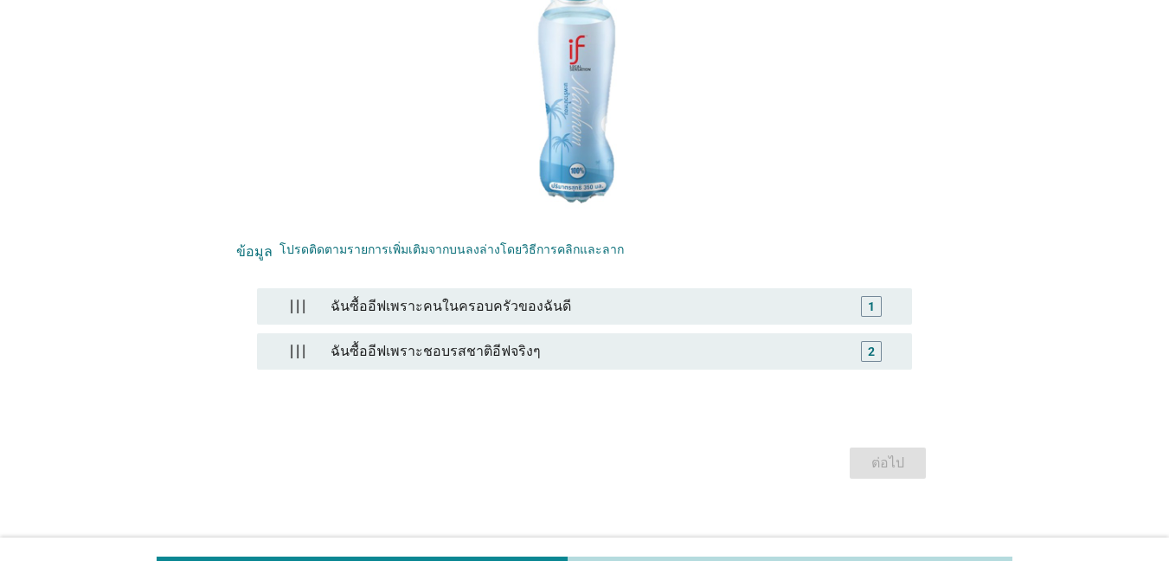
scroll to position [249, 0]
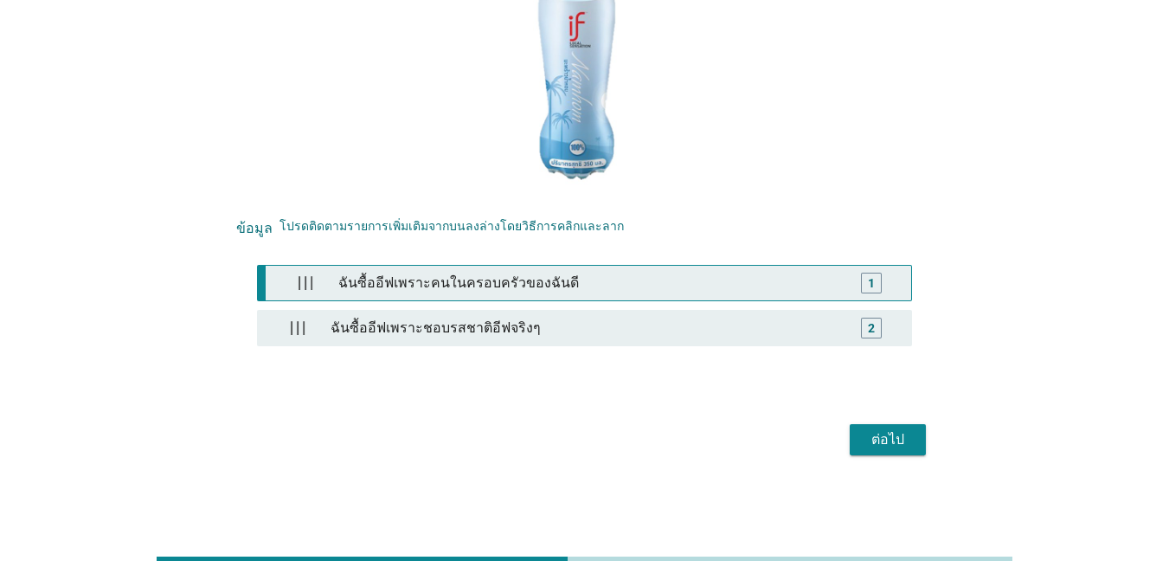
click at [873, 288] on font "1" at bounding box center [871, 283] width 7 height 14
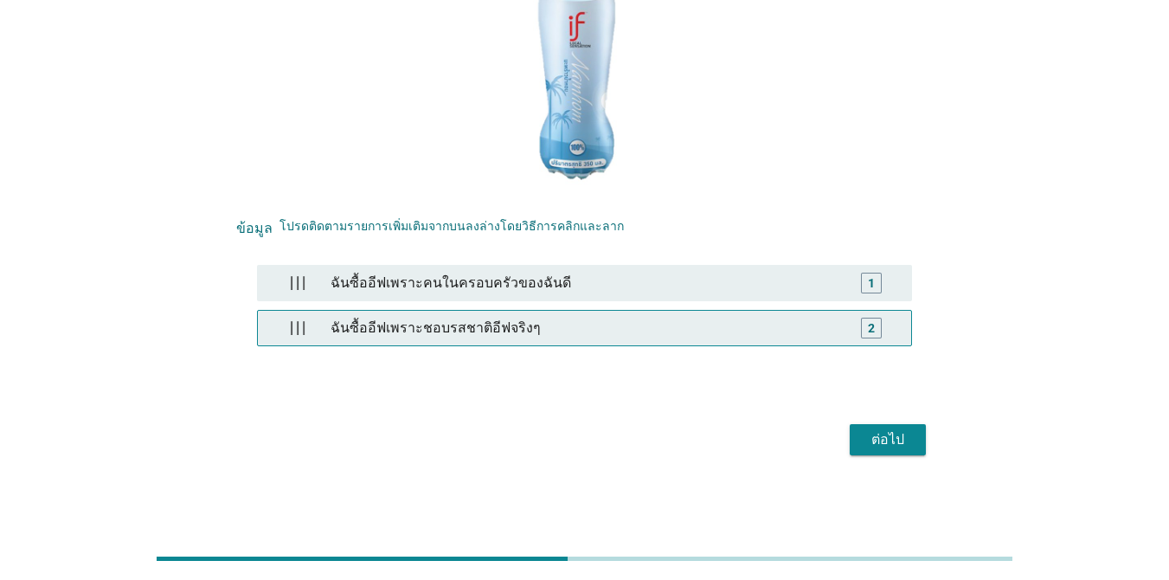
click at [872, 329] on font "2" at bounding box center [871, 328] width 7 height 14
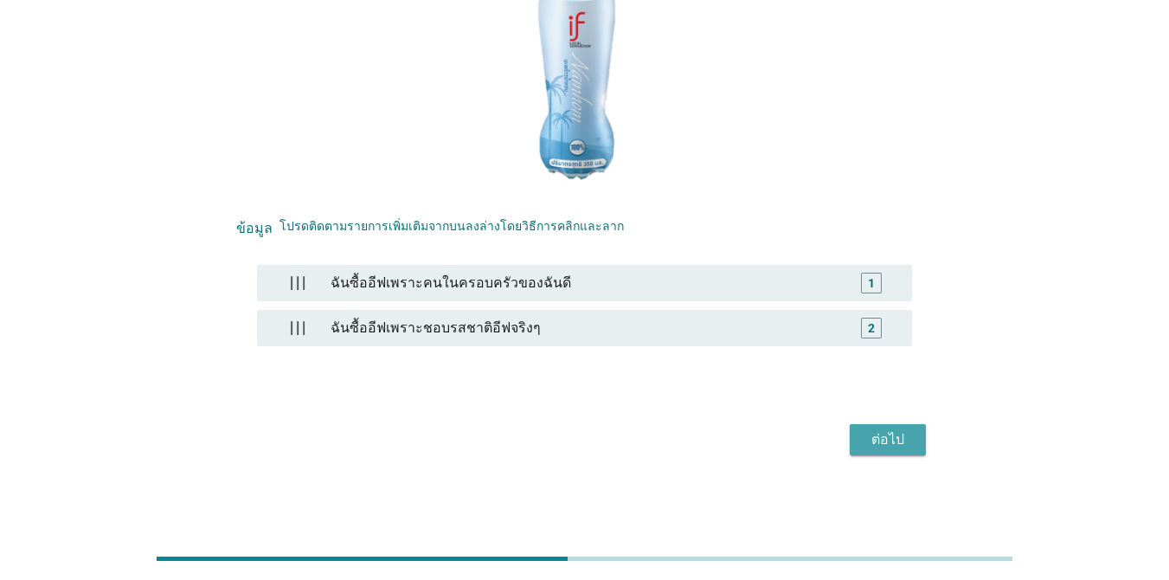
click at [898, 444] on font "ต่อไป" at bounding box center [887, 439] width 33 height 16
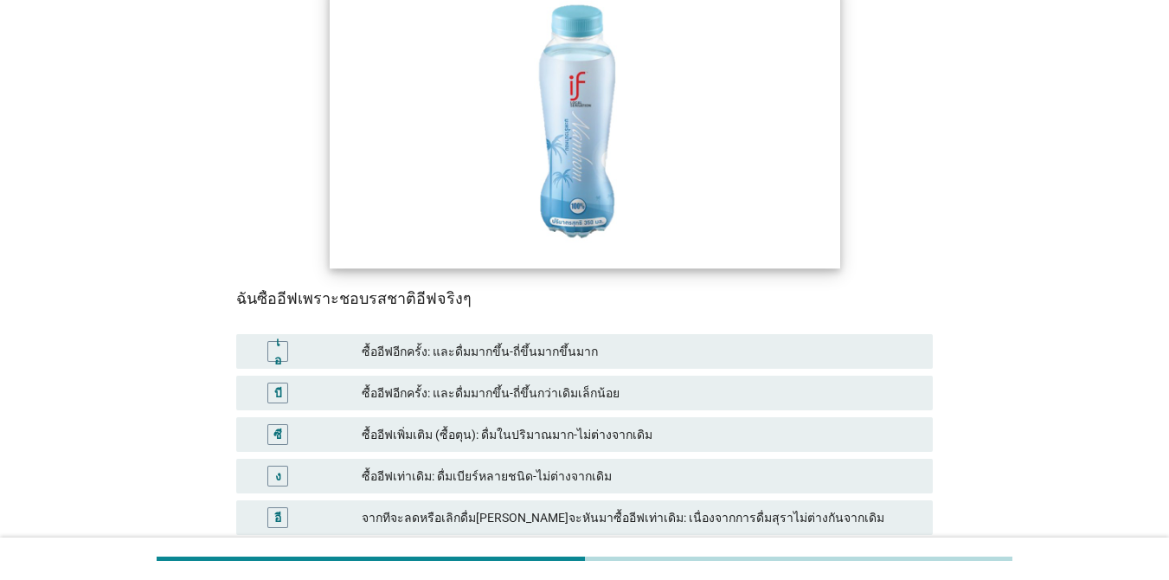
scroll to position [260, 0]
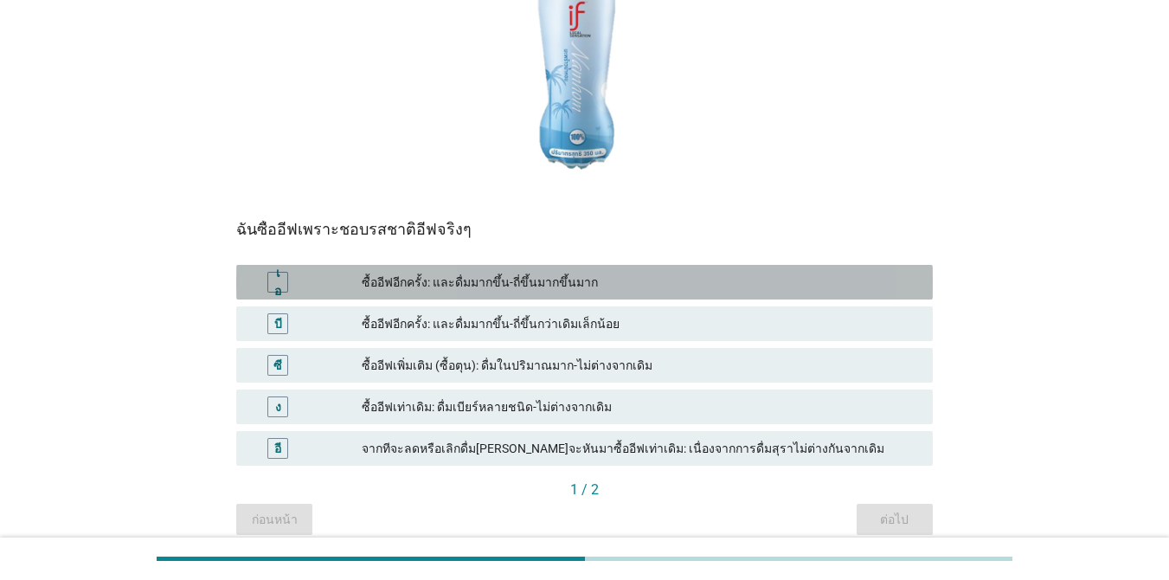
click at [761, 273] on font "ซื้ออีฟอีกครั้ง: และดื่มมากขึ้น-ถี่ขึ้นมากขึ้นมาก" at bounding box center [640, 282] width 557 height 18
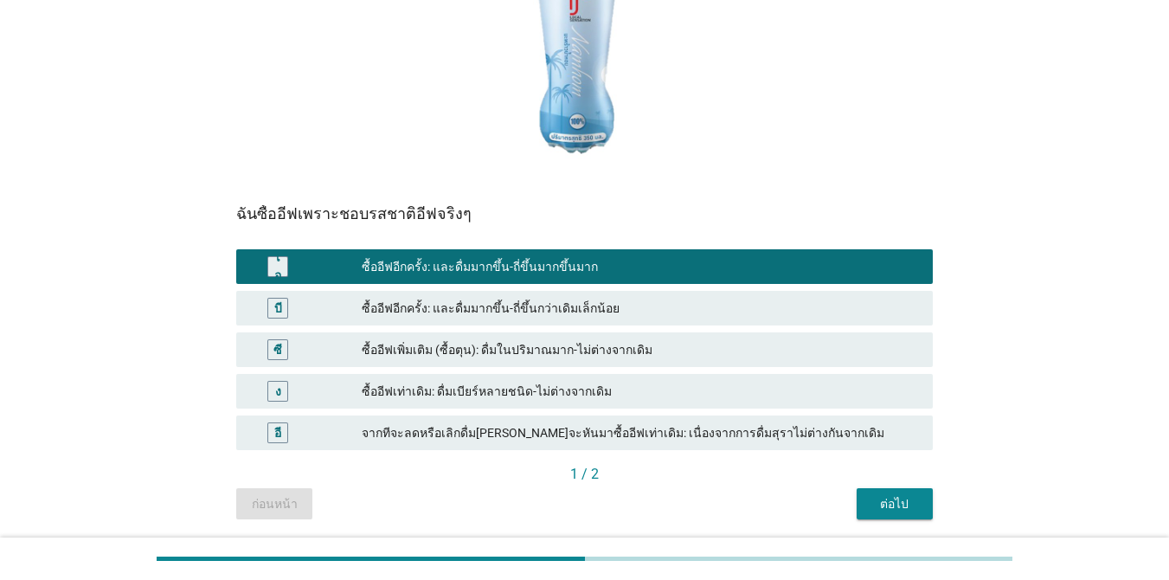
scroll to position [303, 0]
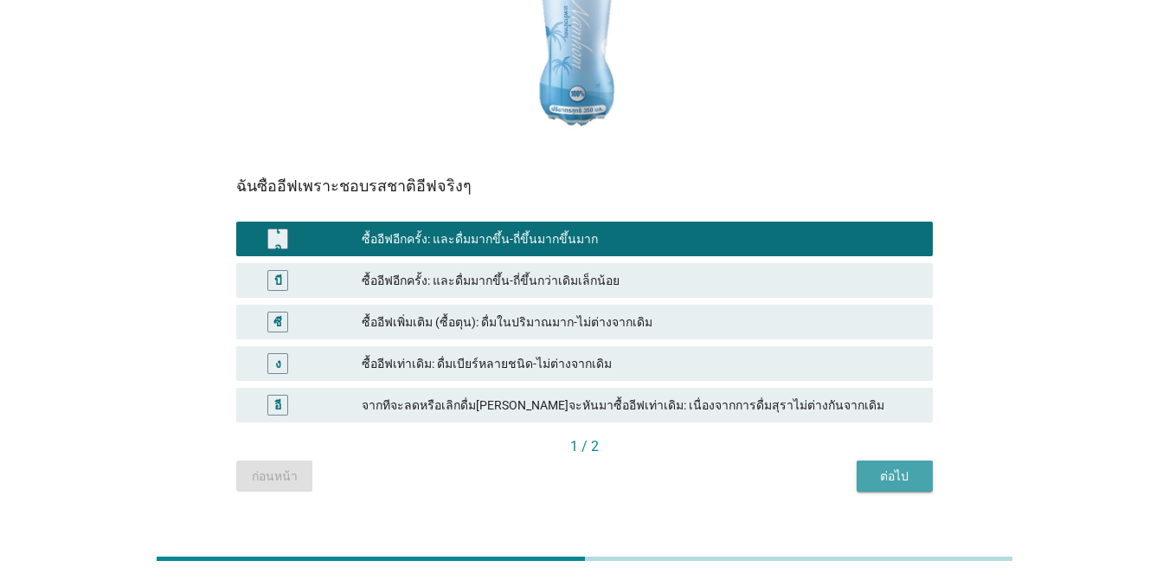
click at [899, 469] on font "ต่อไป" at bounding box center [894, 476] width 29 height 14
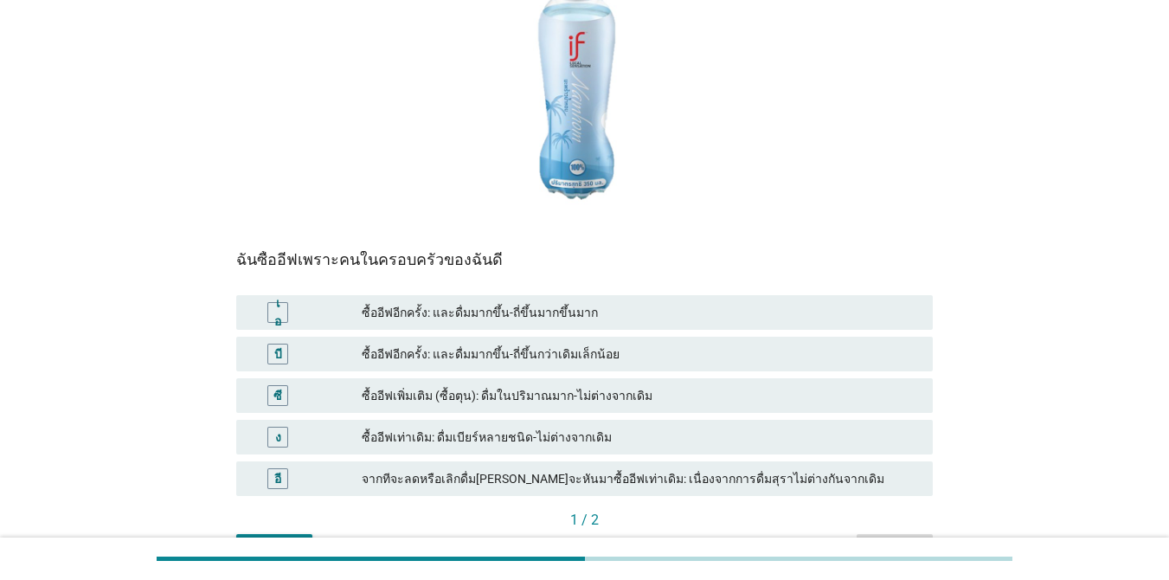
scroll to position [260, 0]
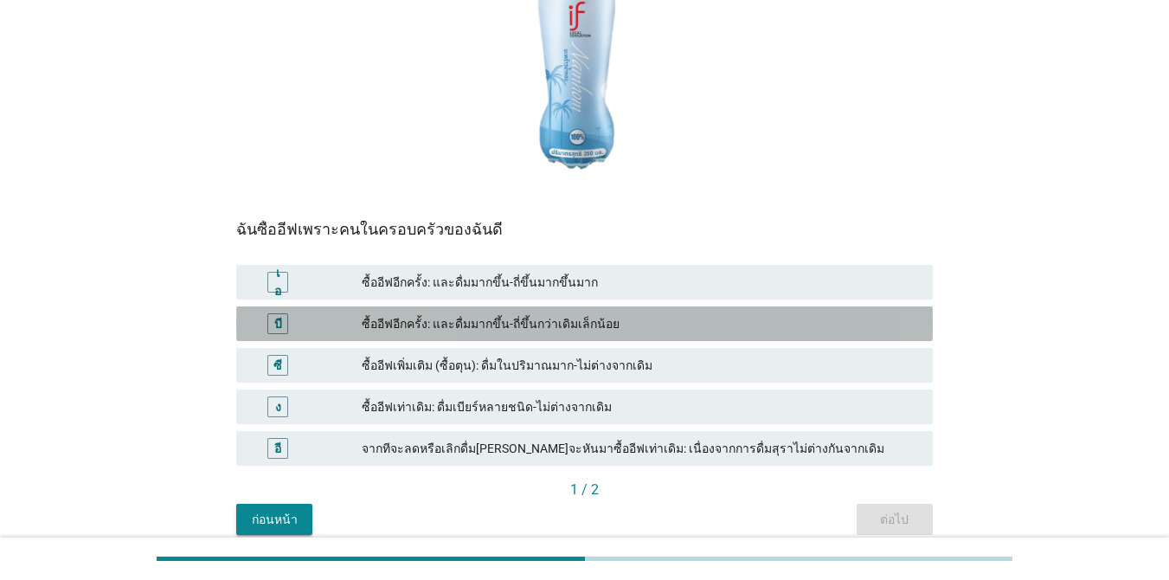
click at [742, 315] on font "ซื้ออีฟอีกครั้ง: และดื่มมากขึ้น-ถี่ขึ้นกว่าเดิมเล็กน้อย" at bounding box center [640, 324] width 557 height 18
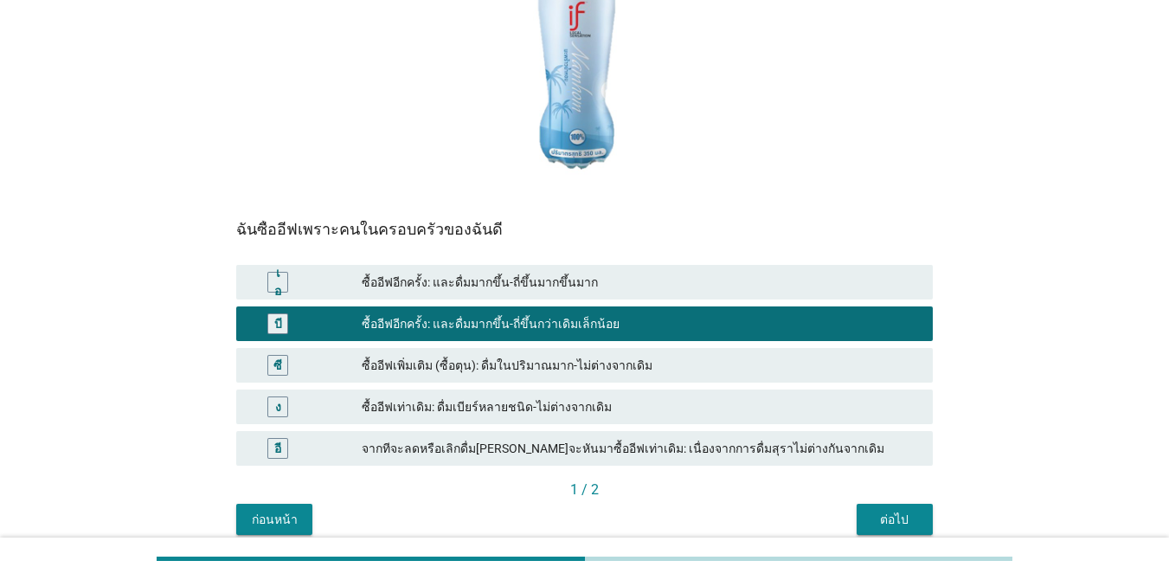
click at [894, 512] on font "ต่อไป" at bounding box center [894, 519] width 29 height 14
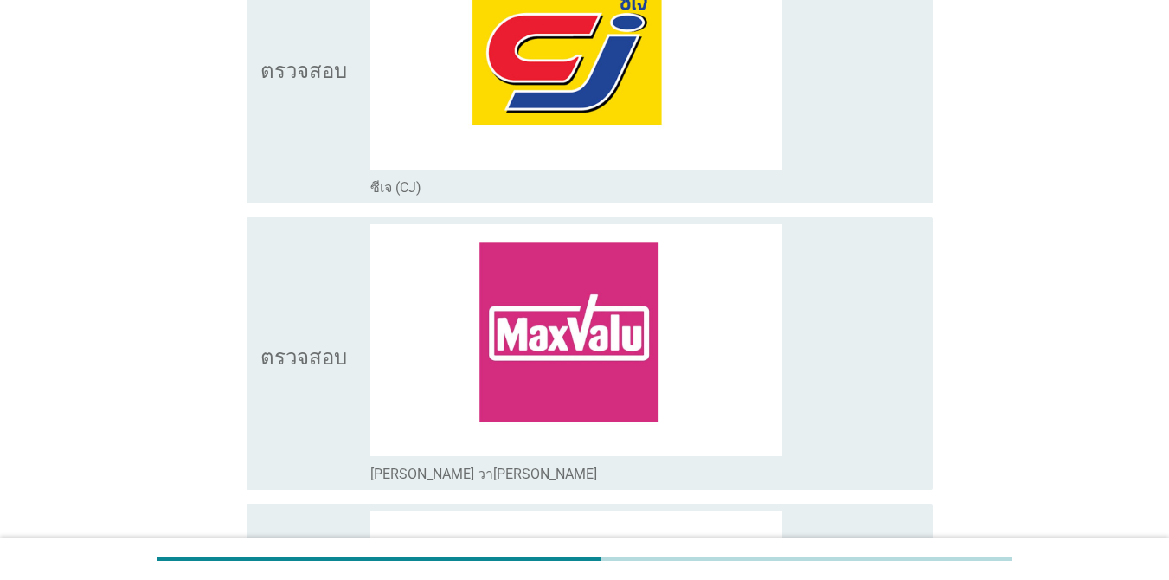
scroll to position [1990, 0]
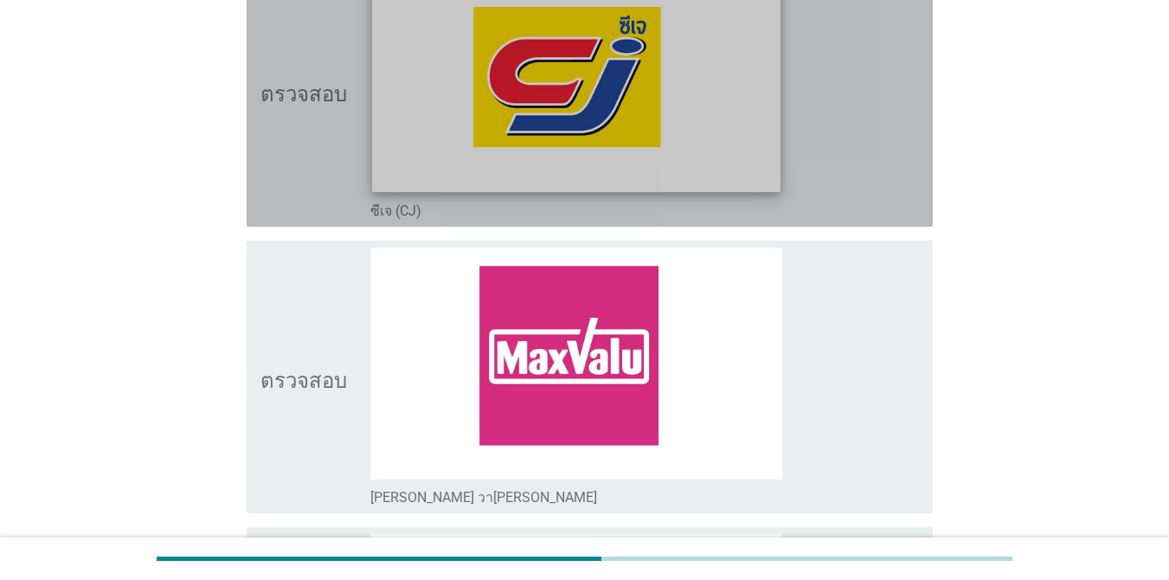
click at [610, 122] on img at bounding box center [576, 77] width 408 height 229
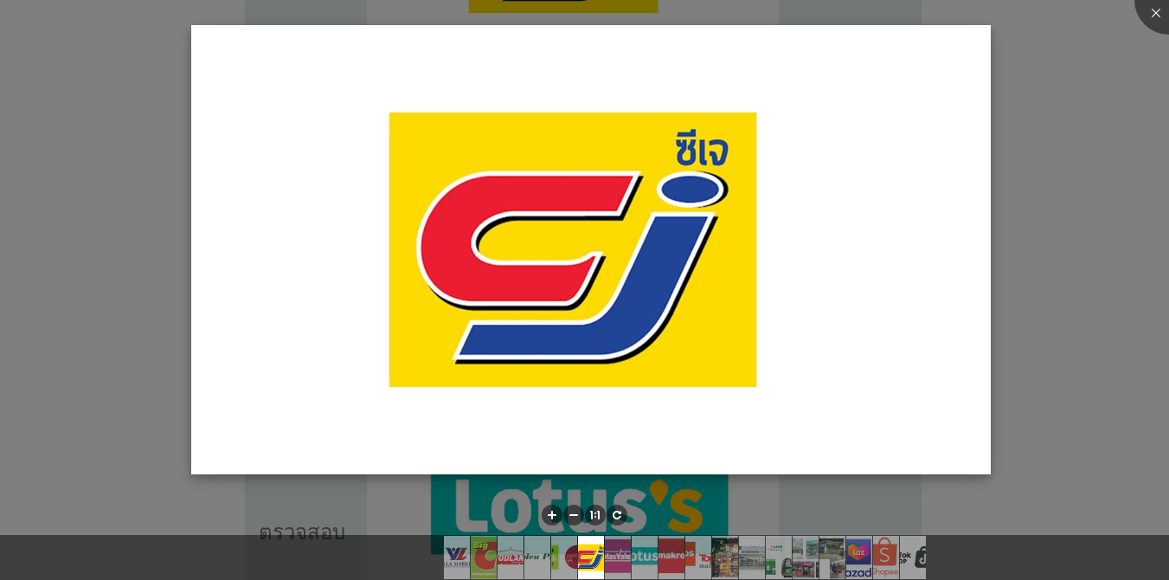
scroll to position [2336, 0]
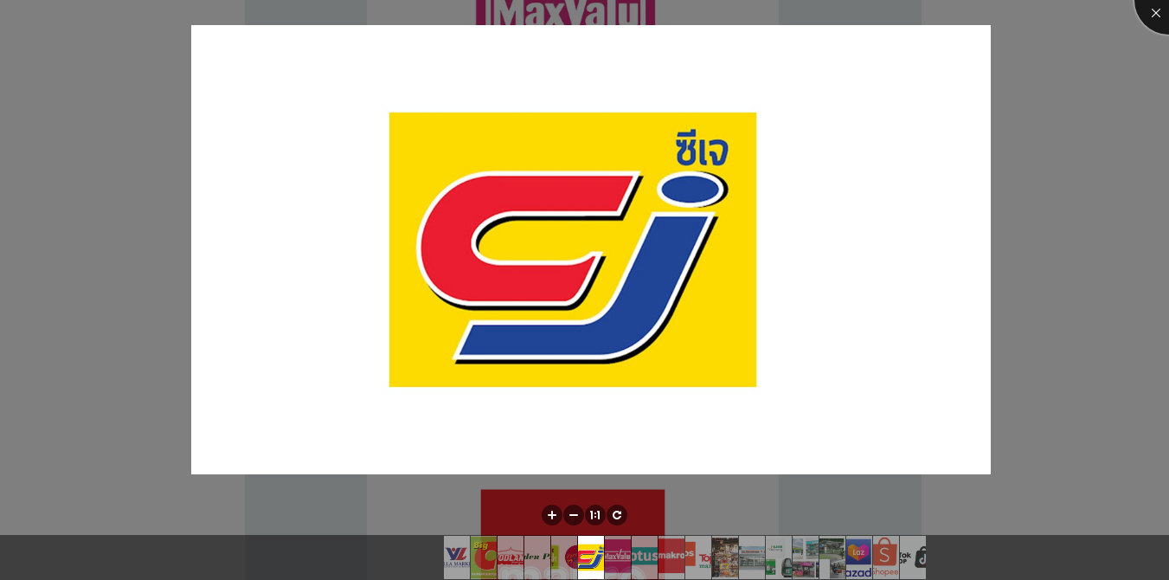
click at [1150, 9] on div at bounding box center [1168, -1] width 69 height 69
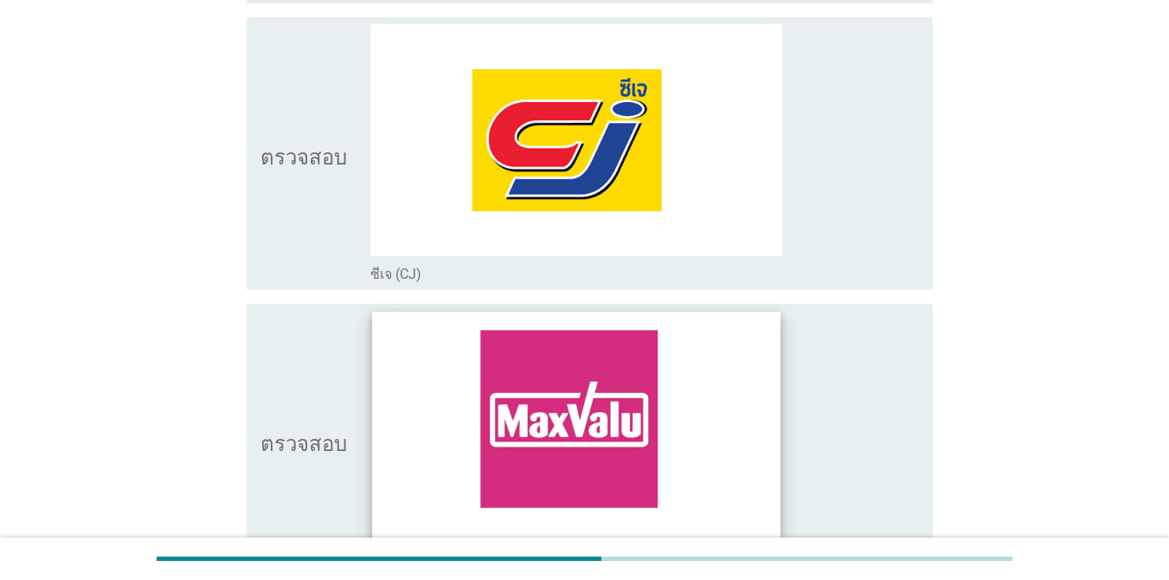
scroll to position [1817, 0]
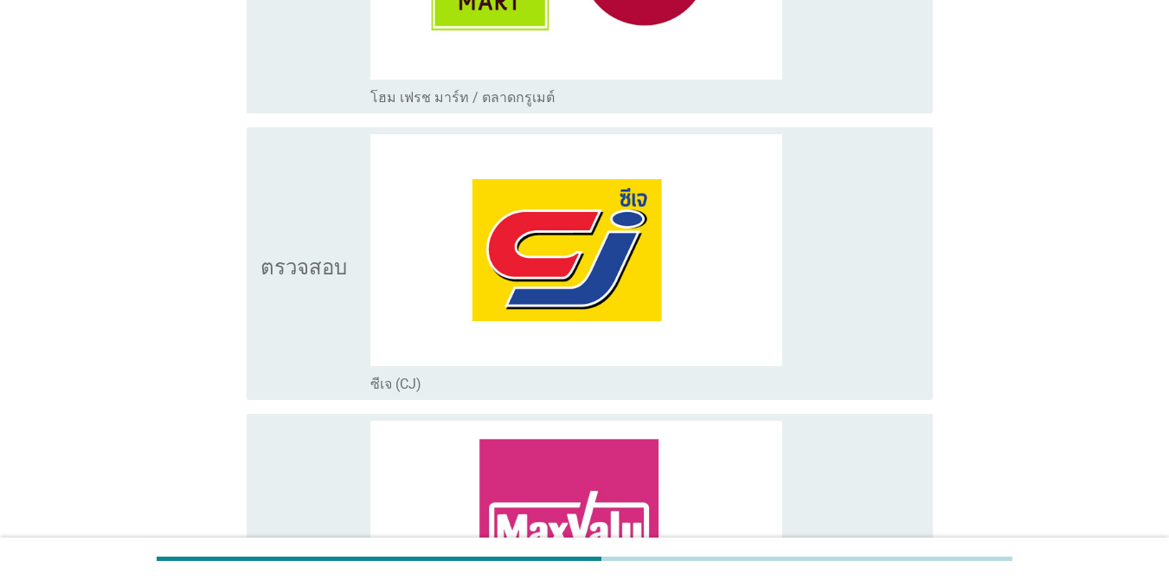
click at [356, 222] on div "ตรวจสอบ" at bounding box center [315, 263] width 110 height 259
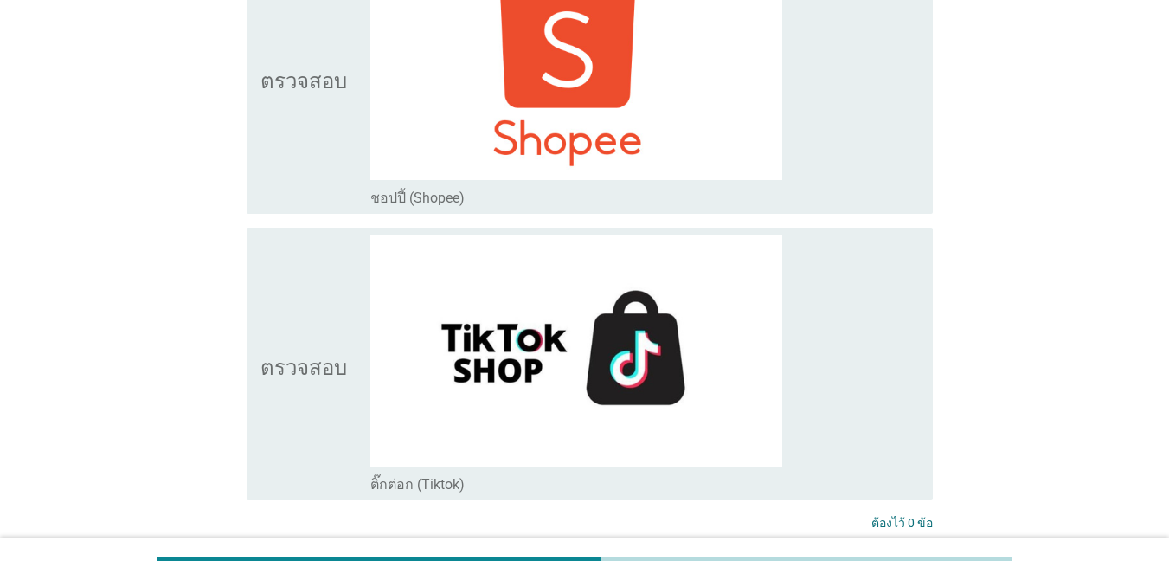
scroll to position [5336, 0]
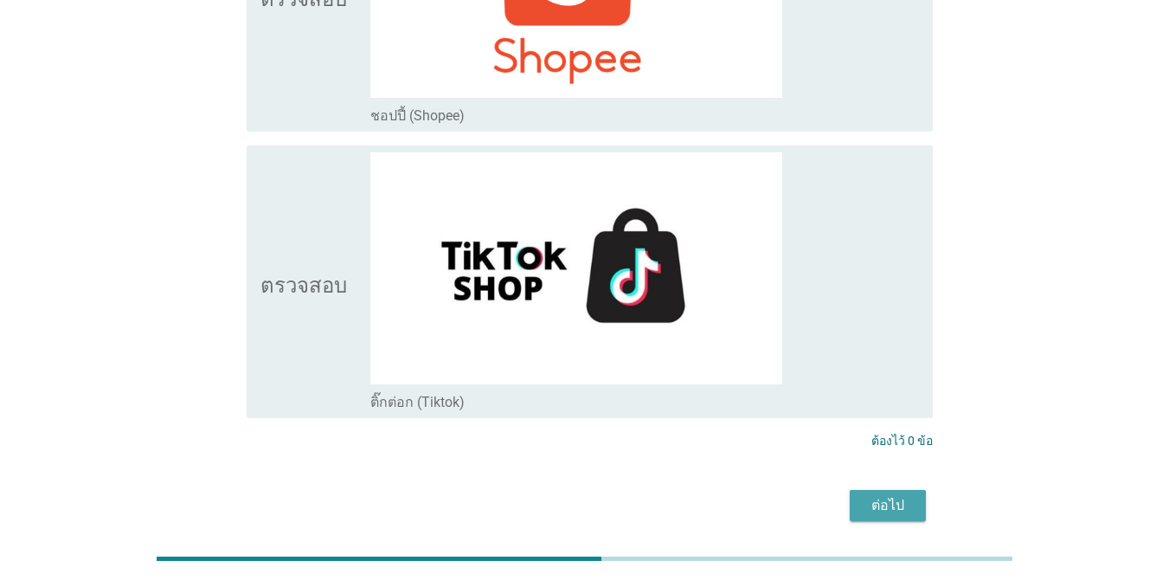
click at [892, 497] on font "ต่อไป" at bounding box center [887, 505] width 33 height 16
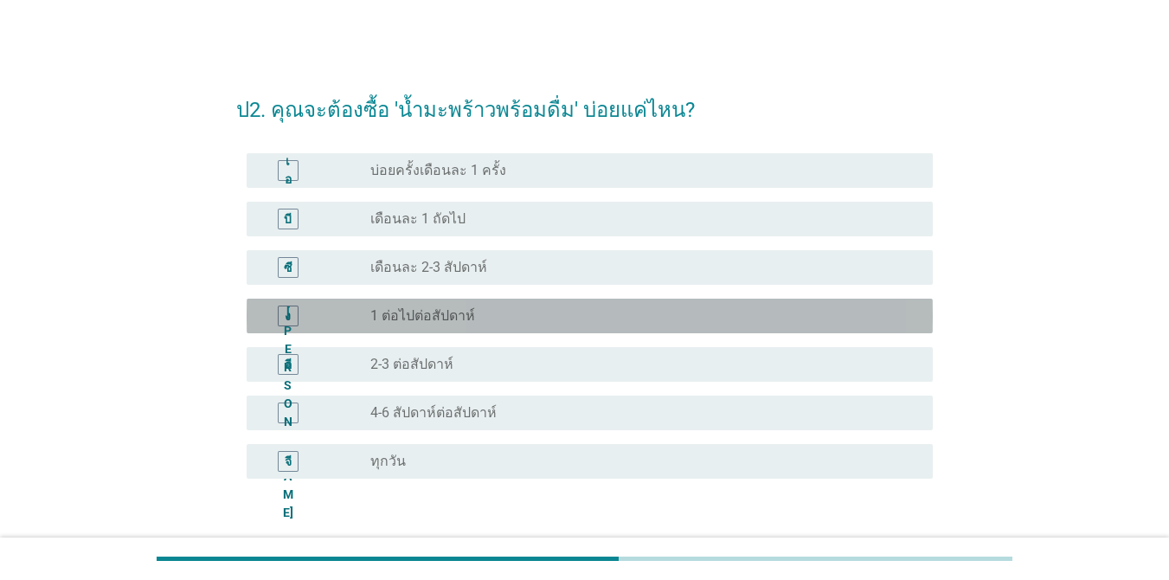
click at [637, 309] on div "ปุ่มวิทยุ[PERSON_NAME]เลือก 1 ต่อไปต่อสัปดาห์" at bounding box center [637, 315] width 535 height 17
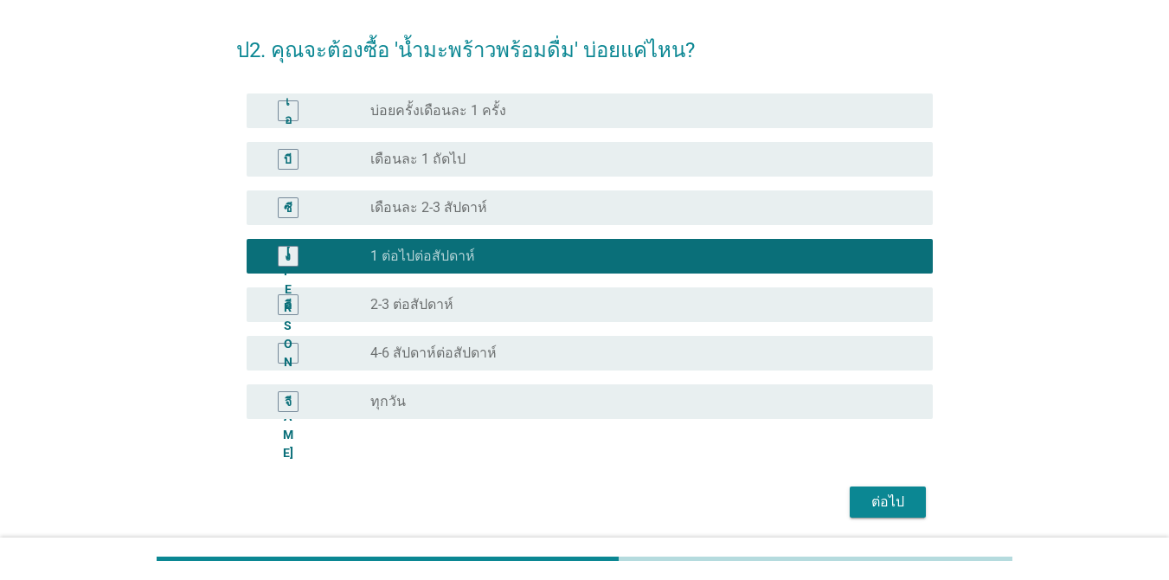
scroll to position [121, 0]
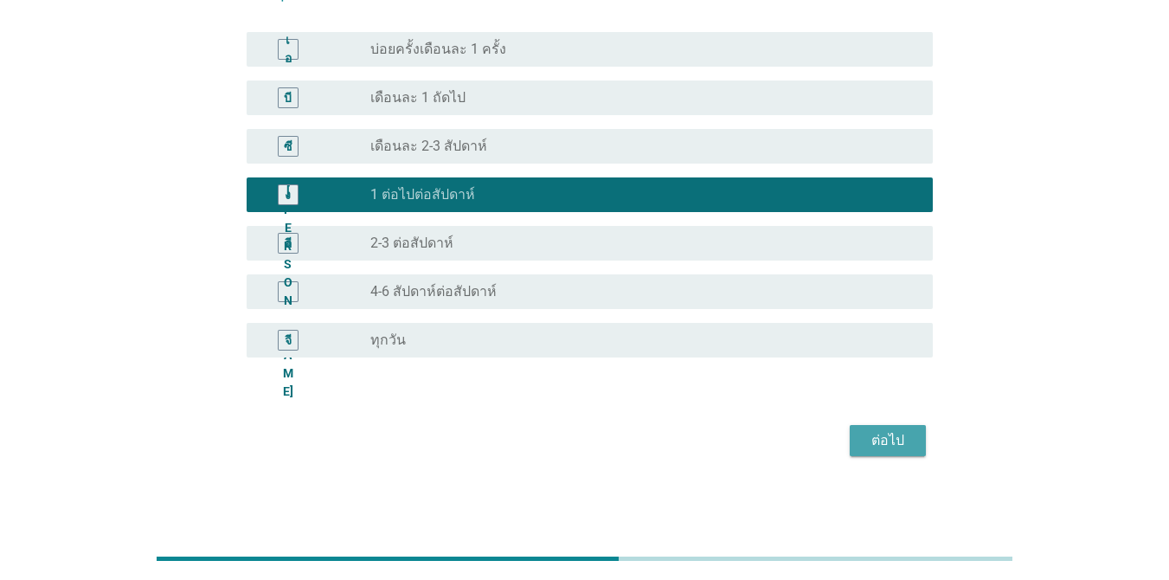
click at [921, 436] on button "ต่อไป" at bounding box center [888, 440] width 76 height 31
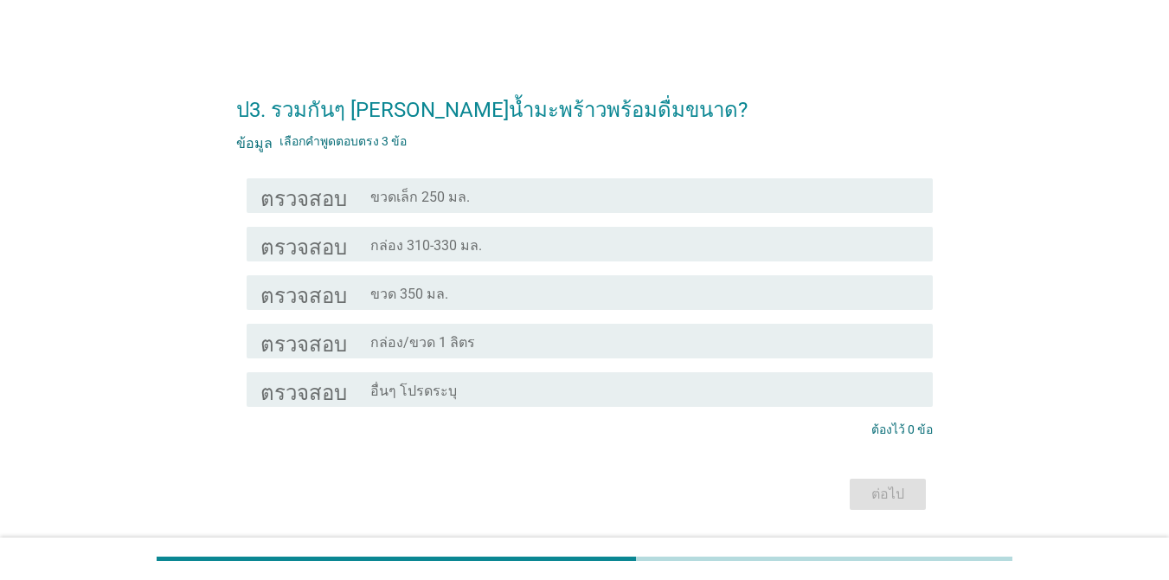
click at [788, 201] on div "โครงร่างกล่องกาเครื่องหมายว่าง ขวดเล็ก 250 มล." at bounding box center [644, 195] width 549 height 21
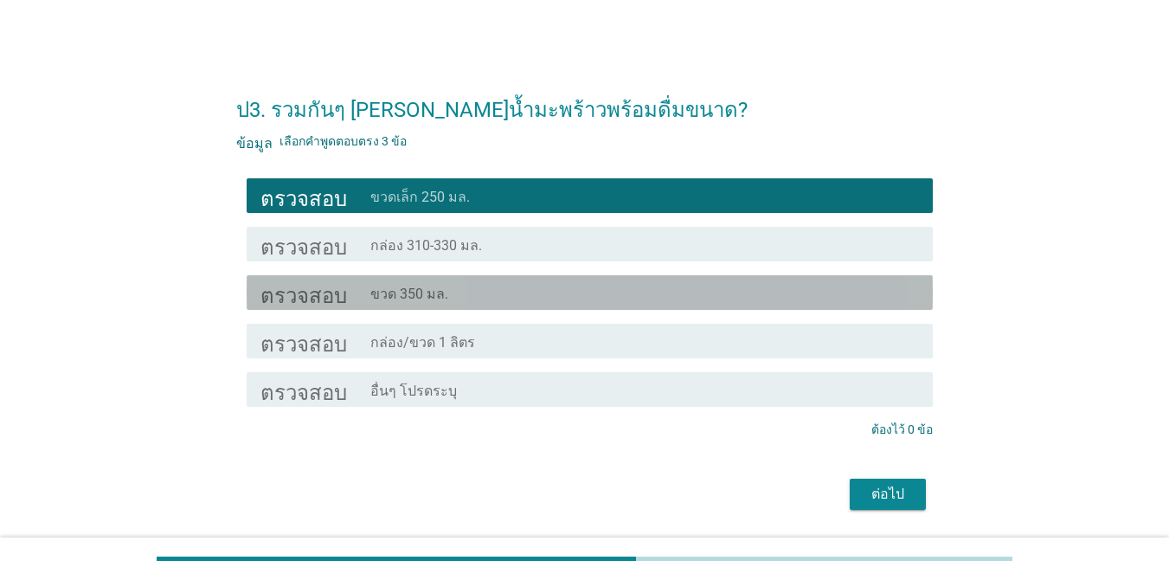
click at [757, 292] on div "โครงร่างกล่องกาเครื่องหมายว่าง ขวด 350 มล." at bounding box center [644, 292] width 549 height 21
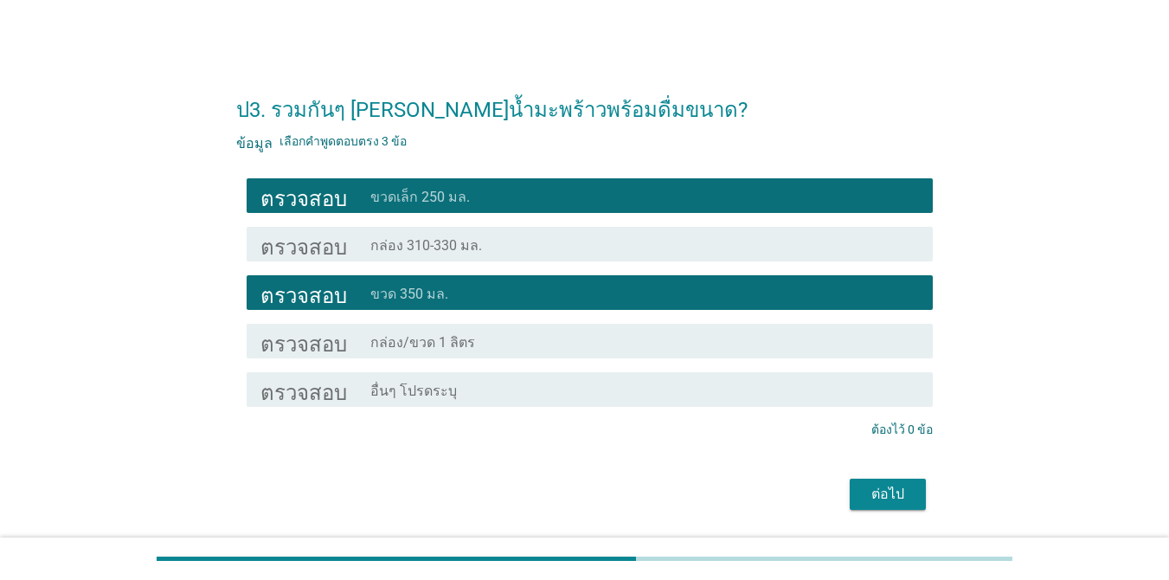
click at [756, 171] on div "ตรวจสอบ โครงร่างกล่องกาเครื่องหมายว่าง ขวดเล็ก 250 มล." at bounding box center [584, 195] width 696 height 48
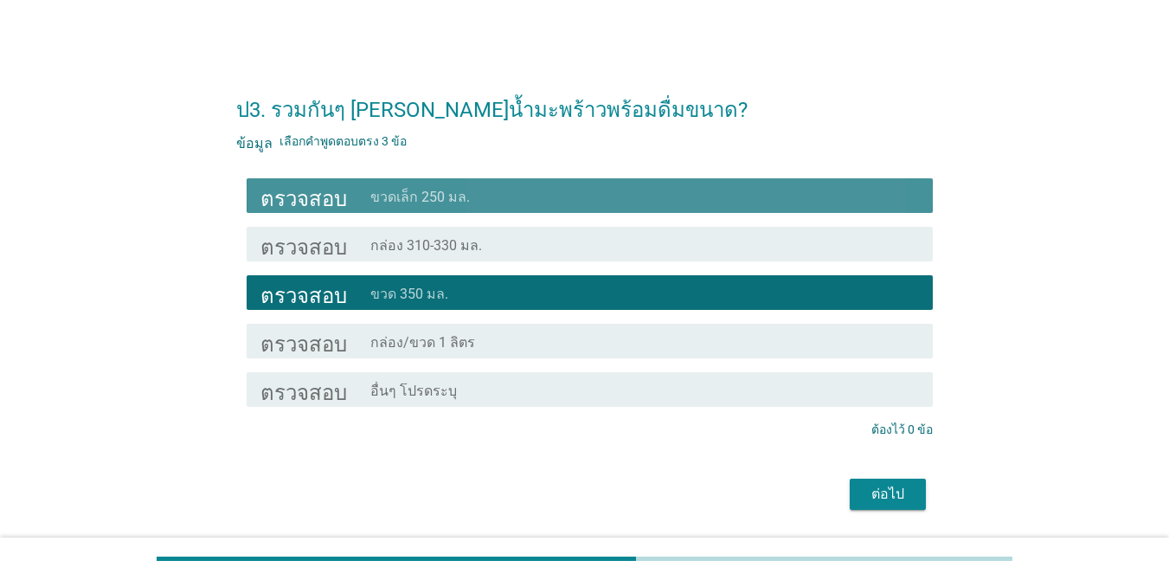
click at [754, 187] on div "โครงร่างกล่องกาเครื่องหมายว่าง ขวดเล็ก 250 มล." at bounding box center [644, 195] width 549 height 21
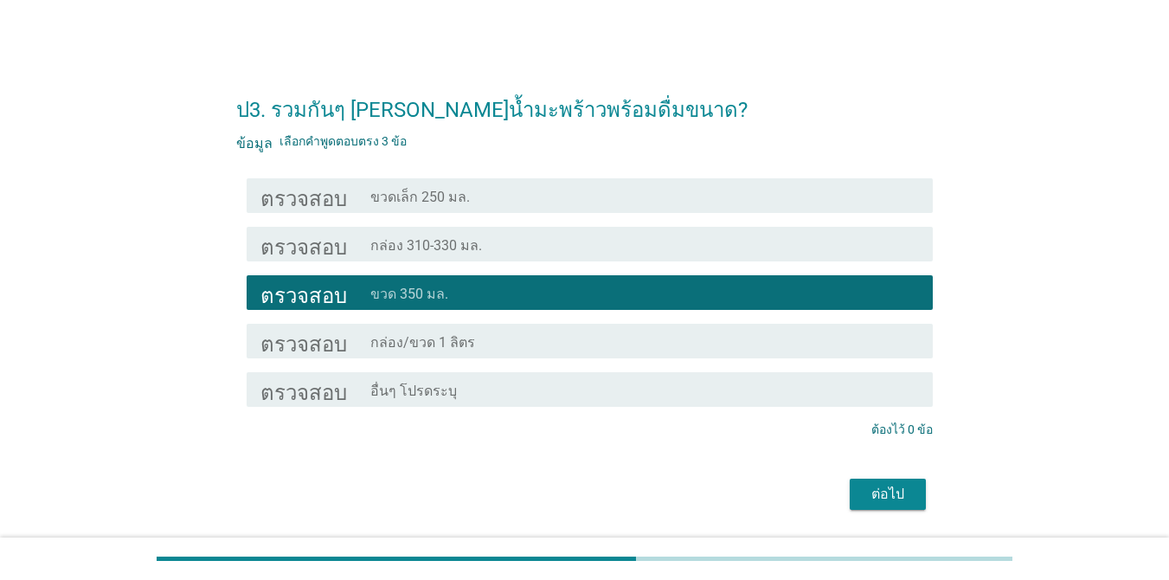
click at [903, 490] on font "ต่อไป" at bounding box center [887, 493] width 33 height 16
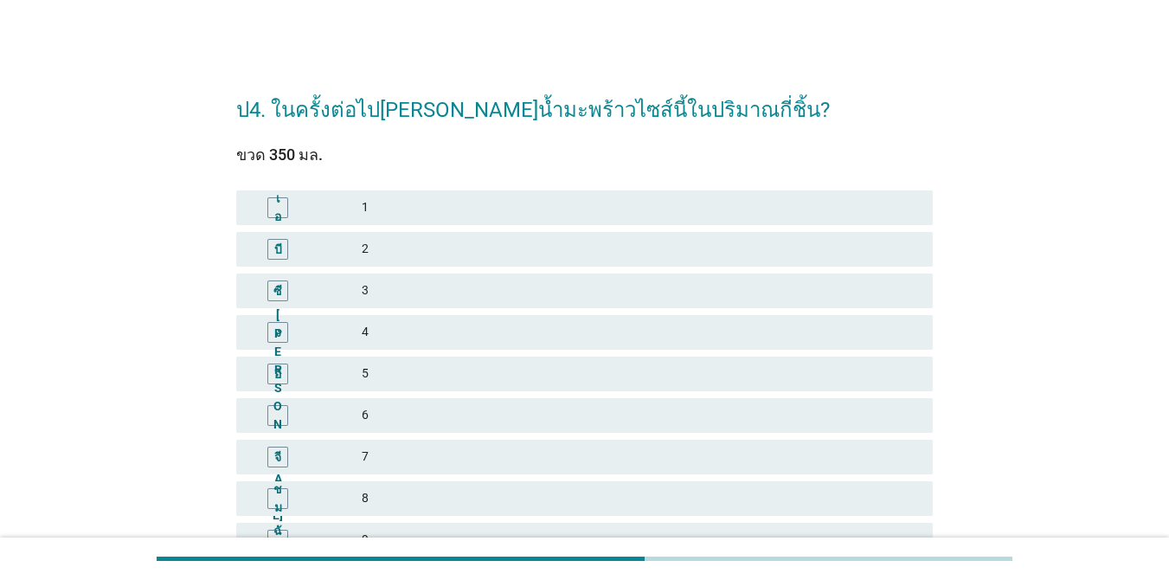
scroll to position [87, 0]
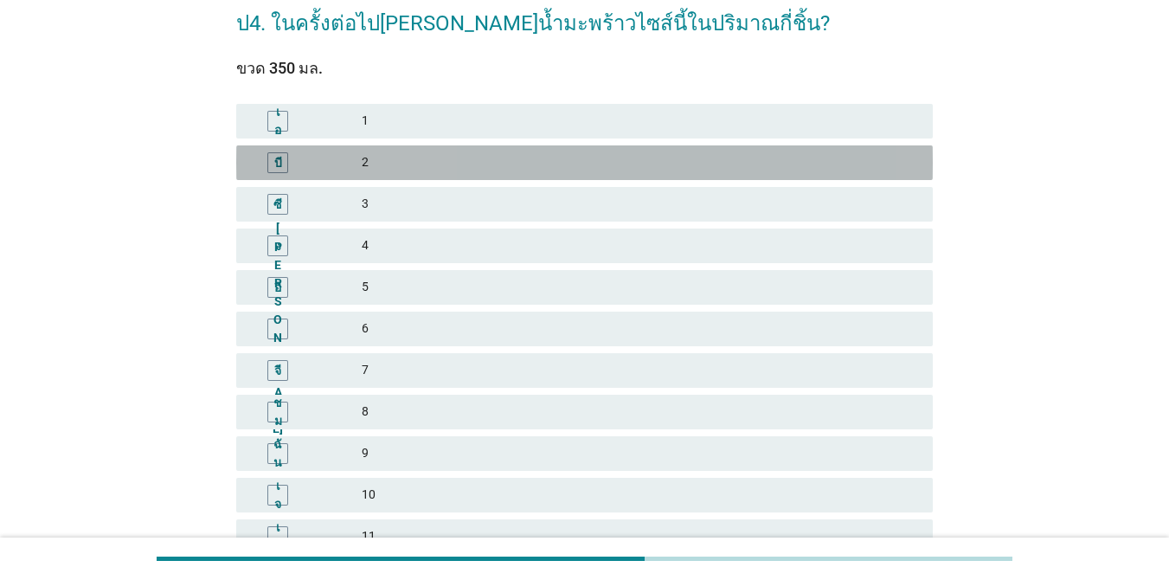
click at [690, 172] on div "2" at bounding box center [640, 162] width 557 height 21
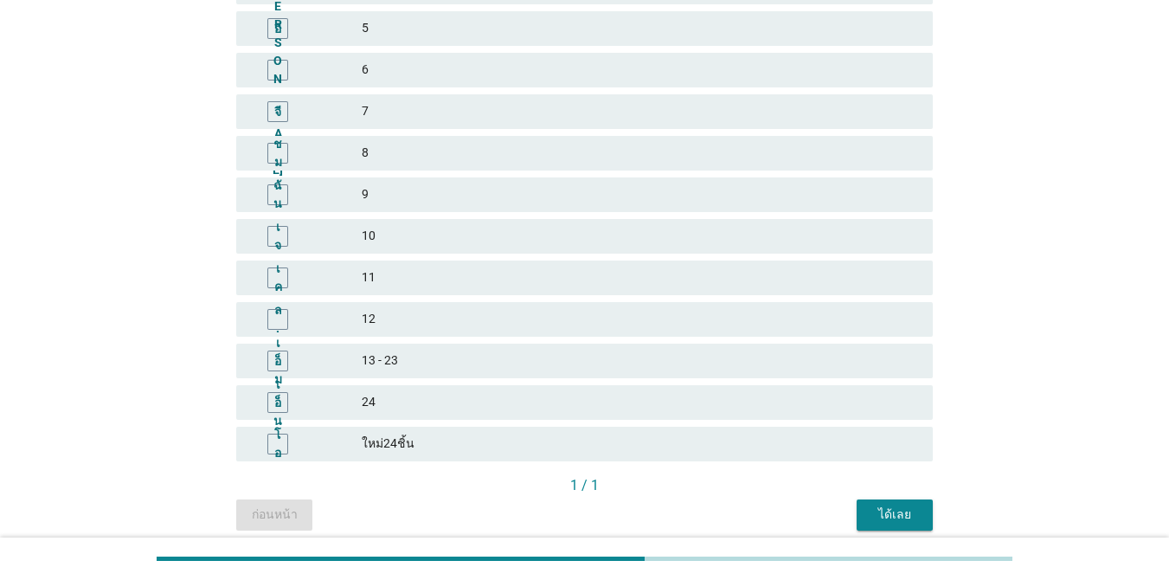
scroll to position [346, 0]
click at [904, 517] on font "ได้เลย" at bounding box center [894, 513] width 33 height 14
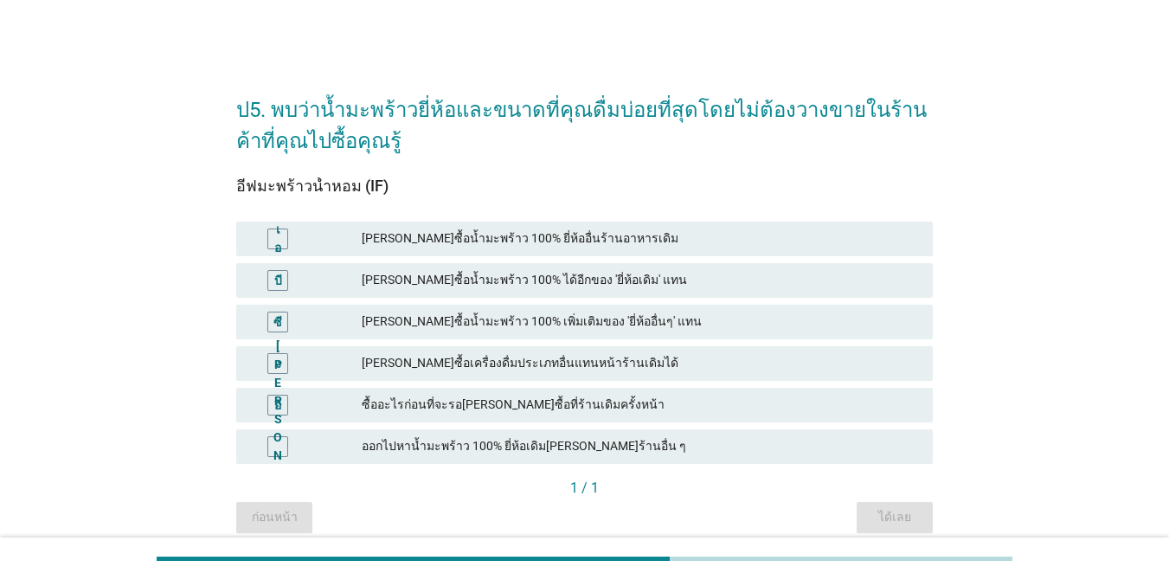
click at [774, 286] on font "[PERSON_NAME]ซื้อน้ำมะพร้าว 100% ได้อีกของ 'ยี่ห้อเดิม' แทน" at bounding box center [640, 280] width 557 height 18
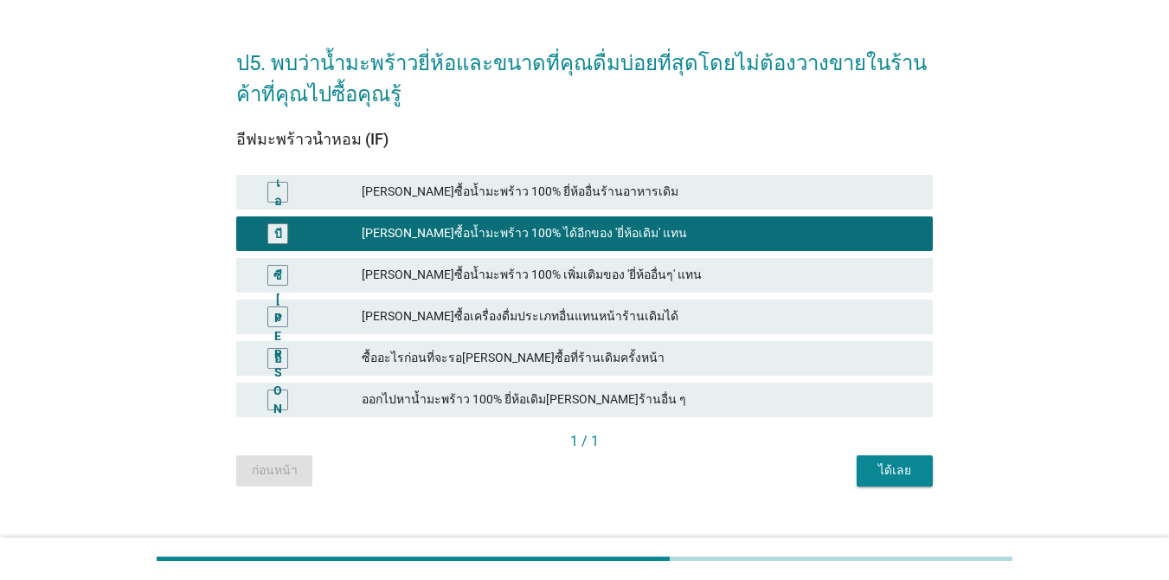
scroll to position [72, 0]
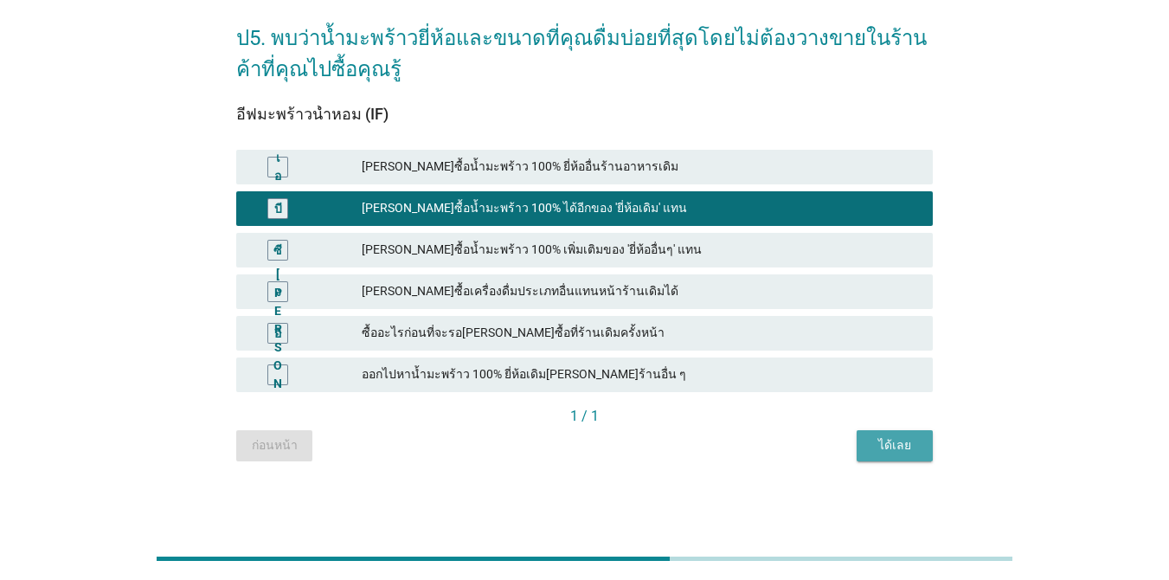
click at [886, 445] on font "ได้เลย" at bounding box center [894, 445] width 33 height 14
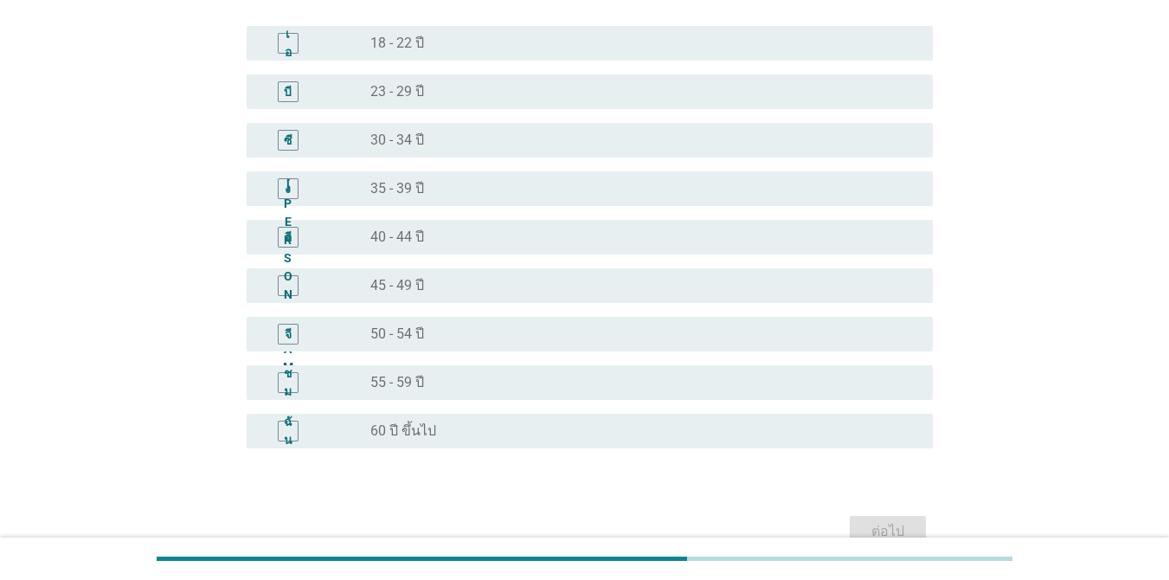
scroll to position [173, 0]
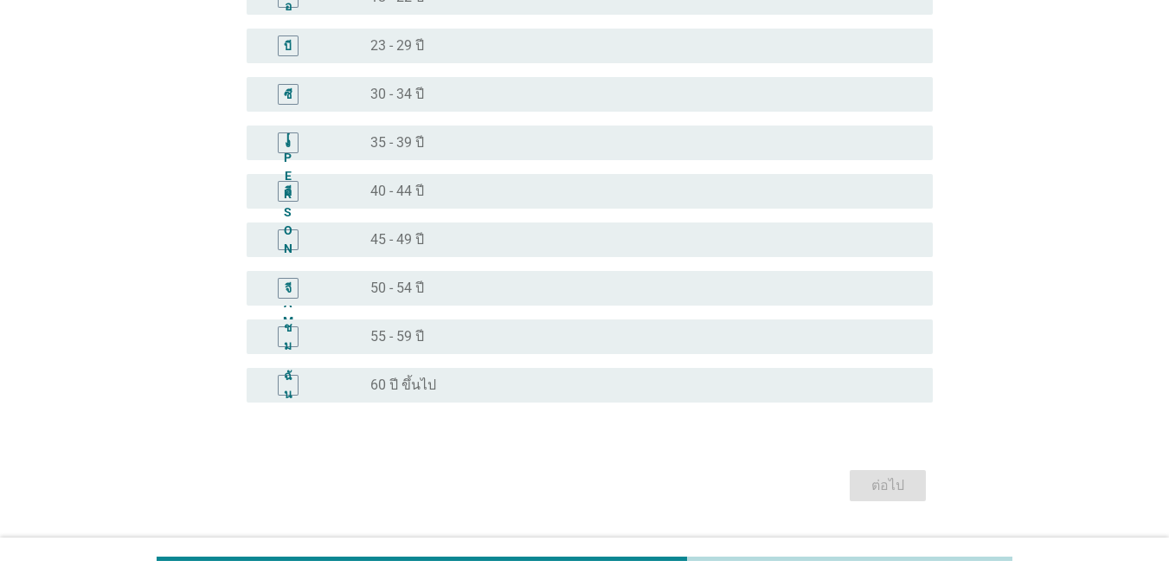
click at [593, 345] on div "ปุ่มวิทยุ[PERSON_NAME]เลือก 55 - 59 ปี" at bounding box center [644, 336] width 549 height 21
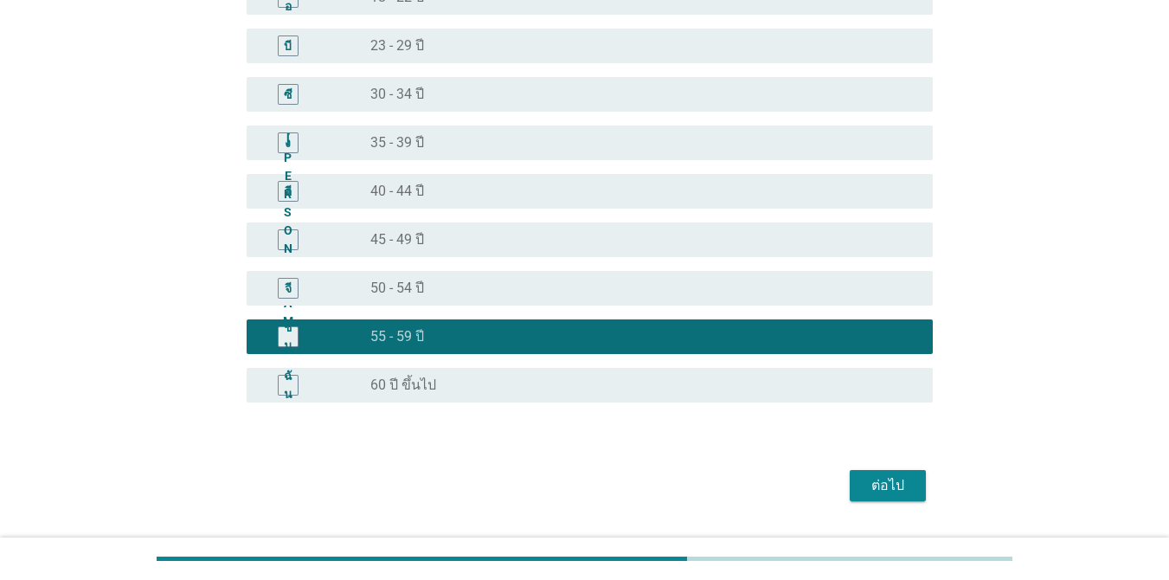
click at [918, 490] on button "ต่อไป" at bounding box center [888, 485] width 76 height 31
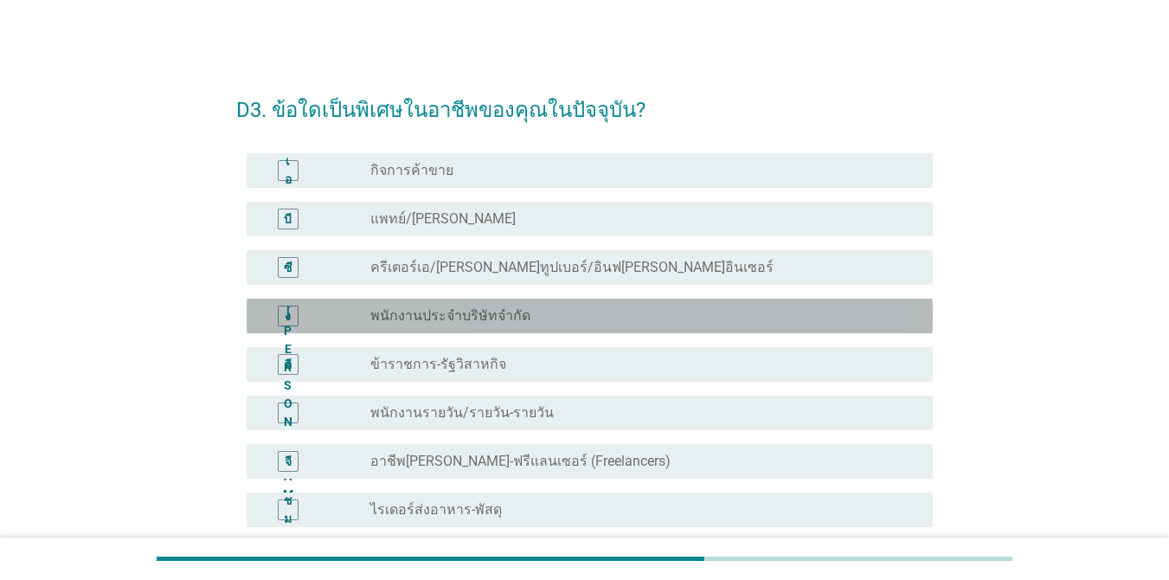
click at [602, 311] on div "ปุ่มวิทยุ[PERSON_NAME]เลือก พนักงานประจำบริษัทจำกัด" at bounding box center [637, 315] width 535 height 17
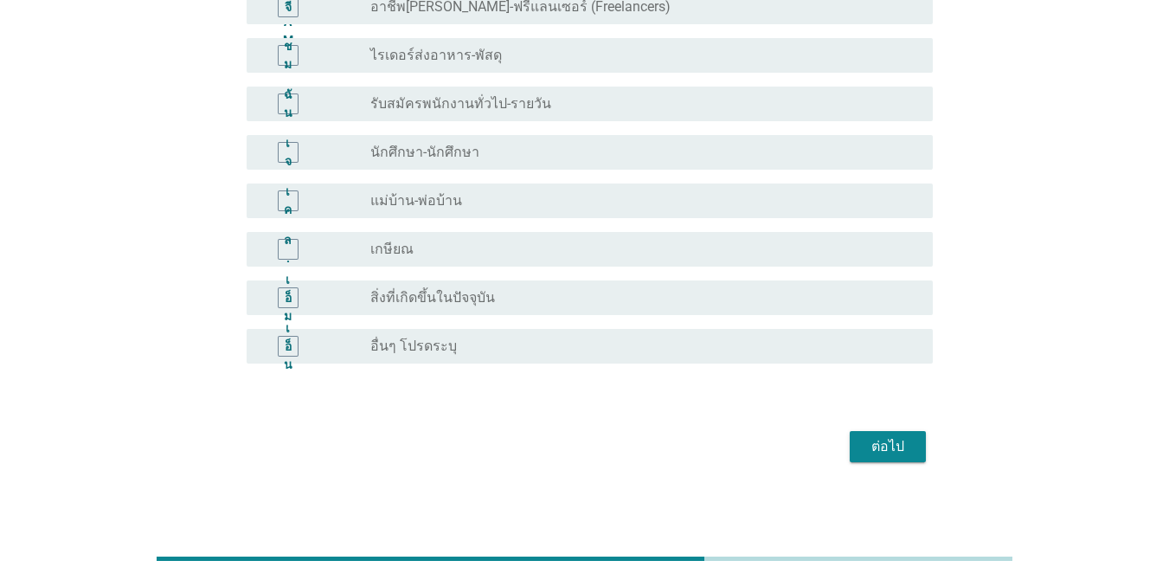
scroll to position [460, 0]
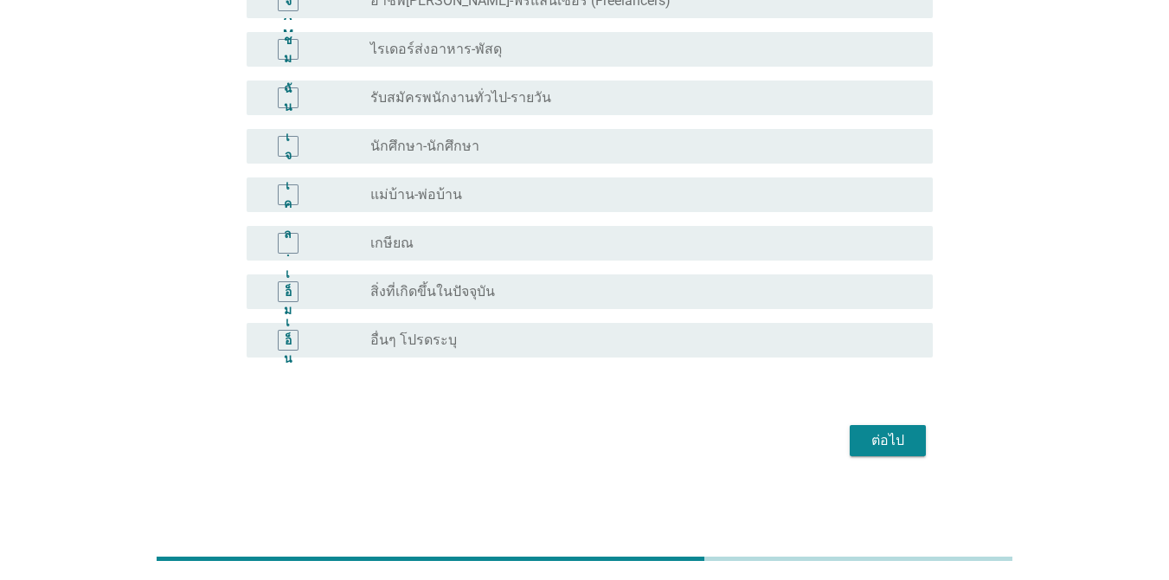
click at [895, 446] on font "ต่อไป" at bounding box center [887, 440] width 33 height 16
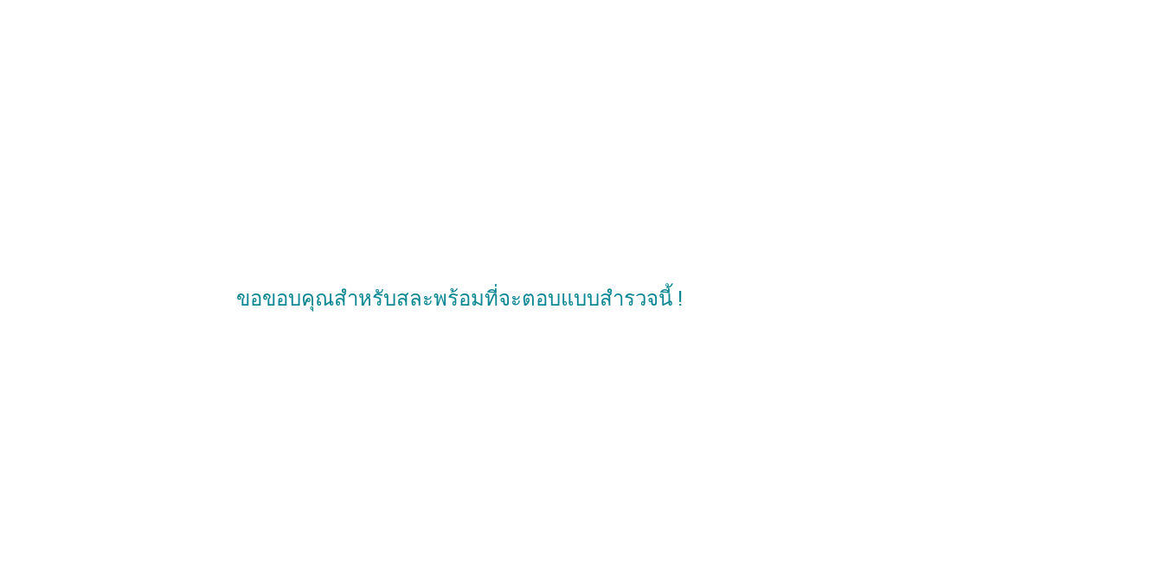
scroll to position [0, 0]
